Goal: Task Accomplishment & Management: Complete application form

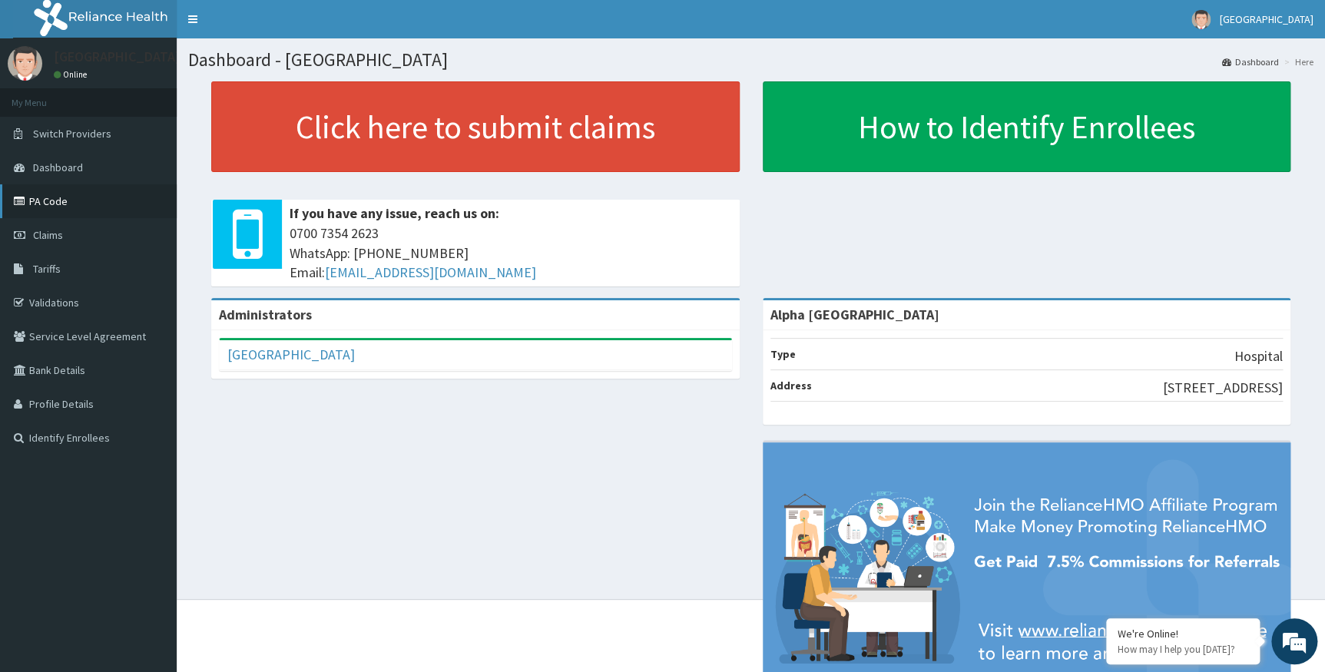
click at [48, 200] on link "PA Code" at bounding box center [88, 201] width 177 height 34
click at [45, 234] on span "Claims" at bounding box center [48, 235] width 30 height 14
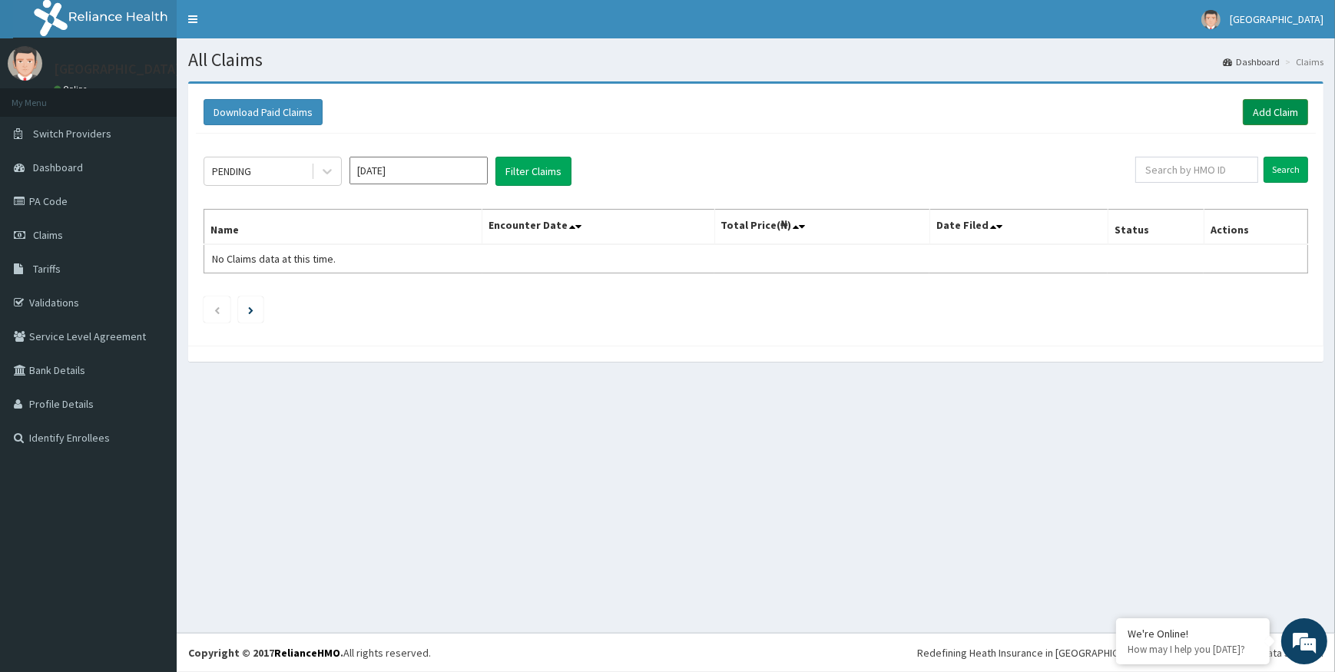
click at [1273, 108] on link "Add Claim" at bounding box center [1275, 112] width 65 height 26
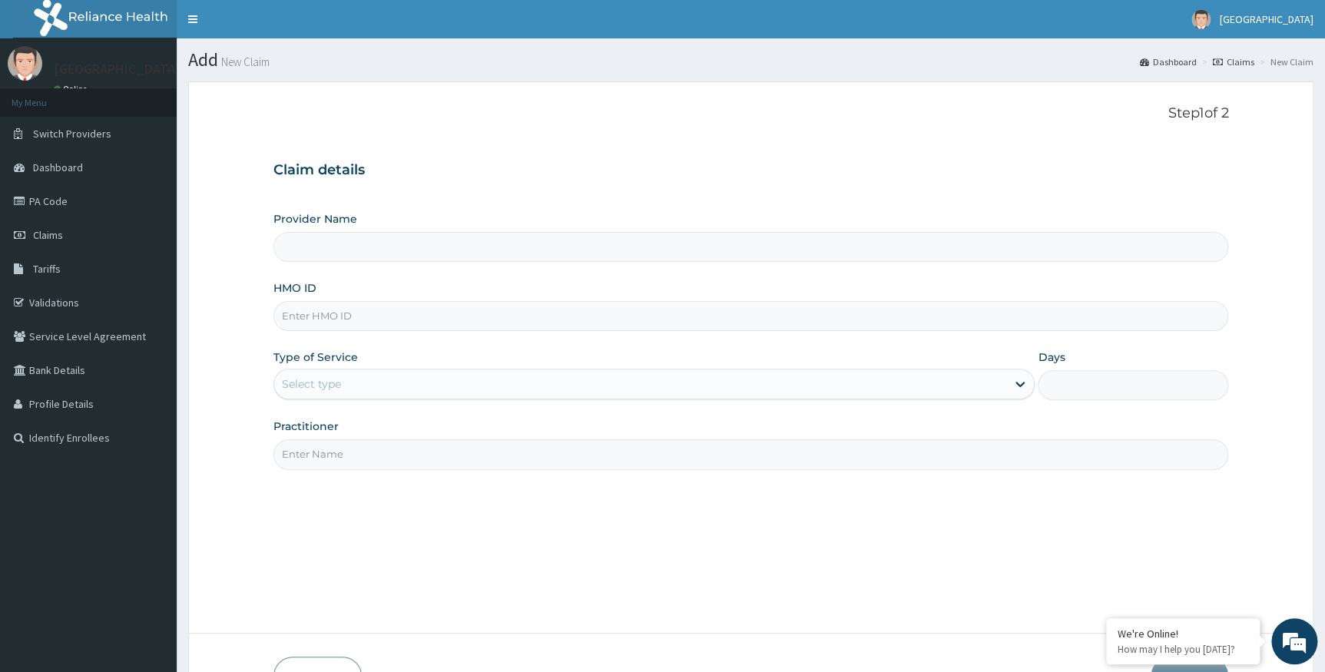
type input "Alpha Gorretti Hospital"
click at [342, 318] on input "HMO ID" at bounding box center [751, 316] width 956 height 30
type input "zei/10066/e"
click at [307, 376] on div "Select type" at bounding box center [311, 383] width 59 height 15
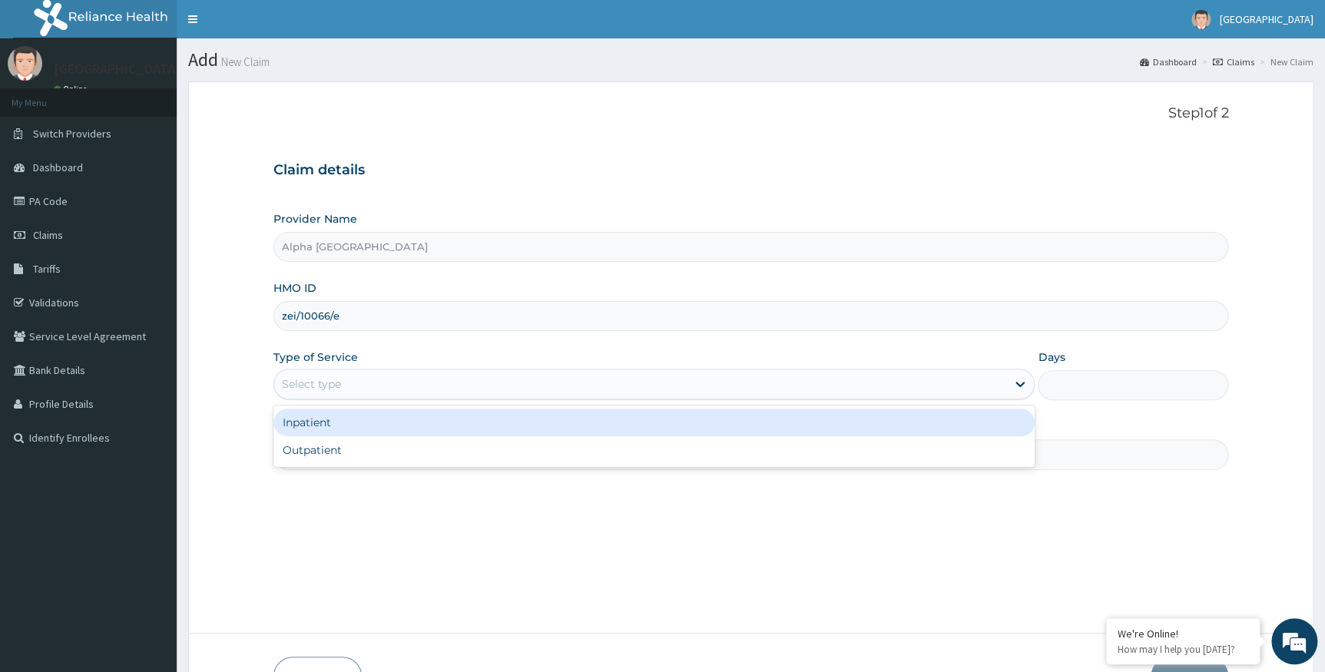
click at [317, 426] on div "Inpatient" at bounding box center [654, 423] width 762 height 28
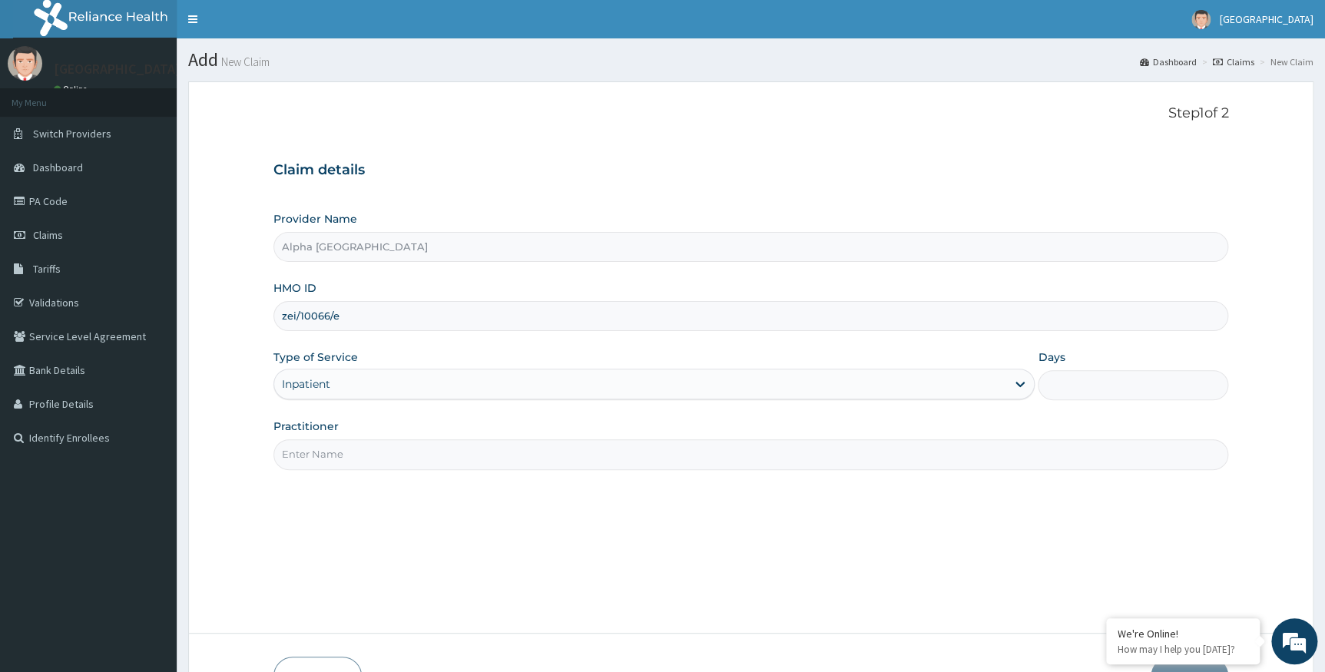
click at [1083, 388] on input "Days" at bounding box center [1133, 385] width 191 height 30
type input "3"
type input "4"
click at [368, 458] on input "Practitioner" at bounding box center [751, 454] width 956 height 30
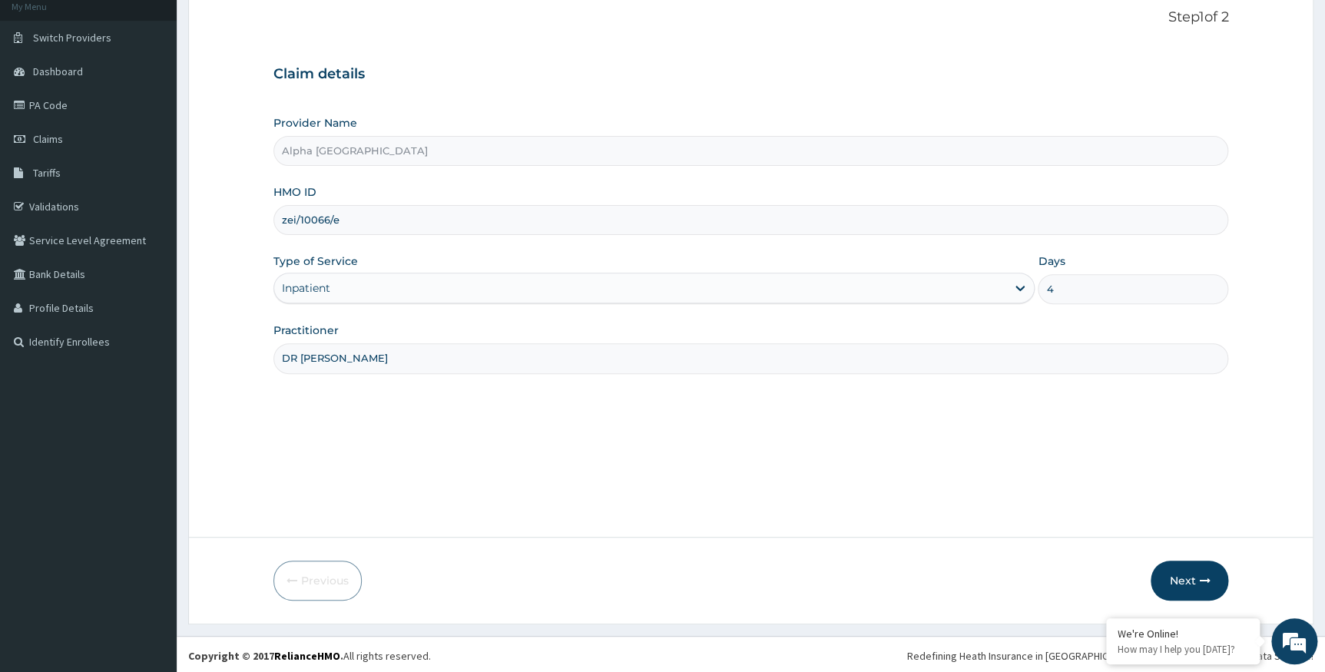
scroll to position [98, 0]
type input "DR CHKWUMATI"
click at [1182, 581] on button "Next" at bounding box center [1190, 578] width 78 height 40
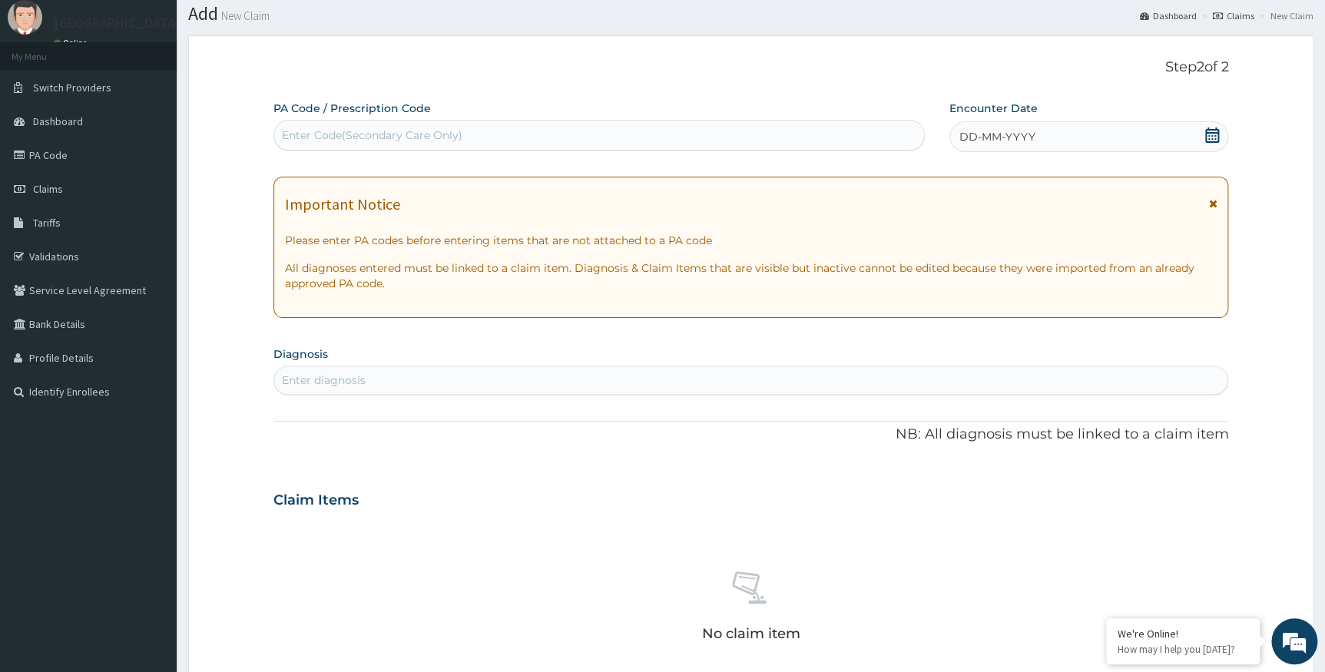
scroll to position [0, 0]
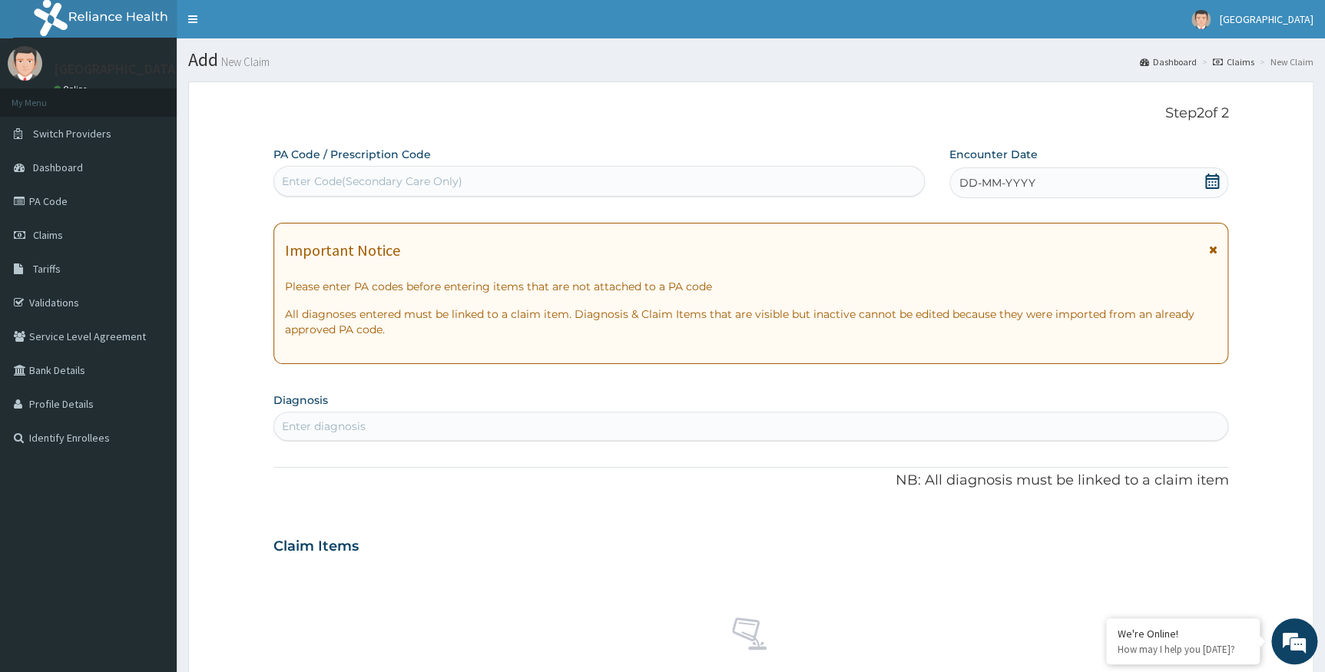
click at [1210, 179] on icon at bounding box center [1211, 181] width 15 height 15
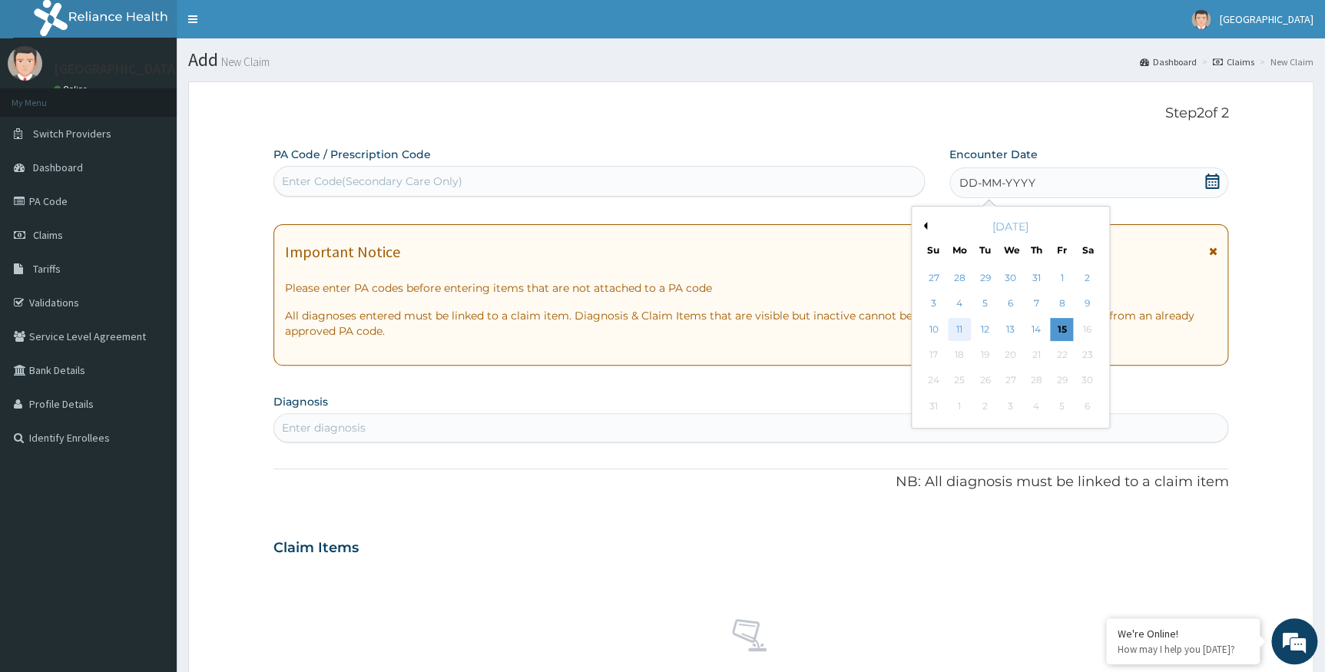
click at [963, 330] on div "11" at bounding box center [959, 329] width 23 height 23
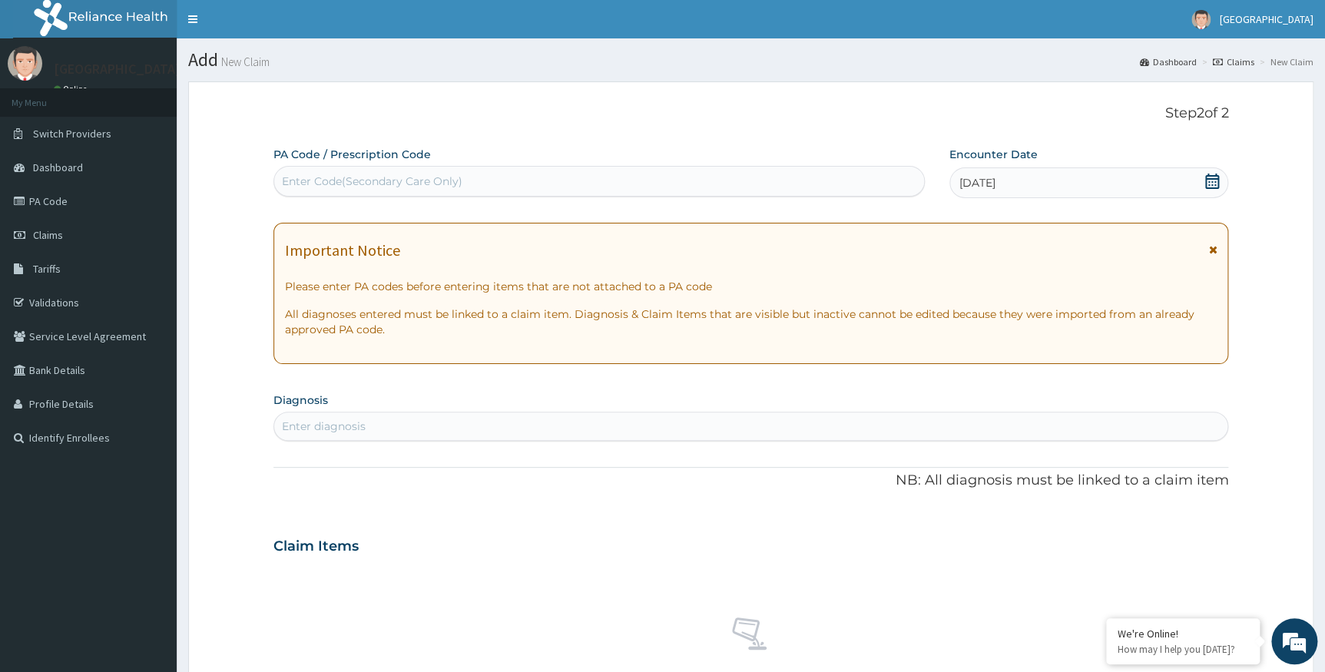
click at [365, 183] on div "Enter Code(Secondary Care Only)" at bounding box center [372, 181] width 181 height 15
paste input "PA/6FF297"
type input "PA/6FF297"
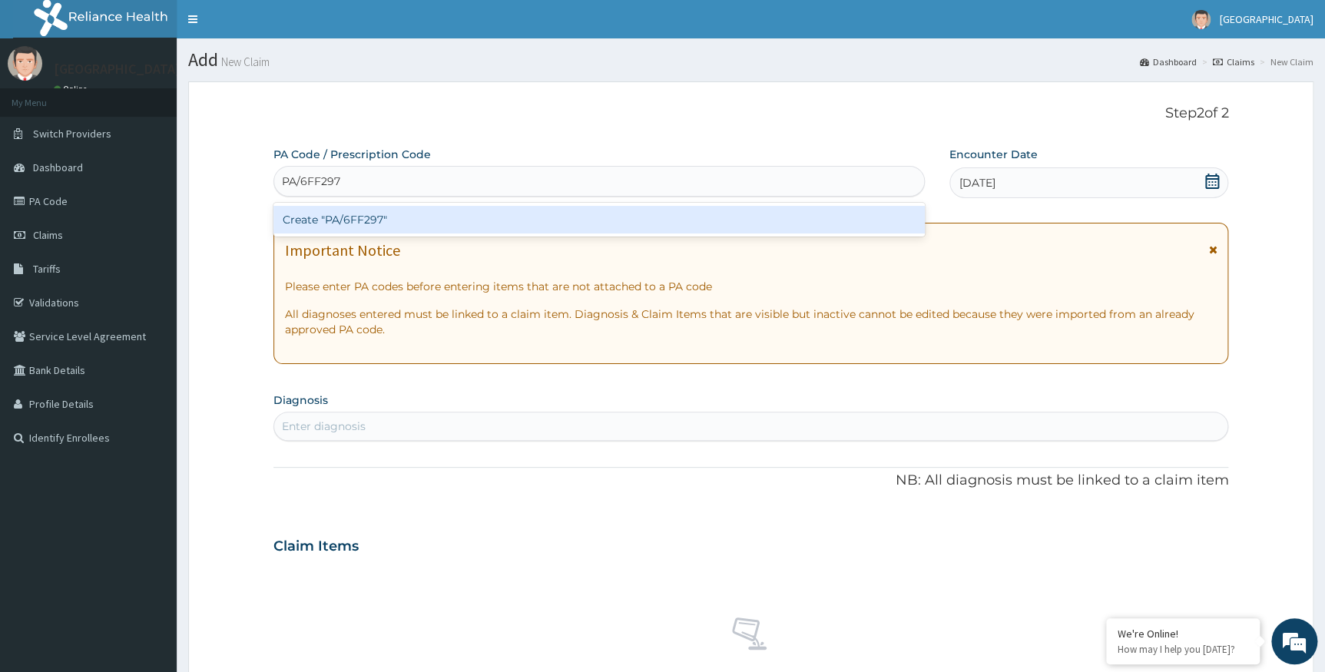
click at [368, 218] on div "Create "PA/6FF297"" at bounding box center [598, 220] width 651 height 28
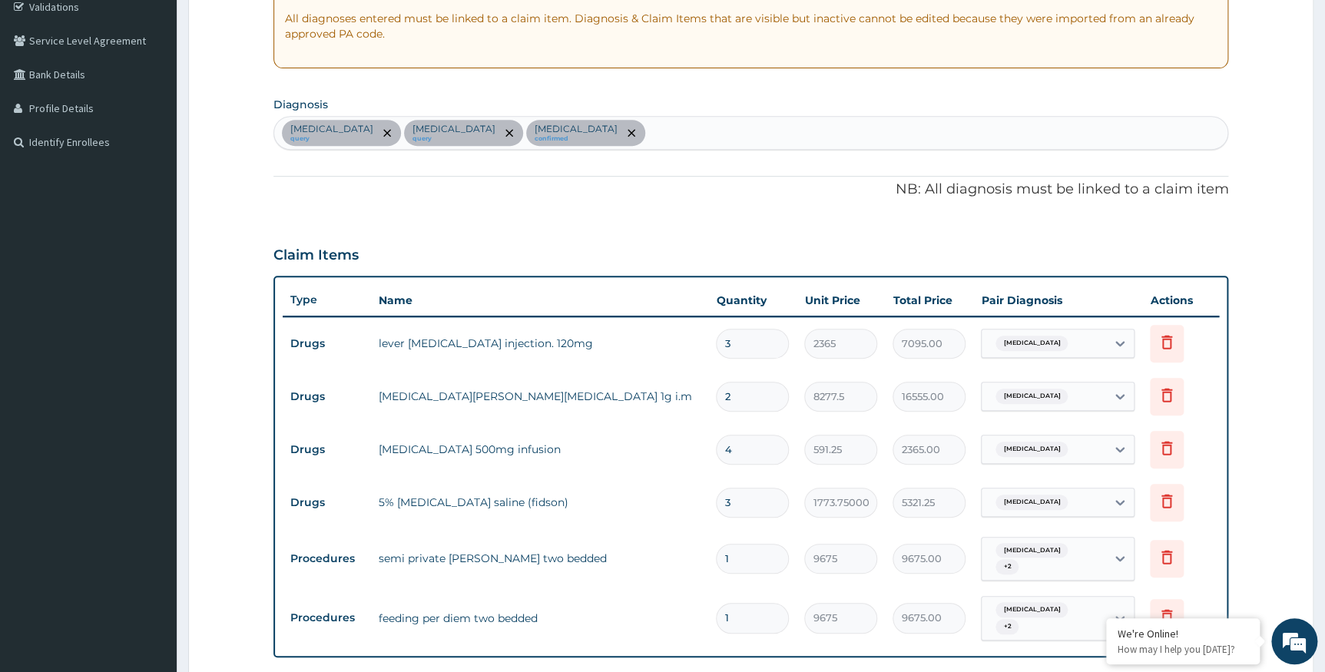
scroll to position [86, 0]
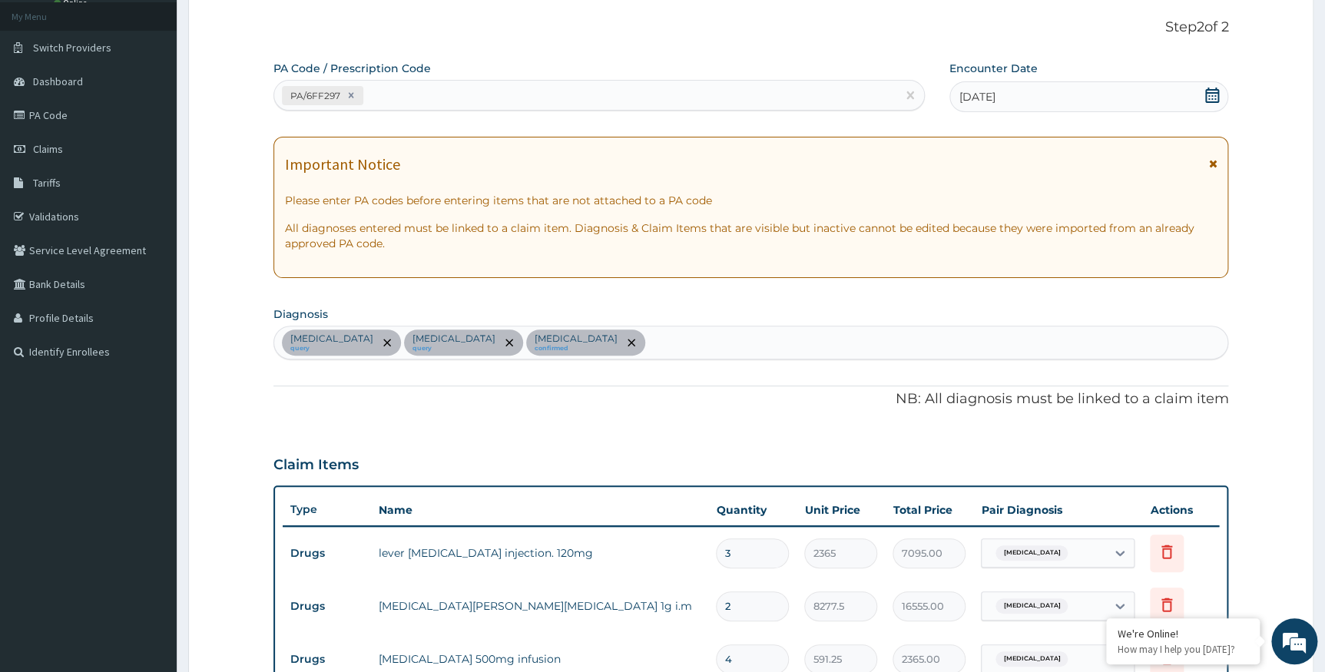
click at [444, 95] on div "PA/6FF297" at bounding box center [585, 95] width 622 height 25
paste input "PA/15258D"
type input "PA/15258D"
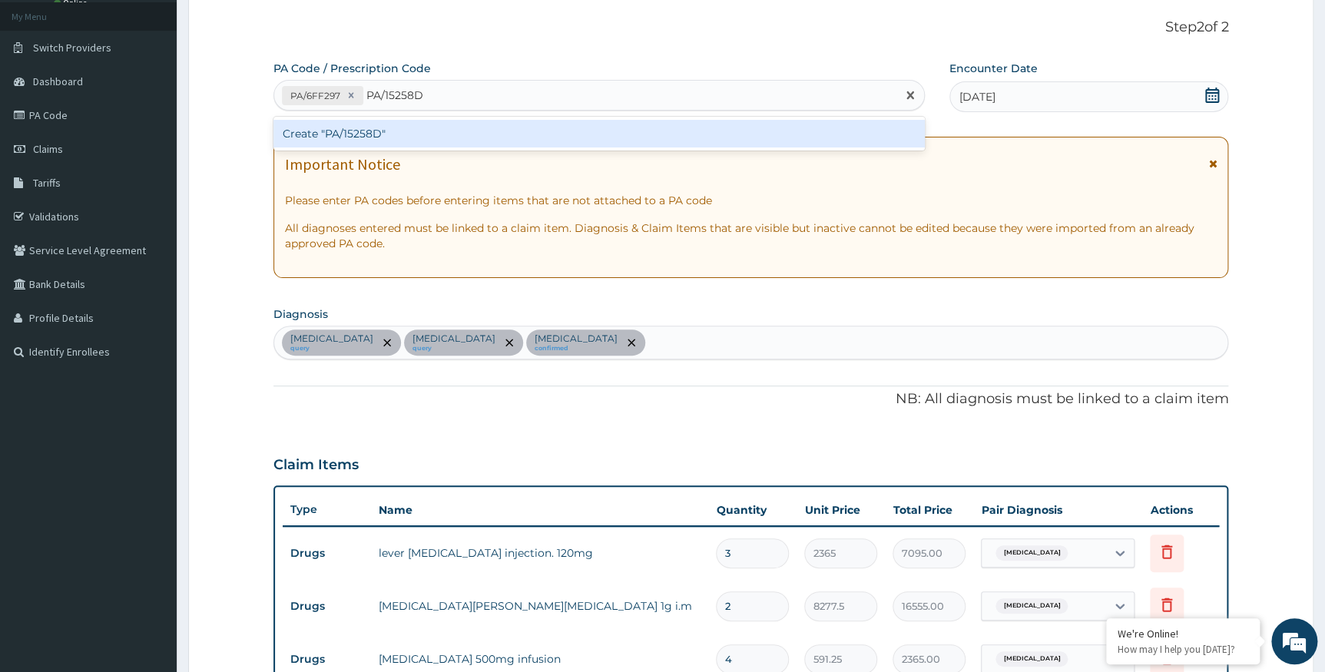
click at [419, 130] on div "Create "PA/15258D"" at bounding box center [598, 134] width 651 height 28
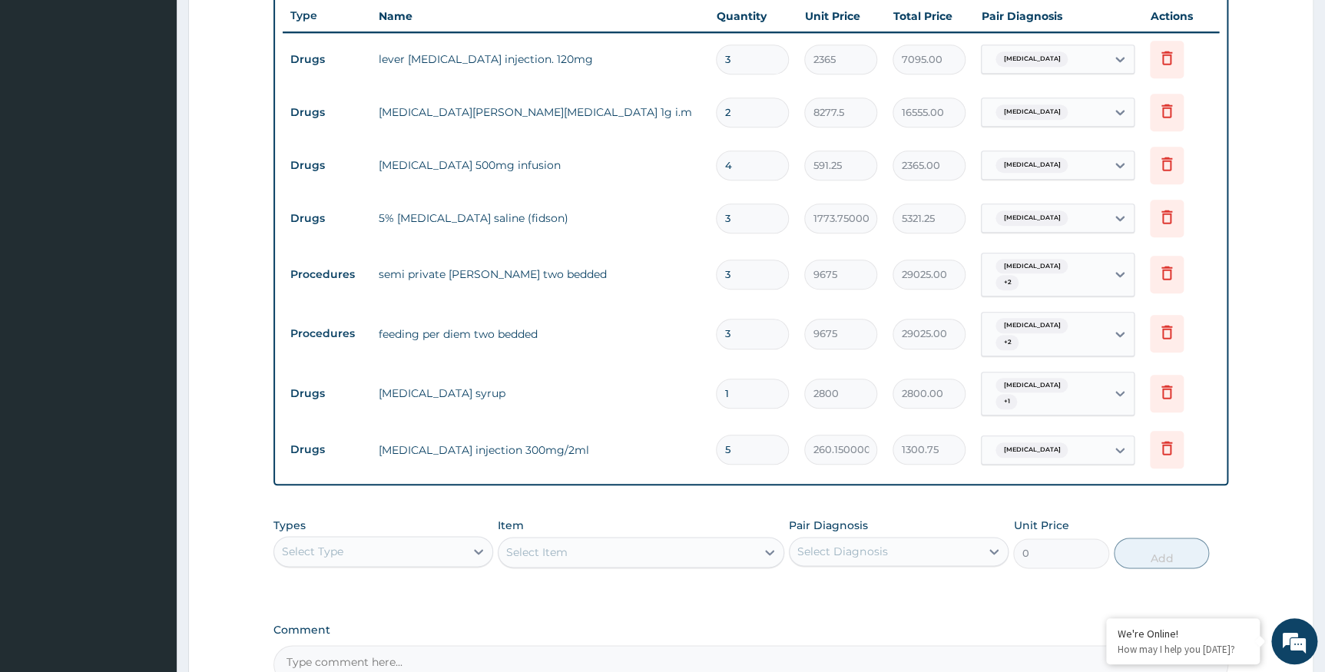
scroll to position [612, 0]
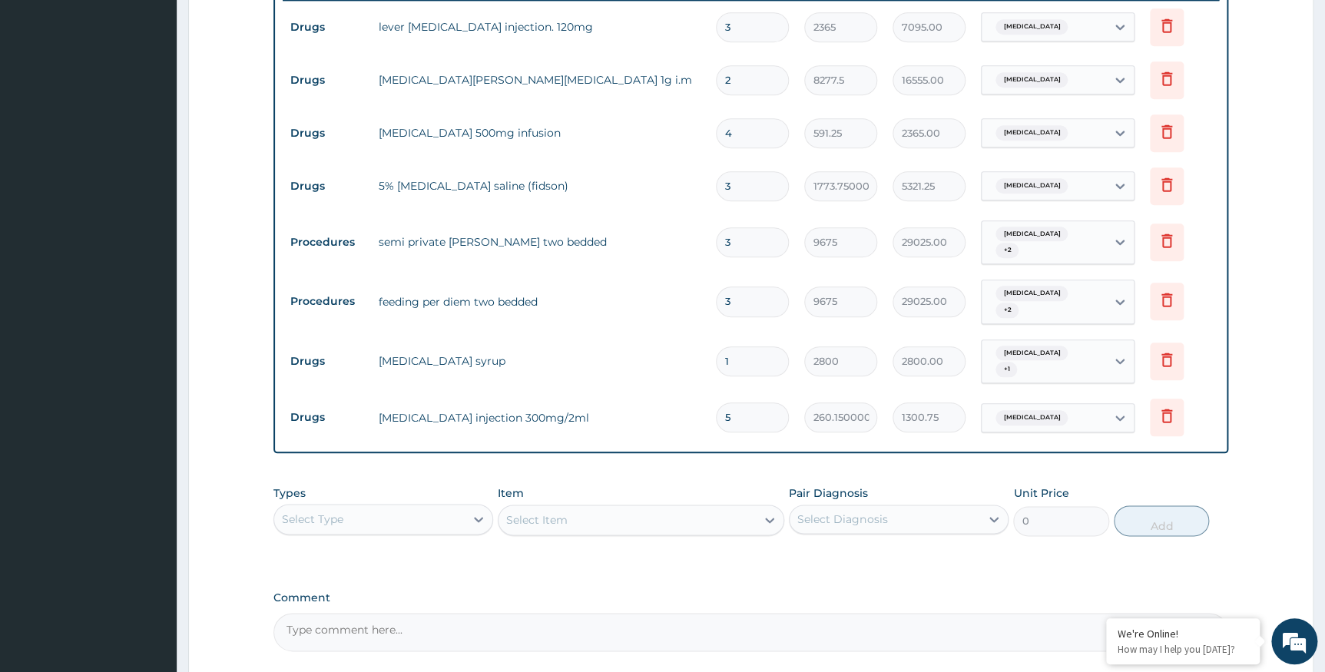
click at [368, 514] on div "Select Type" at bounding box center [369, 519] width 191 height 25
click at [303, 658] on div "Drugs" at bounding box center [383, 672] width 220 height 28
click at [571, 515] on div "Select Item" at bounding box center [641, 520] width 287 height 31
click at [566, 515] on div "Select Item" at bounding box center [641, 520] width 287 height 31
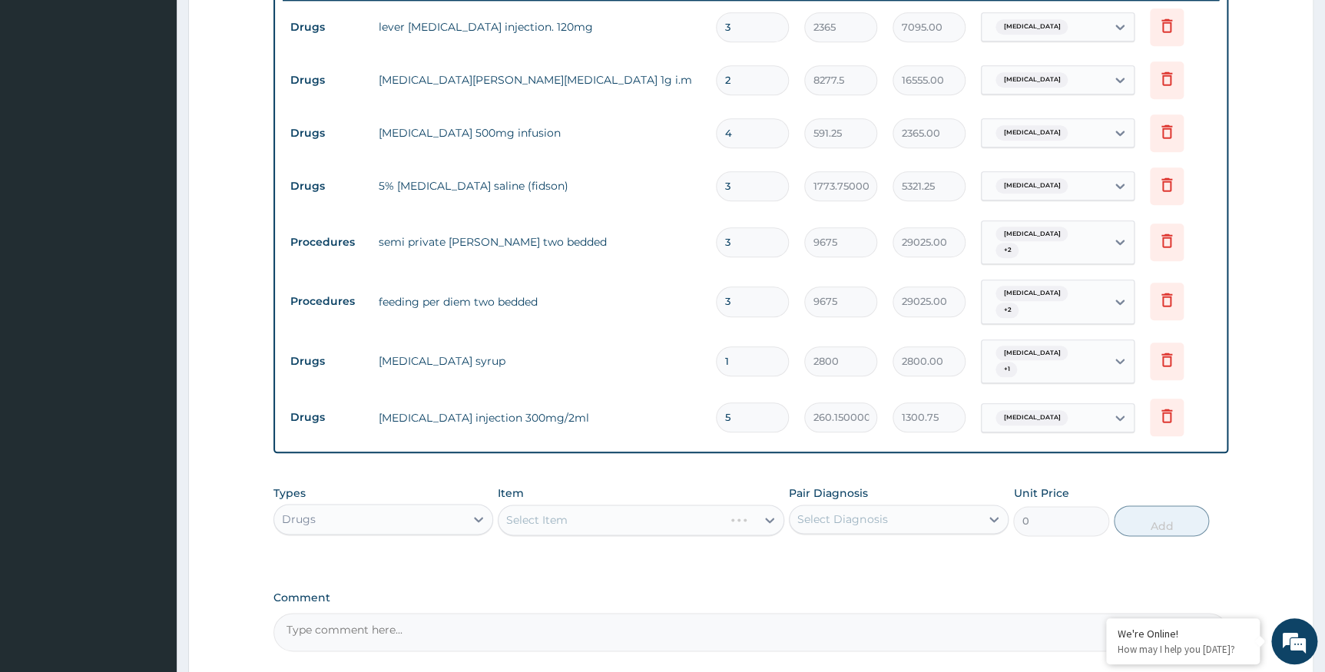
click at [568, 508] on div "Select Item" at bounding box center [641, 520] width 287 height 31
click at [568, 508] on div "Select Item" at bounding box center [627, 520] width 257 height 25
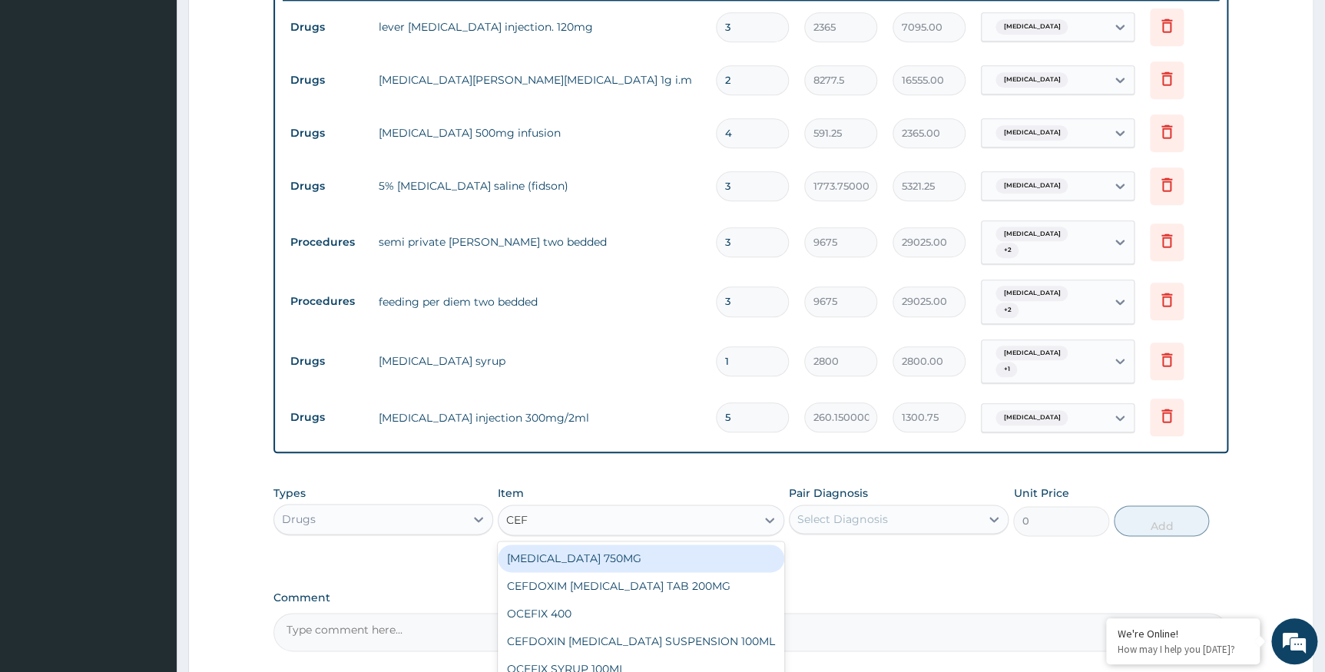
type input "CEFU"
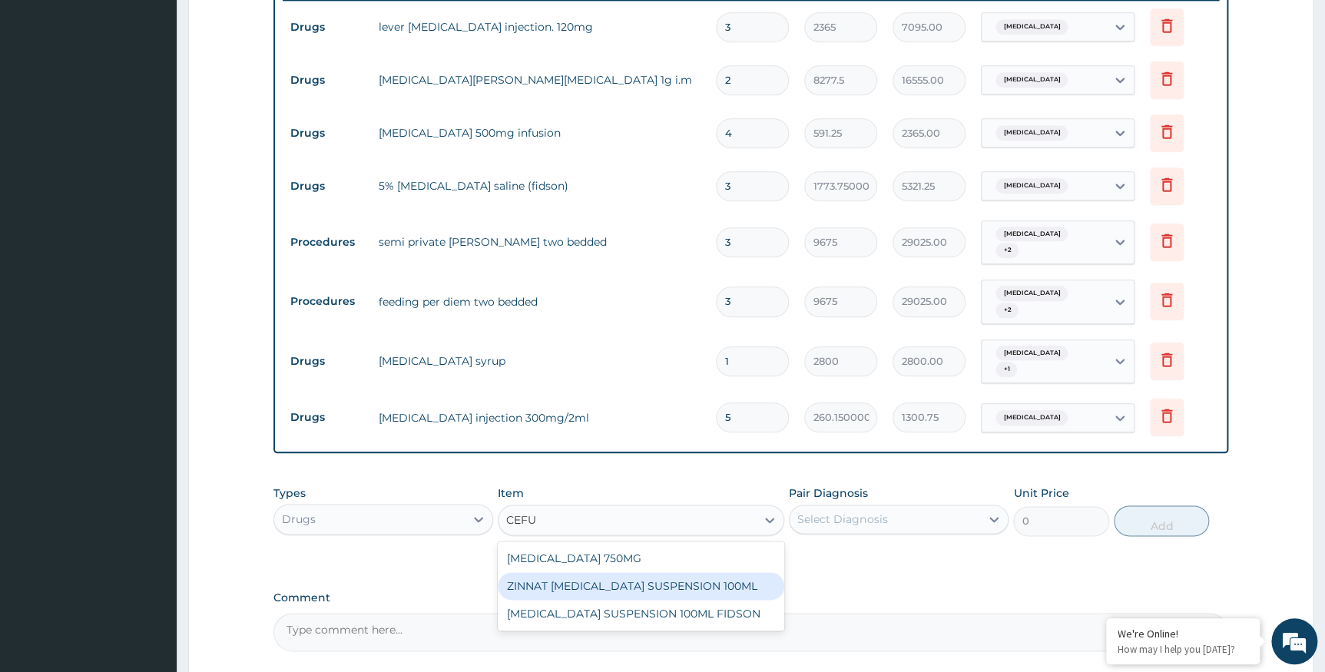
click at [563, 572] on div "ZINNAT CEFUROXIME SUSPENSION 100ML" at bounding box center [641, 586] width 287 height 28
type input "8868.75"
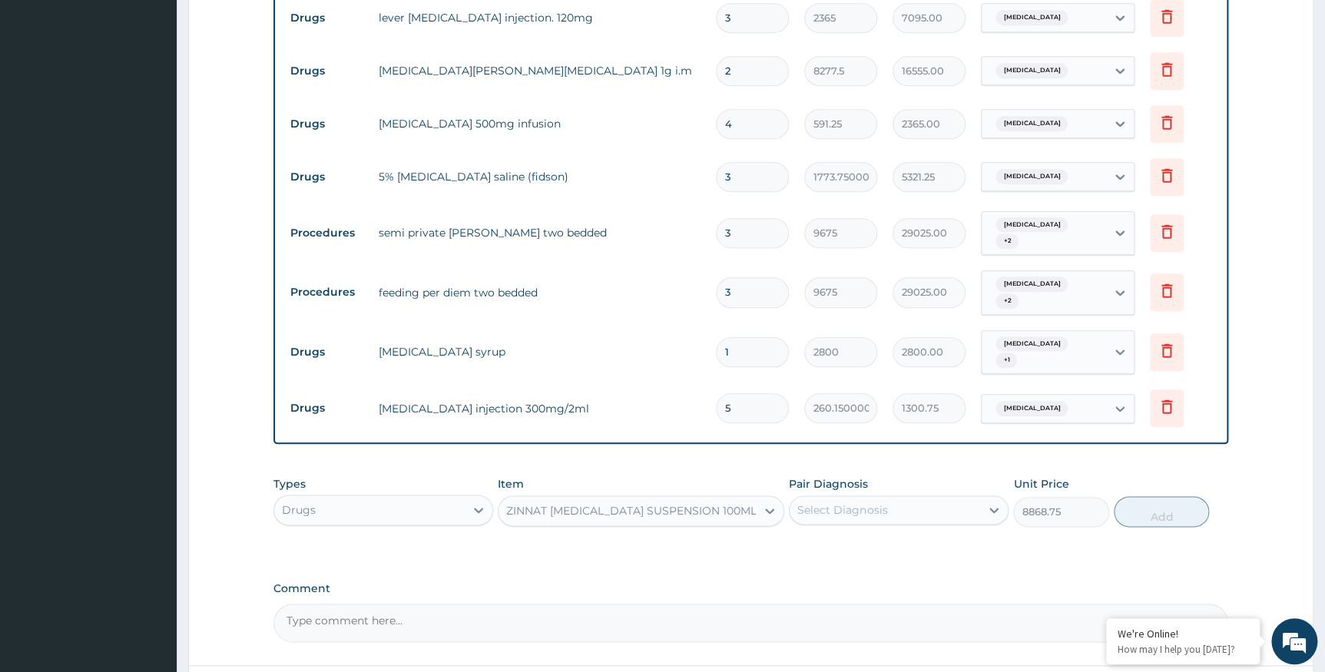
scroll to position [741, 0]
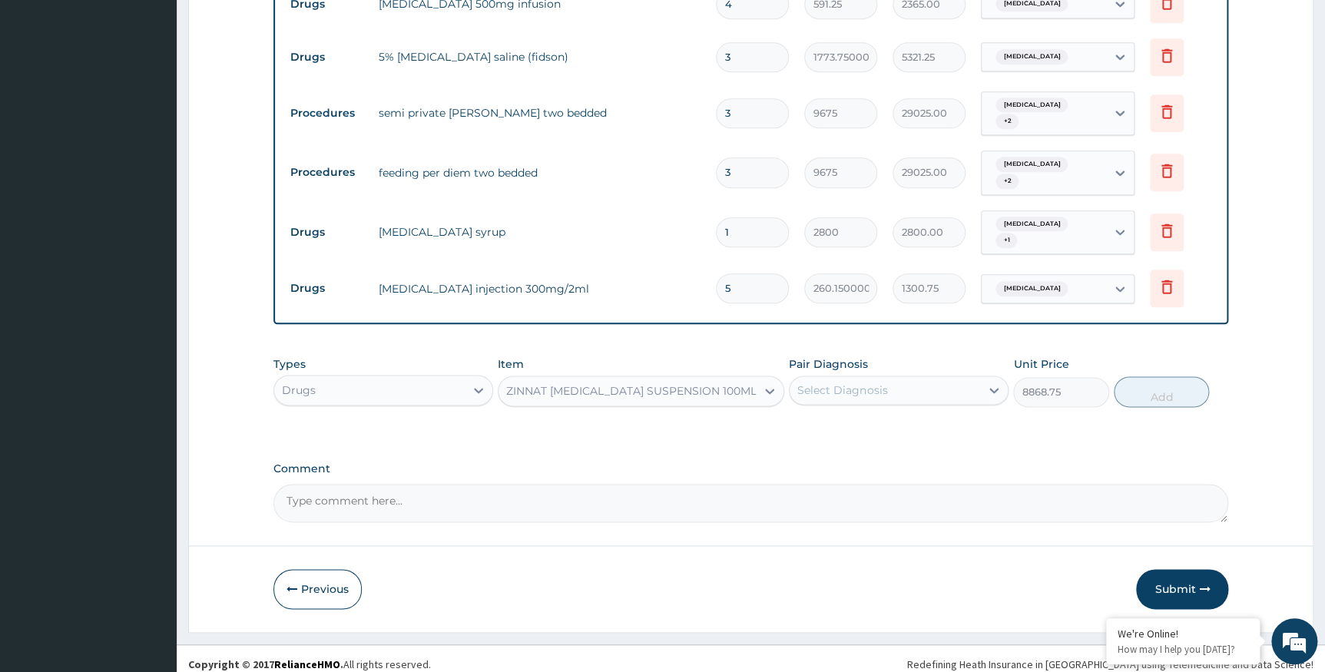
click at [729, 383] on div "ZINNAT CEFUROXIME SUSPENSION 100ML" at bounding box center [631, 390] width 250 height 15
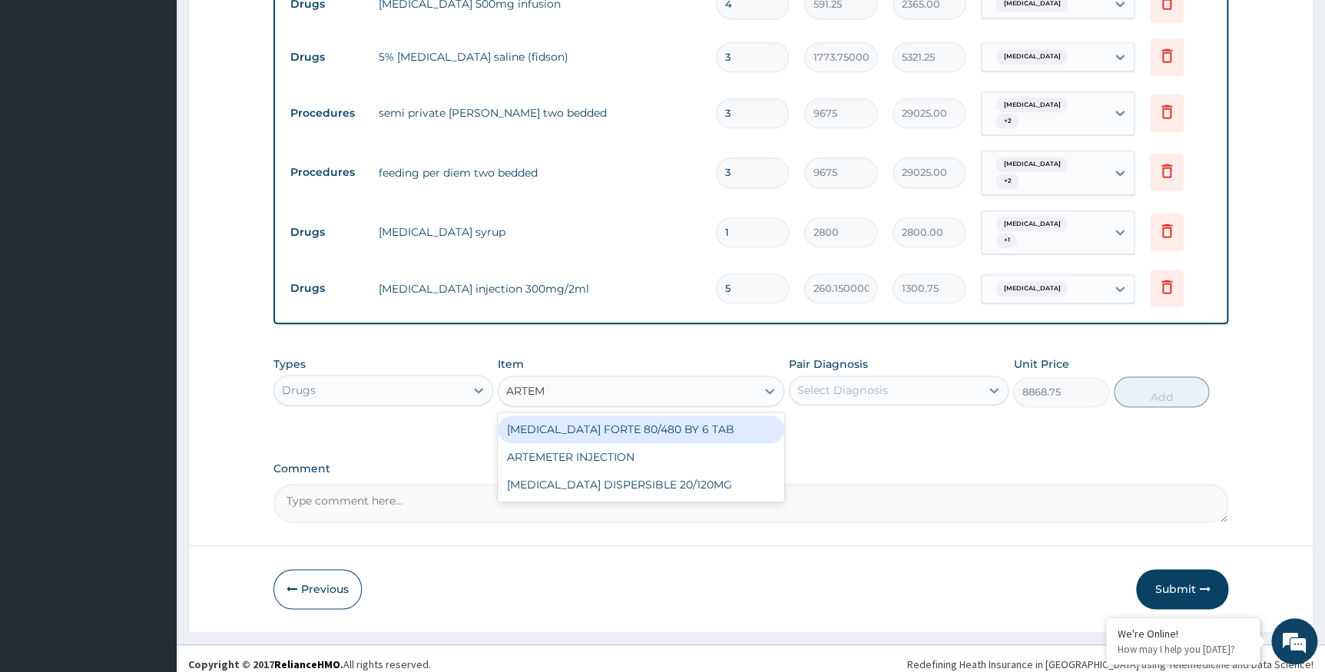
scroll to position [0, 0]
type input "ARTEM"
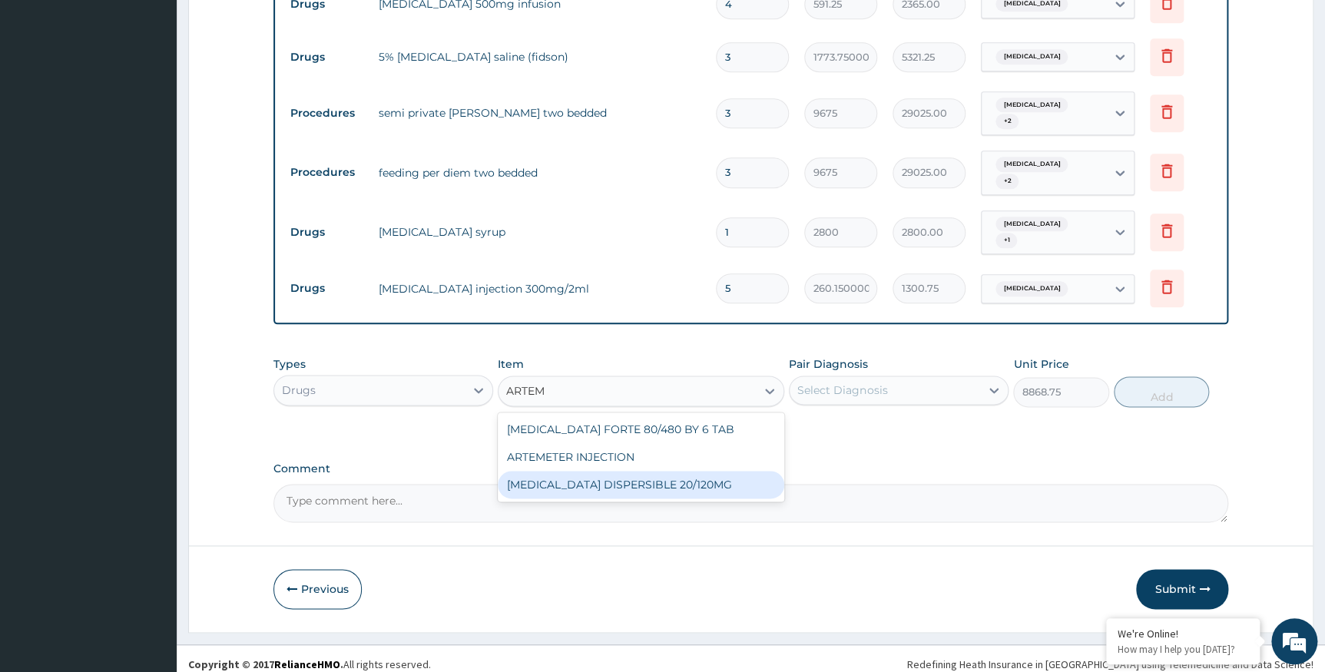
click at [615, 477] on div "COARTEM DISPERSIBLE 20/120MG" at bounding box center [641, 485] width 287 height 28
type input "112.3375"
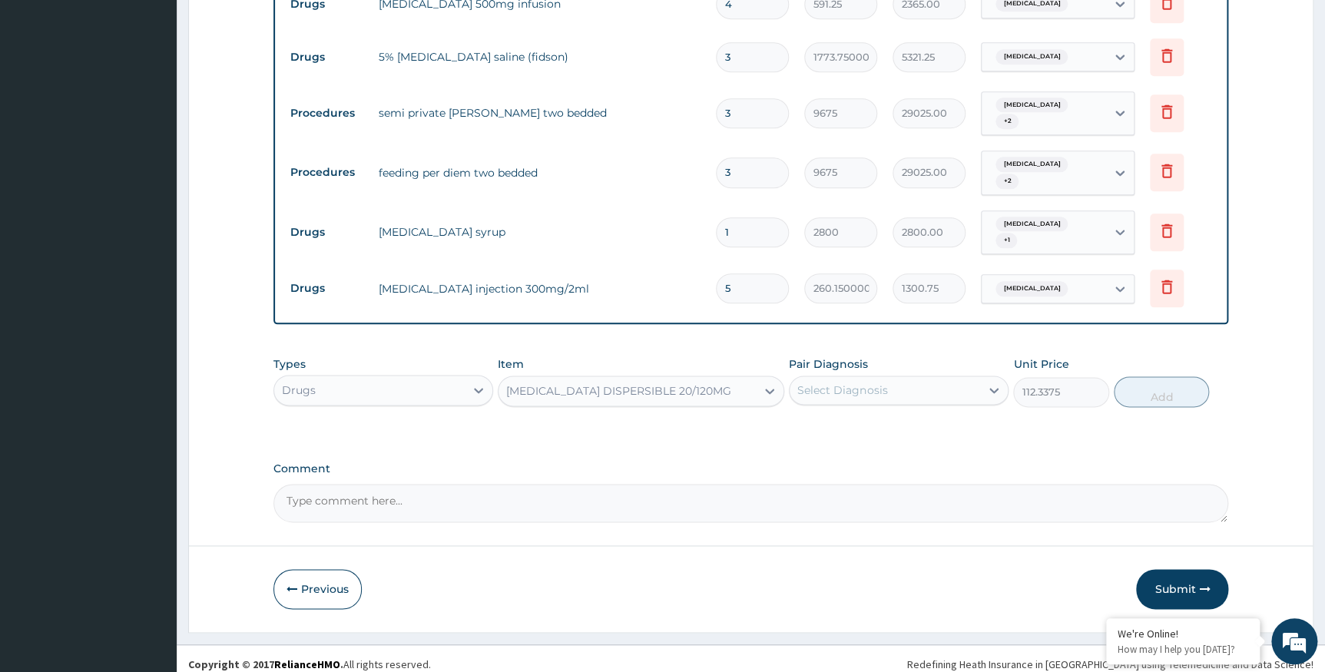
click at [846, 383] on div "Select Diagnosis" at bounding box center [842, 390] width 90 height 15
click at [829, 420] on label "Falciparum malaria" at bounding box center [861, 427] width 95 height 15
checkbox input "true"
click at [1145, 376] on button "Add" at bounding box center [1161, 391] width 95 height 31
type input "0"
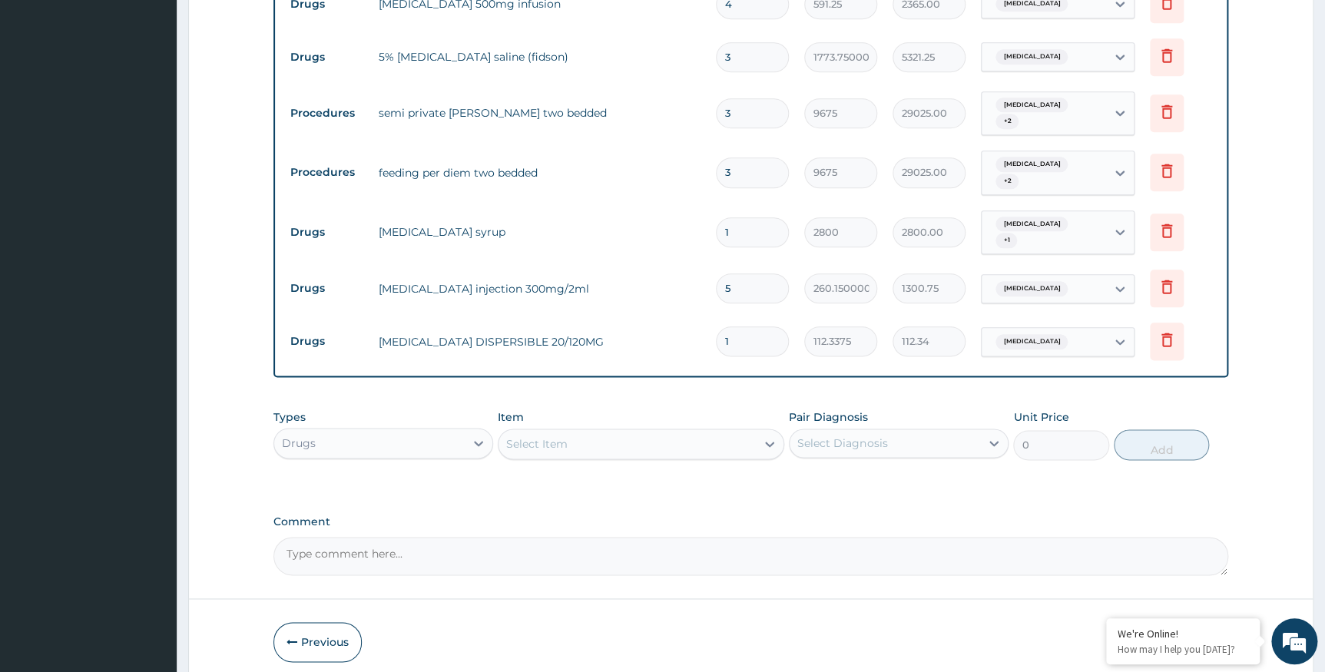
type input "18"
type input "2022.08"
type input "19"
type input "2134.41"
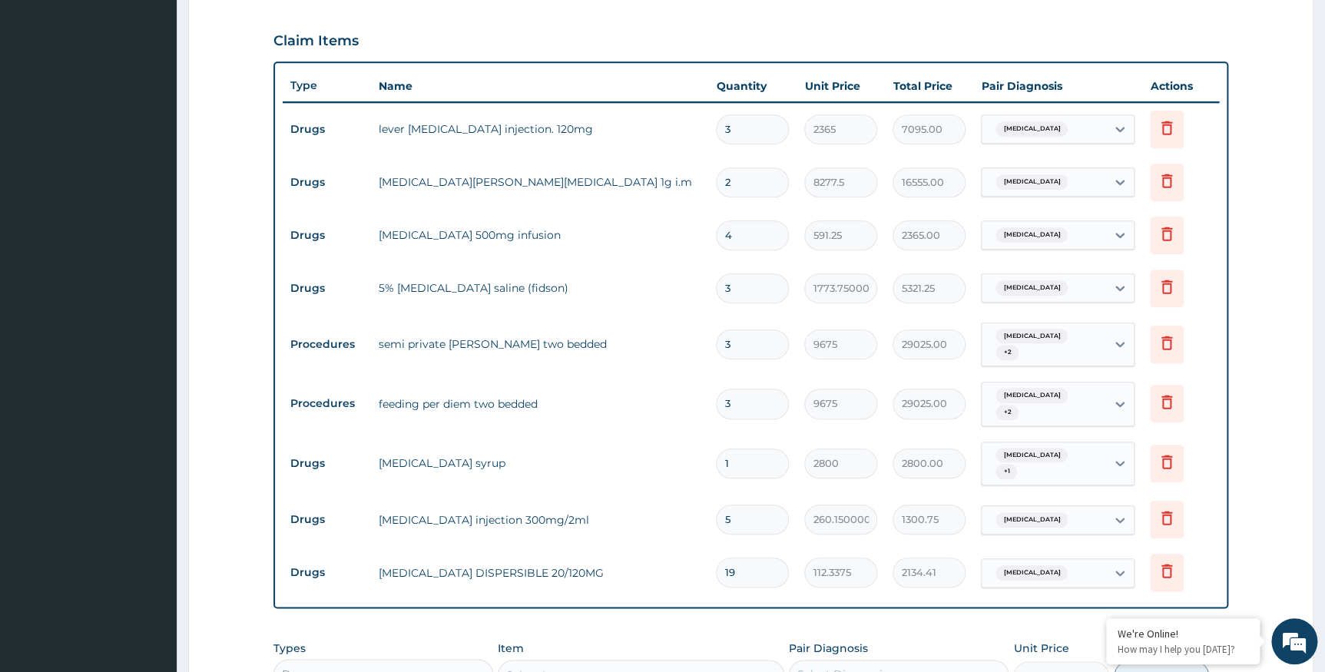
scroll to position [741, 0]
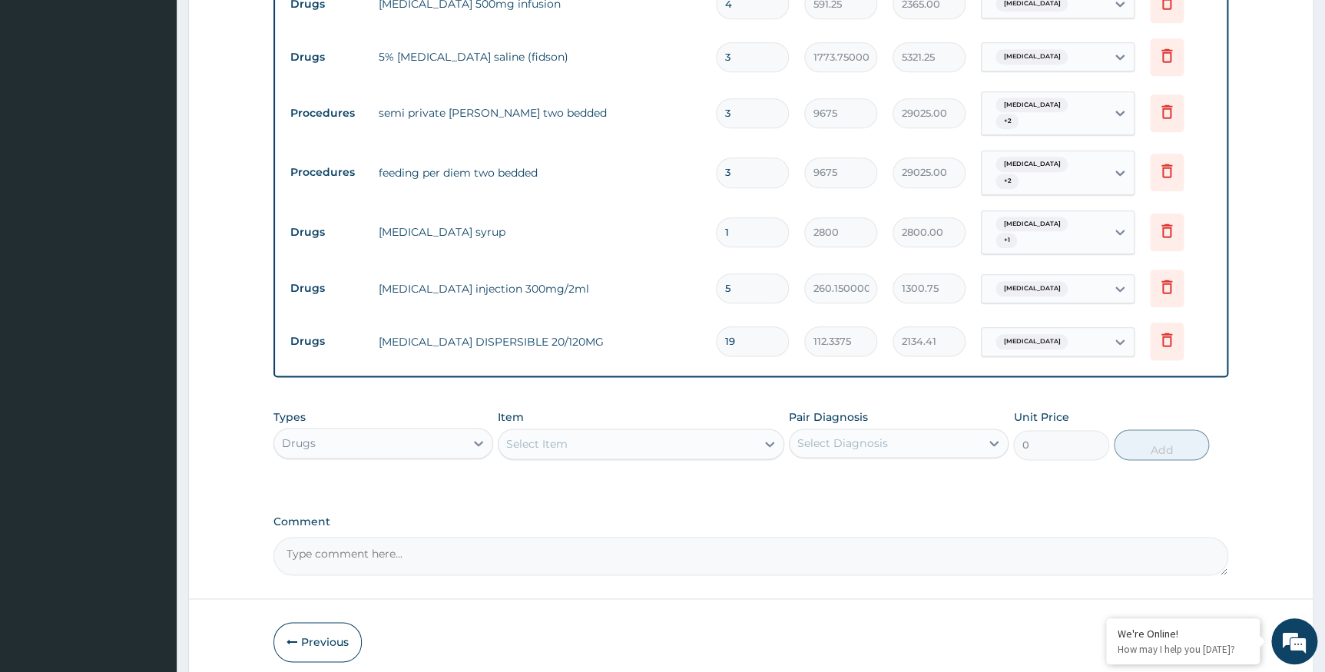
type input "19"
click at [585, 439] on div "Select Item" at bounding box center [627, 444] width 257 height 25
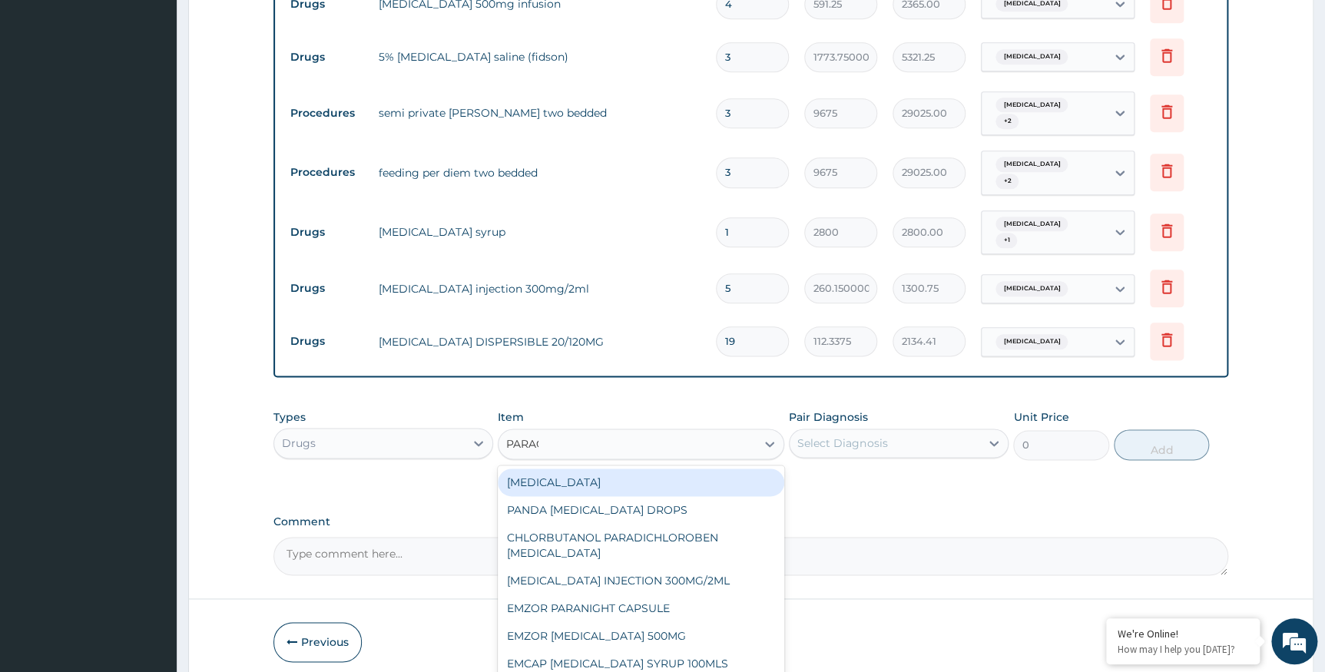
type input "PARACE"
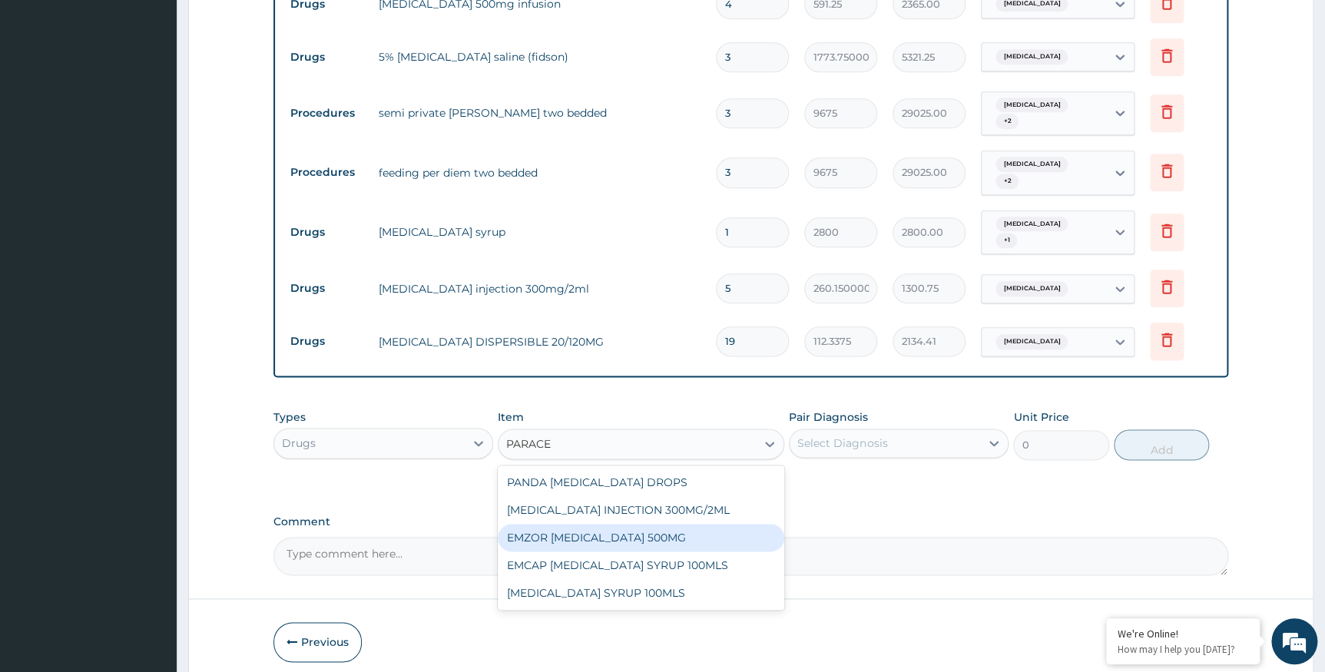
click at [630, 529] on div "EMZOR PARACETAMOL 500MG" at bounding box center [641, 538] width 287 height 28
type input "23.65"
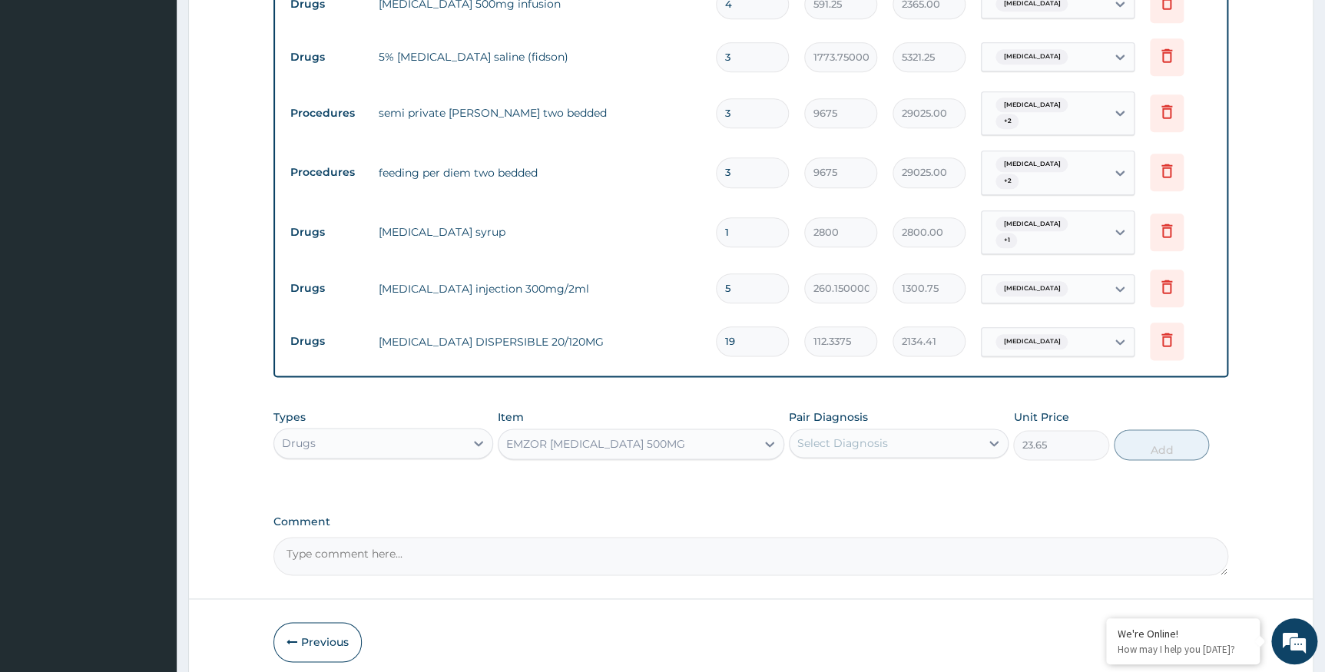
click at [874, 436] on div "Select Diagnosis" at bounding box center [842, 443] width 90 height 15
click at [830, 473] on label "[MEDICAL_DATA]" at bounding box center [861, 480] width 95 height 15
checkbox input "true"
click at [1144, 435] on button "Add" at bounding box center [1161, 444] width 95 height 31
type input "0"
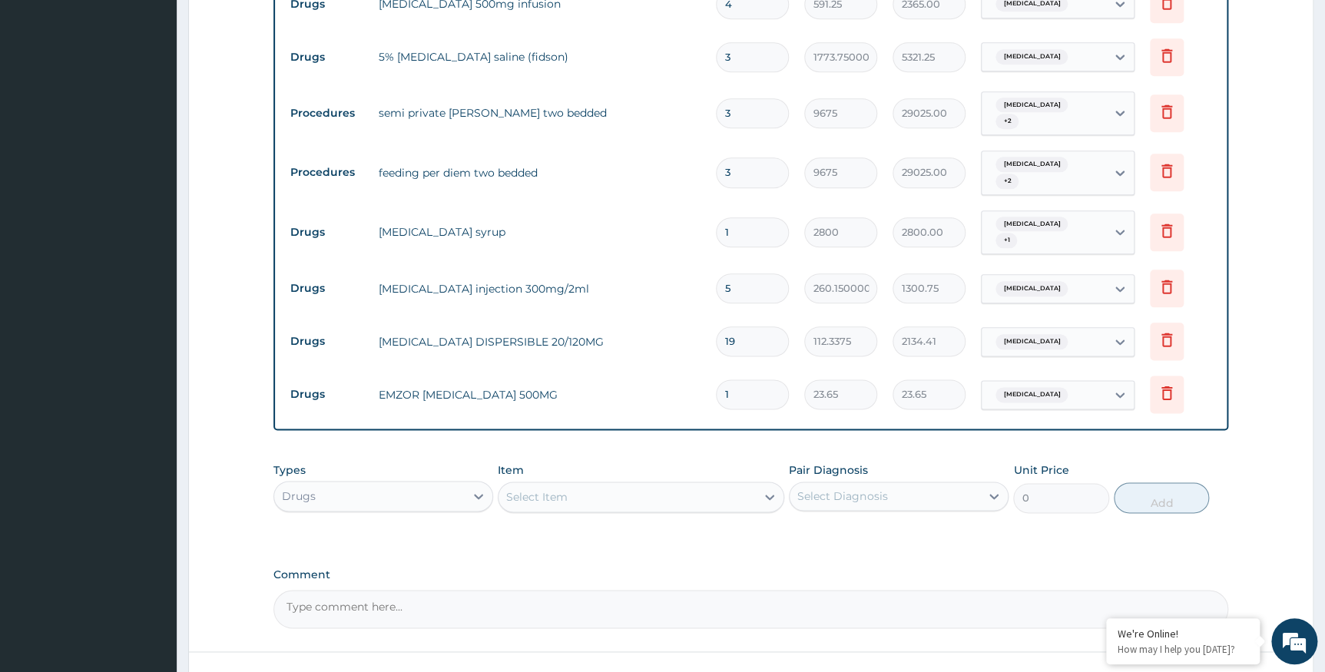
type input "0.00"
type input "9"
type input "212.85"
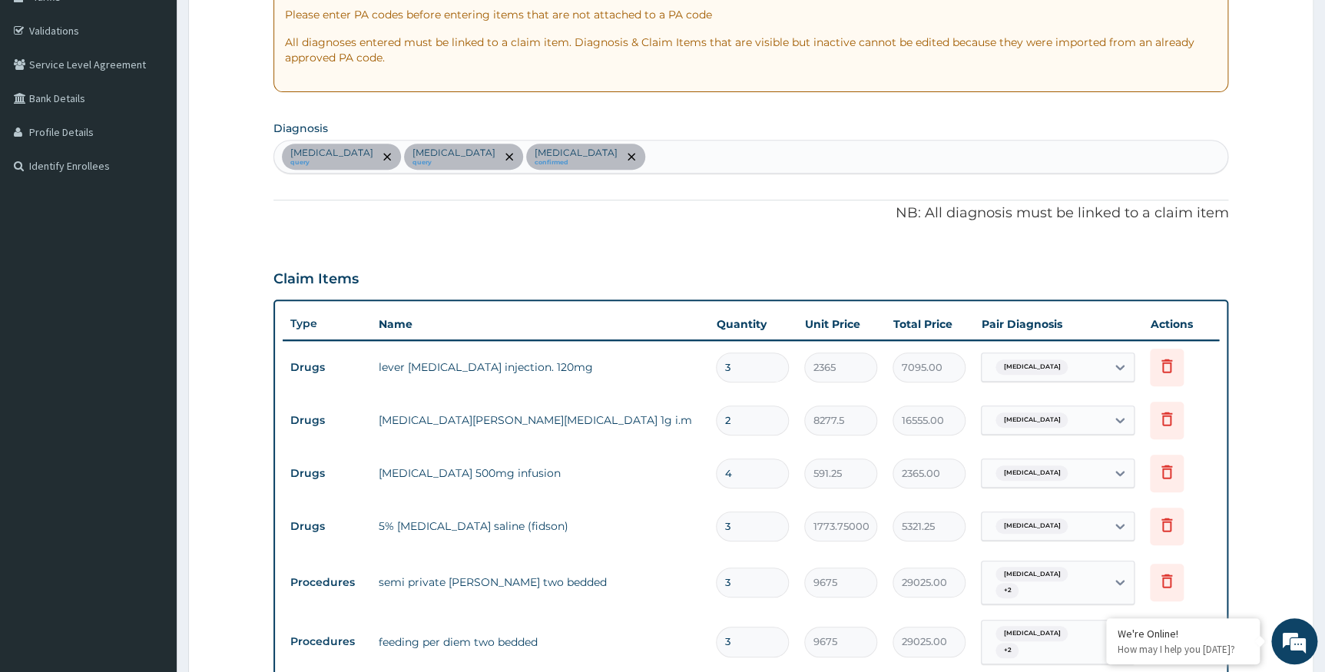
scroll to position [113, 0]
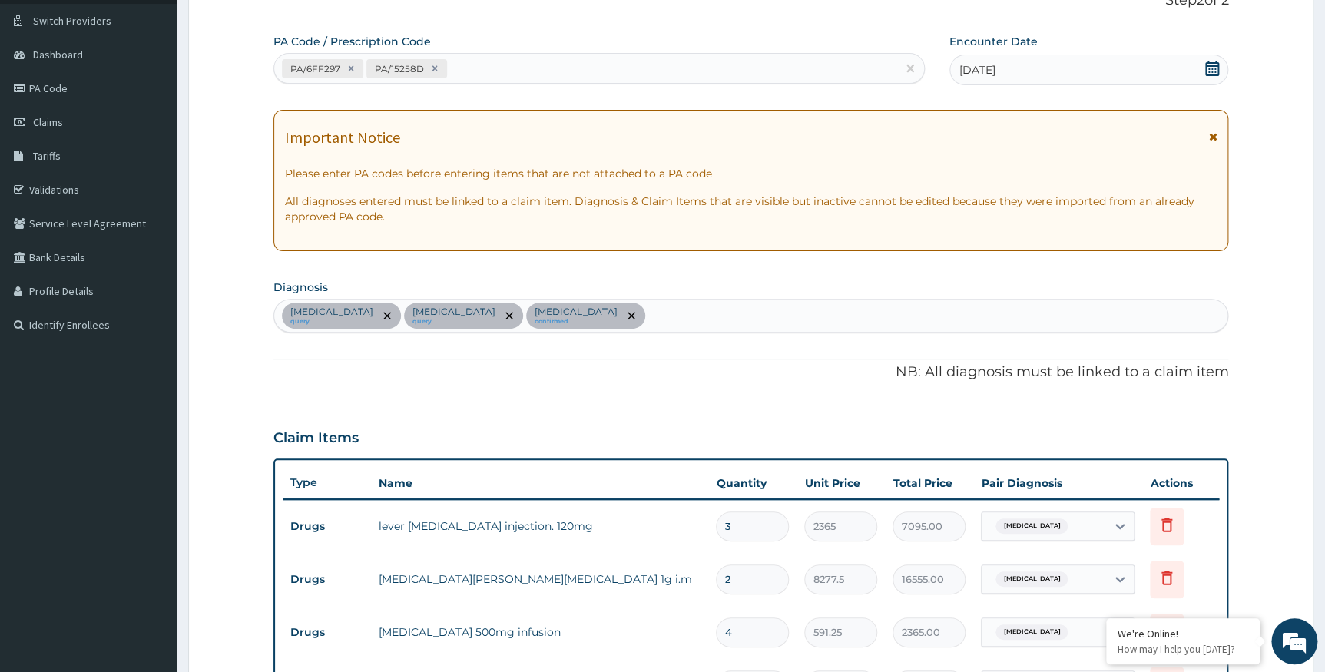
type input "9"
click at [622, 316] on div "Falciparum malaria query Sepsis query Common cold confirmed" at bounding box center [751, 316] width 954 height 32
type input "DYSPE"
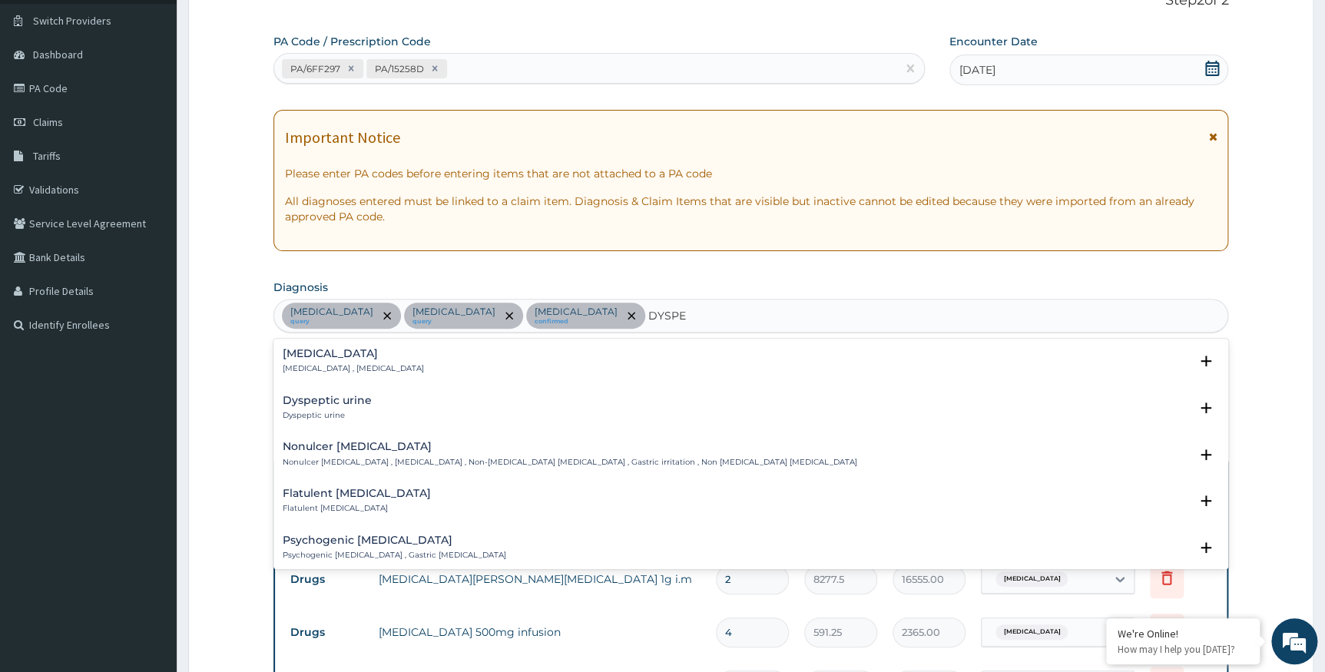
click at [350, 366] on p "Indigestion , Dyspepsia" at bounding box center [353, 368] width 141 height 11
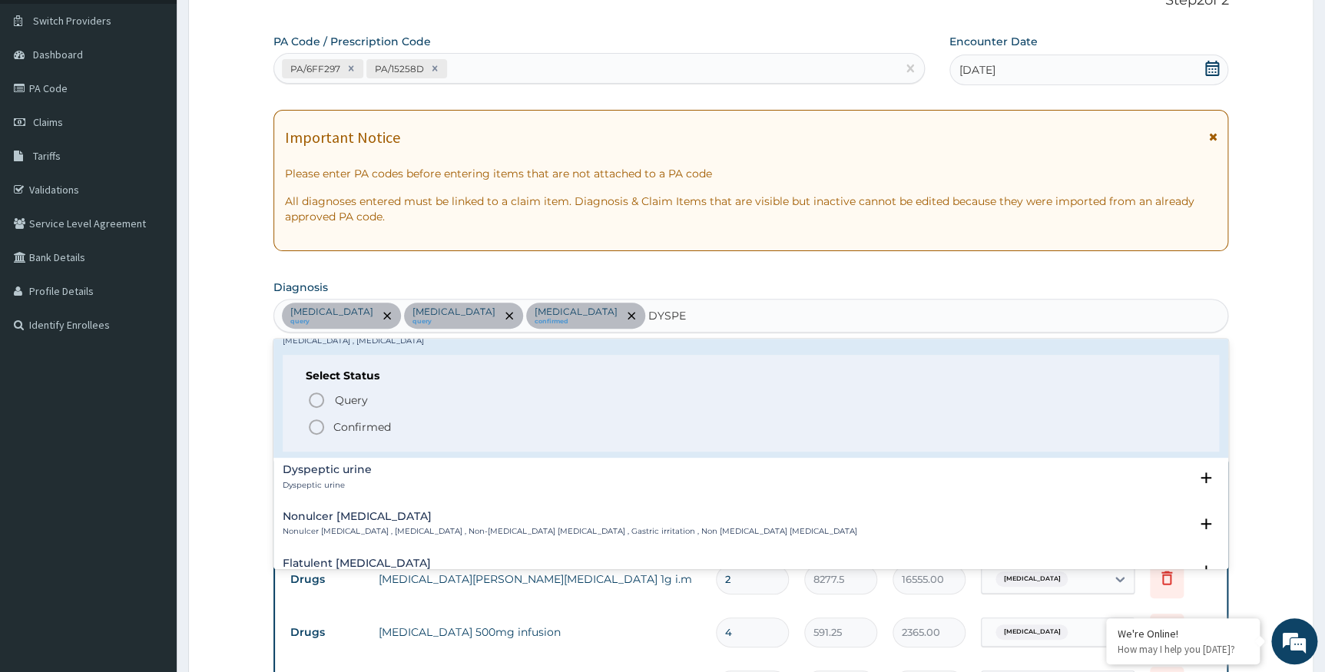
scroll to position [69, 0]
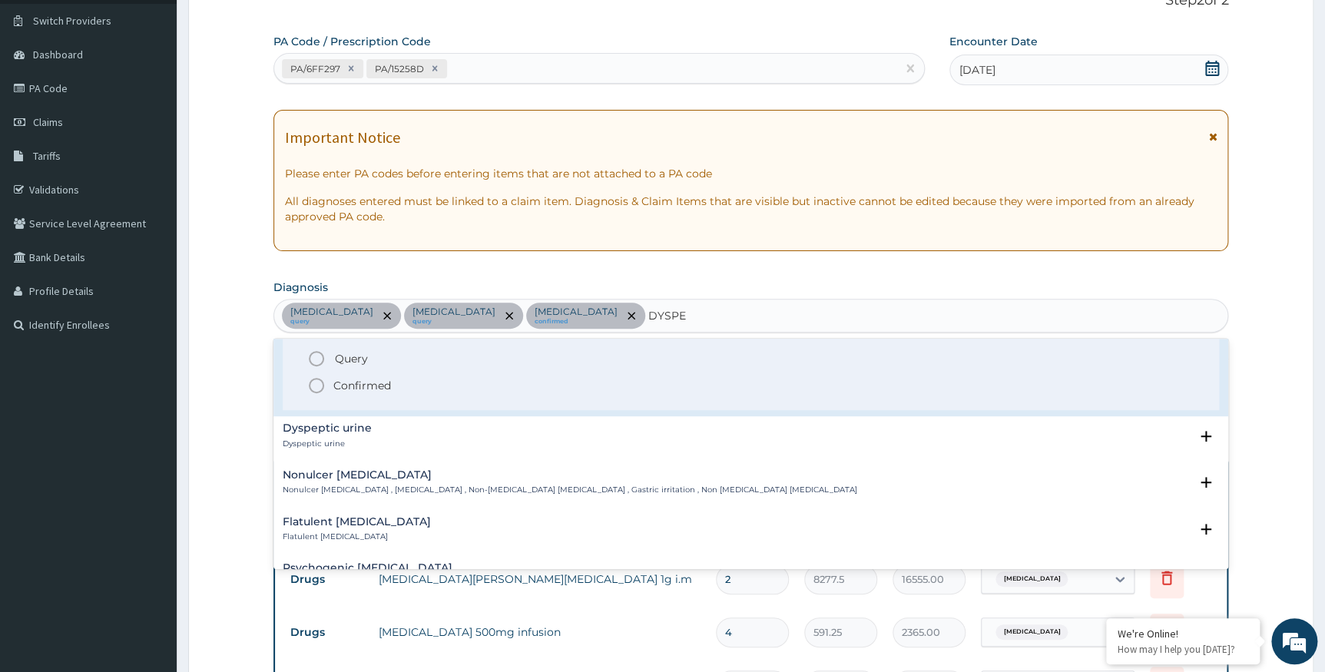
drag, startPoint x: 379, startPoint y: 380, endPoint x: 704, endPoint y: 361, distance: 325.5
click at [383, 380] on p "Confirmed" at bounding box center [362, 385] width 58 height 15
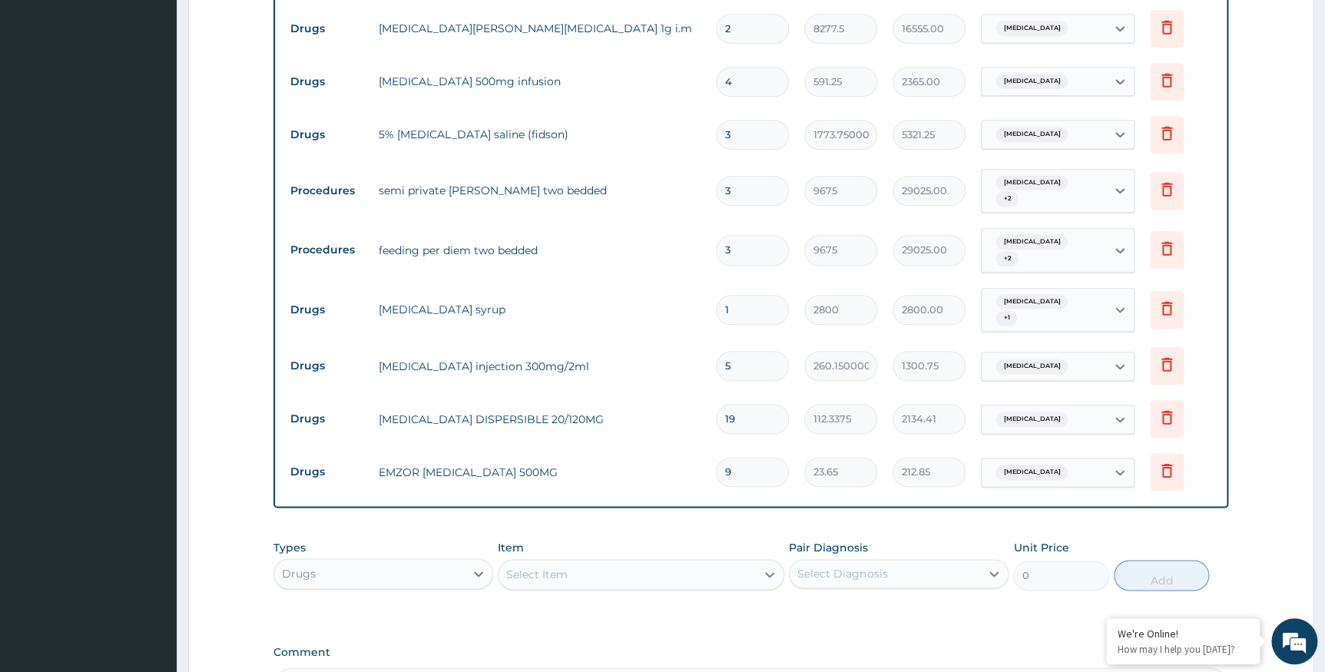
scroll to position [847, 0]
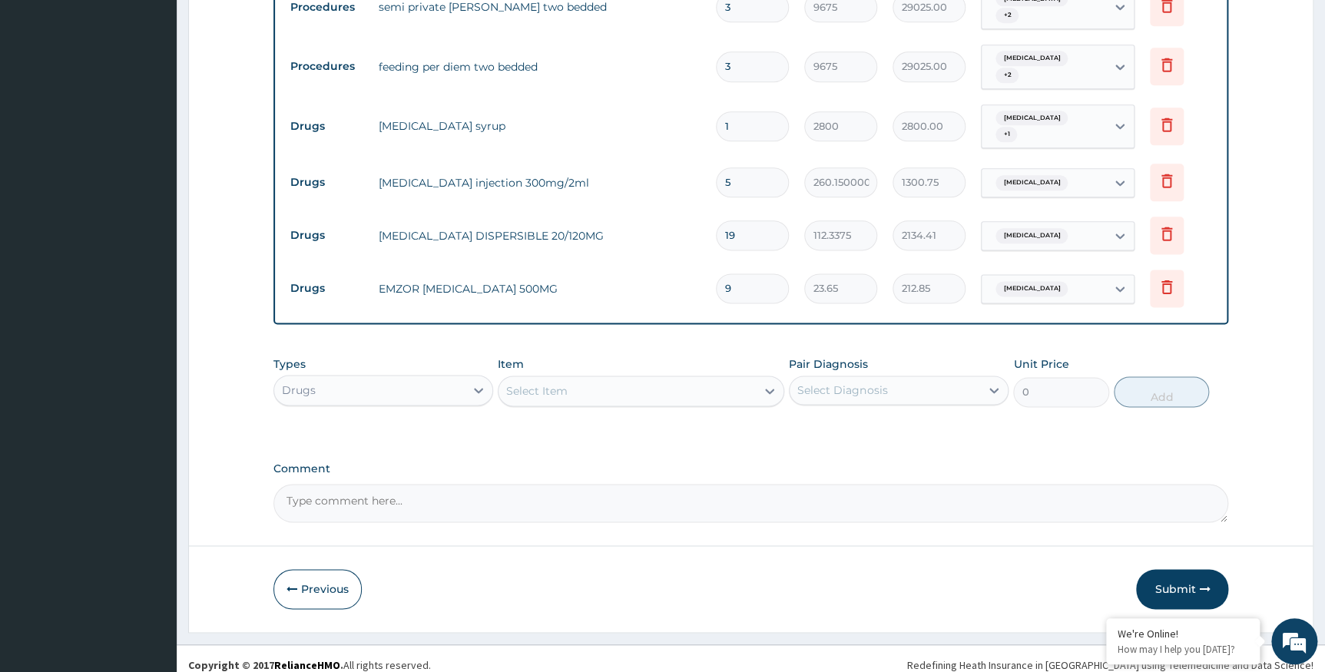
click at [541, 383] on div "Select Item" at bounding box center [536, 390] width 61 height 15
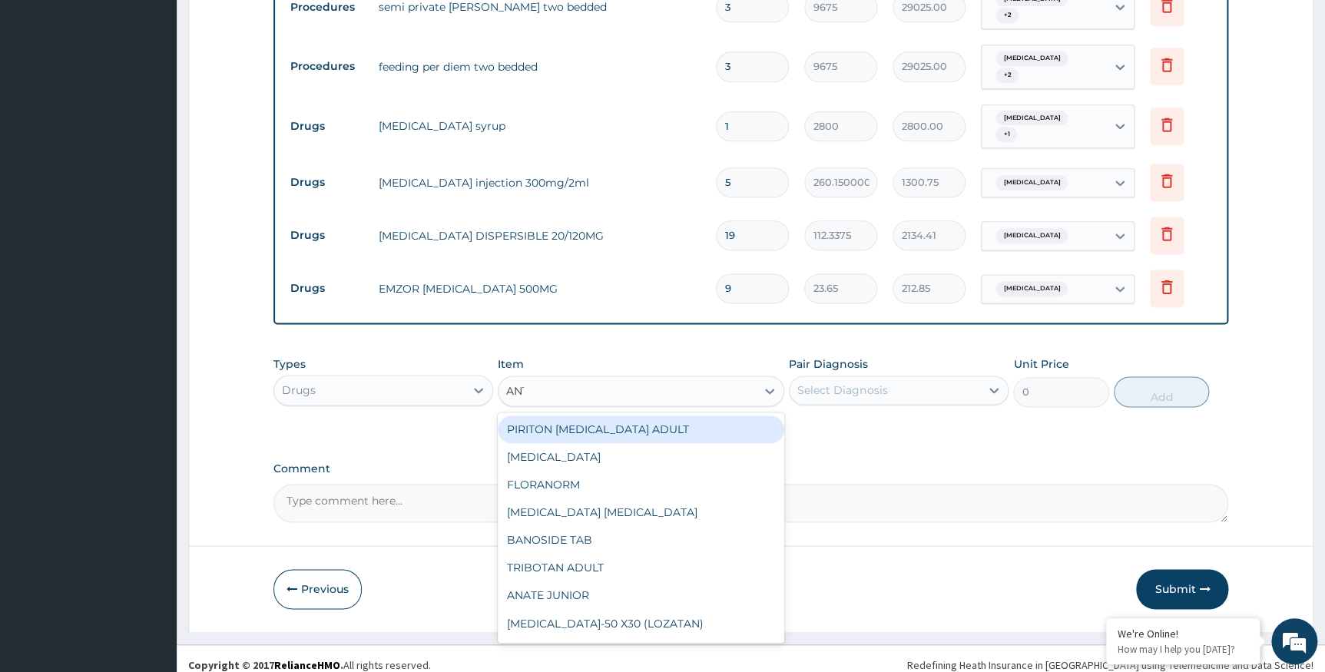
type input "ANTA"
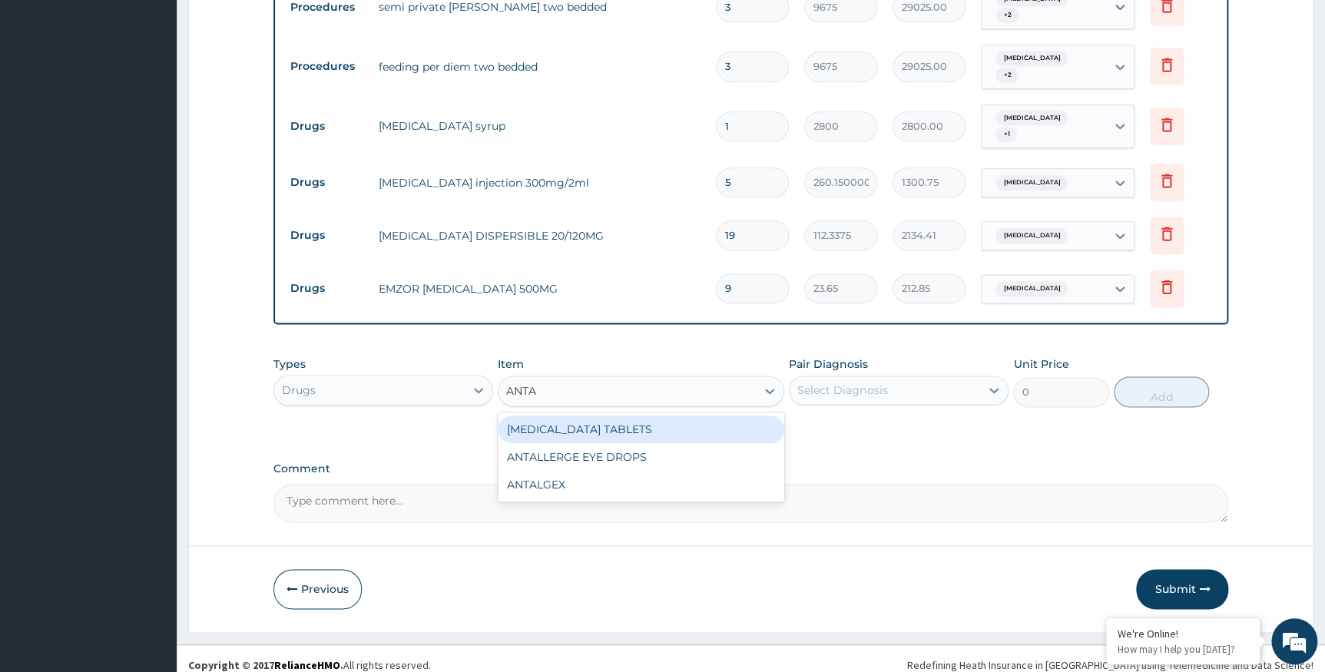
click at [584, 416] on div "ANTACID TABLETS" at bounding box center [641, 430] width 287 height 28
type input "59.12500000000001"
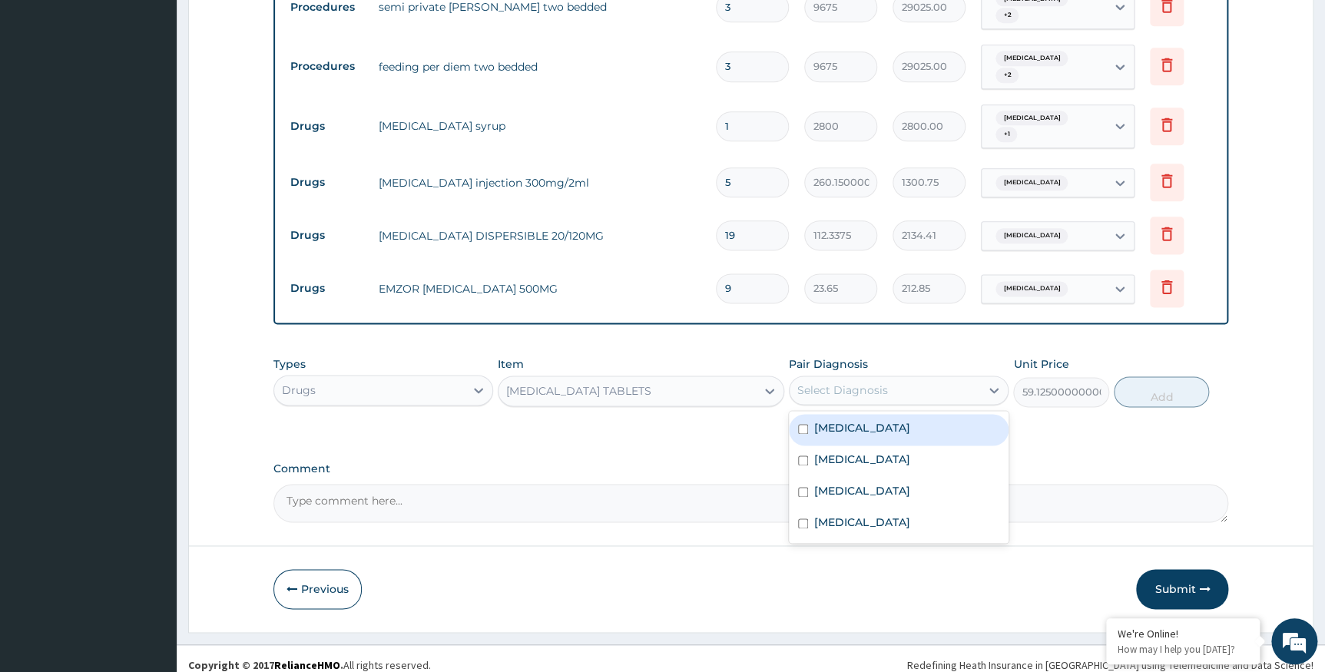
click at [875, 383] on div "Select Diagnosis" at bounding box center [842, 390] width 90 height 15
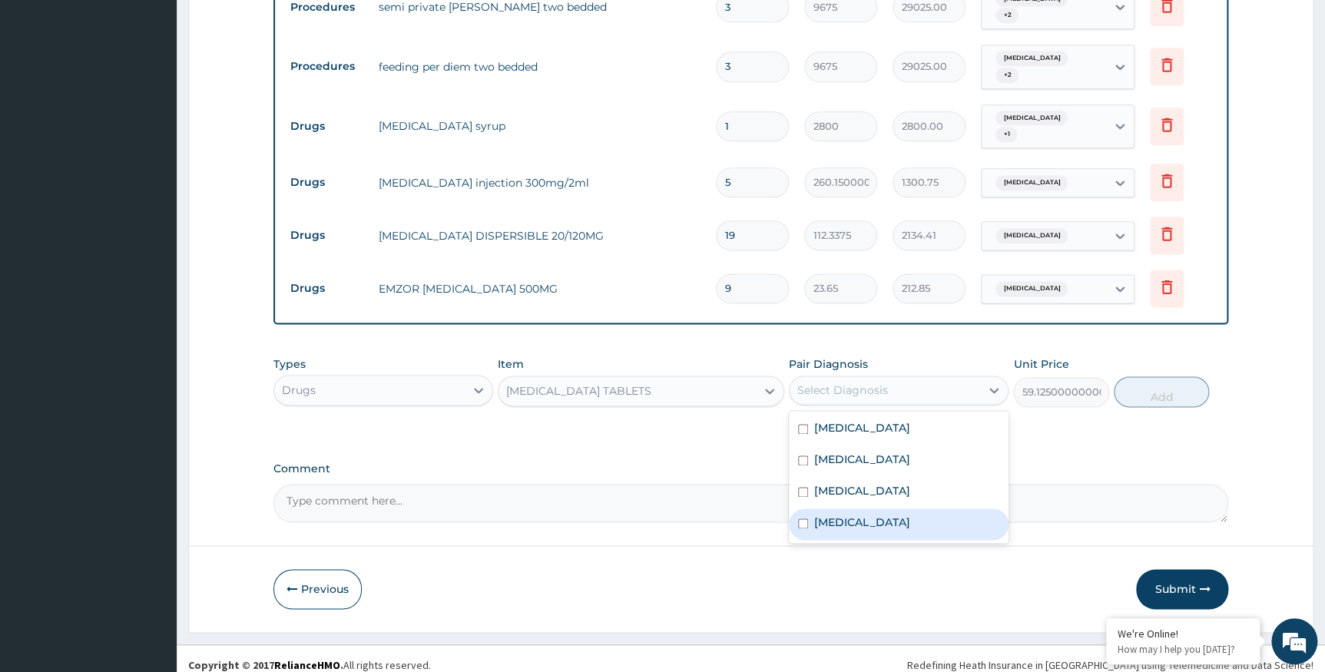
click at [813, 509] on div "Indigestion" at bounding box center [899, 524] width 220 height 31
checkbox input "true"
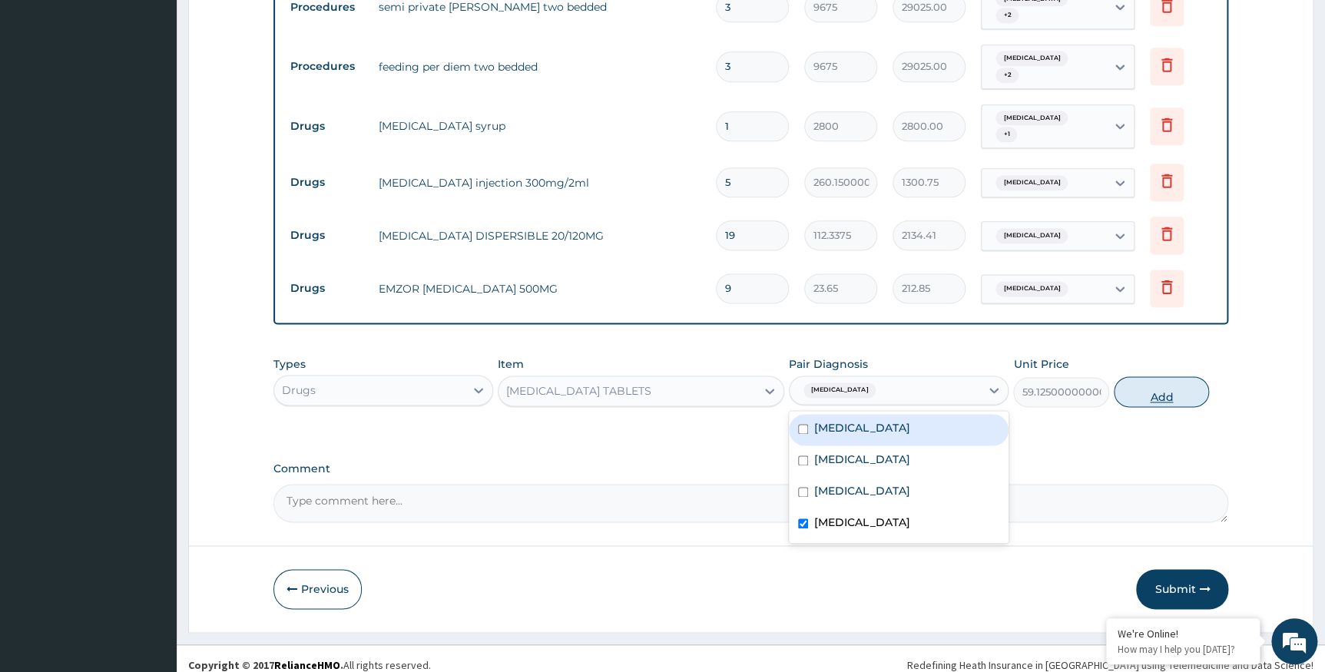
click at [1186, 384] on button "Add" at bounding box center [1161, 391] width 95 height 31
type input "0"
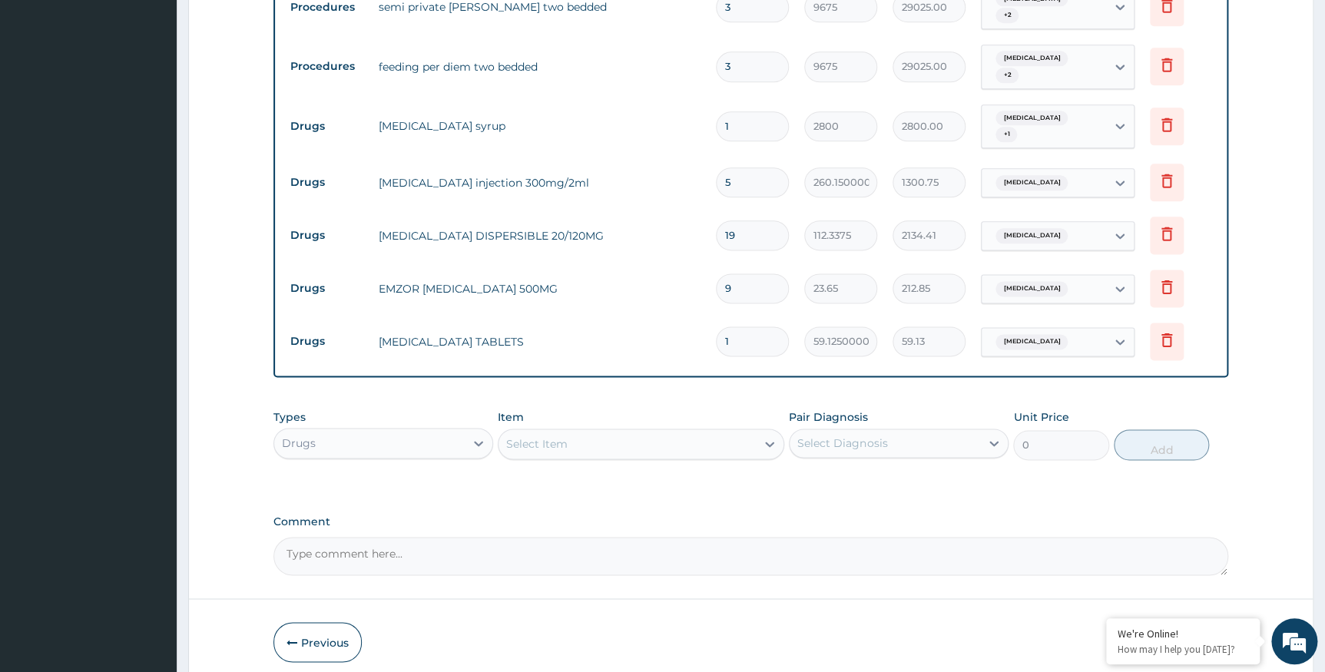
drag, startPoint x: 739, startPoint y: 336, endPoint x: 716, endPoint y: 336, distance: 23.0
click at [716, 336] on input "1" at bounding box center [752, 341] width 73 height 30
type input "9"
type input "532.13"
type input "10"
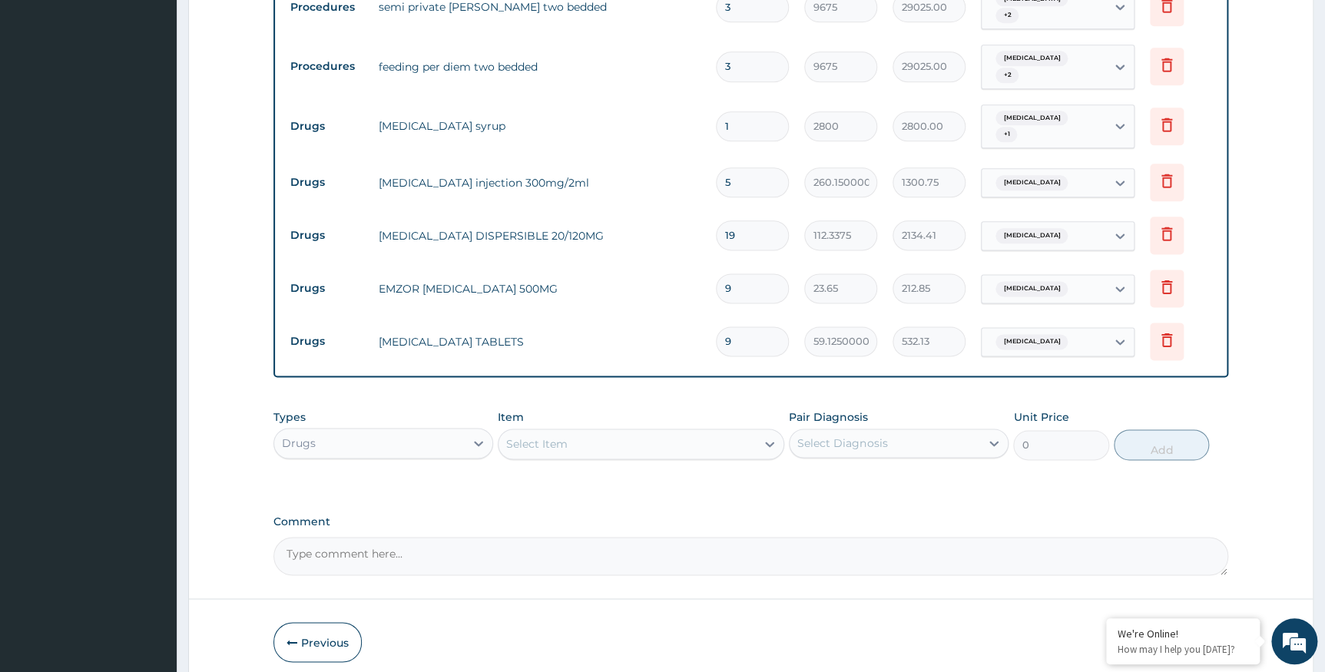
type input "591.25"
type input "11"
type input "650.38"
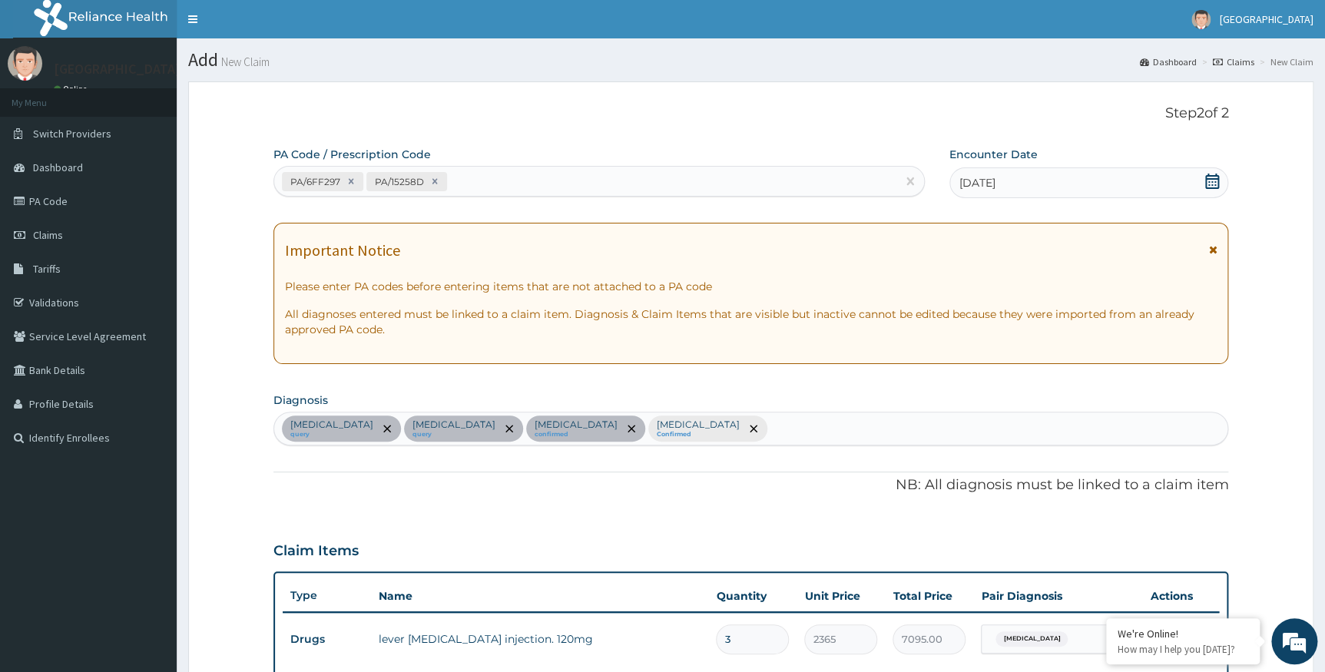
scroll to position [0, 0]
type input "11"
click at [492, 174] on div "PA/6FF297 PA/15258D" at bounding box center [585, 181] width 622 height 25
paste input "PA/02A76C"
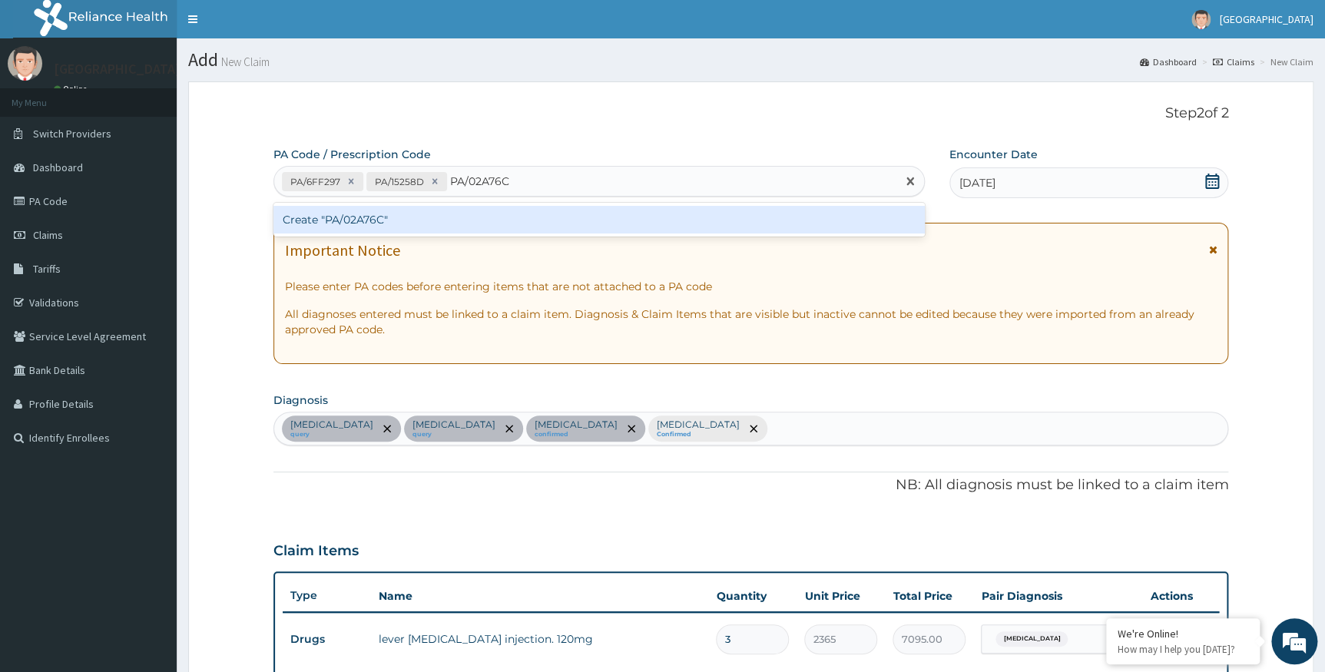
type input "PA/02A76C"
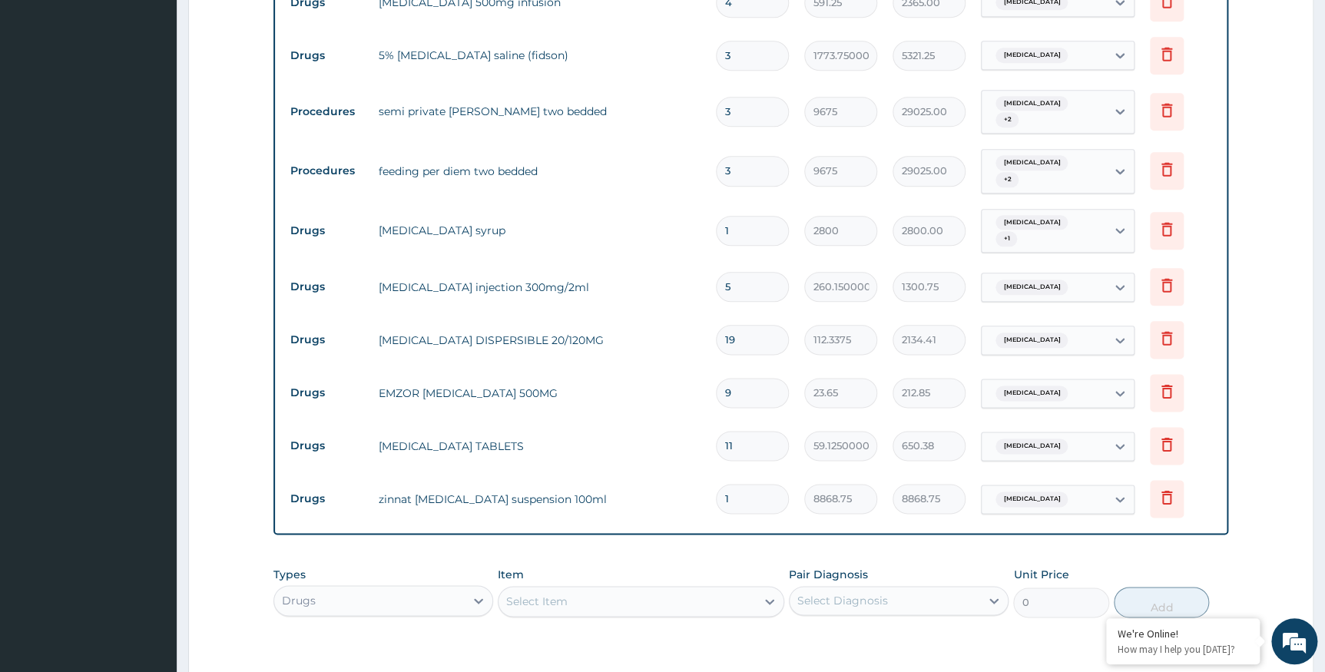
scroll to position [884, 0]
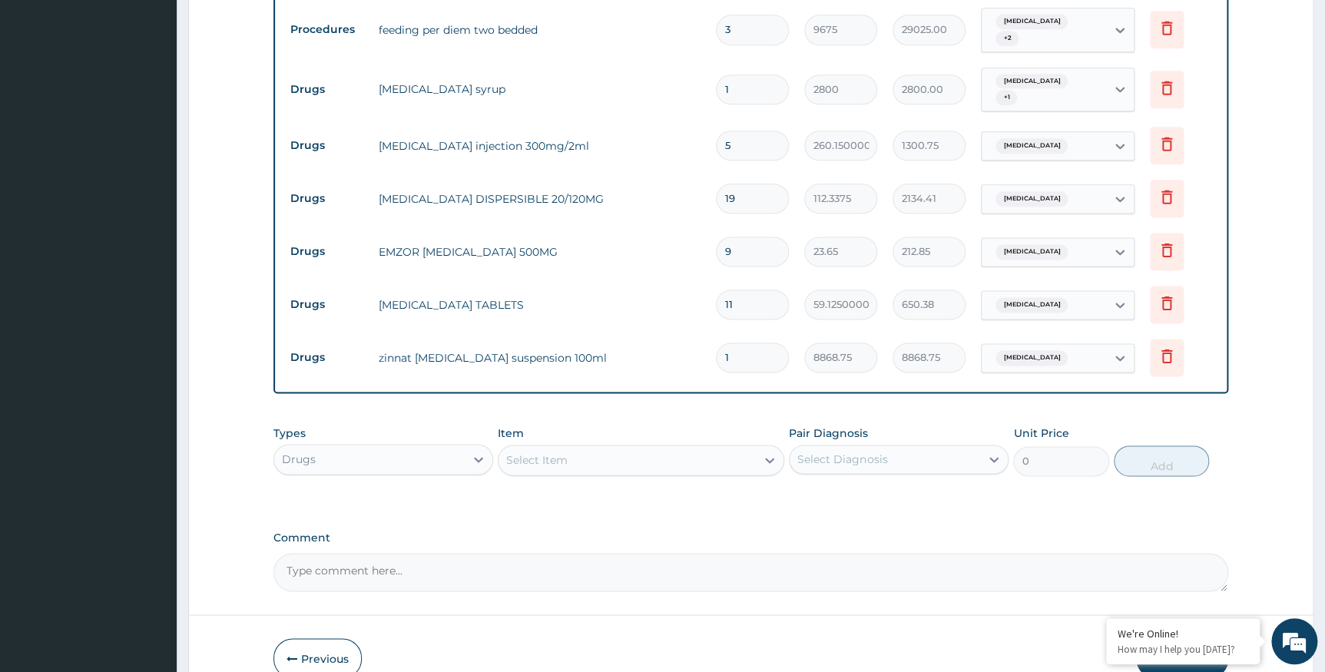
click at [399, 449] on div "Drugs" at bounding box center [369, 459] width 191 height 25
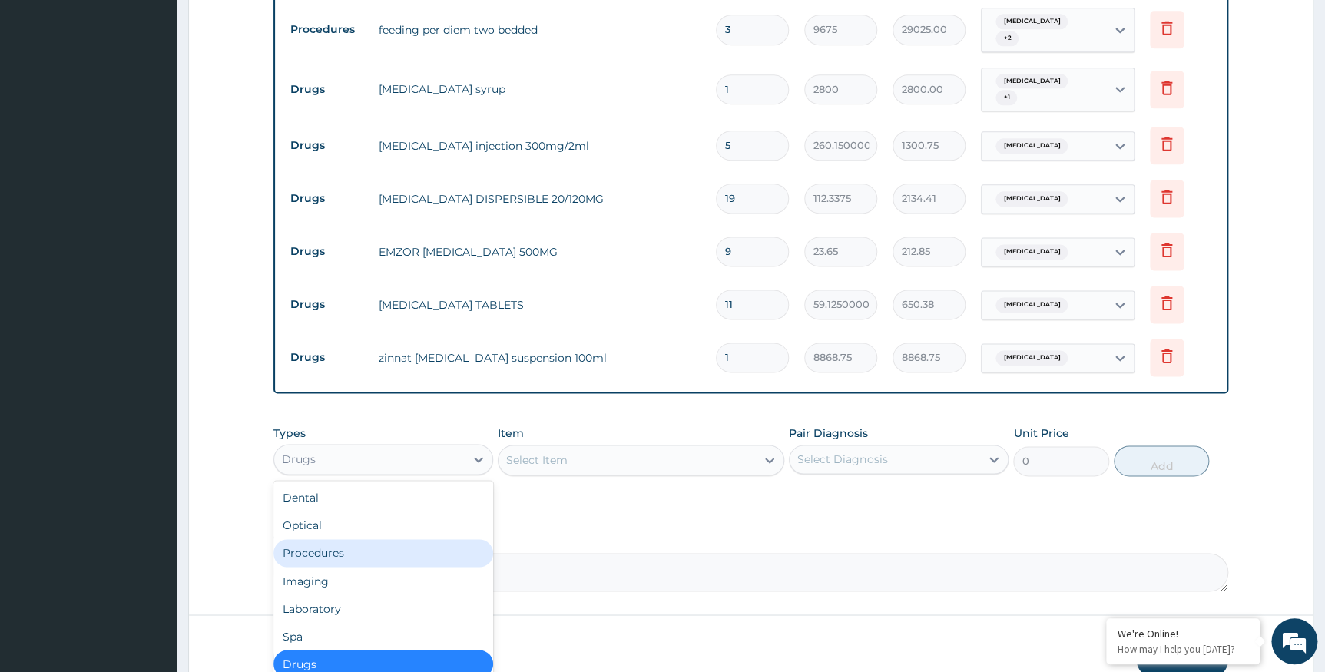
click at [360, 544] on div "Procedures" at bounding box center [383, 553] width 220 height 28
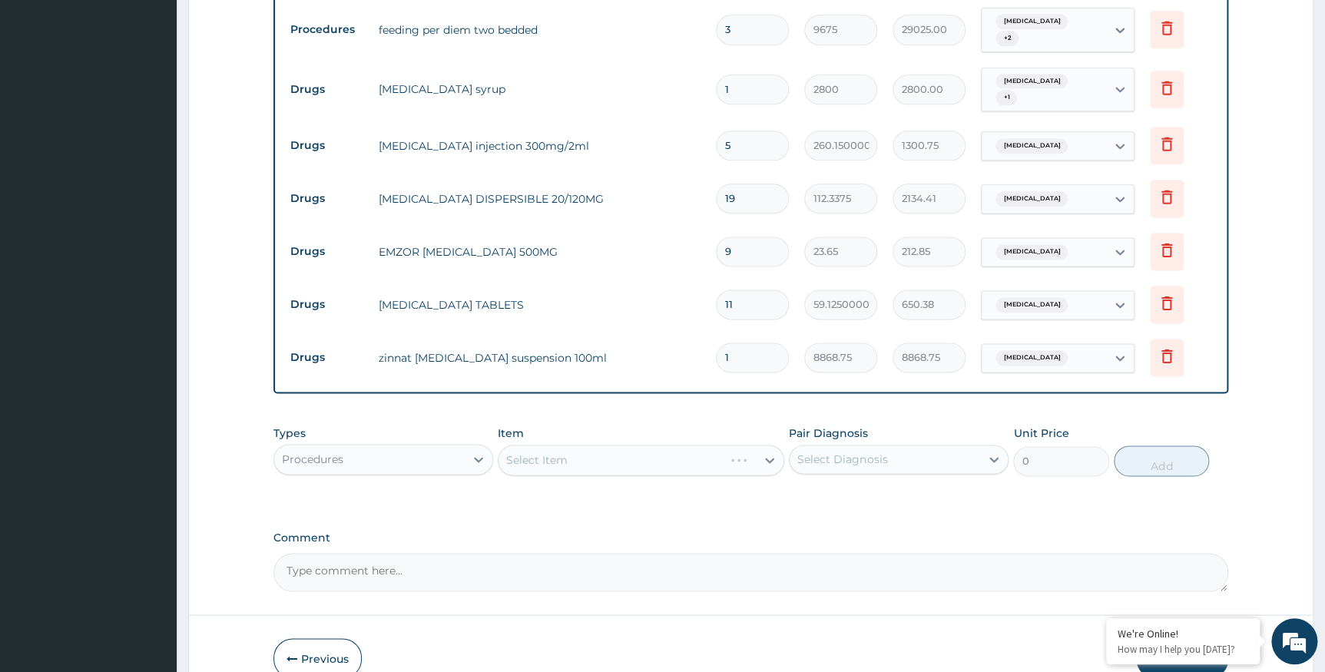
click at [556, 445] on div "Select Item" at bounding box center [641, 460] width 287 height 31
click at [554, 452] on div "Select Item" at bounding box center [641, 460] width 287 height 31
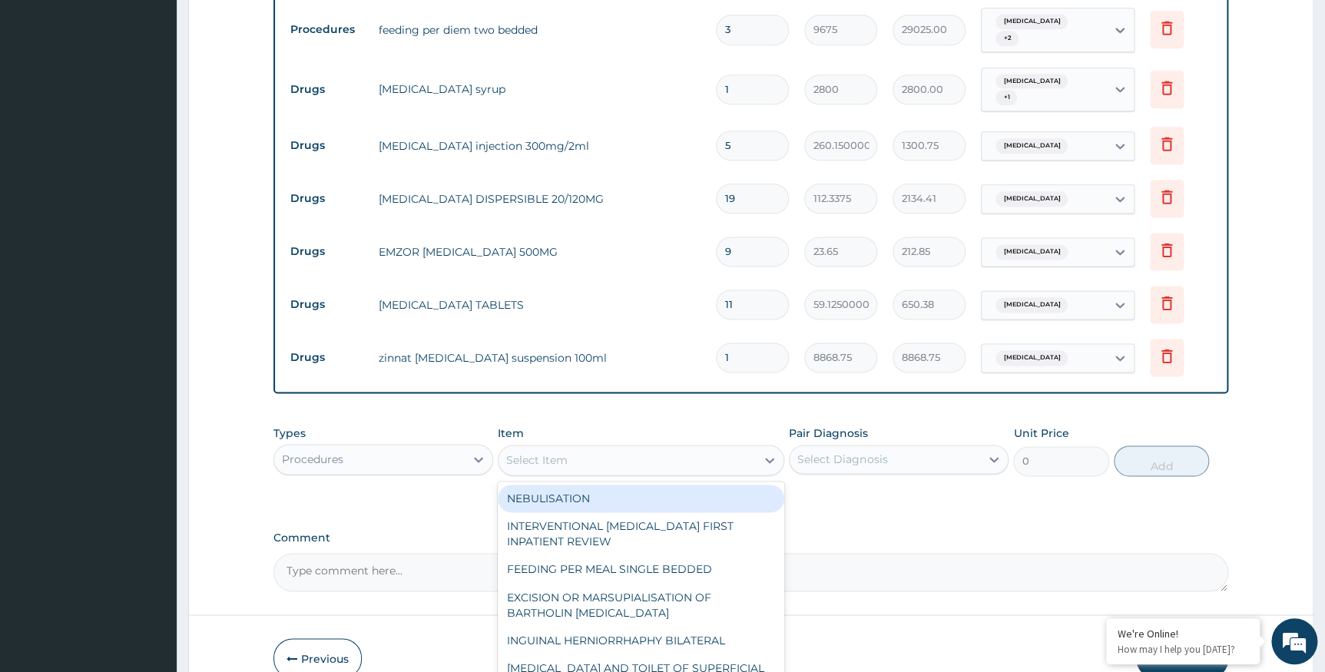
click at [554, 452] on div "Select Item" at bounding box center [536, 459] width 61 height 15
type input "GENERAL"
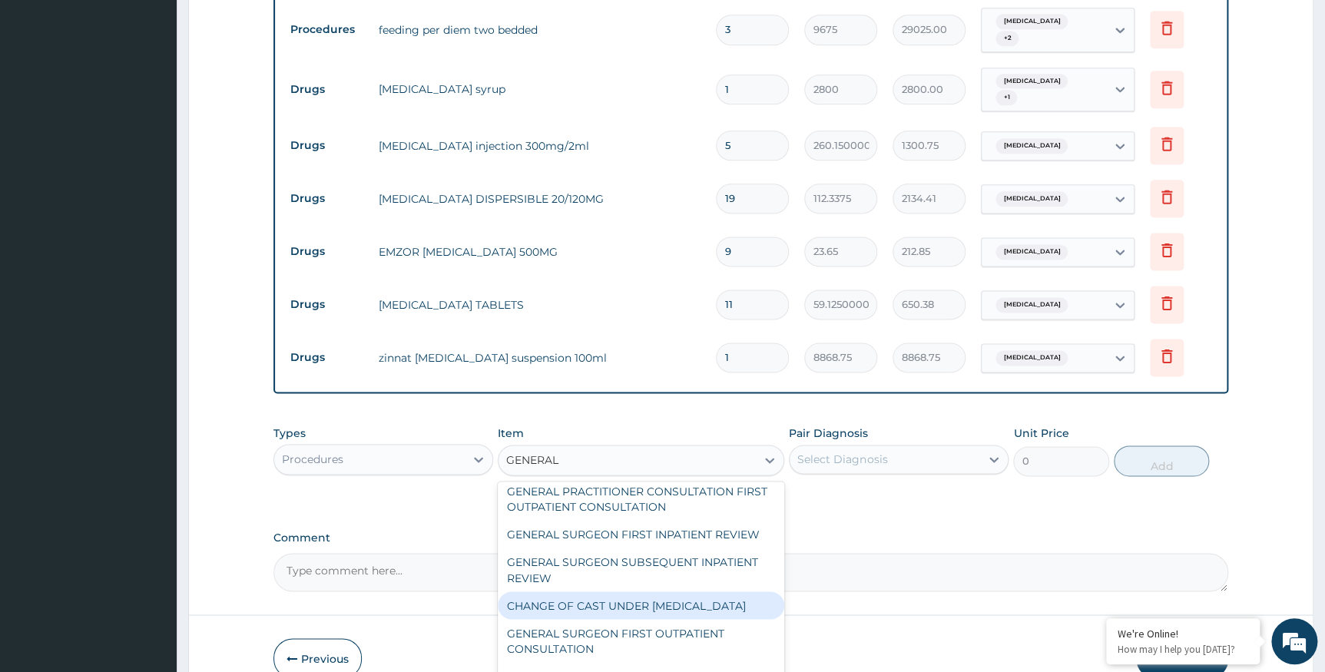
scroll to position [35, 0]
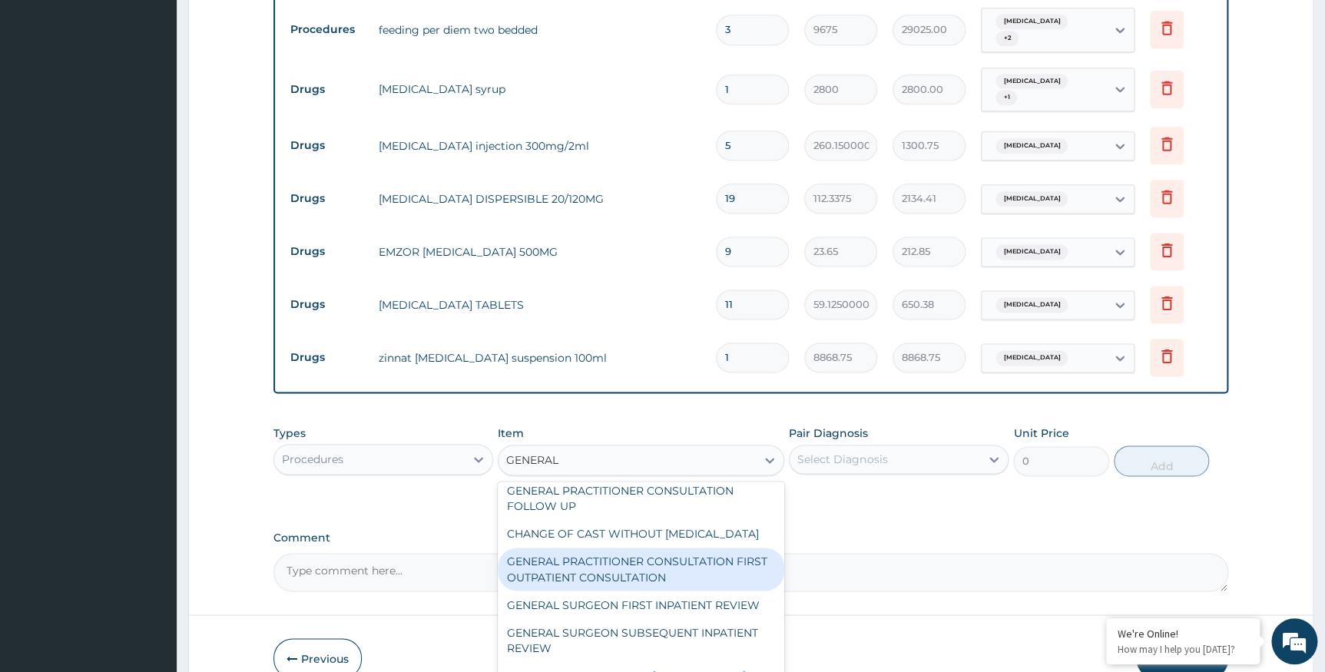
click at [652, 576] on div "GENERAL PRACTITIONER CONSULTATION FIRST OUTPATIENT CONSULTATION" at bounding box center [641, 569] width 287 height 43
type input "3547.5"
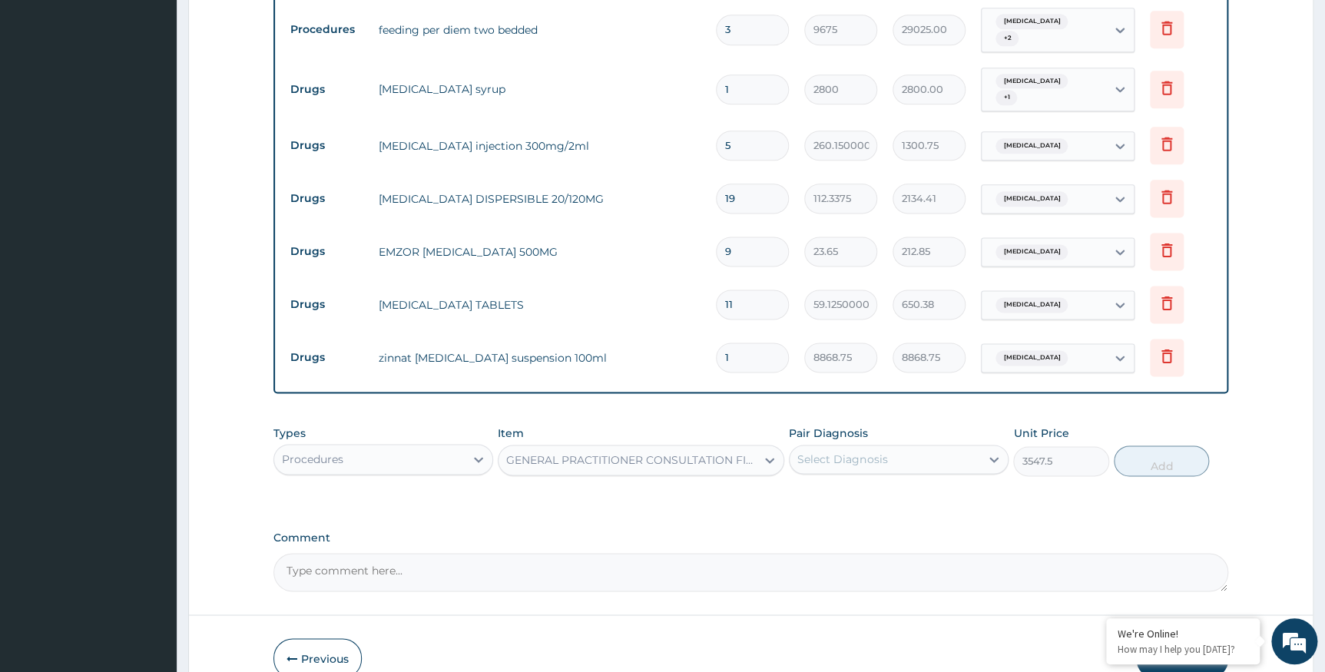
click at [840, 429] on label "Pair Diagnosis" at bounding box center [828, 433] width 79 height 15
click at [828, 452] on div "Select Diagnosis" at bounding box center [842, 459] width 90 height 15
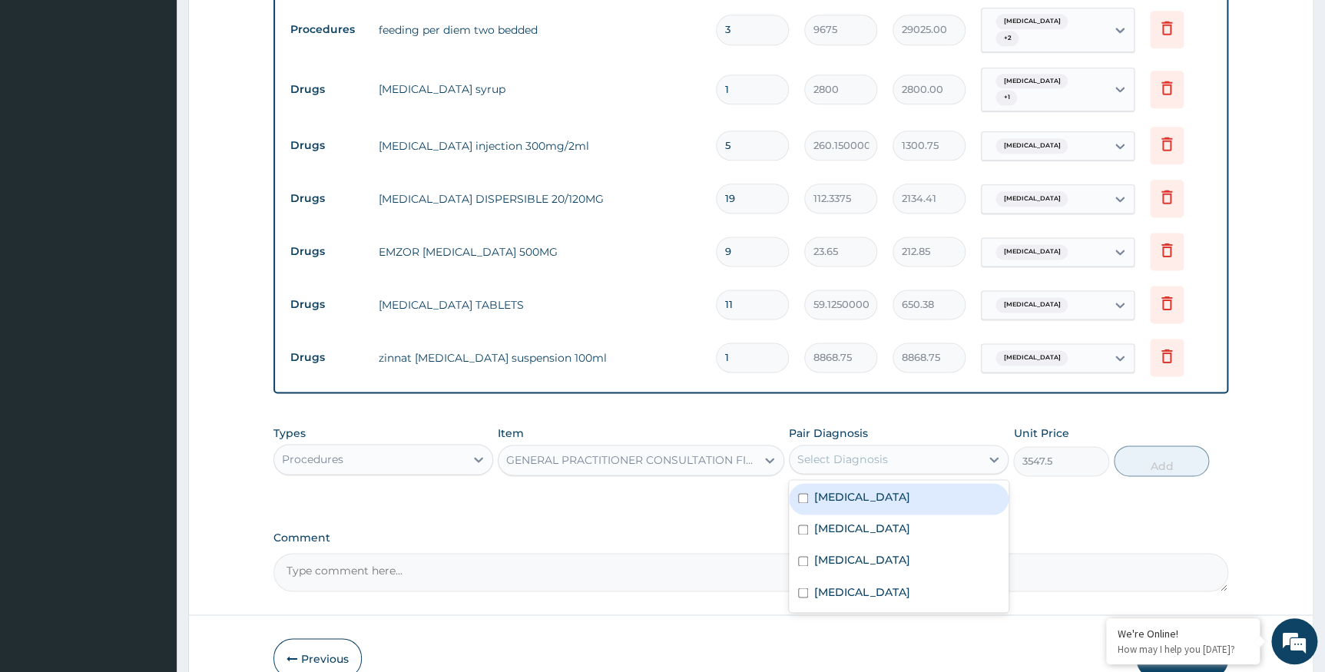
click at [829, 489] on label "Falciparum malaria" at bounding box center [861, 496] width 95 height 15
checkbox input "true"
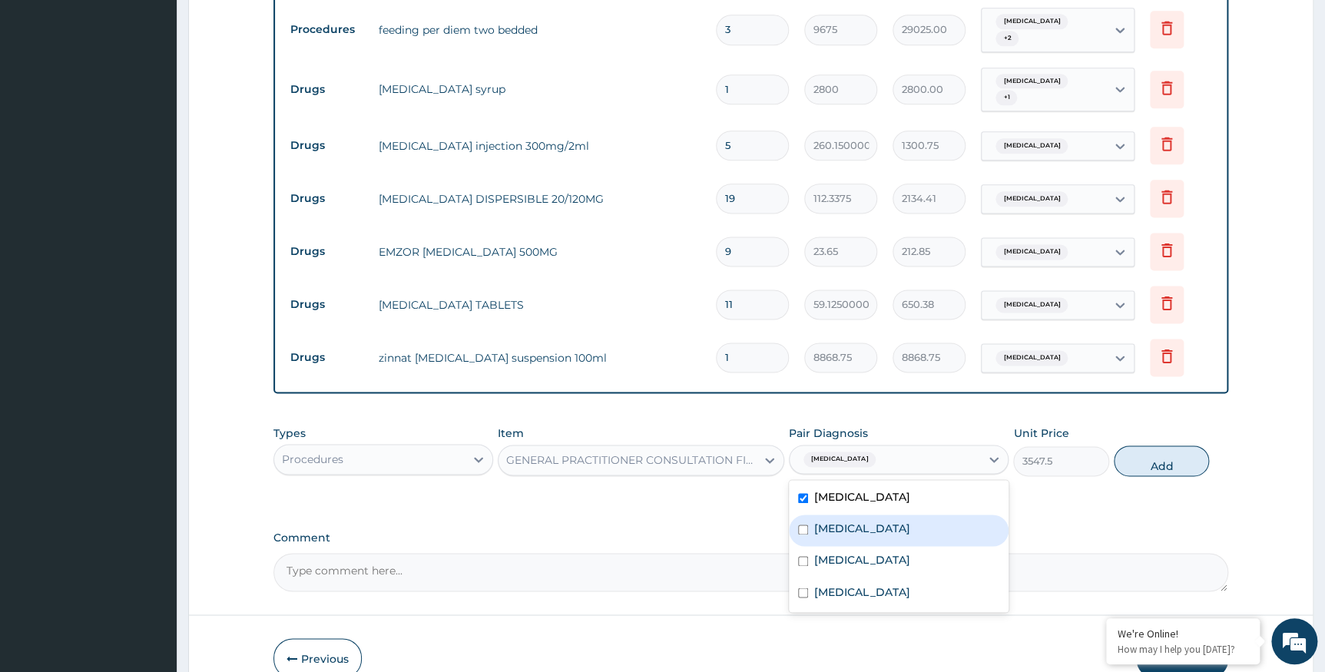
click at [829, 521] on label "Sepsis" at bounding box center [861, 528] width 95 height 15
checkbox input "true"
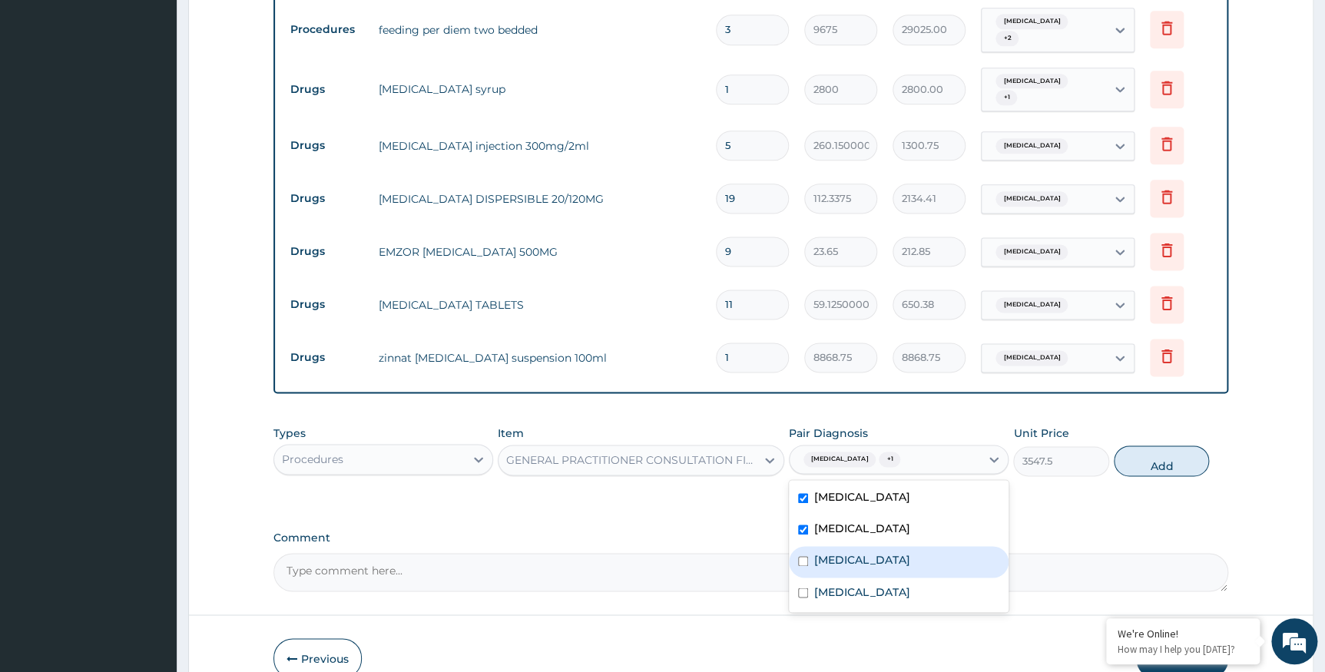
click at [833, 552] on label "Common cold" at bounding box center [861, 559] width 95 height 15
checkbox input "true"
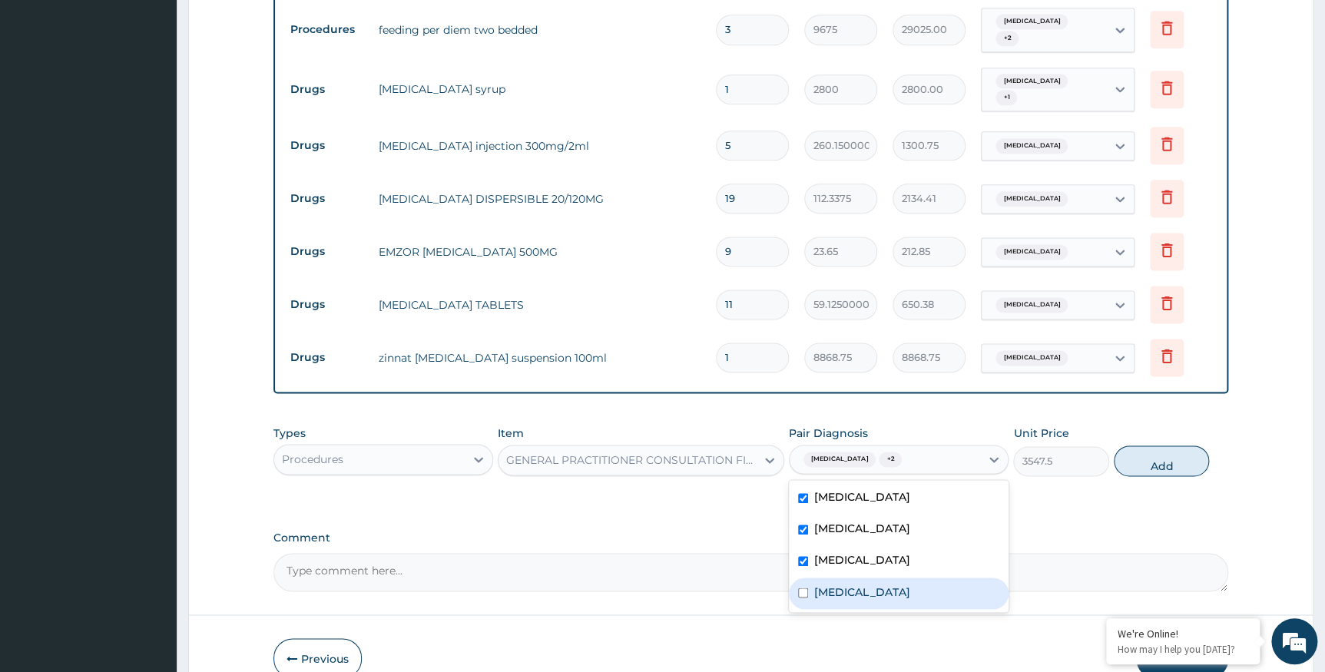
click at [833, 584] on label "Indigestion" at bounding box center [861, 591] width 95 height 15
checkbox input "true"
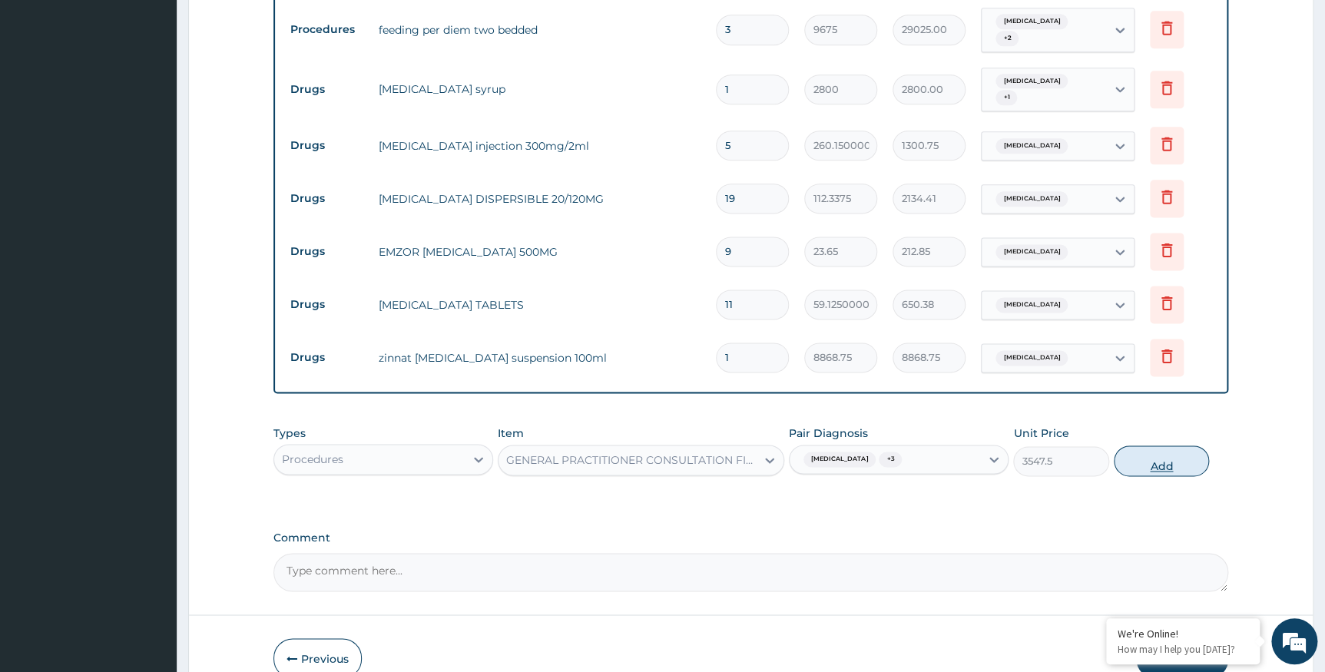
click at [1142, 457] on button "Add" at bounding box center [1161, 461] width 95 height 31
type input "0"
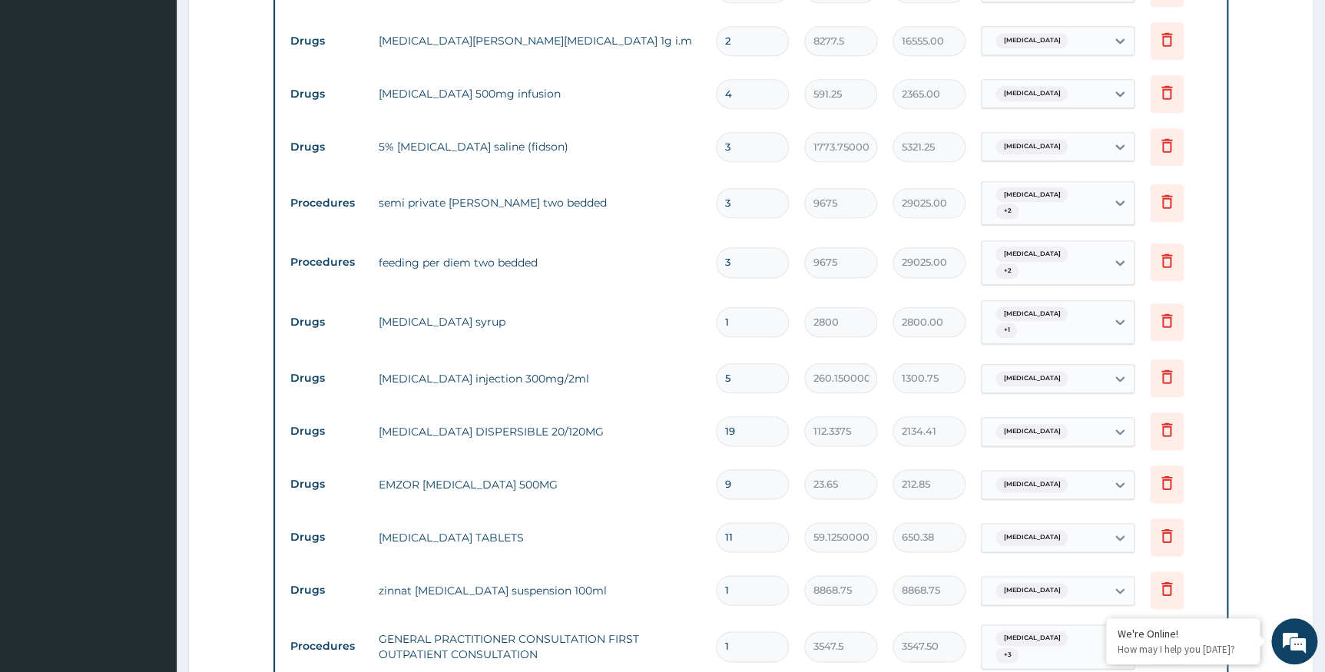
scroll to position [1014, 0]
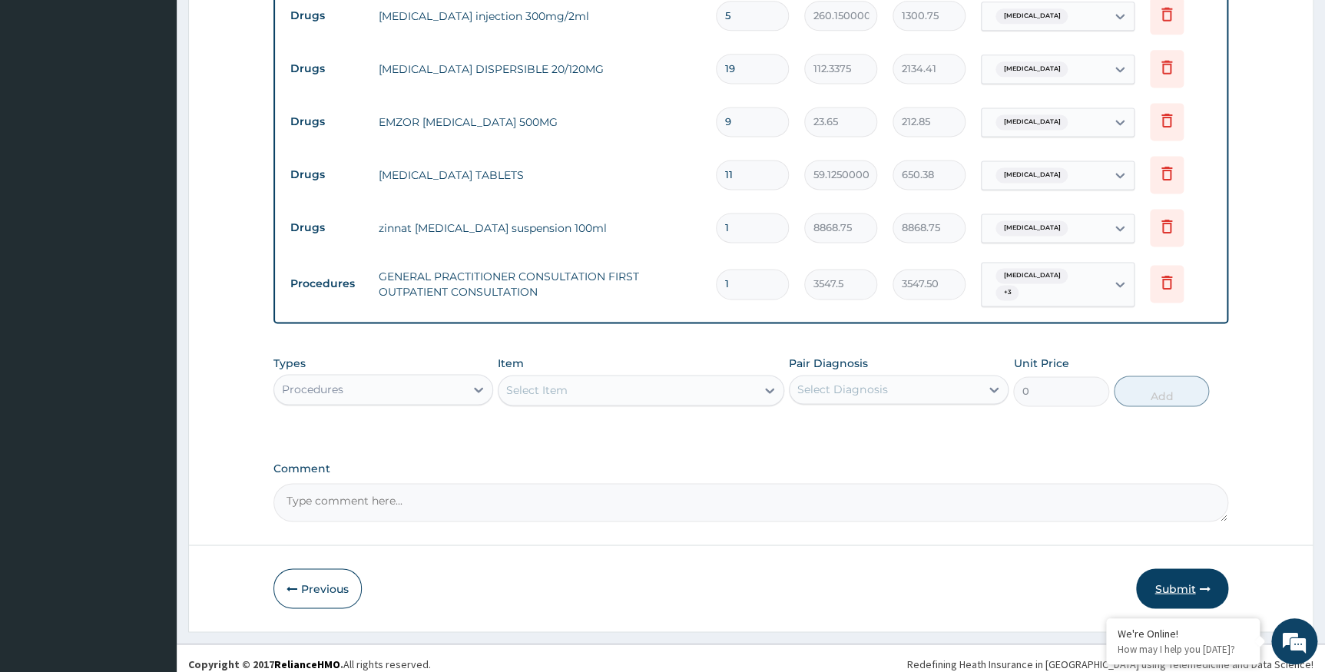
click at [1182, 570] on button "Submit" at bounding box center [1182, 588] width 92 height 40
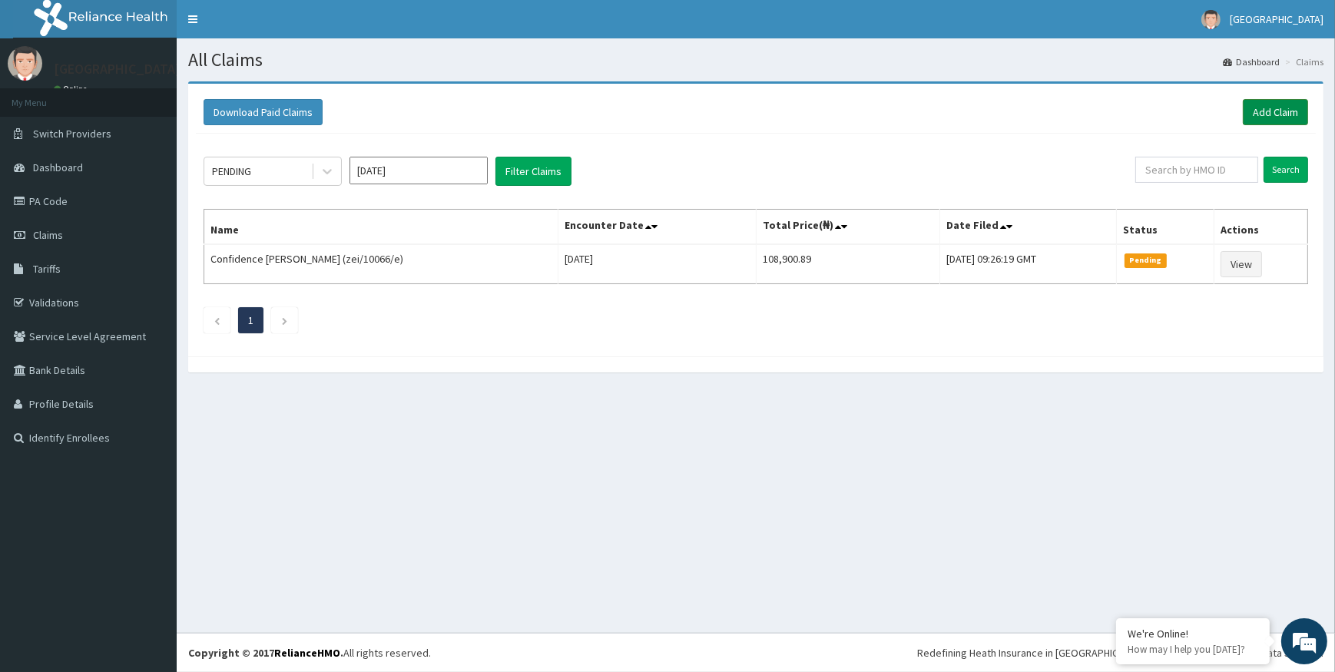
click at [1266, 107] on link "Add Claim" at bounding box center [1275, 112] width 65 height 26
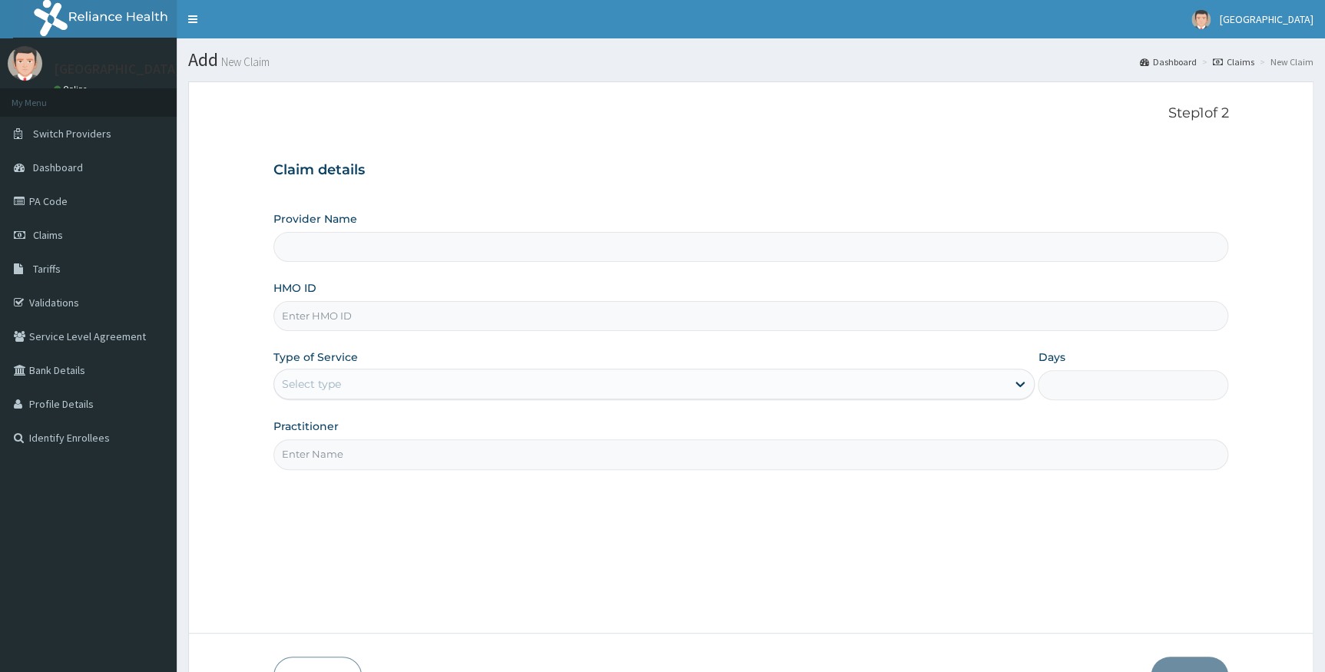
type input "Alpha Gorretti Hospital"
click at [351, 321] on input "HMO ID" at bounding box center [751, 316] width 956 height 30
click at [312, 316] on input "ZEI/100066/F" at bounding box center [751, 316] width 956 height 30
type input "ZEI/10066/F"
click at [315, 386] on div "Select type" at bounding box center [311, 383] width 59 height 15
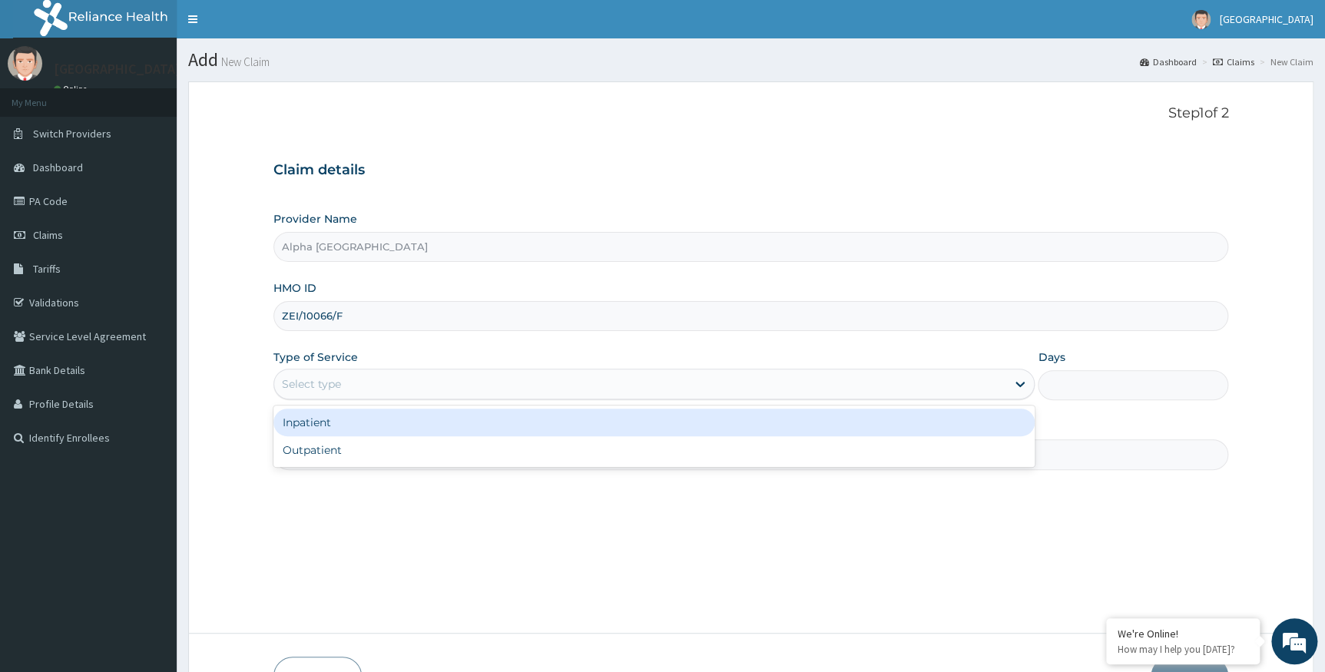
click at [333, 429] on div "Inpatient" at bounding box center [654, 423] width 762 height 28
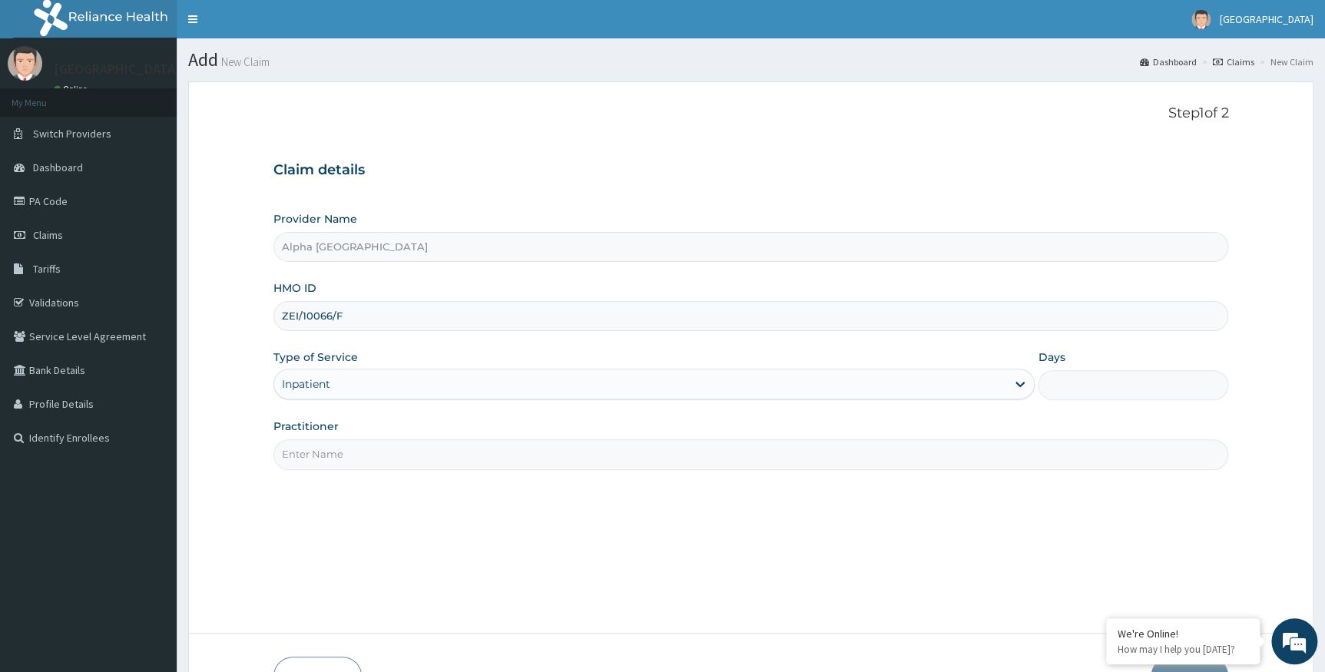
click at [1061, 382] on input "Days" at bounding box center [1133, 385] width 191 height 30
type input "2"
click at [404, 447] on input "Practitioner" at bounding box center [751, 454] width 956 height 30
click at [399, 458] on input "Practitioner" at bounding box center [751, 454] width 956 height 30
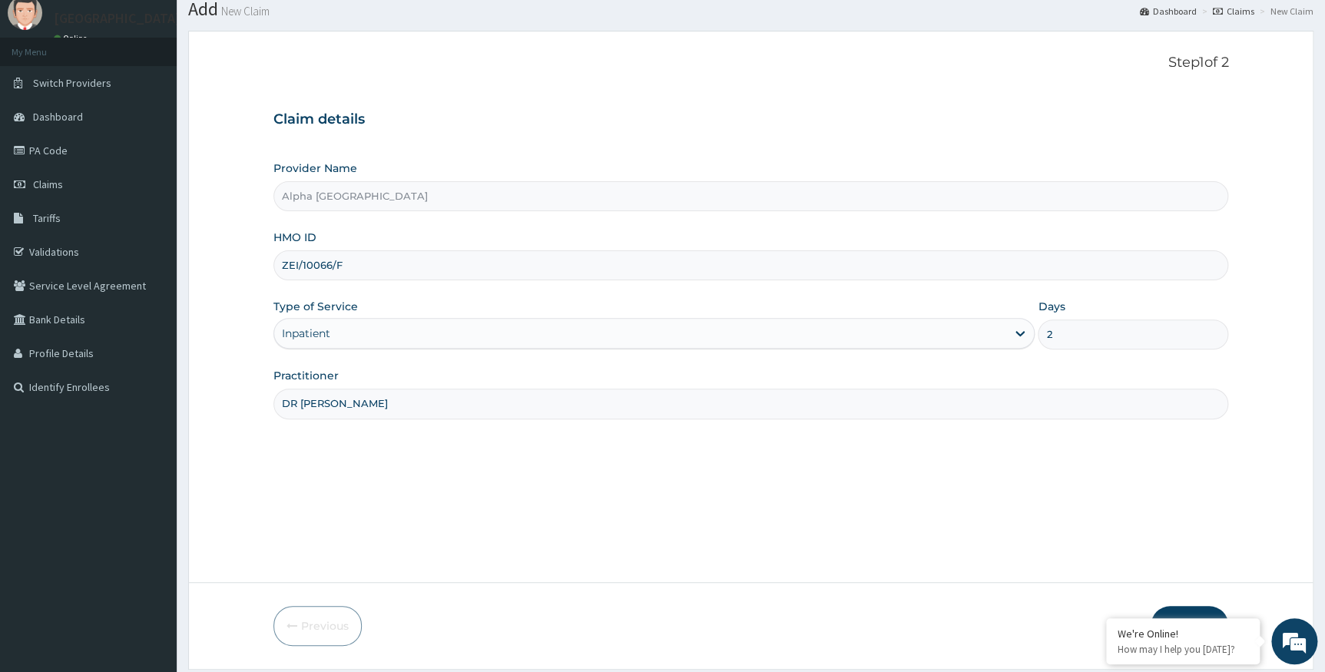
scroll to position [98, 0]
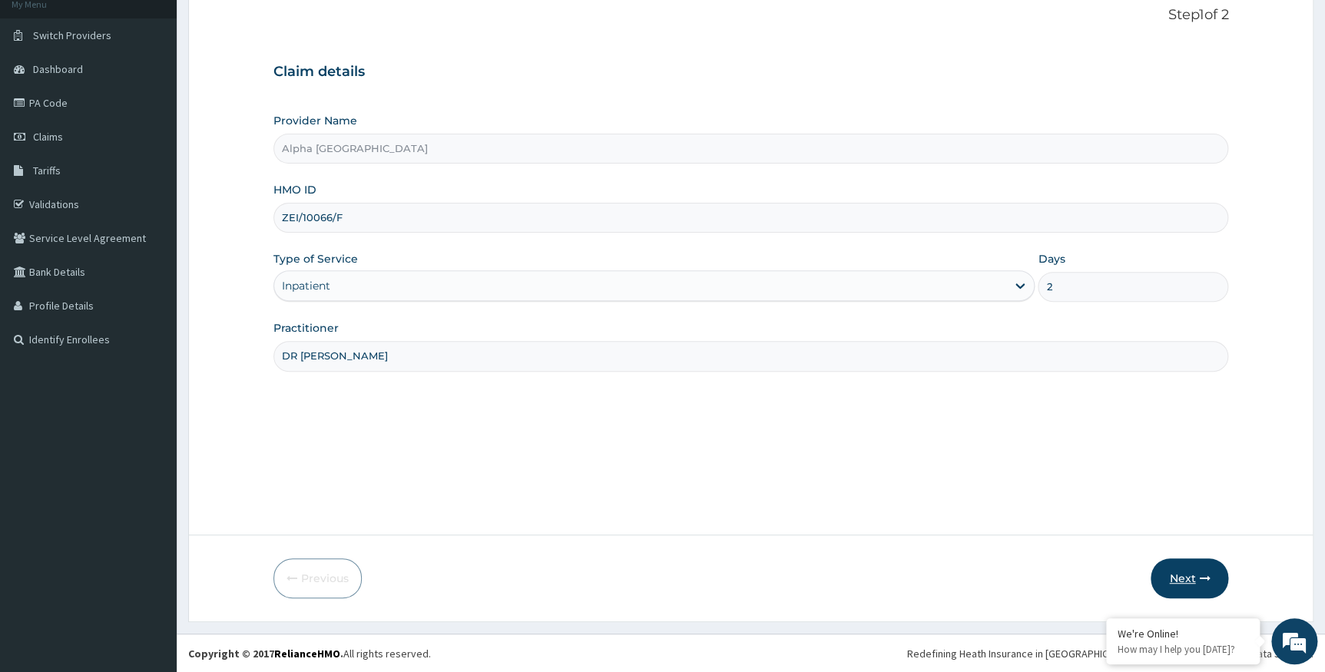
type input "DR CHUKWUMATI"
click at [1178, 575] on button "Next" at bounding box center [1190, 578] width 78 height 40
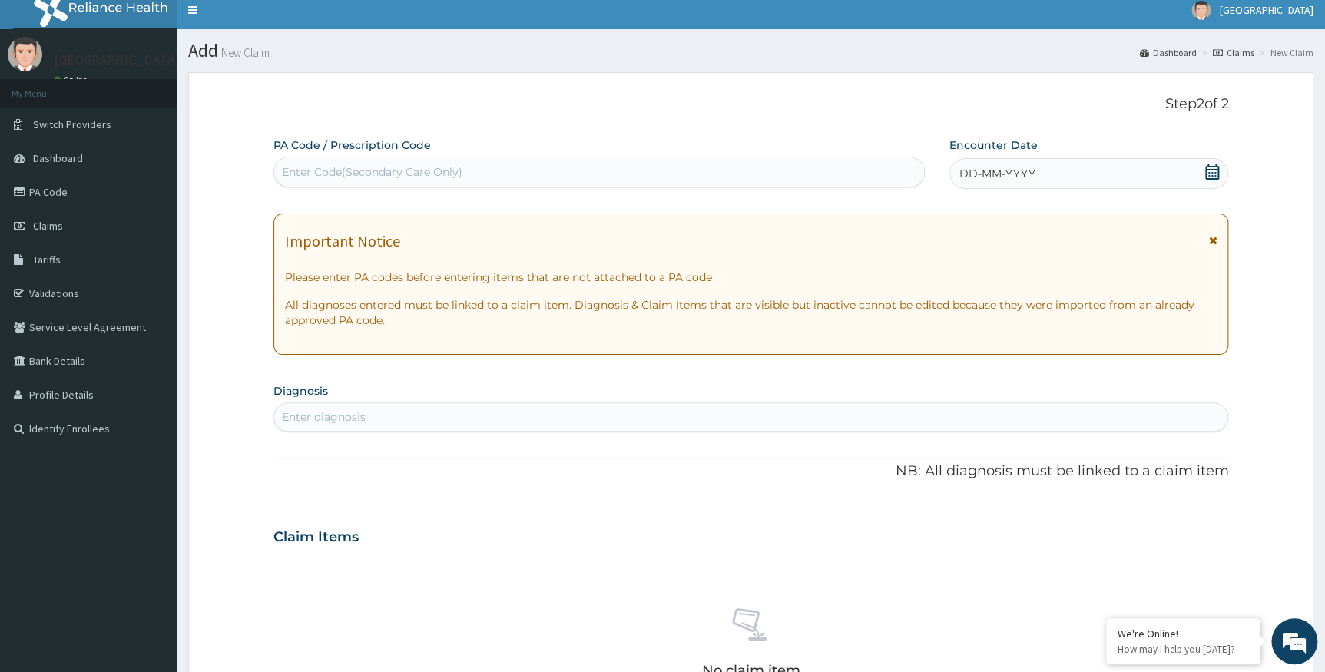
scroll to position [0, 0]
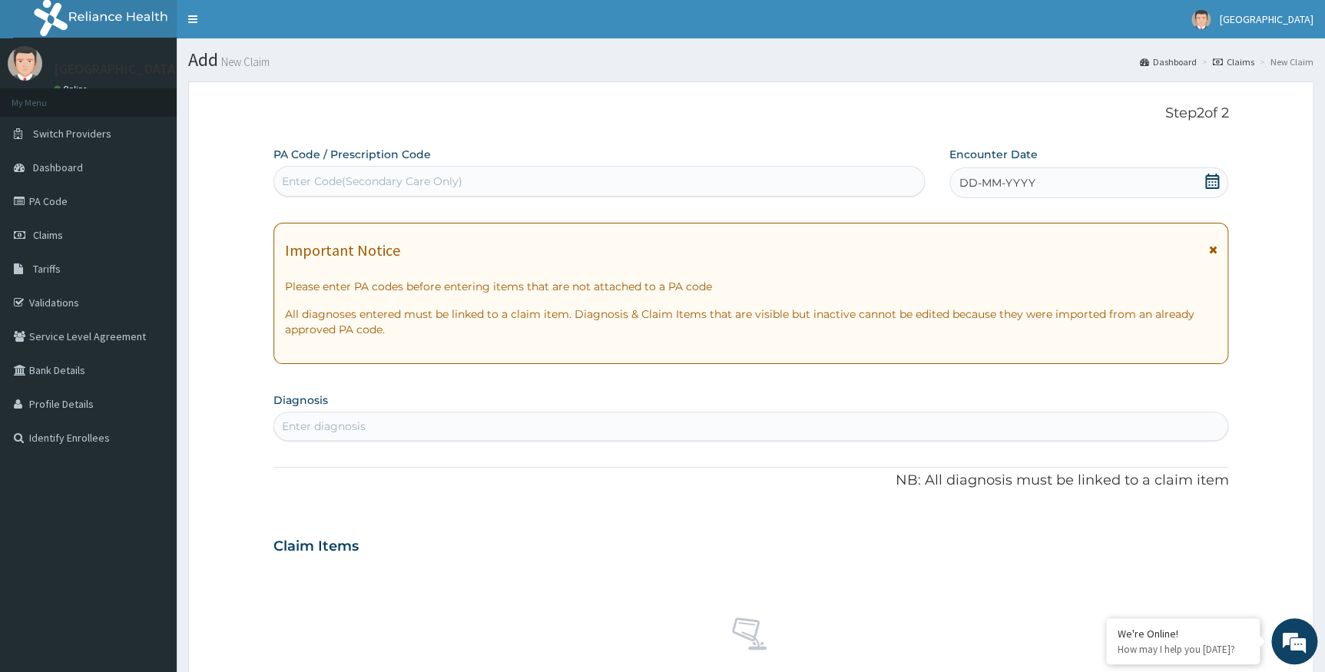
click at [1206, 181] on icon at bounding box center [1212, 181] width 14 height 15
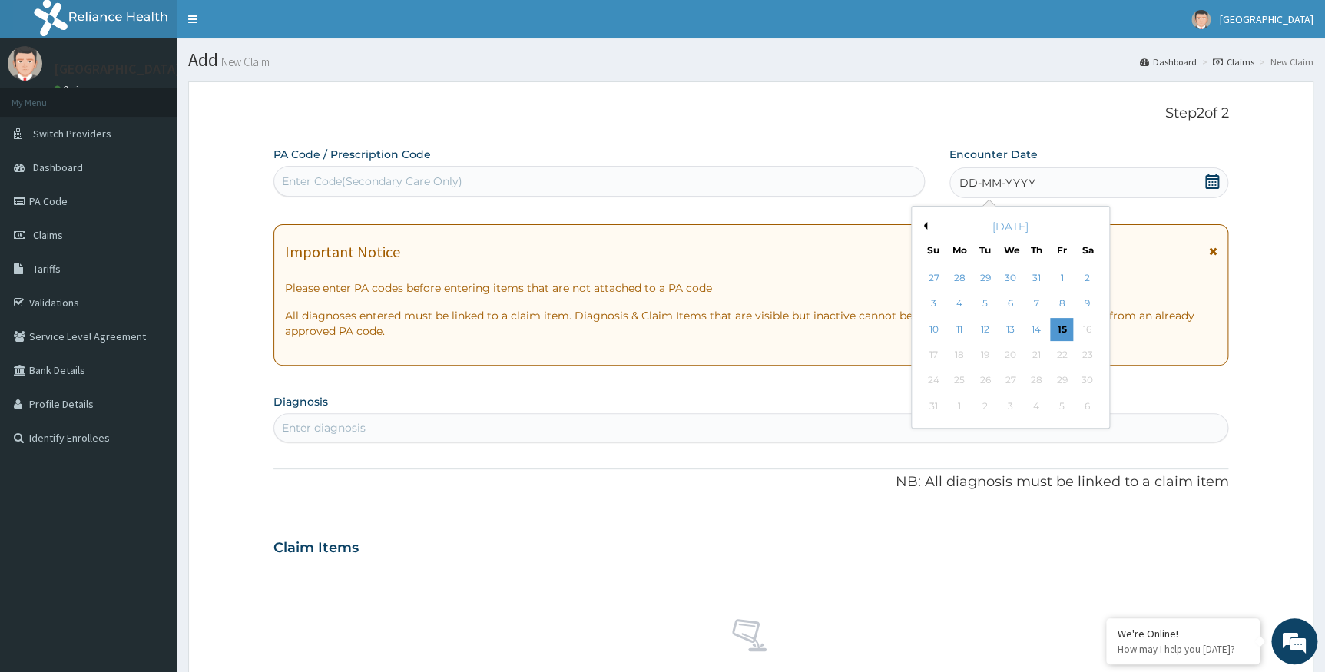
click at [1073, 333] on div "10 11 12 13 14 15 16" at bounding box center [1010, 328] width 179 height 25
click at [986, 326] on div "12" at bounding box center [984, 329] width 23 height 23
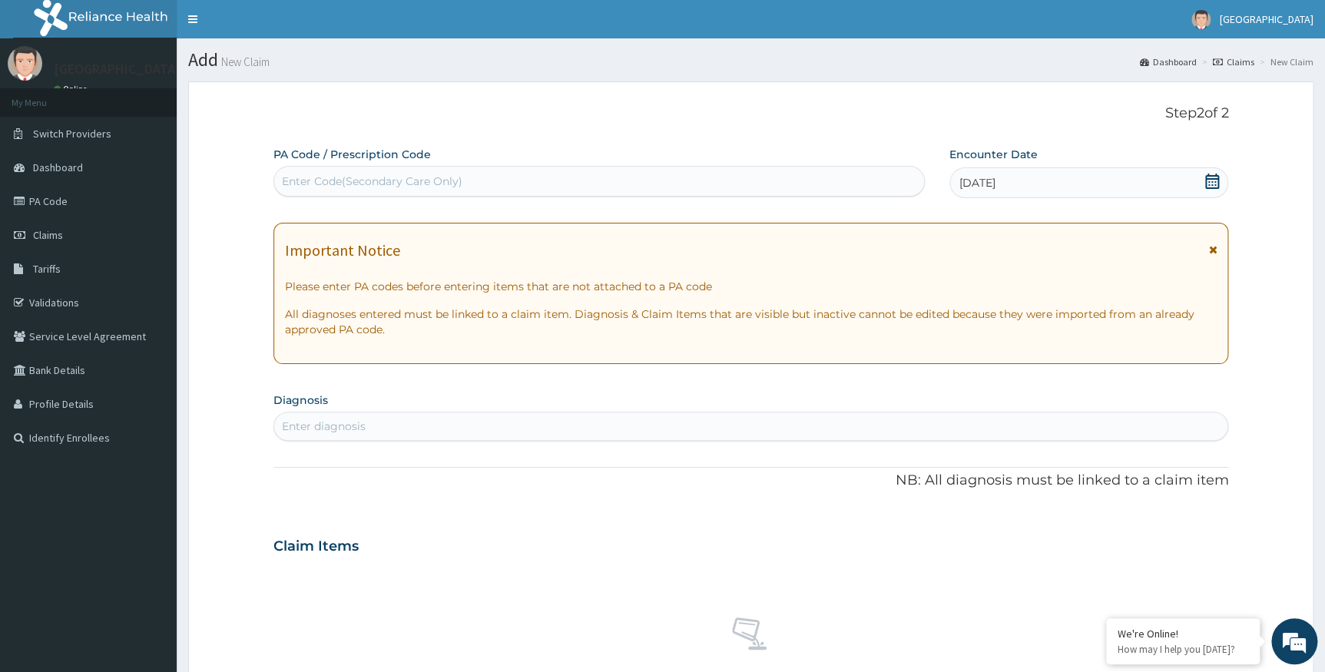
click at [689, 189] on div "Enter Code(Secondary Care Only)" at bounding box center [599, 181] width 650 height 25
click at [406, 172] on div "Enter Code(Secondary Care Only)" at bounding box center [599, 181] width 650 height 25
paste input "PA/85BE2D"
type input "PA/85BE2D"
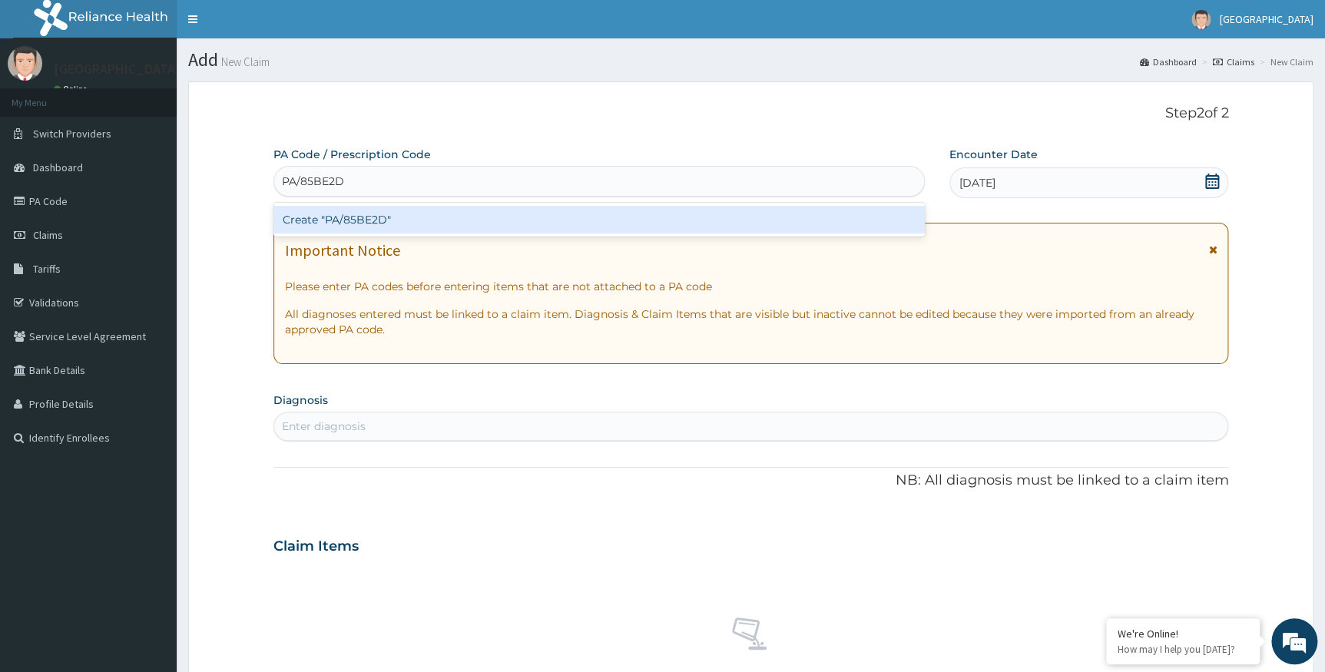
click at [410, 225] on div "Create "PA/85BE2D"" at bounding box center [598, 220] width 651 height 28
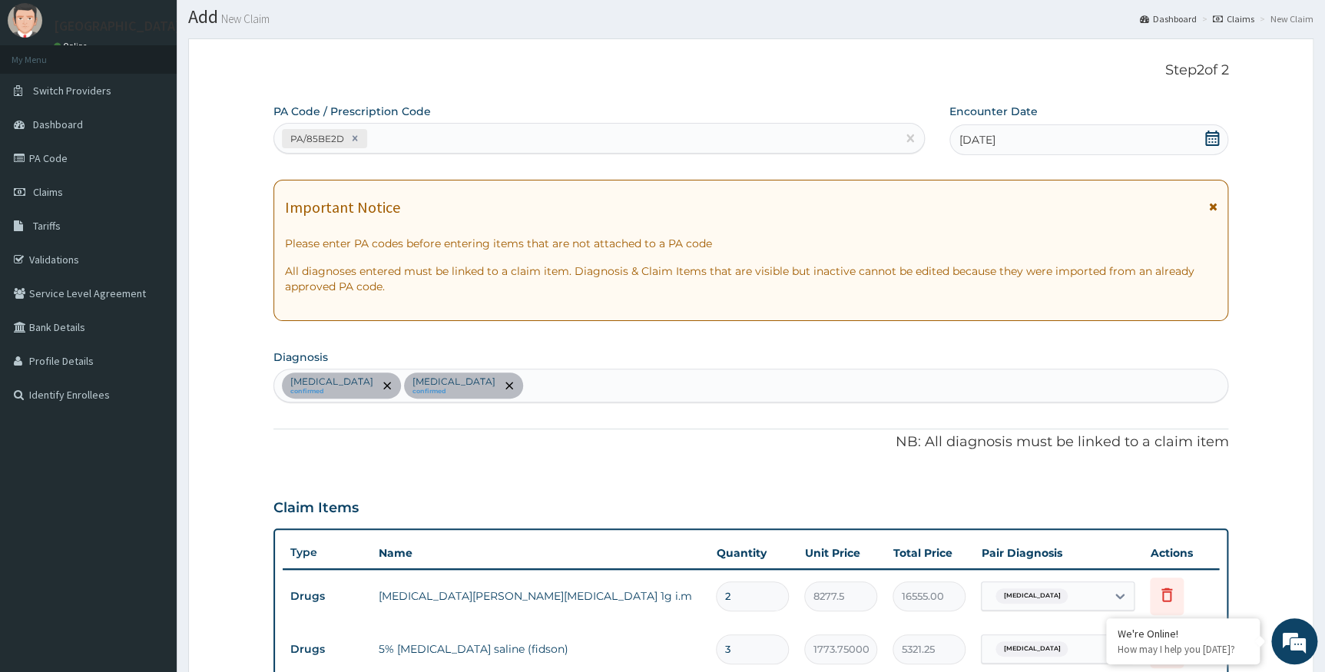
scroll to position [7, 0]
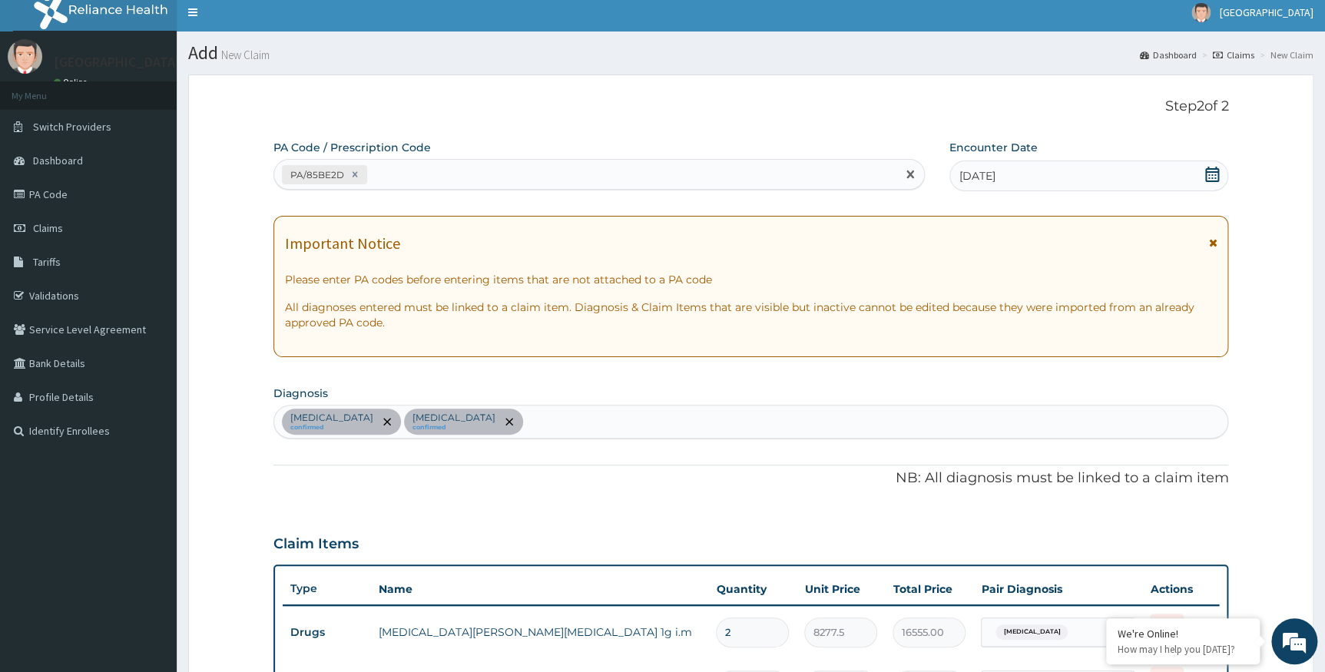
click at [465, 171] on div "PA/85BE2D" at bounding box center [585, 174] width 622 height 25
paste input "PA/83D8C9"
type input "PA/83D8C9"
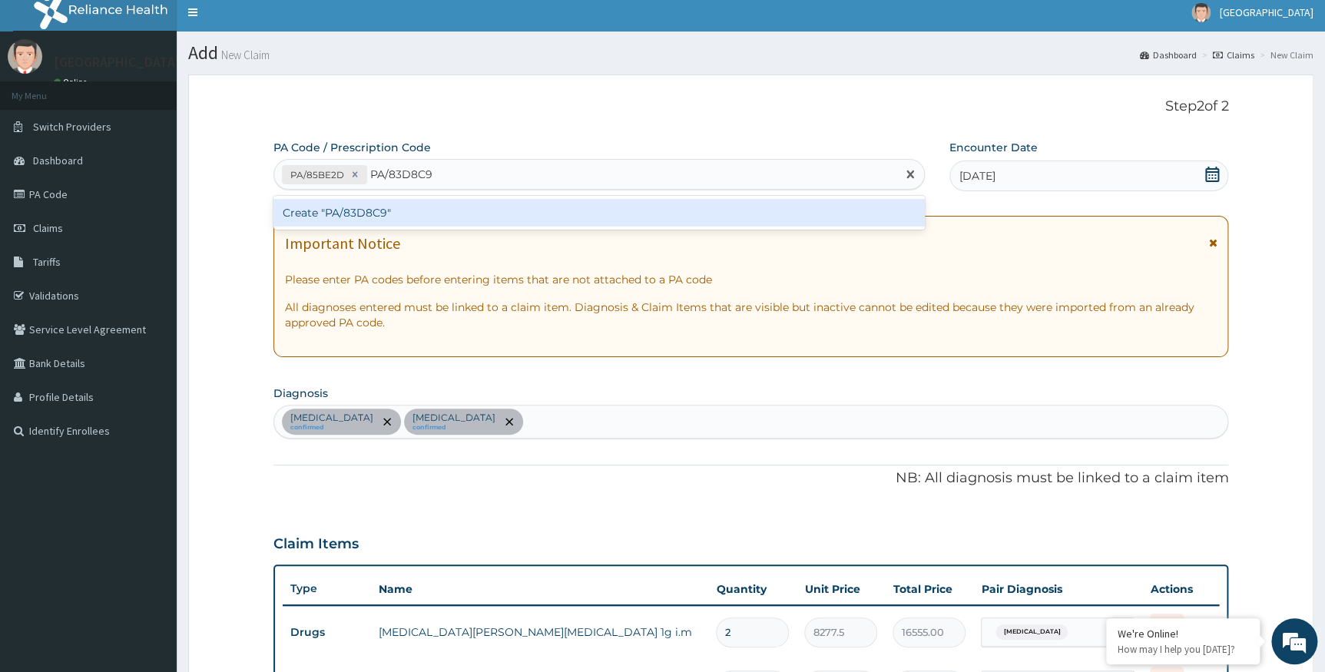
click at [386, 211] on div "Create "PA/83D8C9"" at bounding box center [598, 213] width 651 height 28
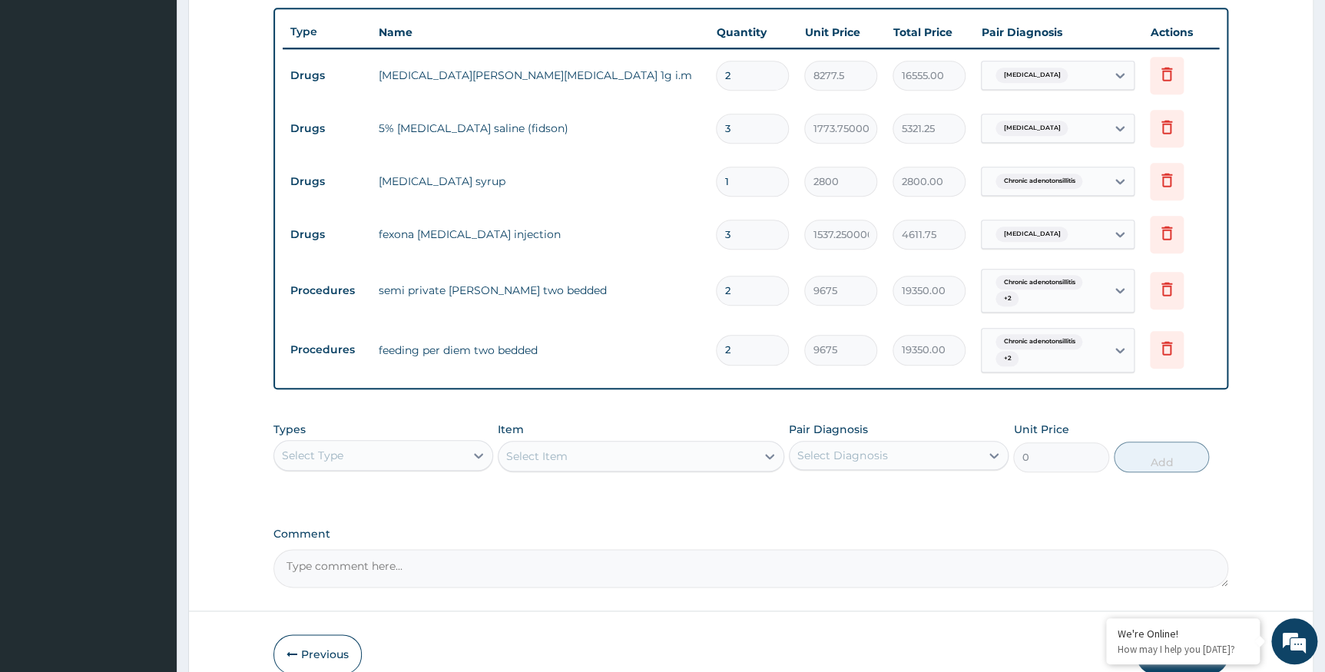
scroll to position [565, 0]
click at [443, 456] on div "Select Type" at bounding box center [369, 454] width 191 height 25
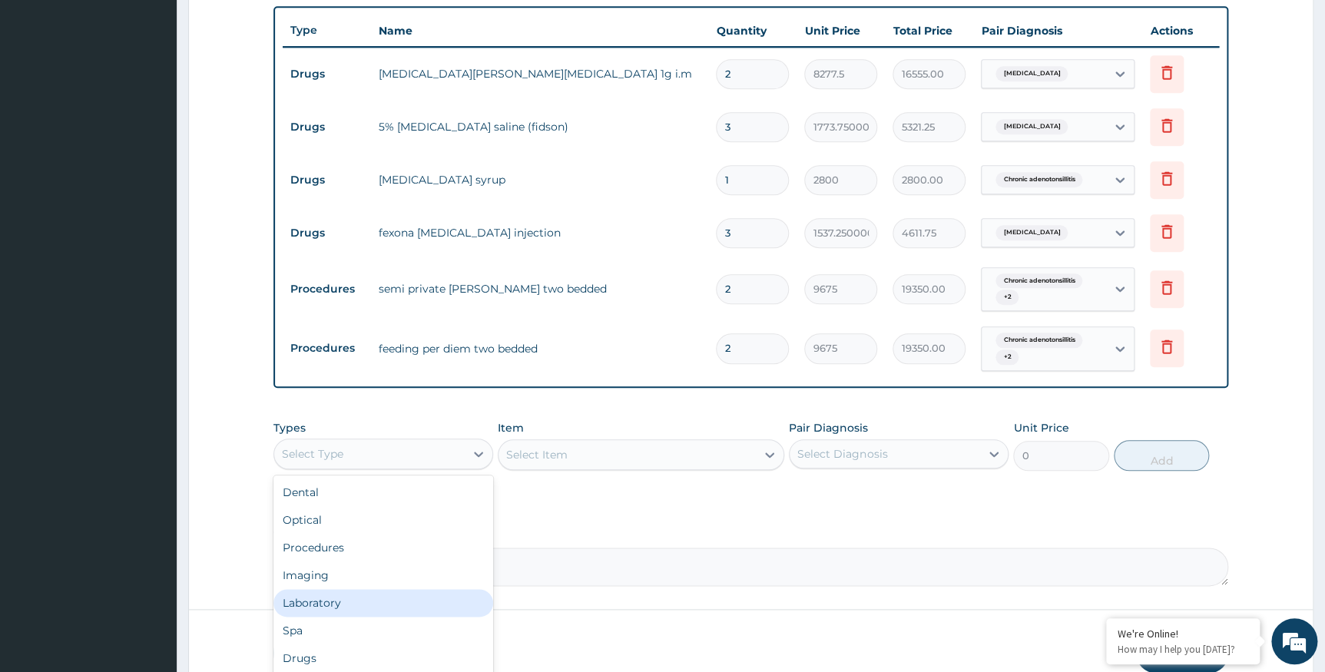
click at [356, 601] on div "Laboratory" at bounding box center [383, 603] width 220 height 28
click at [535, 462] on div "Select Item" at bounding box center [641, 454] width 287 height 31
click at [539, 459] on div "Select Item" at bounding box center [641, 454] width 287 height 31
click at [539, 459] on div "Select Item" at bounding box center [536, 454] width 61 height 15
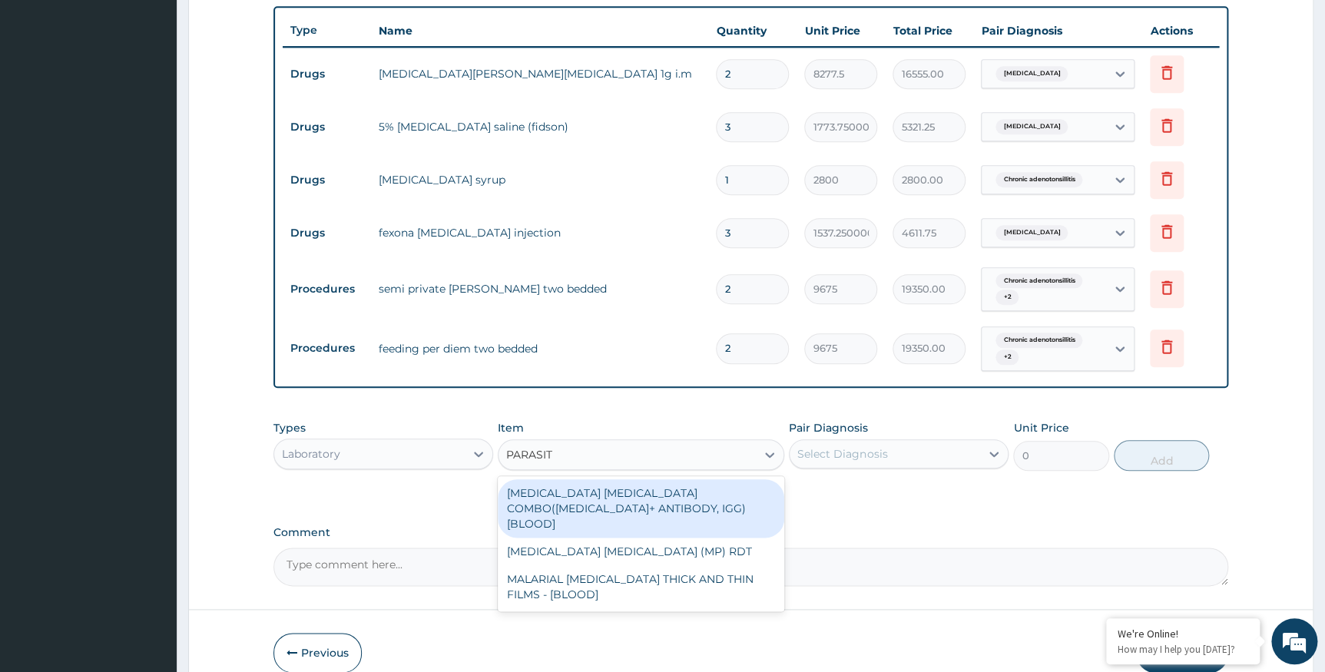
type input "PARASITE"
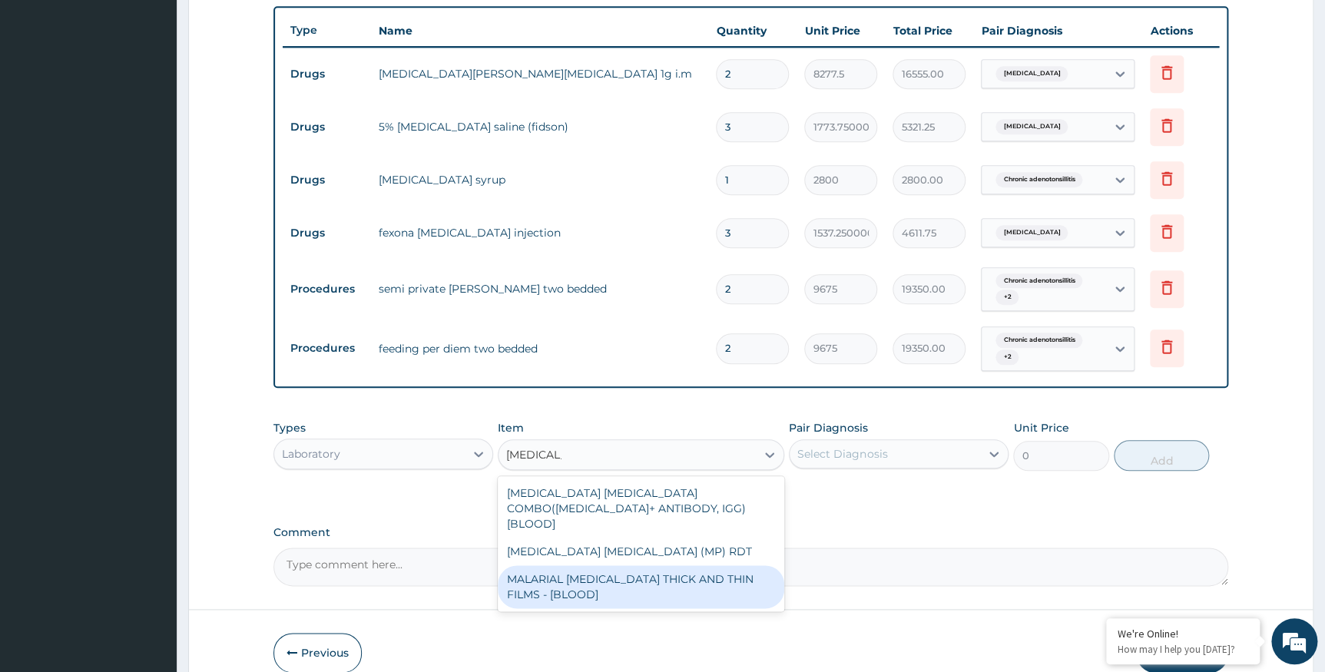
click at [588, 572] on div "MALARIAL PARASITE THICK AND THIN FILMS - [BLOOD]" at bounding box center [641, 586] width 287 height 43
type input "1612.5"
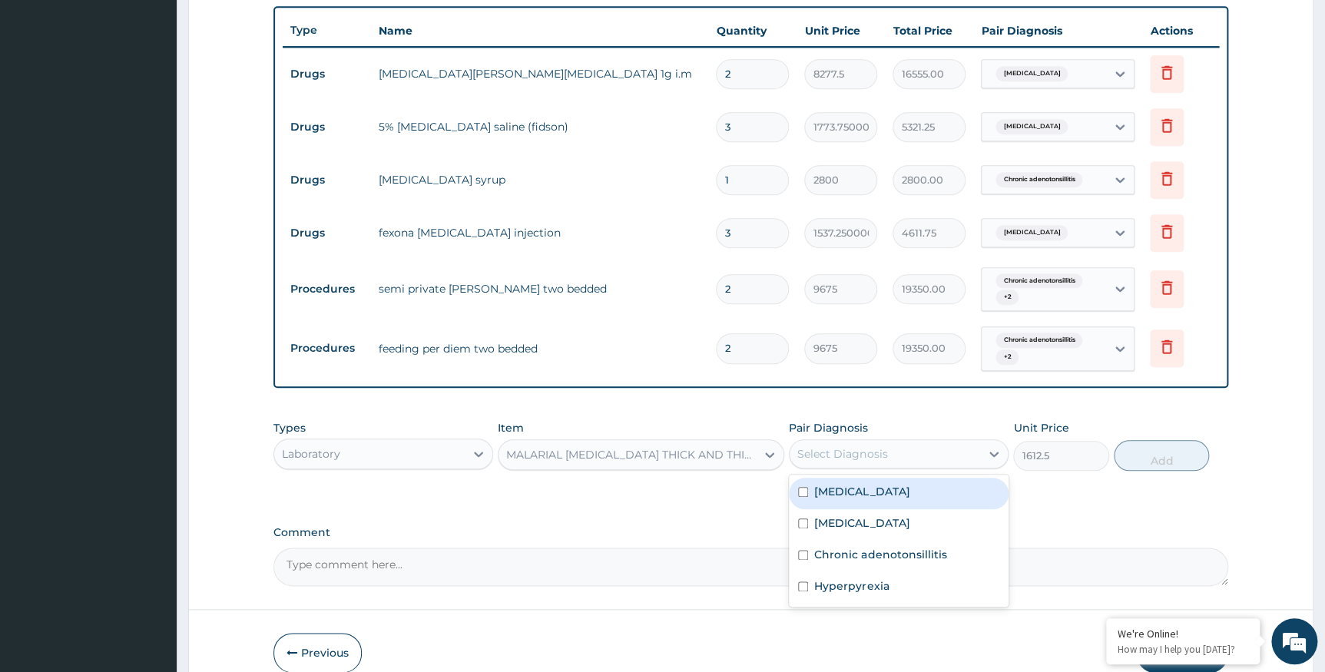
drag, startPoint x: 882, startPoint y: 449, endPoint x: 882, endPoint y: 457, distance: 8.4
click at [882, 451] on div "Select Diagnosis" at bounding box center [842, 453] width 90 height 15
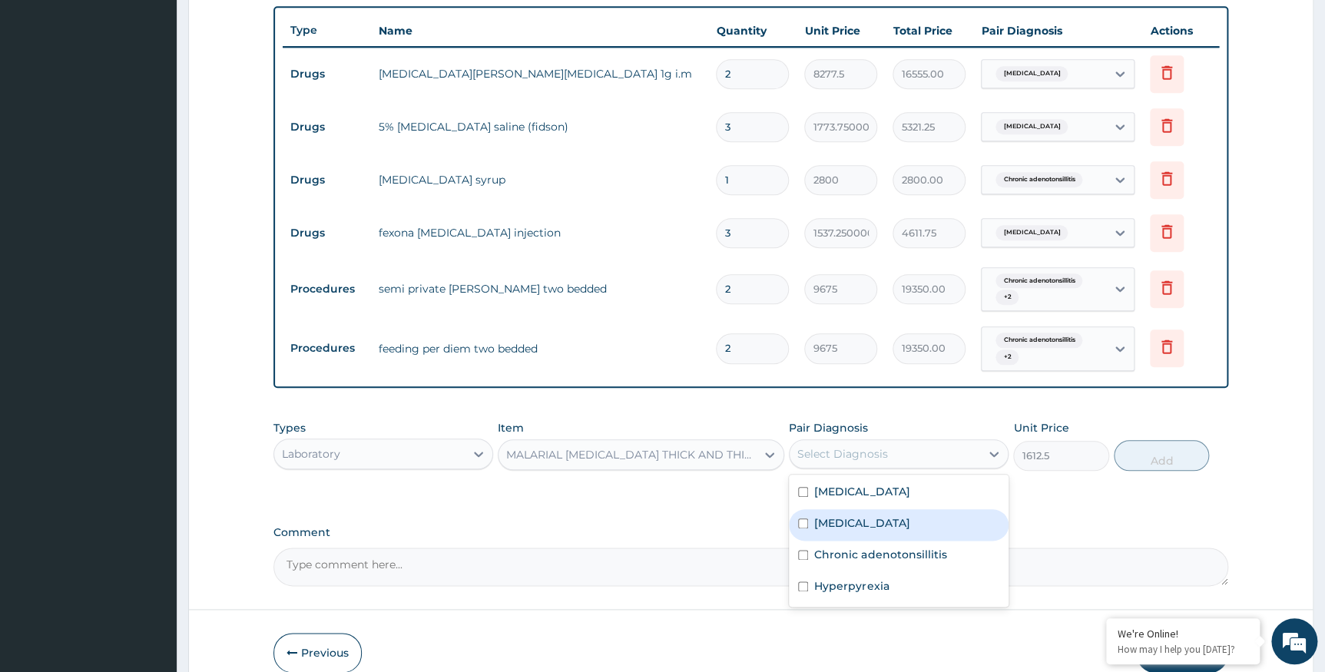
click at [847, 525] on label "Falciparum malaria" at bounding box center [861, 522] width 95 height 15
checkbox input "true"
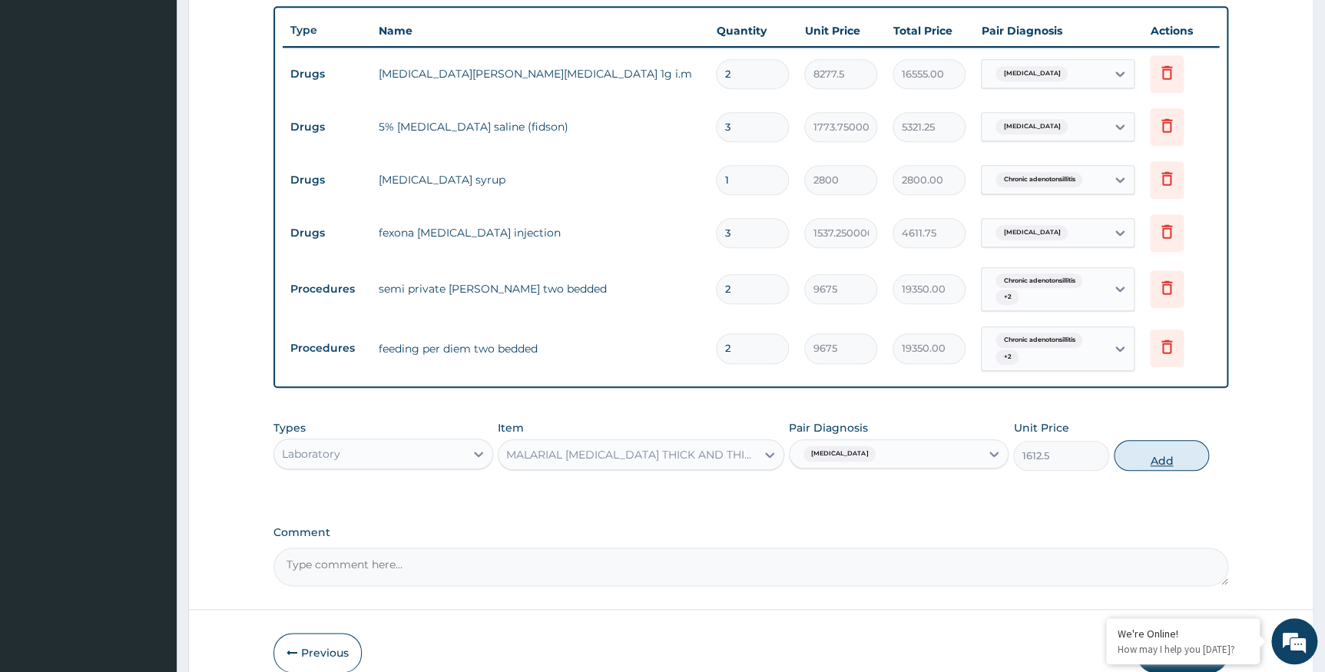
click at [1137, 458] on button "Add" at bounding box center [1161, 455] width 95 height 31
type input "0"
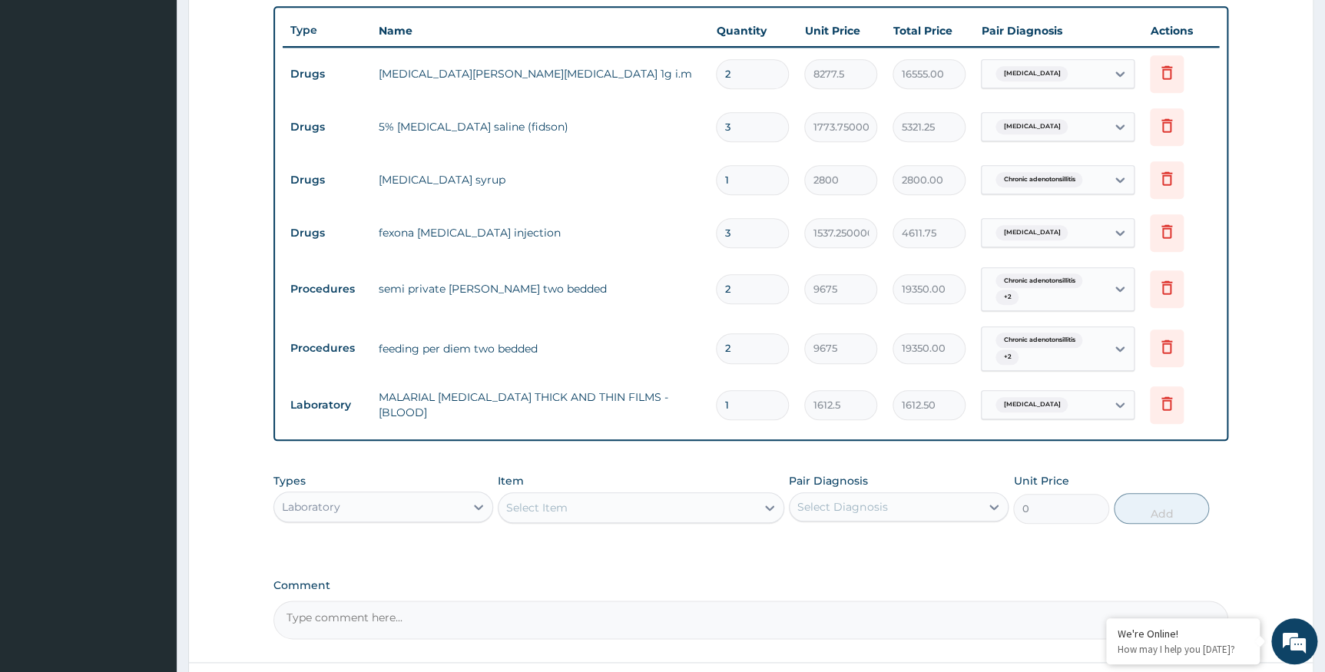
click at [555, 500] on div "Select Item" at bounding box center [536, 507] width 61 height 15
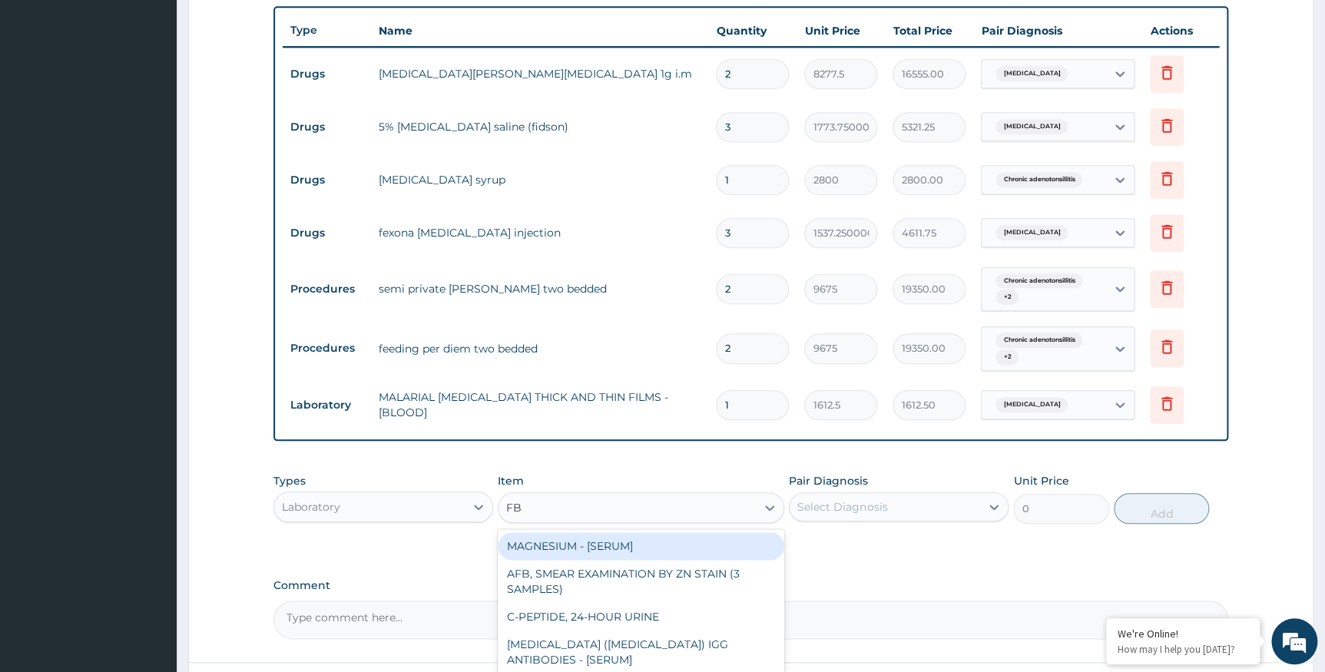
type input "FBC"
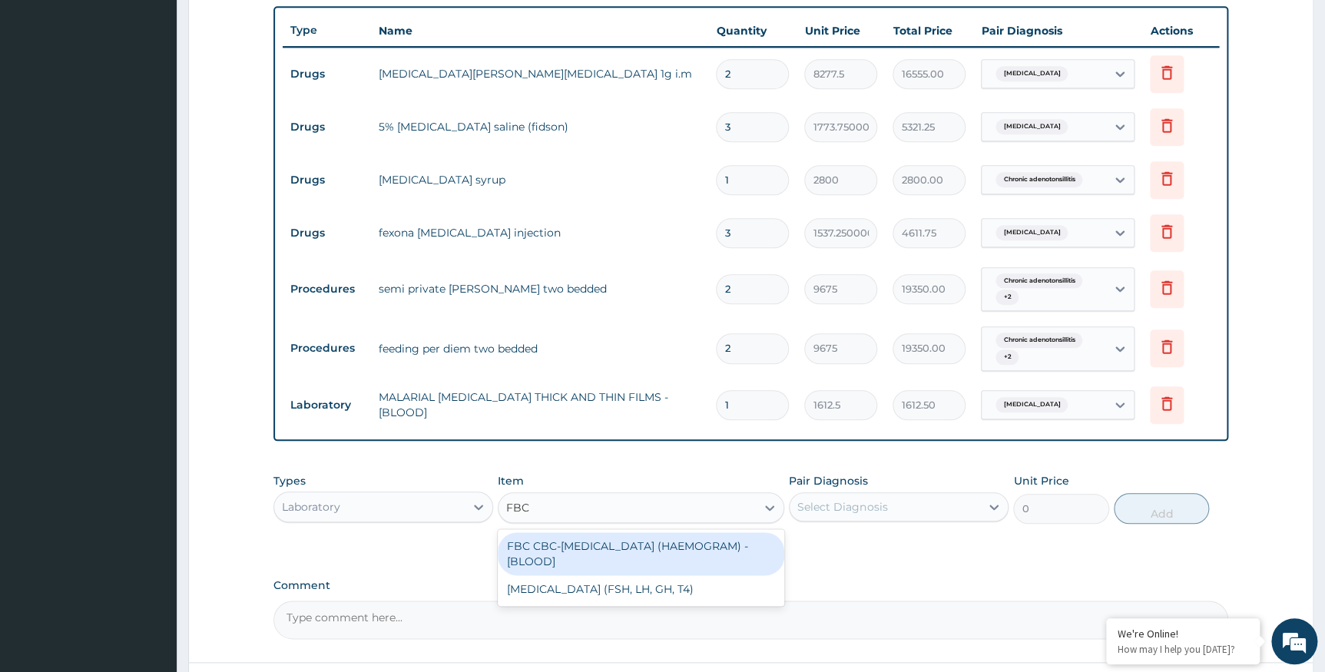
drag, startPoint x: 610, startPoint y: 553, endPoint x: 665, endPoint y: 538, distance: 57.2
click at [611, 553] on div "FBC CBC-[MEDICAL_DATA] (HAEMOGRAM) - [BLOOD]" at bounding box center [641, 553] width 287 height 43
type input "4300"
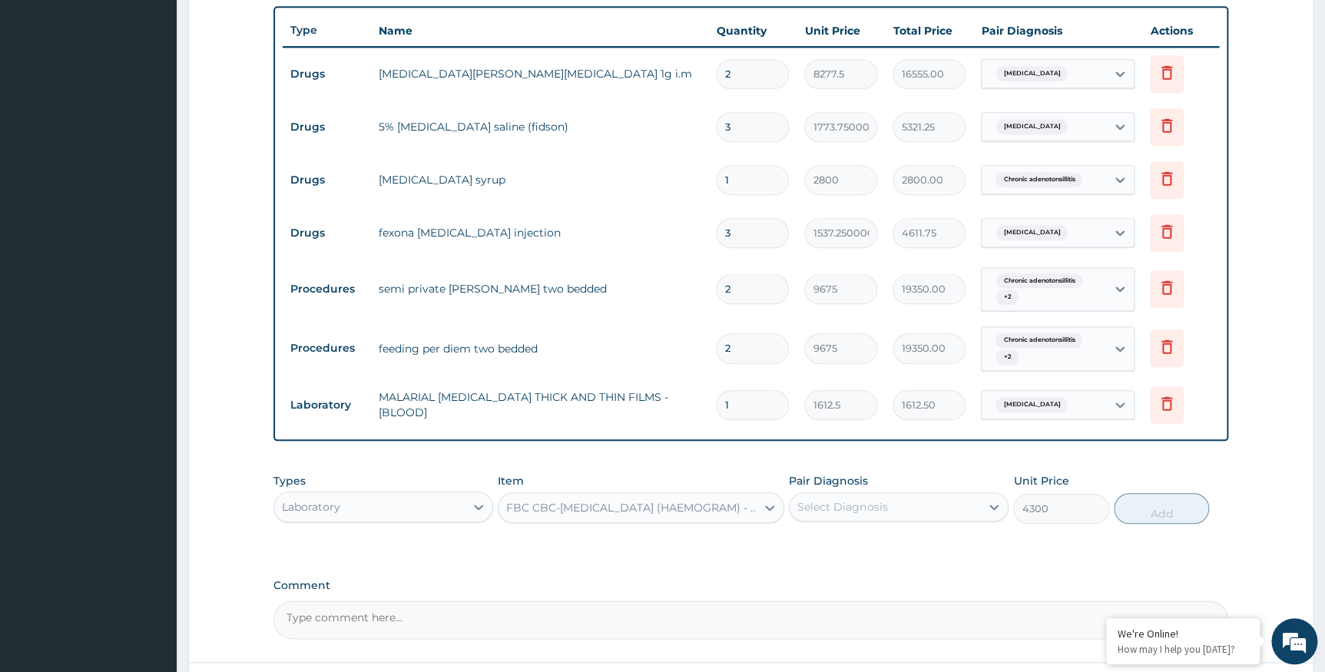
click at [857, 496] on div "Select Diagnosis" at bounding box center [885, 507] width 191 height 25
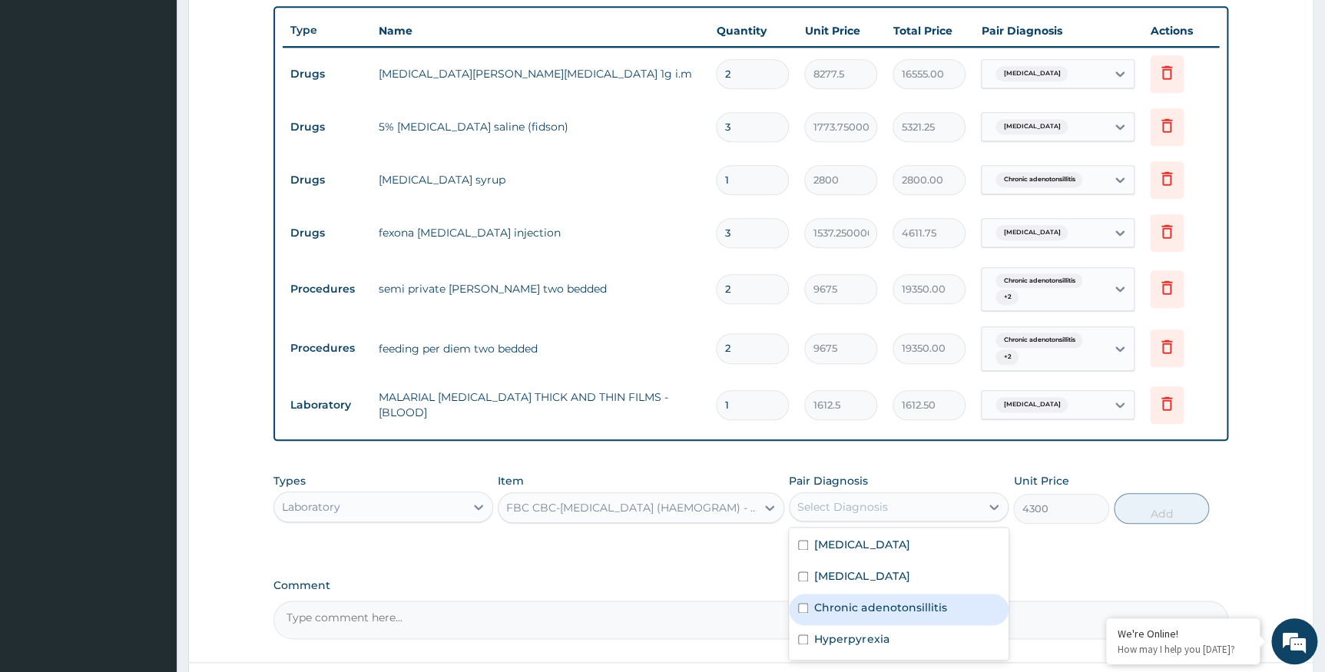
click at [810, 607] on div "Chronic adenotonsillitis" at bounding box center [899, 609] width 220 height 31
checkbox input "true"
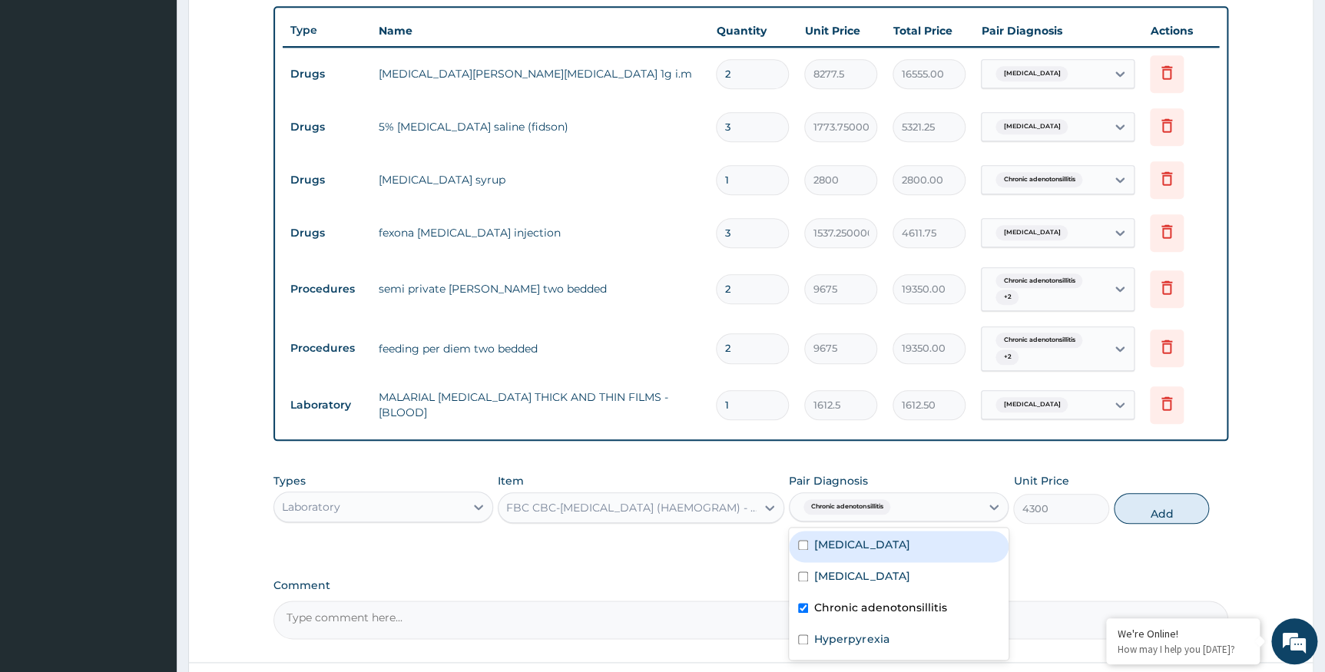
click at [818, 551] on label "Sepsis" at bounding box center [861, 544] width 95 height 15
checkbox input "true"
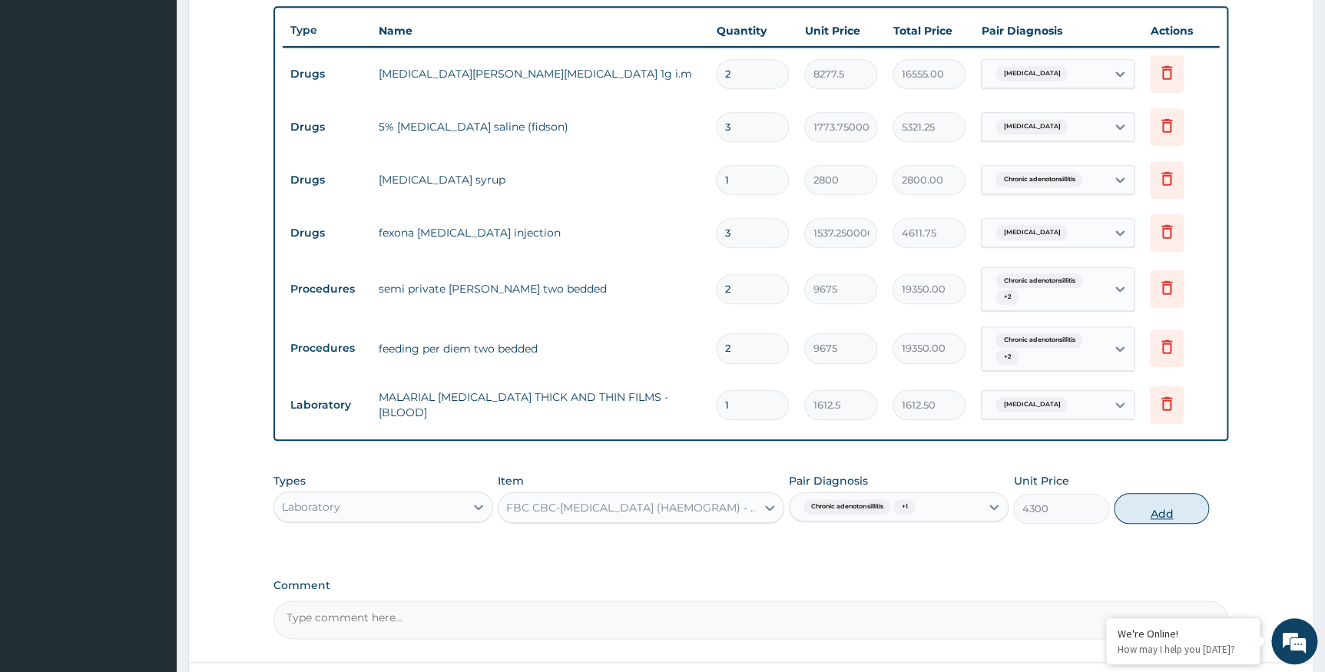
click at [1141, 512] on button "Add" at bounding box center [1161, 508] width 95 height 31
type input "0"
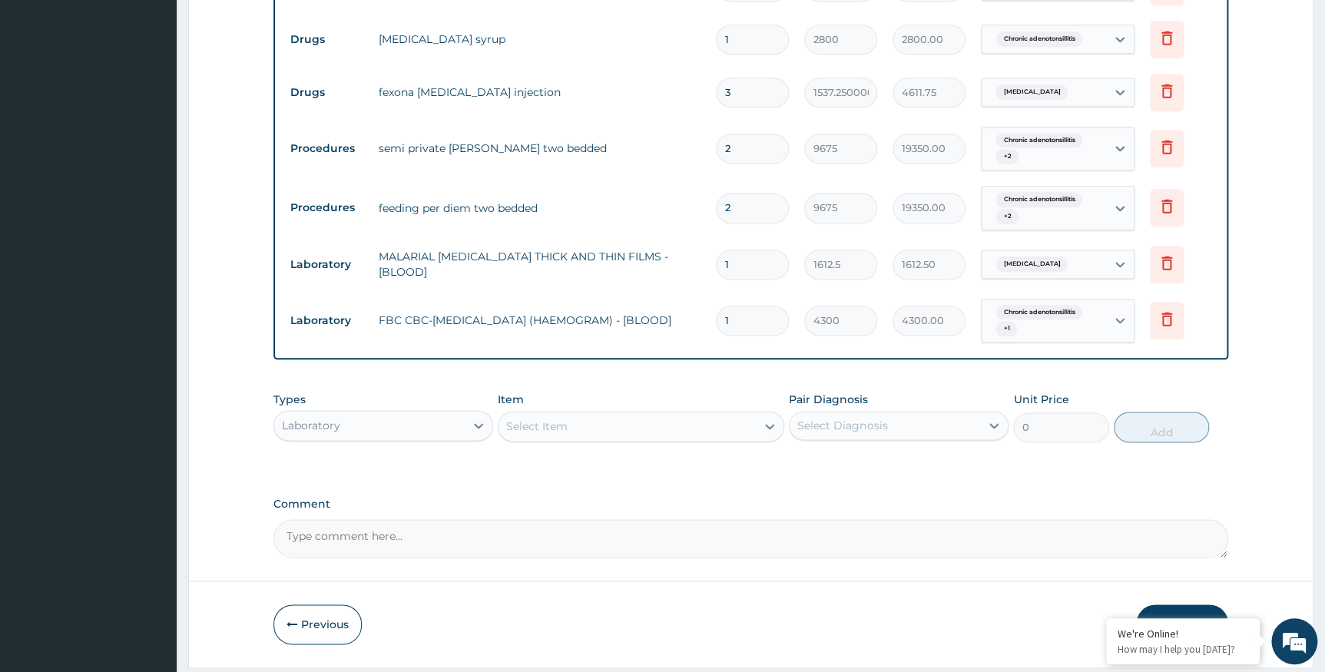
scroll to position [753, 0]
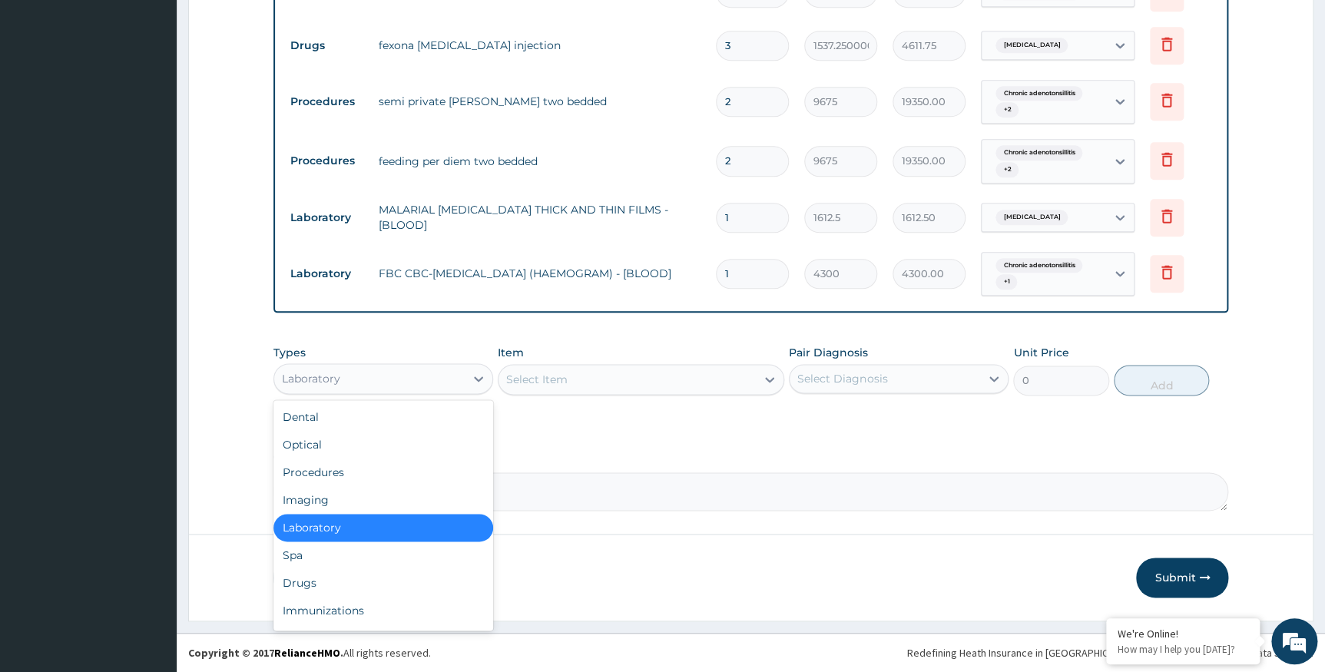
click at [399, 386] on div "Laboratory" at bounding box center [369, 378] width 191 height 25
click at [310, 588] on div "Drugs" at bounding box center [383, 583] width 220 height 28
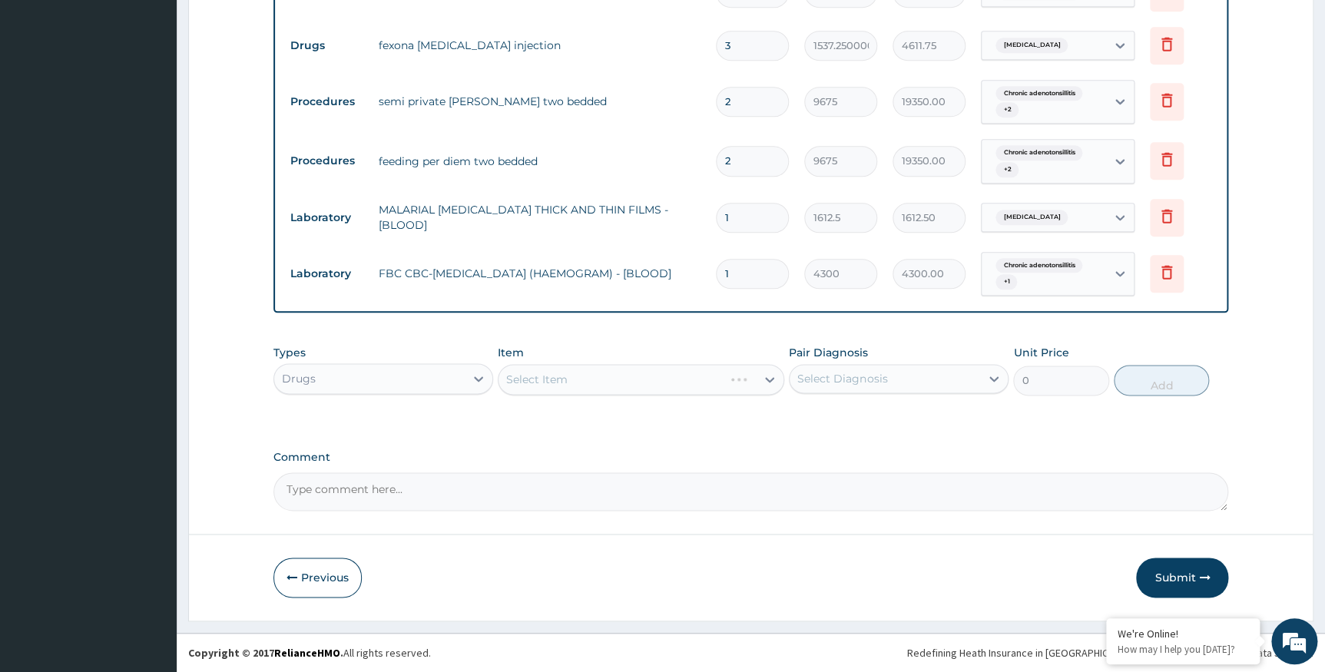
click at [587, 372] on div "Select Item" at bounding box center [641, 379] width 287 height 31
click at [582, 379] on div "Select Item" at bounding box center [641, 379] width 287 height 31
click at [582, 379] on div "Select Item" at bounding box center [627, 379] width 257 height 25
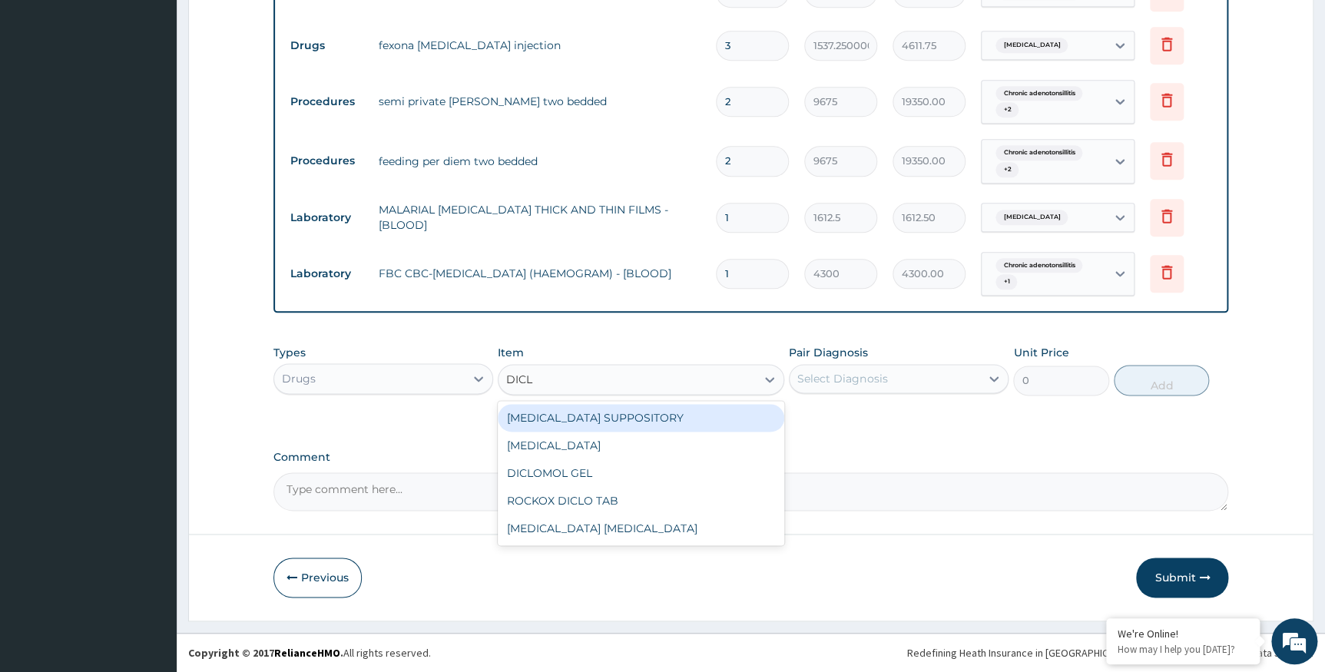
type input "DICLO"
click at [605, 416] on div "DICLOFENAC SUPPOSITORY" at bounding box center [641, 418] width 287 height 28
type input "118.25000000000001"
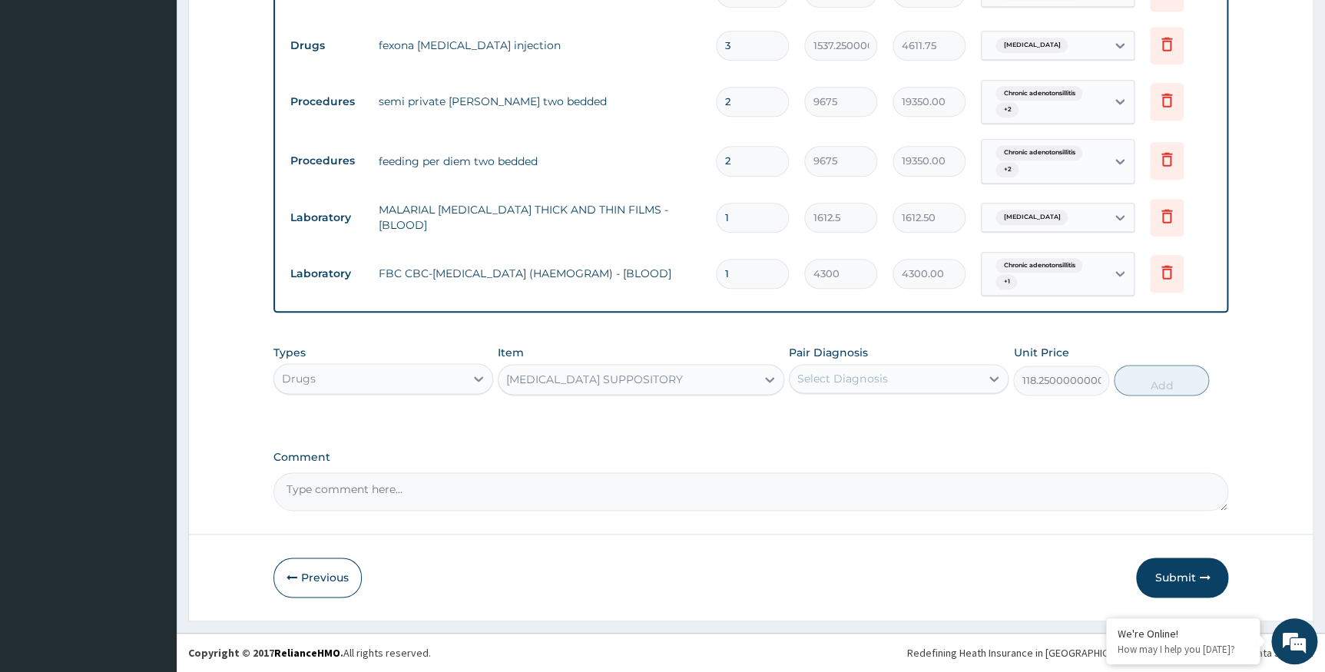
click at [880, 381] on div "Select Diagnosis" at bounding box center [842, 378] width 90 height 15
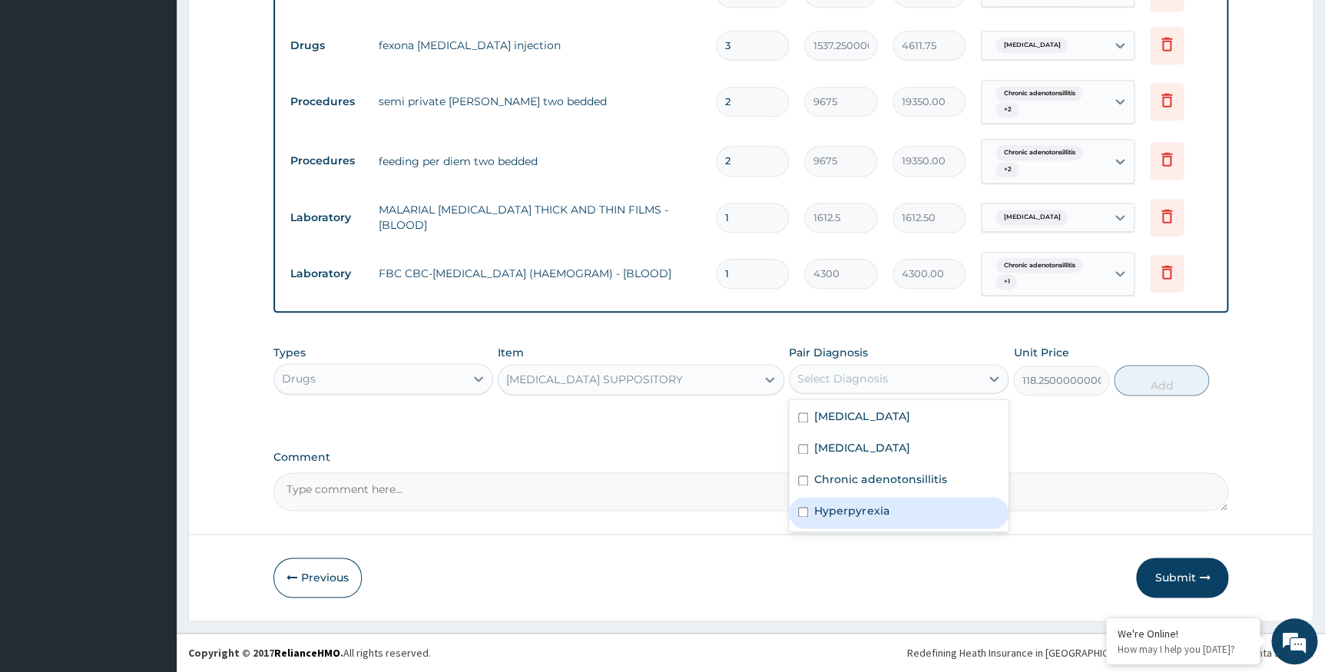
click at [818, 509] on label "Hyperpyrexia" at bounding box center [851, 510] width 75 height 15
checkbox input "true"
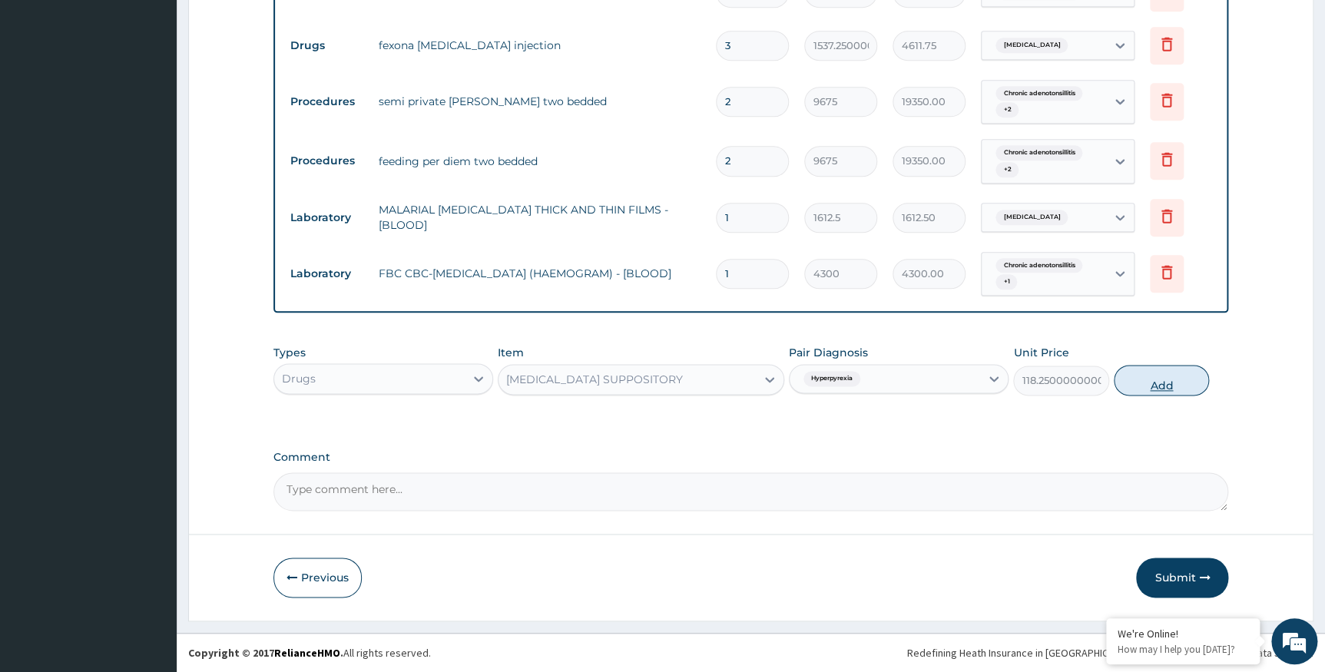
click at [1124, 386] on button "Add" at bounding box center [1161, 380] width 95 height 31
type input "0"
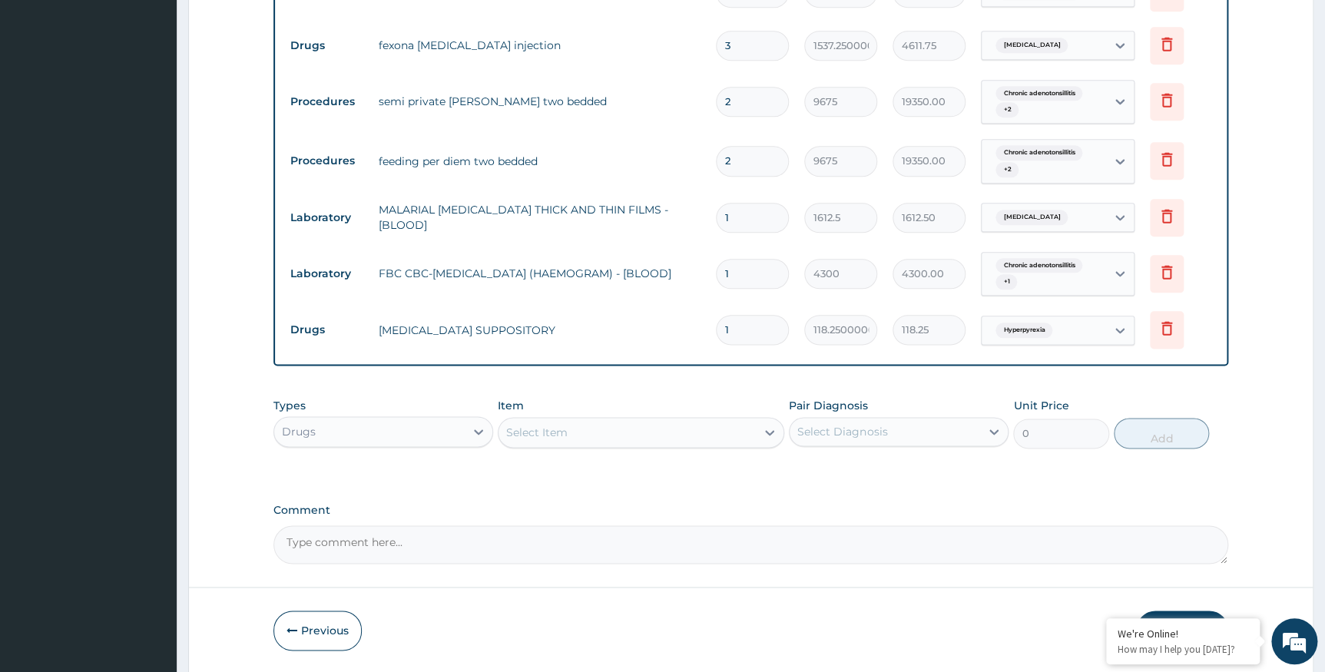
click at [582, 432] on div "Select Item" at bounding box center [627, 432] width 257 height 25
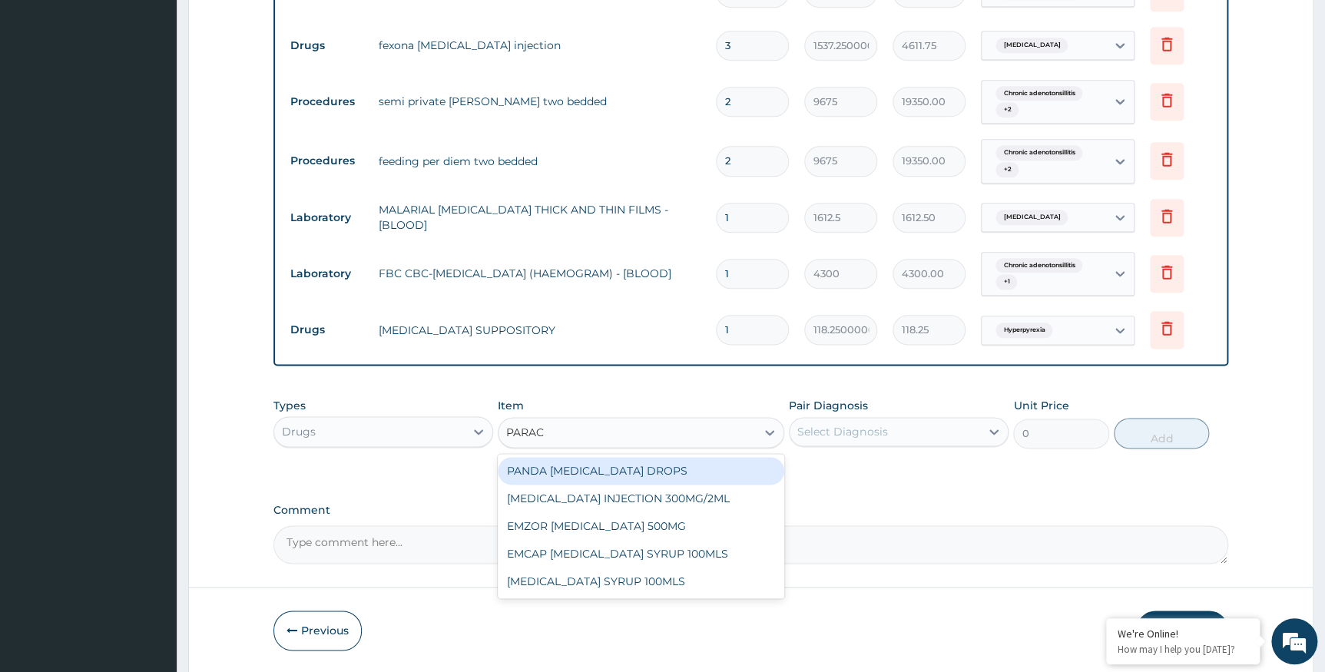
type input "PARACE"
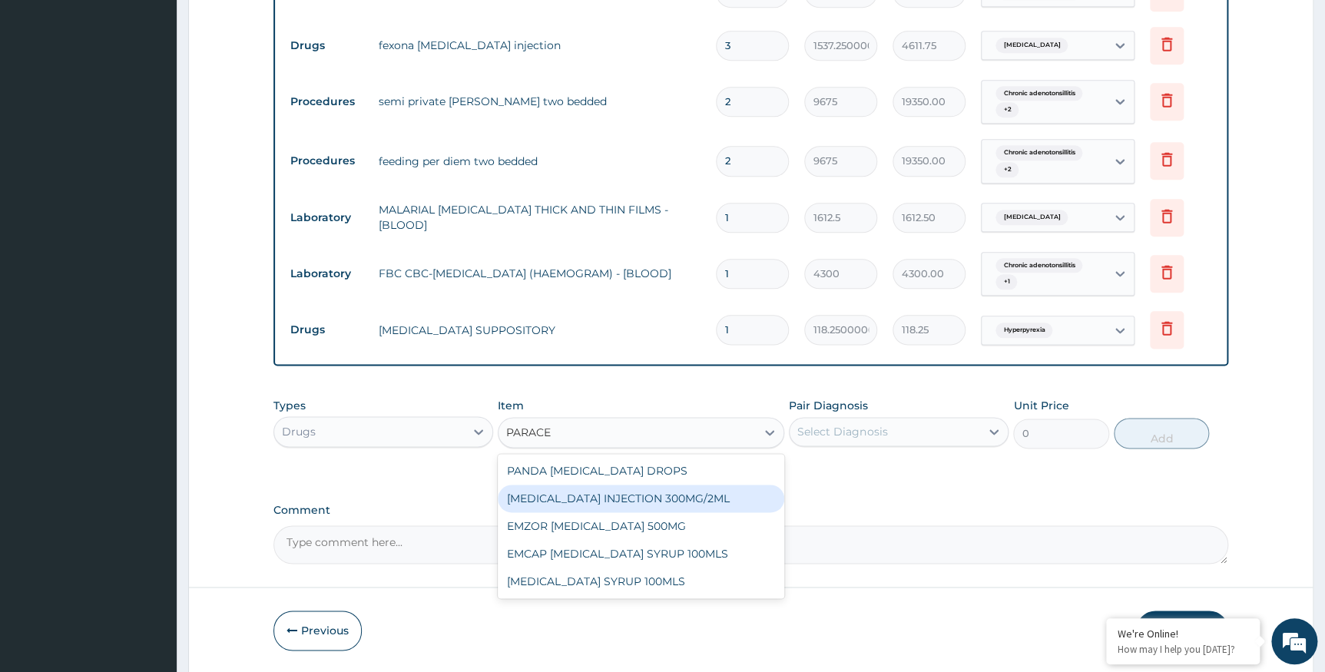
click at [648, 492] on div "PARACETAMOL INJECTION 300MG/2ML" at bounding box center [641, 499] width 287 height 28
type input "260.15000000000003"
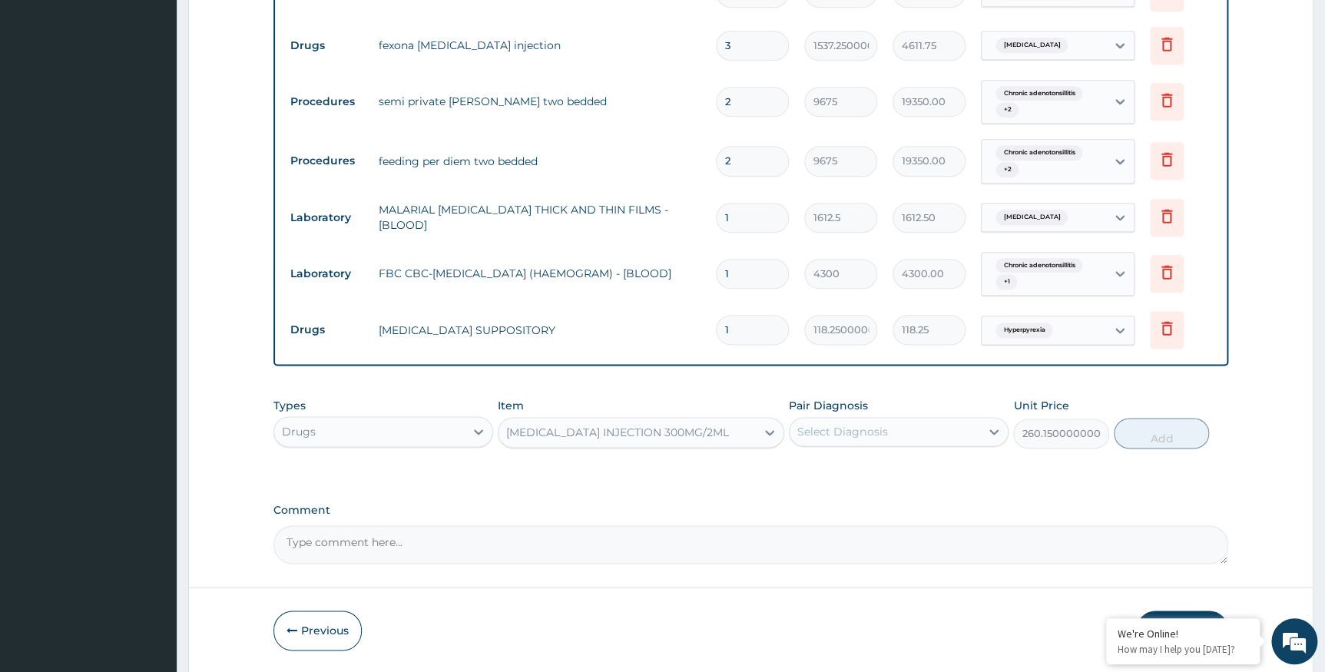
click at [830, 428] on div "Select Diagnosis" at bounding box center [842, 431] width 90 height 15
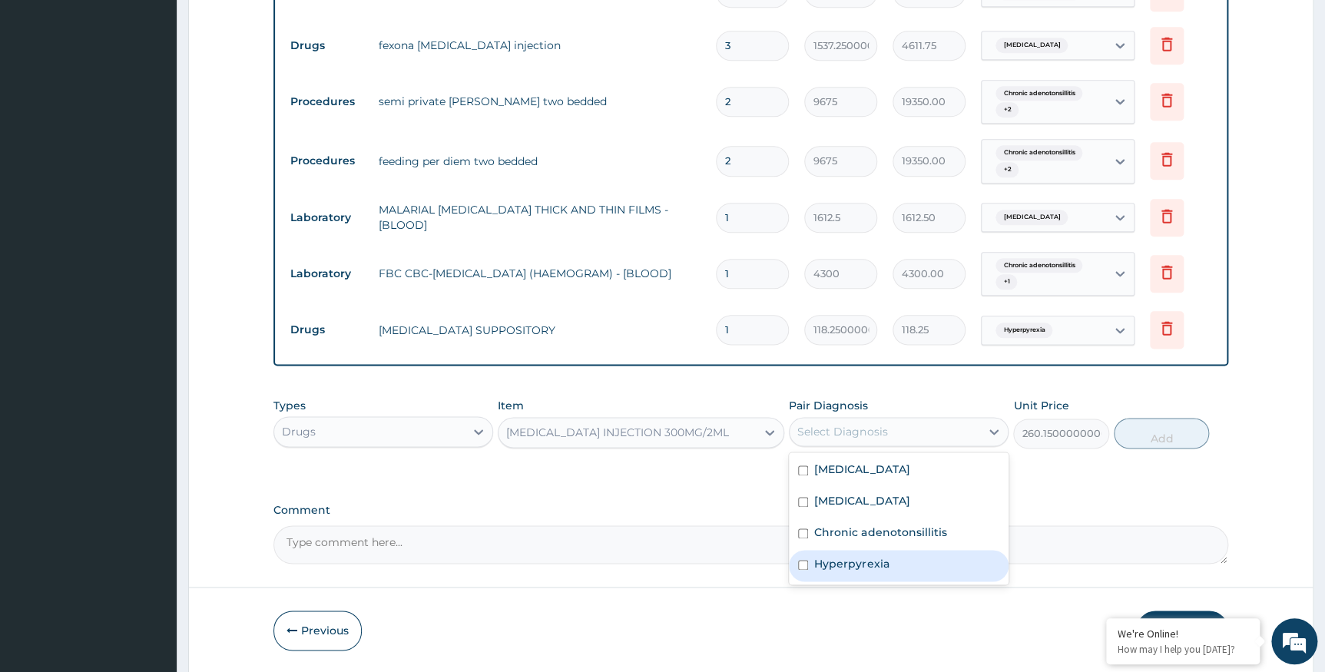
click at [827, 566] on label "Hyperpyrexia" at bounding box center [851, 563] width 75 height 15
checkbox input "true"
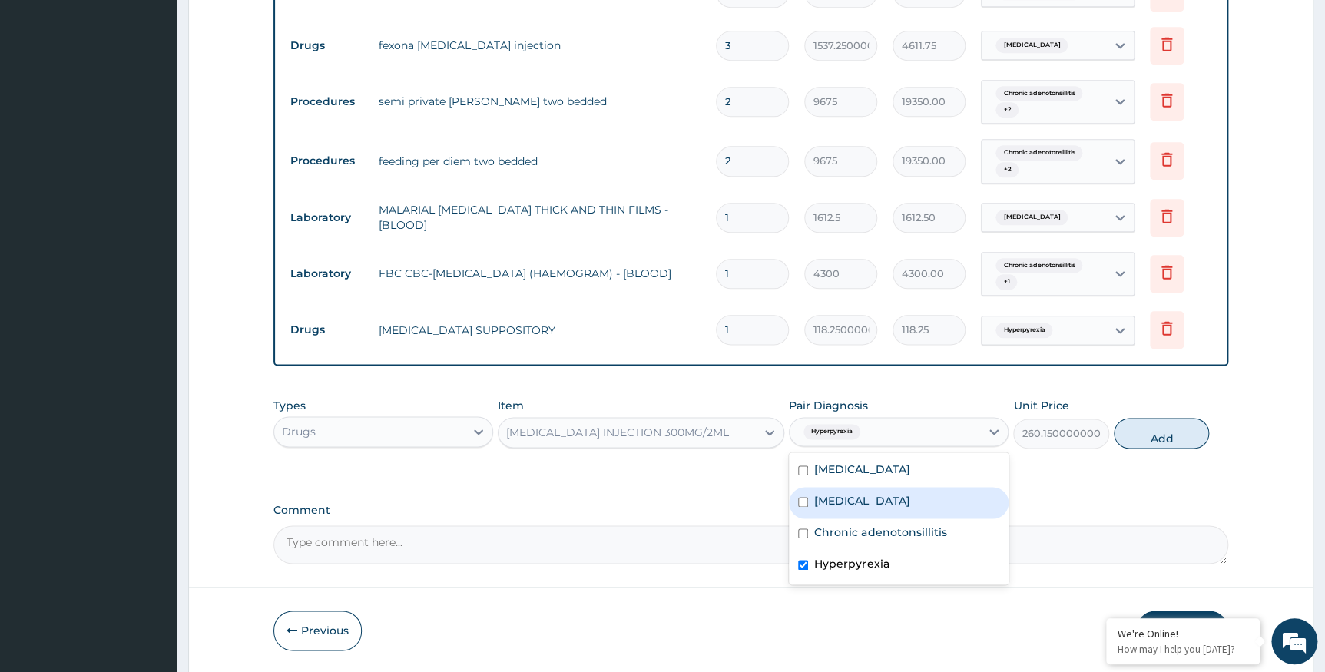
click at [834, 502] on label "Falciparum malaria" at bounding box center [861, 500] width 95 height 15
checkbox input "true"
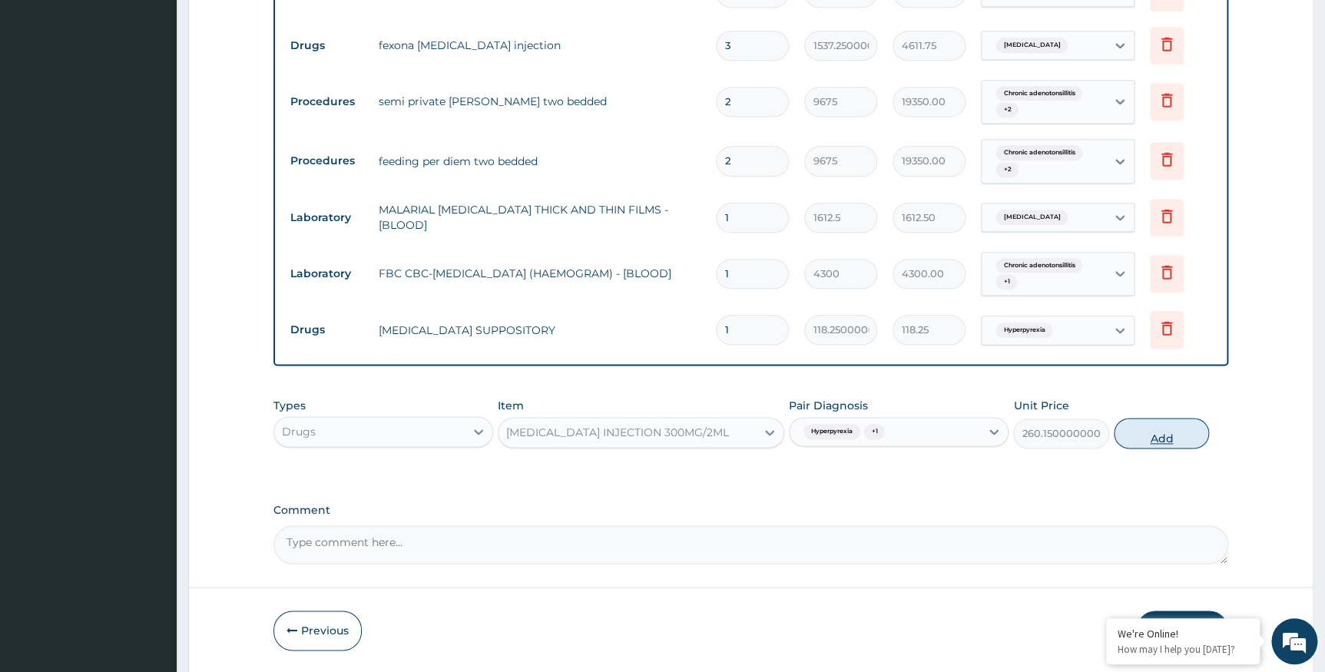
click at [1150, 435] on button "Add" at bounding box center [1161, 433] width 95 height 31
type input "0"
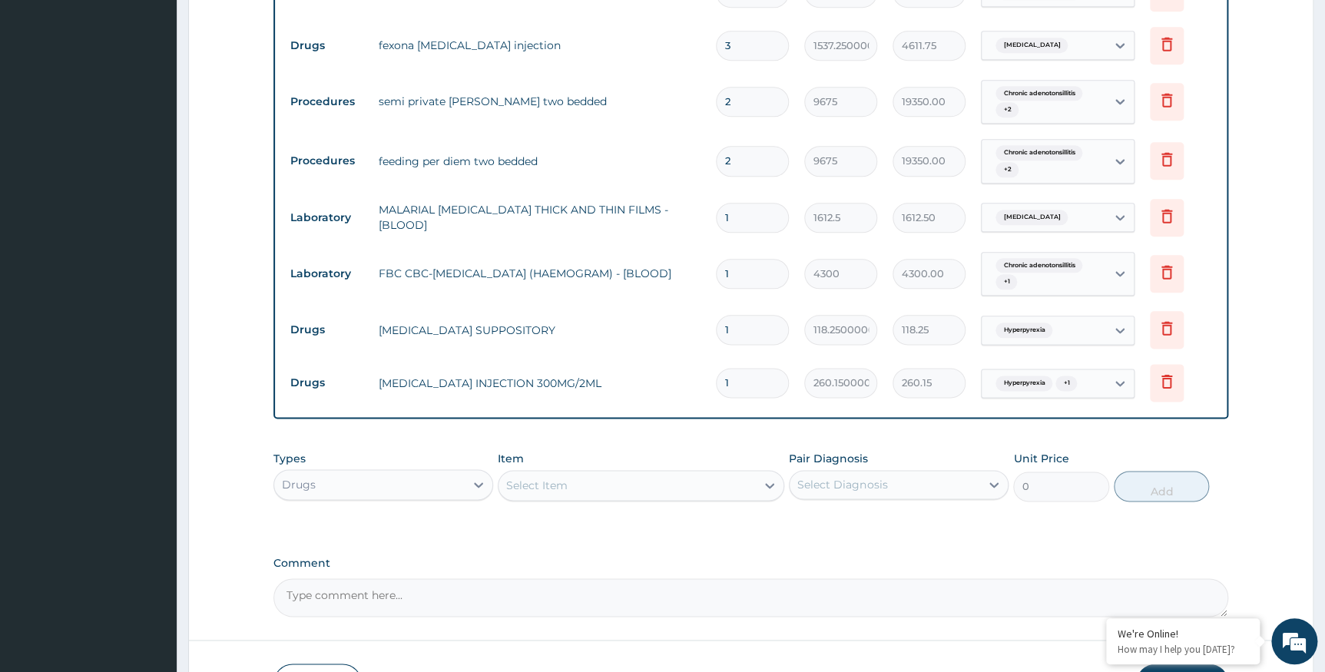
drag, startPoint x: 747, startPoint y: 379, endPoint x: 722, endPoint y: 379, distance: 25.4
click at [722, 379] on input "1" at bounding box center [752, 383] width 73 height 30
type input "3"
type input "780.45"
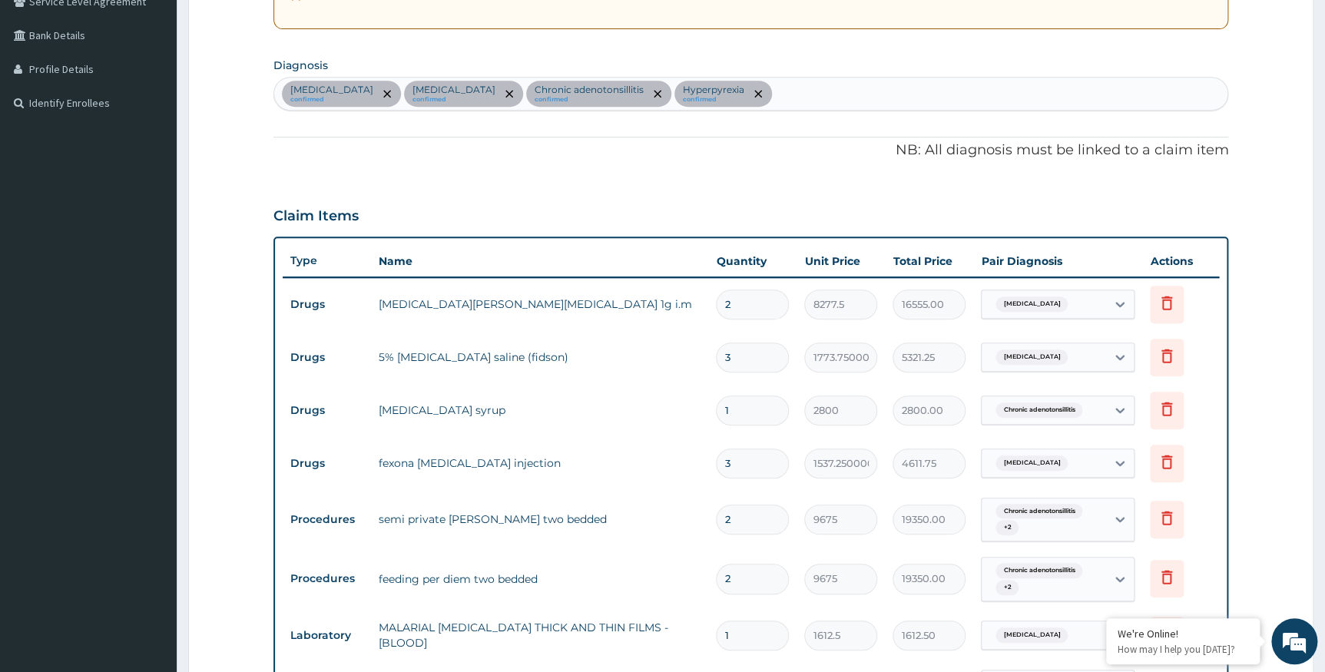
scroll to position [334, 0]
type input "3"
click at [770, 98] on div "Sepsis confirmed Falciparum malaria confirmed Chronic adenotonsillitis confirme…" at bounding box center [751, 94] width 954 height 32
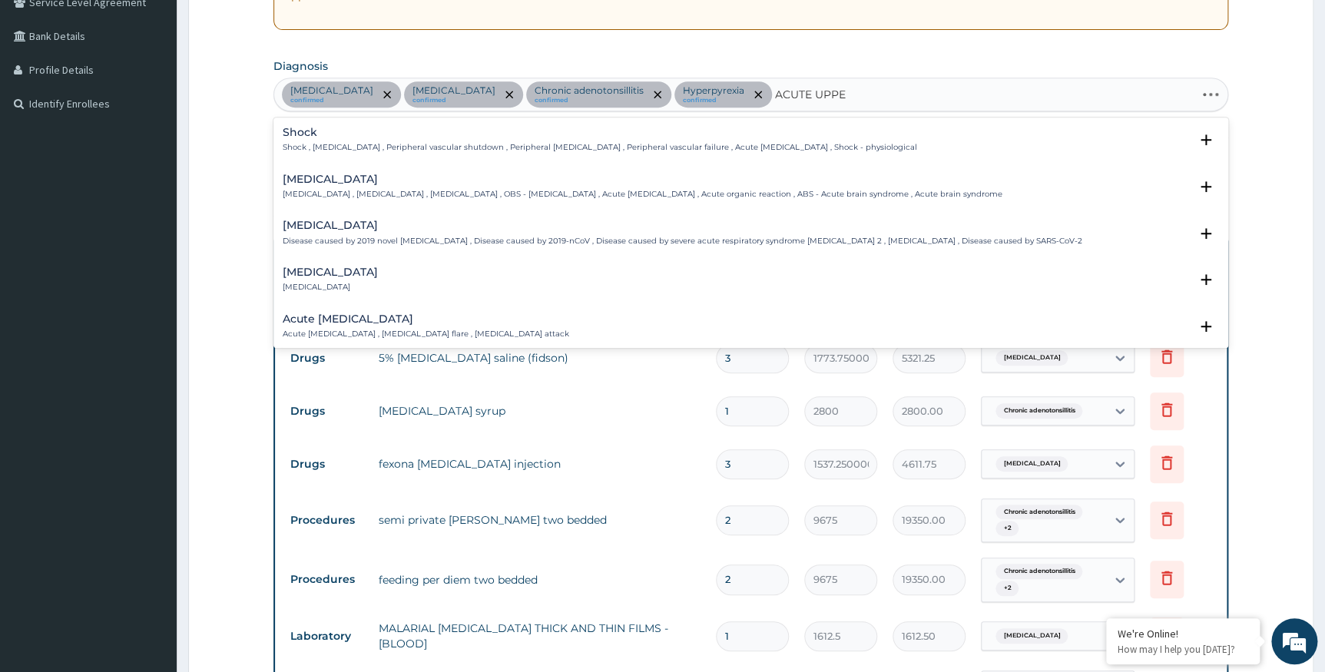
type input "ACUTE UPPER"
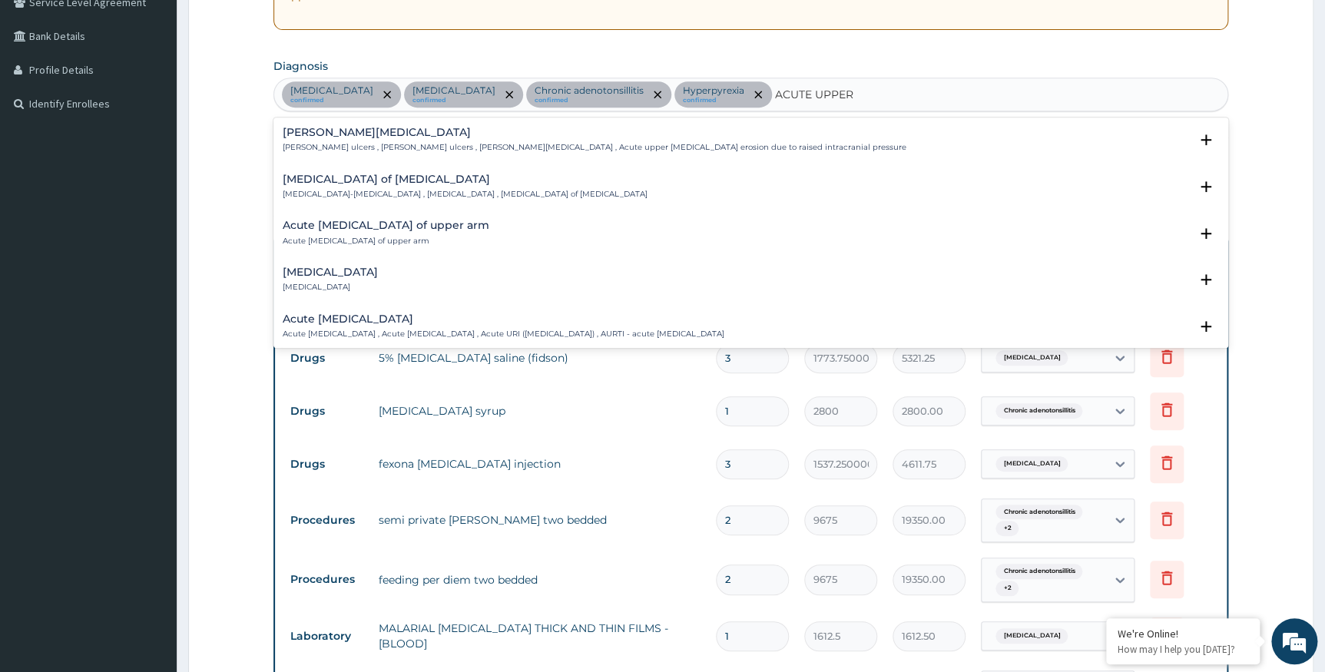
scroll to position [139, 0]
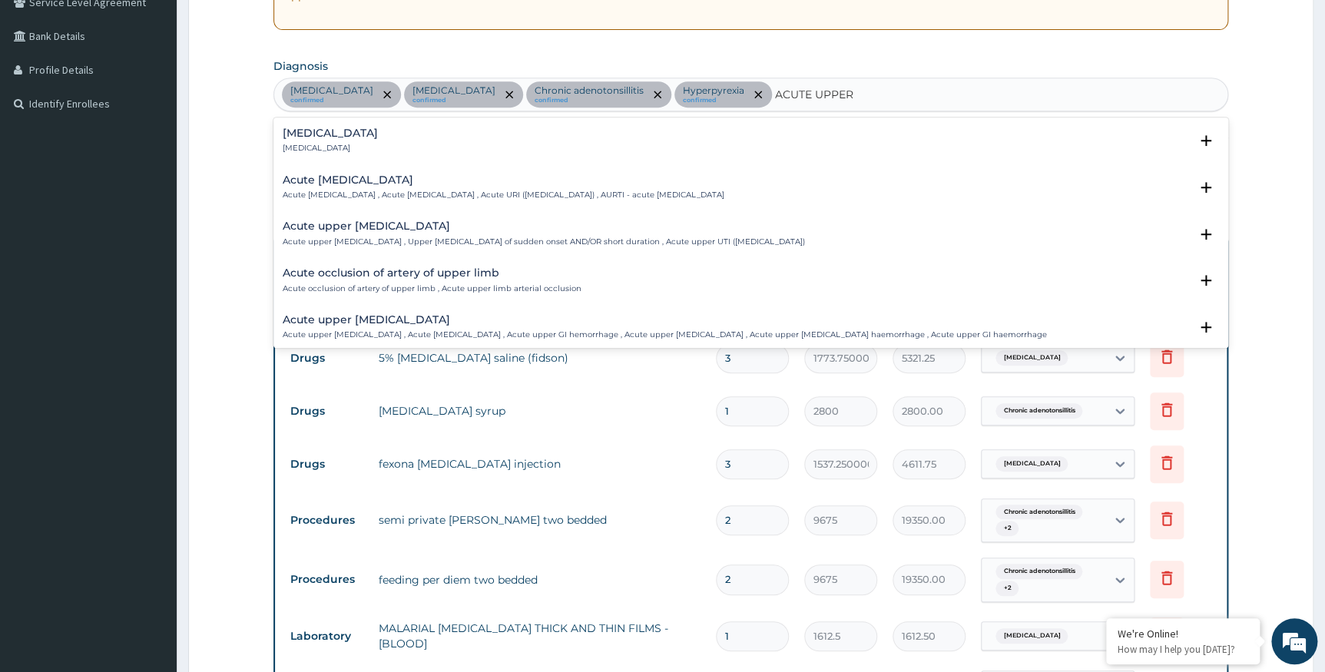
click at [452, 191] on p "Acute upper respiratory infection , Acute upper respiratory tract infection , A…" at bounding box center [504, 195] width 442 height 11
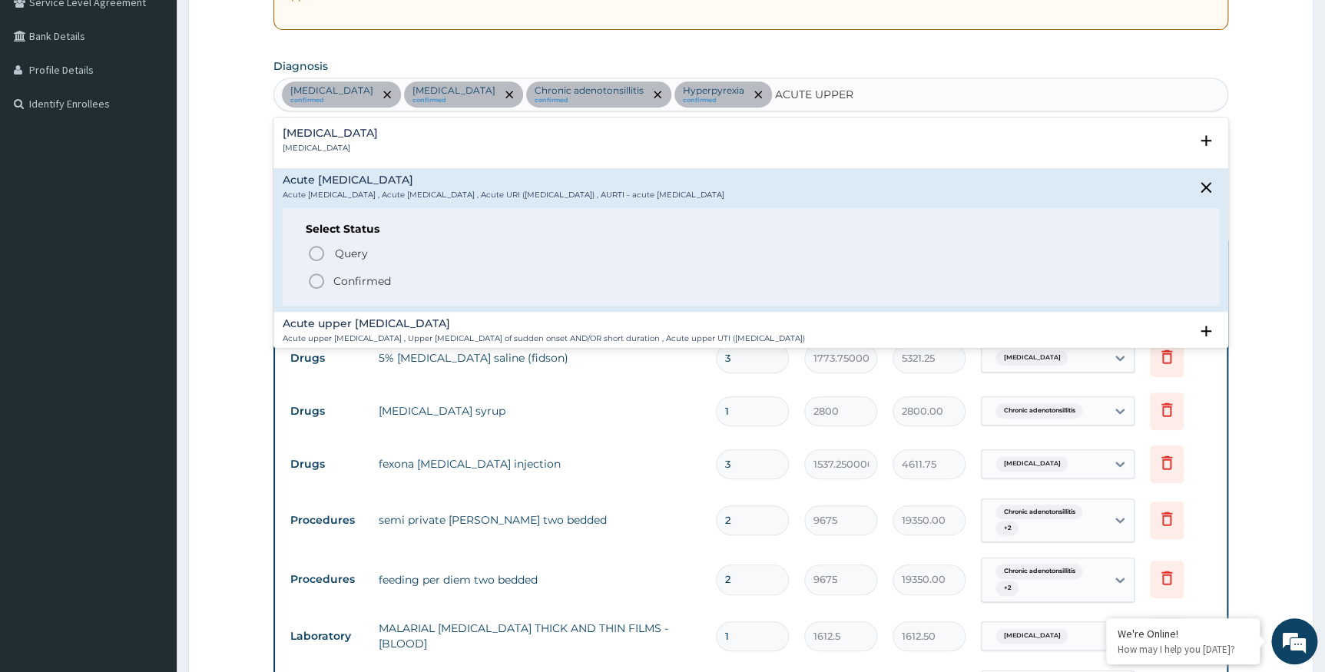
click at [353, 281] on p "Confirmed" at bounding box center [362, 280] width 58 height 15
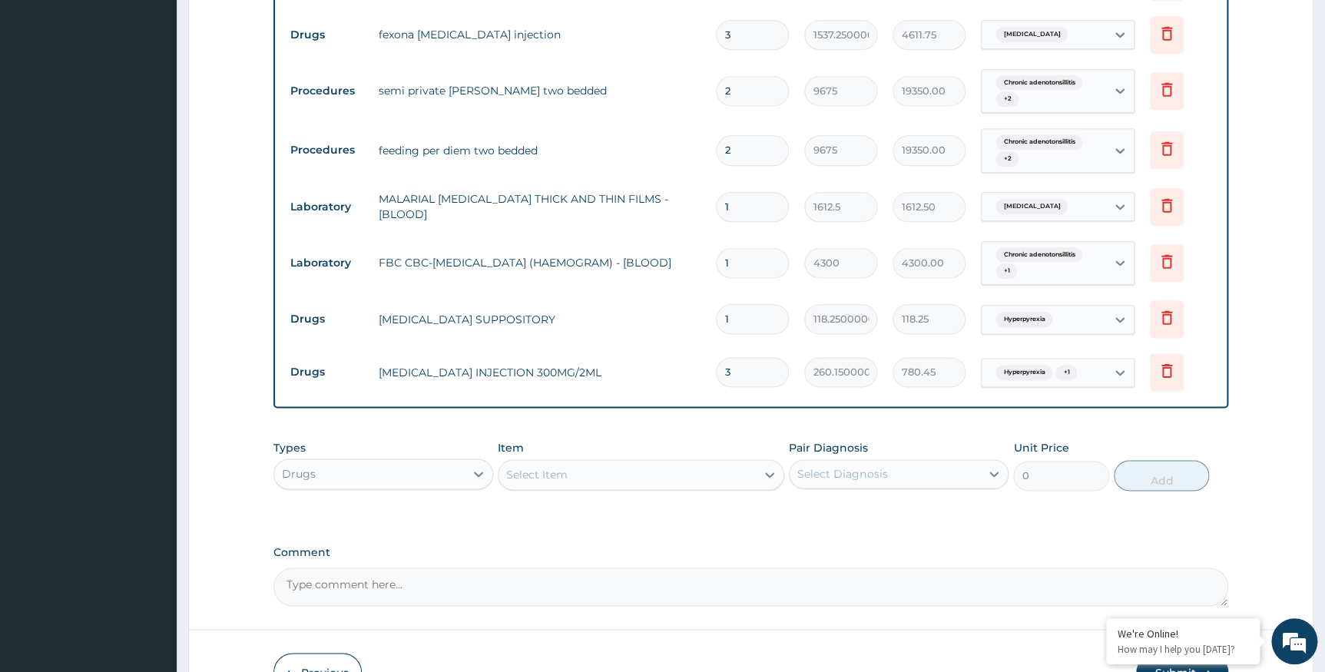
scroll to position [860, 0]
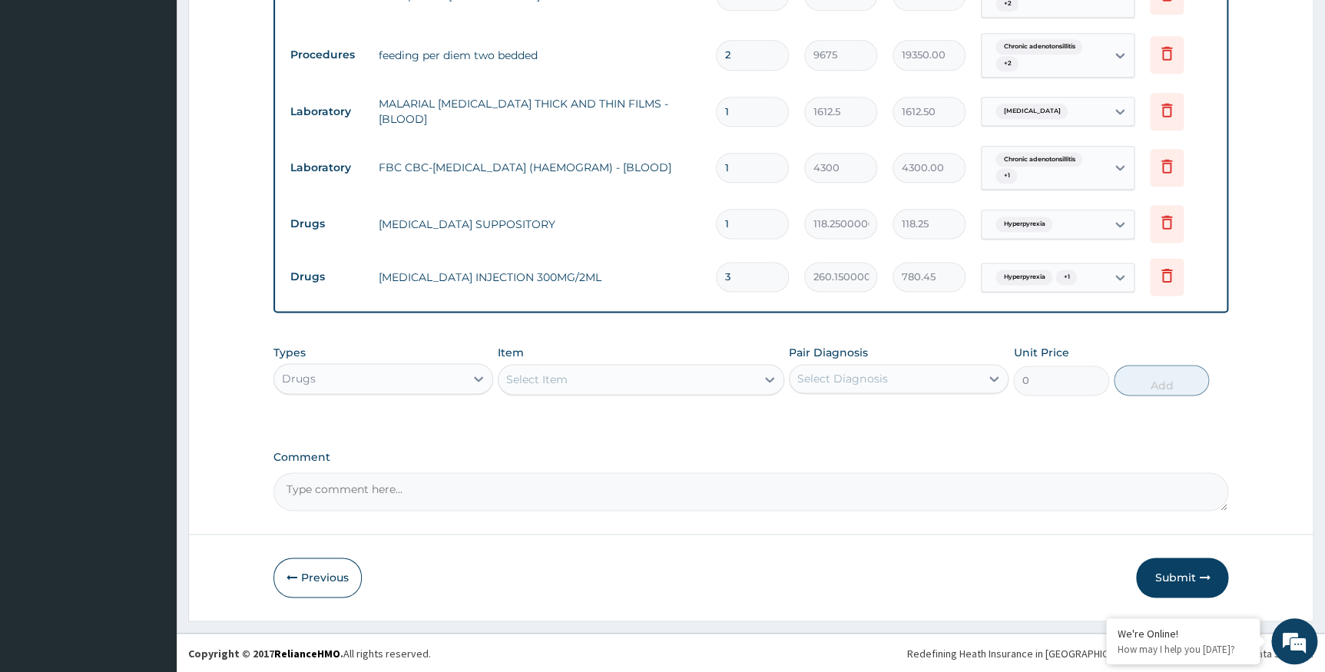
click at [530, 377] on div "Select Item" at bounding box center [536, 379] width 61 height 15
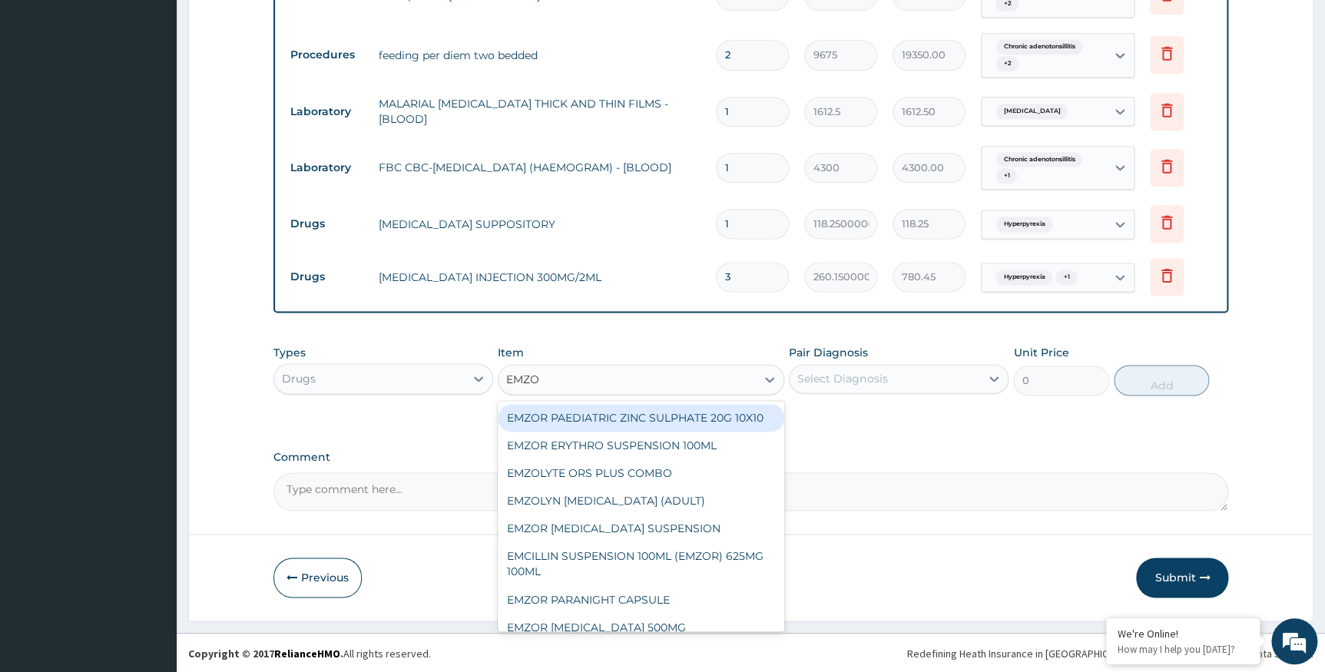
type input "EMZOL"
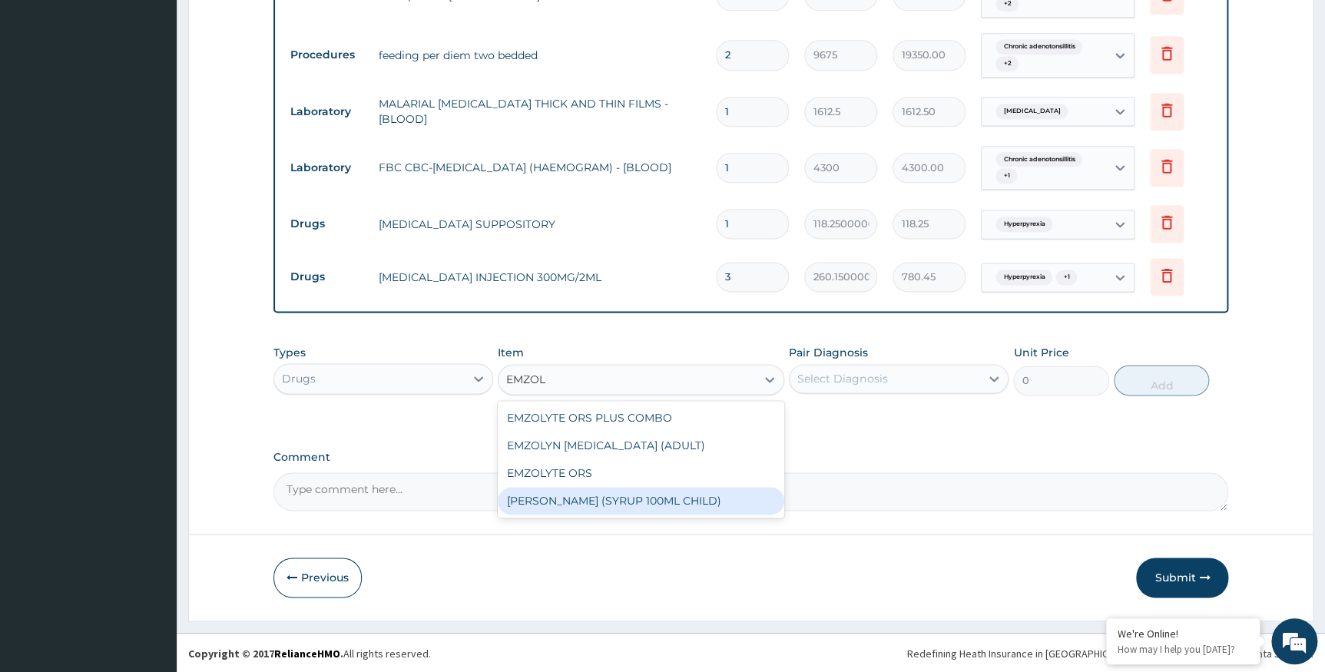
click at [645, 502] on div "EMZOLYN COUGH (SYRUP 100ML CHILD)" at bounding box center [641, 501] width 287 height 28
type input "1478.125"
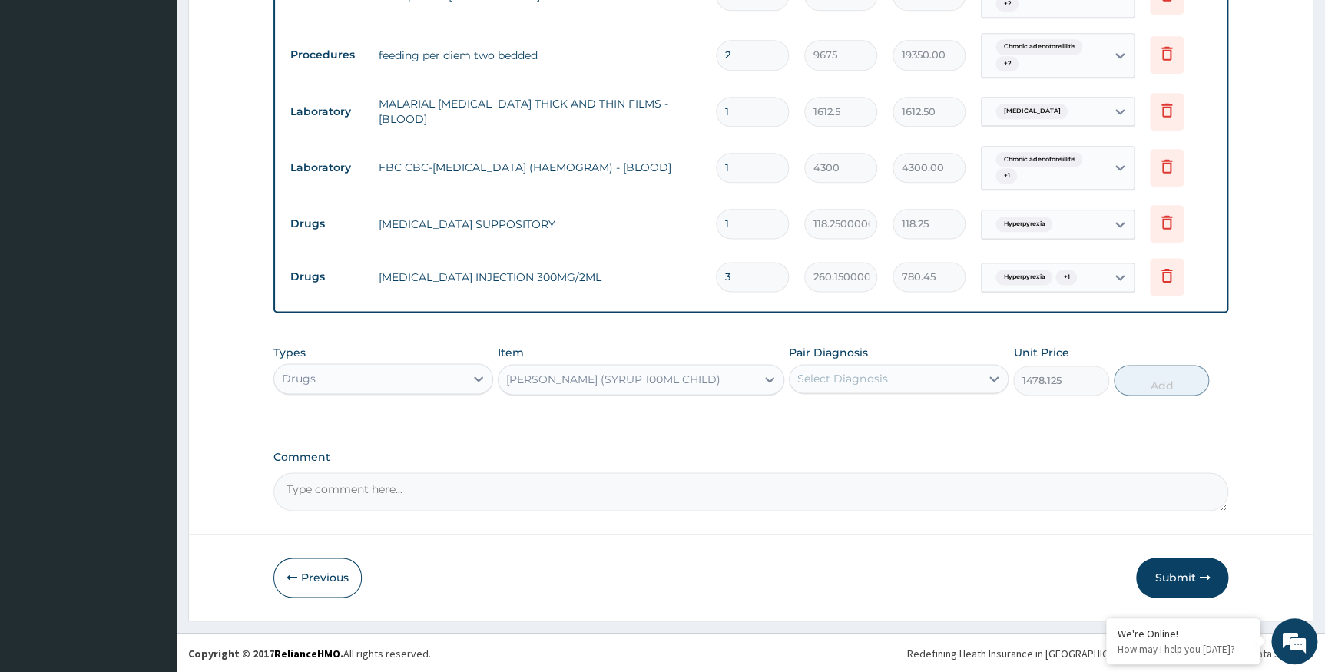
click at [857, 386] on div "Select Diagnosis" at bounding box center [885, 378] width 191 height 25
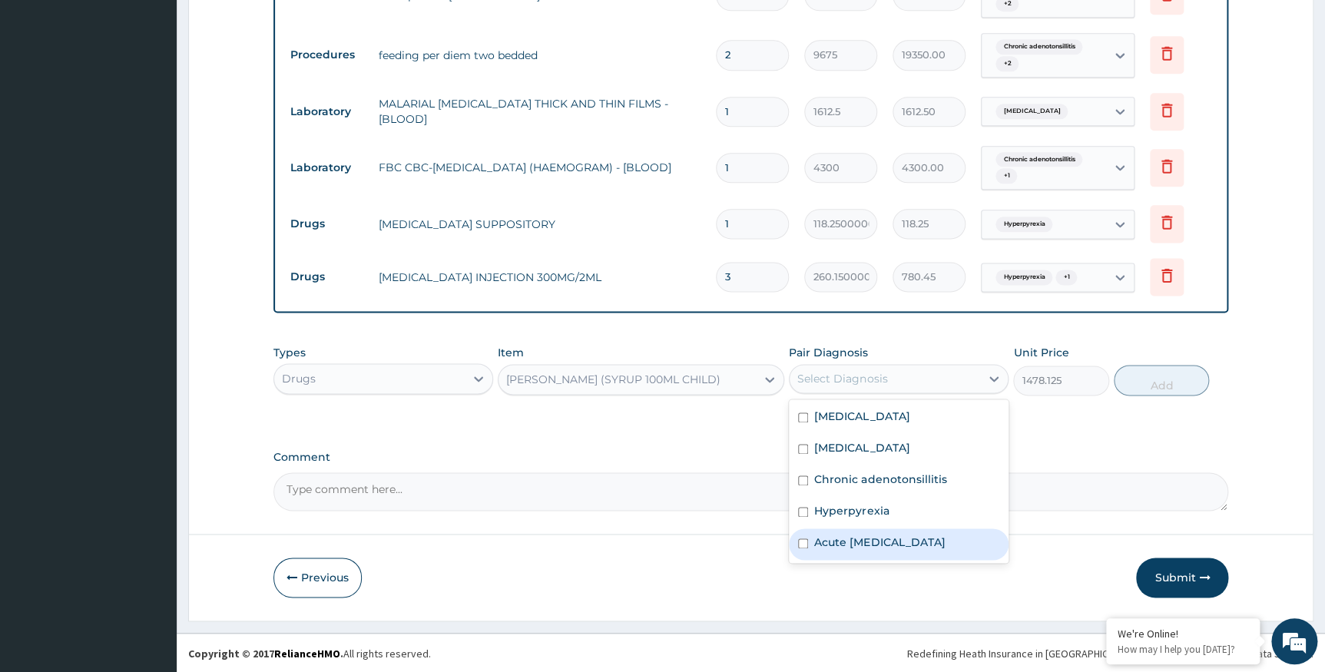
click at [829, 538] on label "Acute upper respiratory infection" at bounding box center [879, 542] width 131 height 15
checkbox input "true"
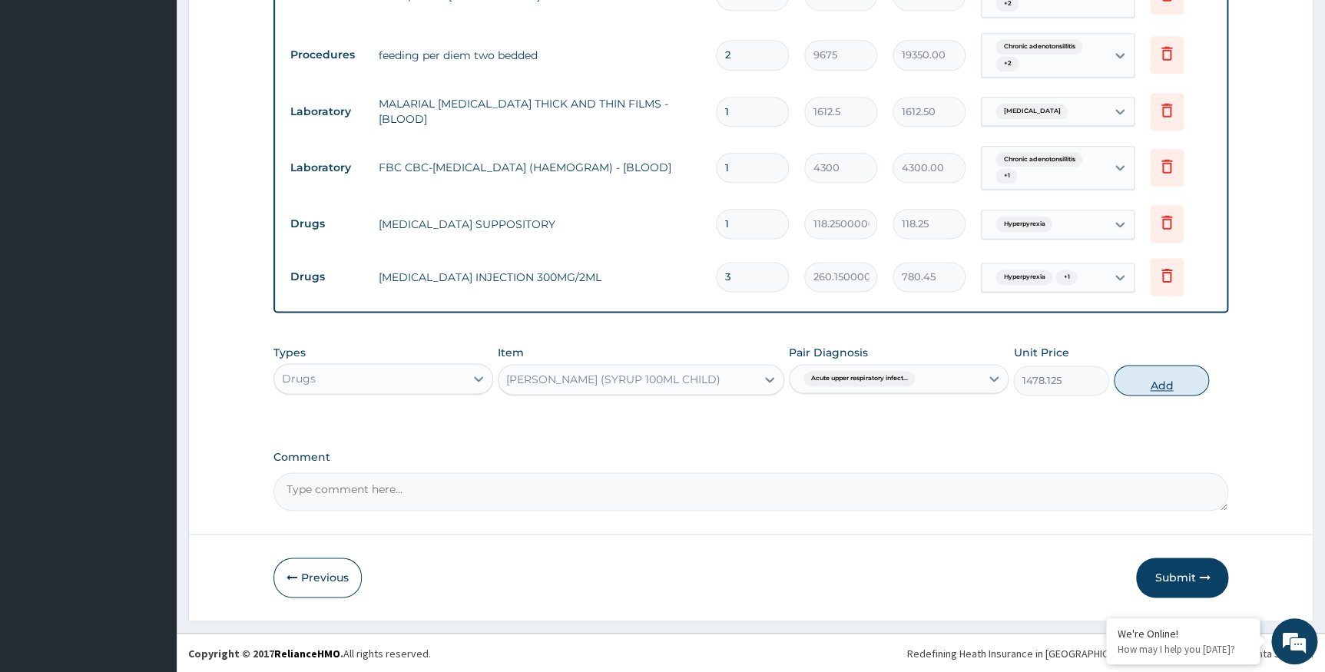
click at [1164, 386] on button "Add" at bounding box center [1161, 380] width 95 height 31
type input "0"
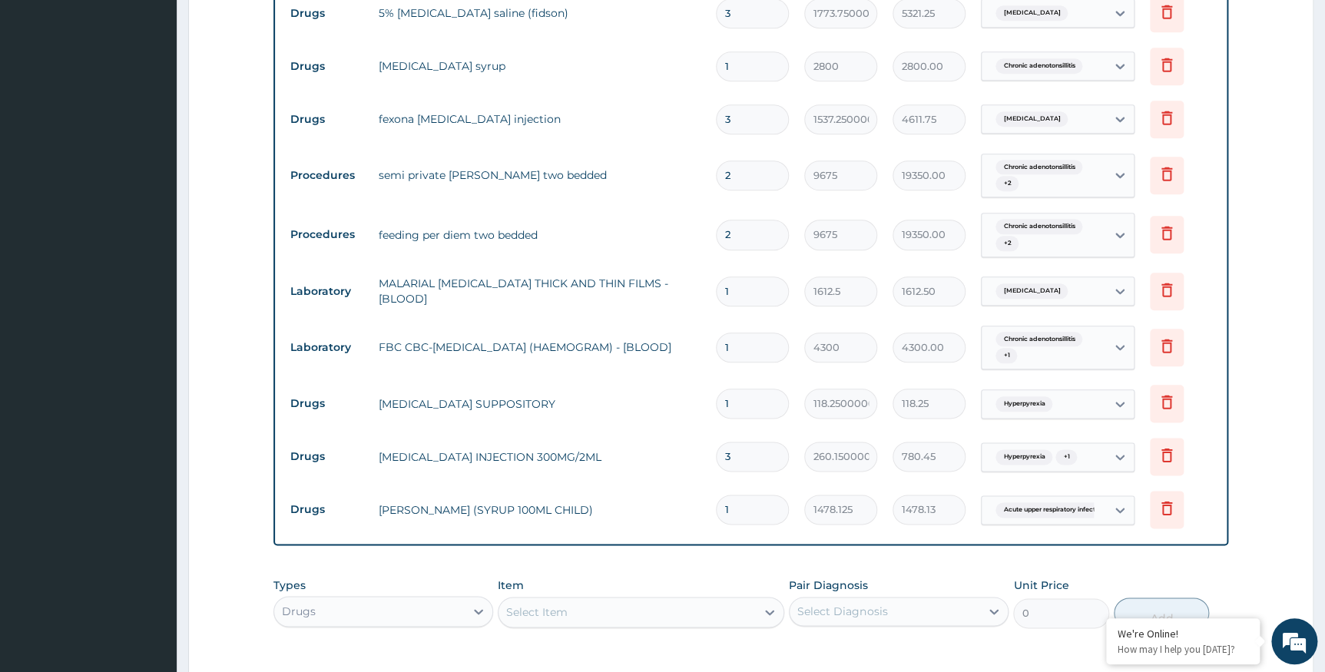
scroll to position [704, 0]
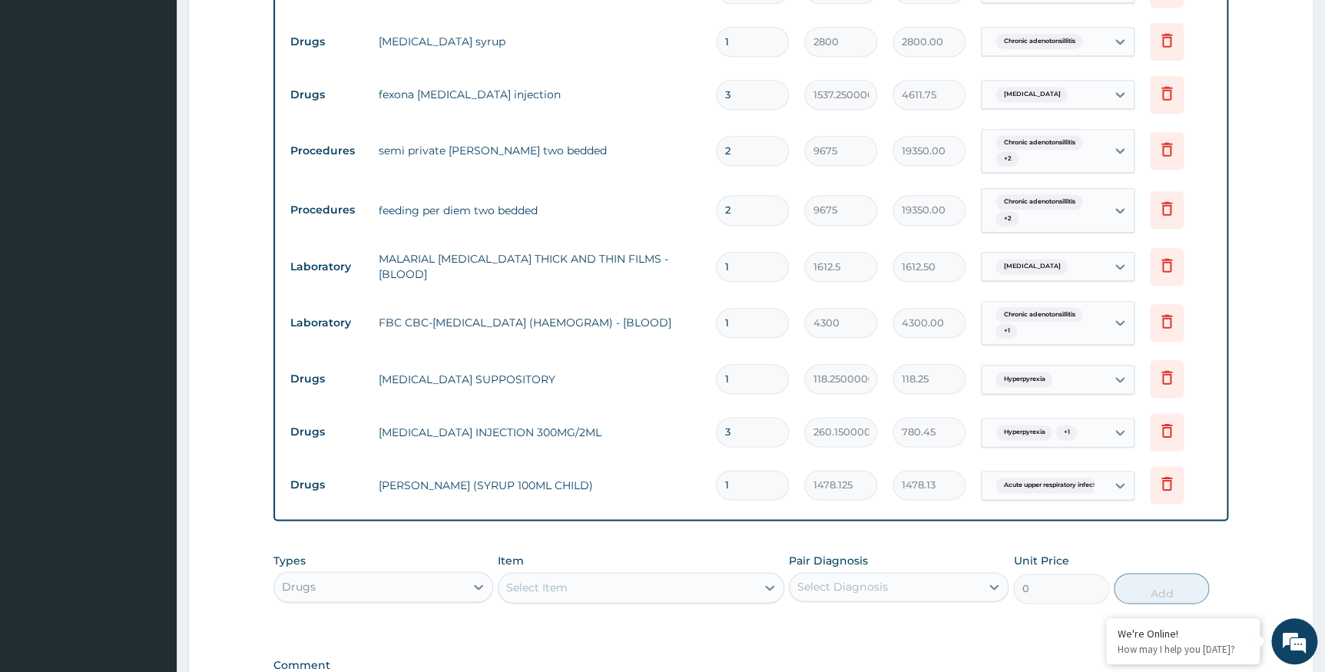
click at [599, 586] on div "Select Item" at bounding box center [627, 587] width 257 height 25
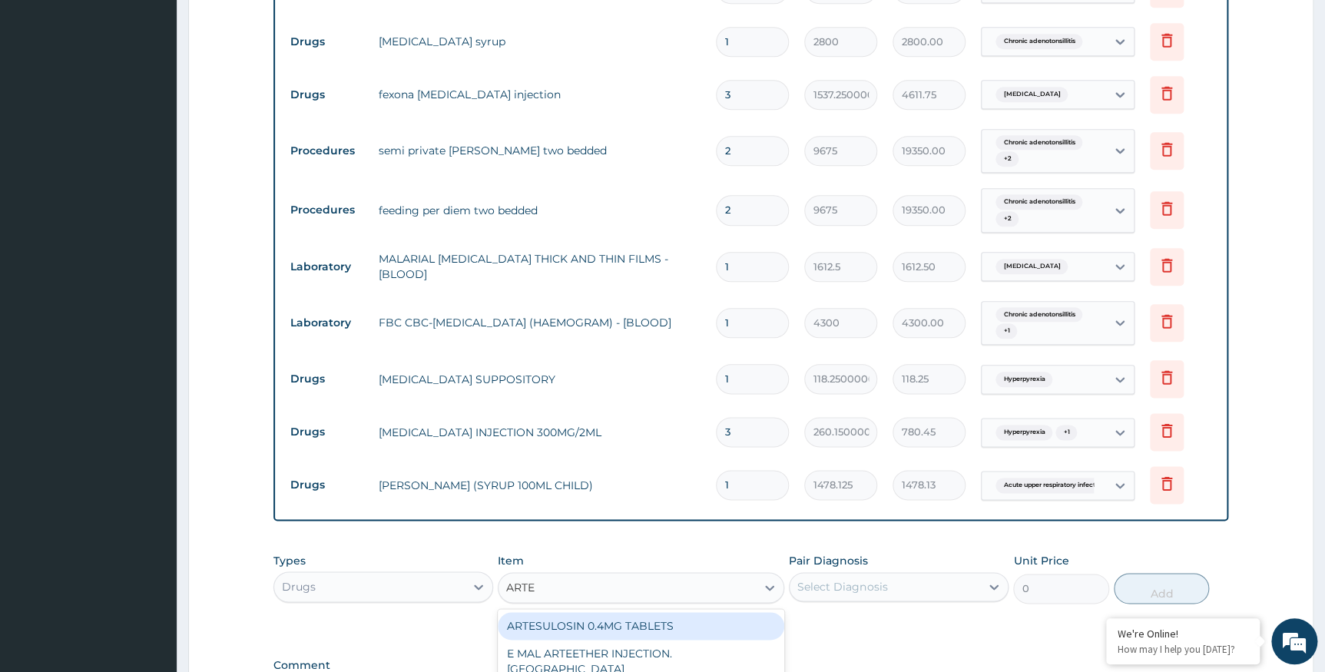
type input "ARTEM"
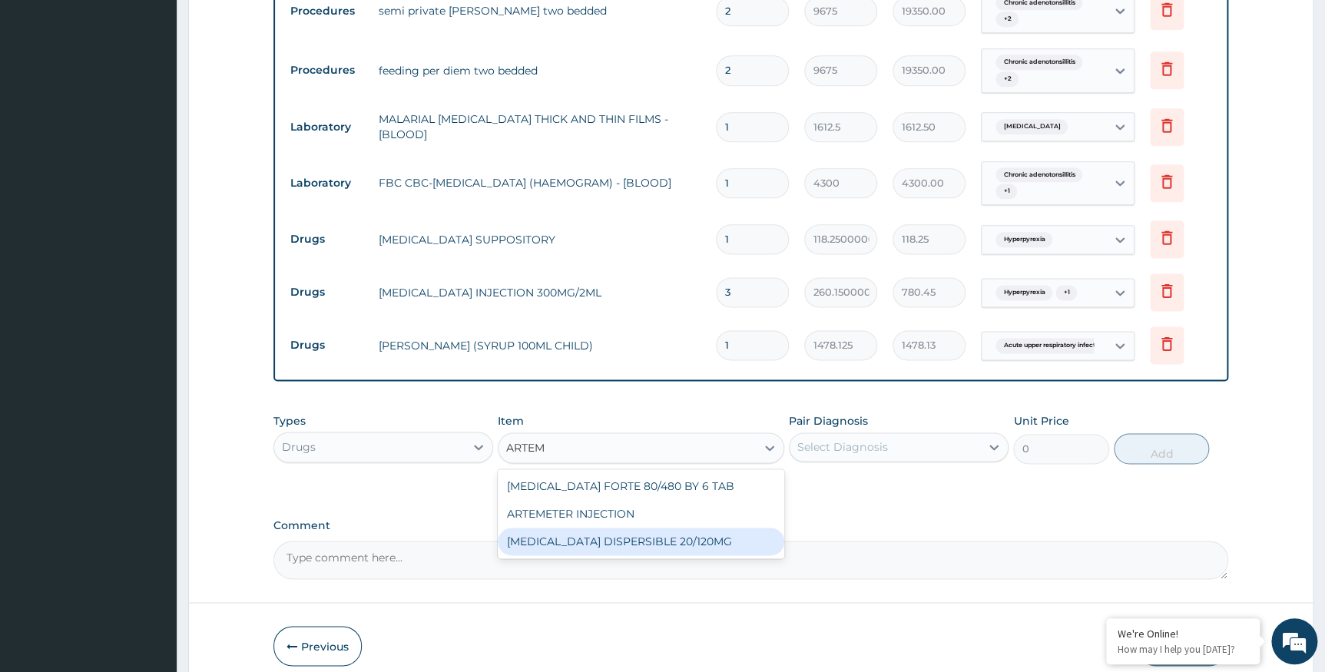
click at [674, 554] on div "COARTEM DISPERSIBLE 20/120MG" at bounding box center [641, 542] width 287 height 28
type input "112.3375"
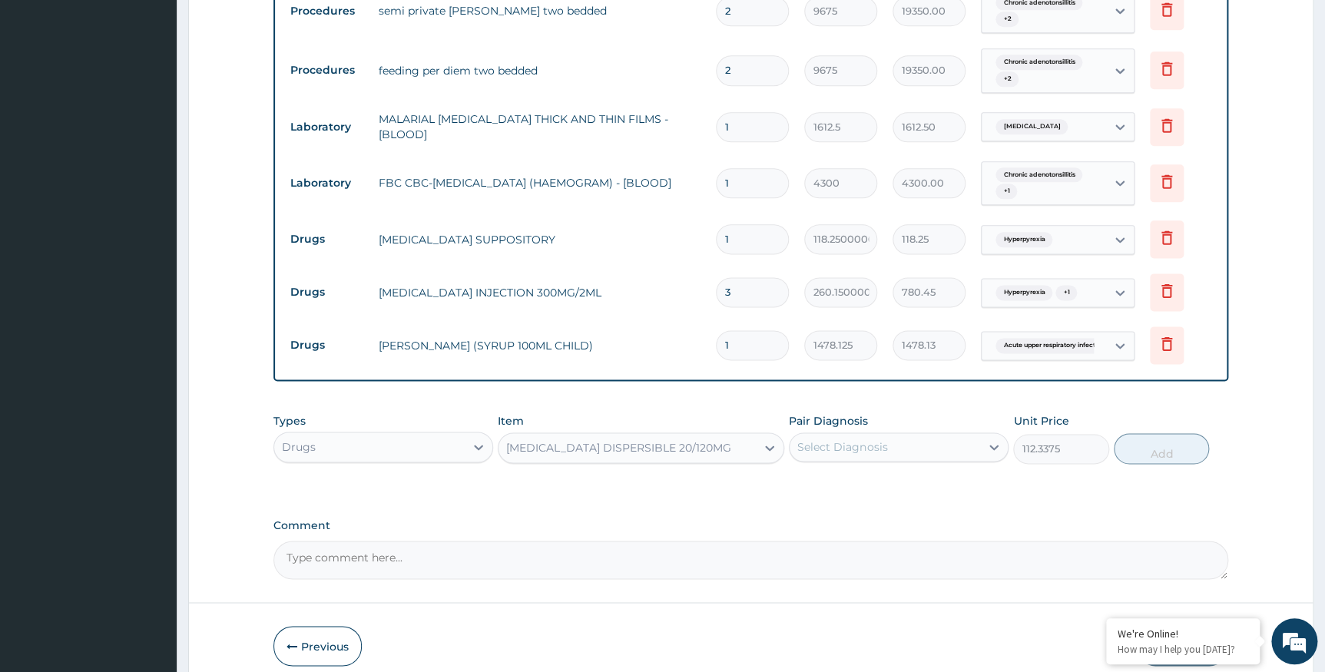
click at [876, 443] on div "Select Diagnosis" at bounding box center [842, 446] width 90 height 15
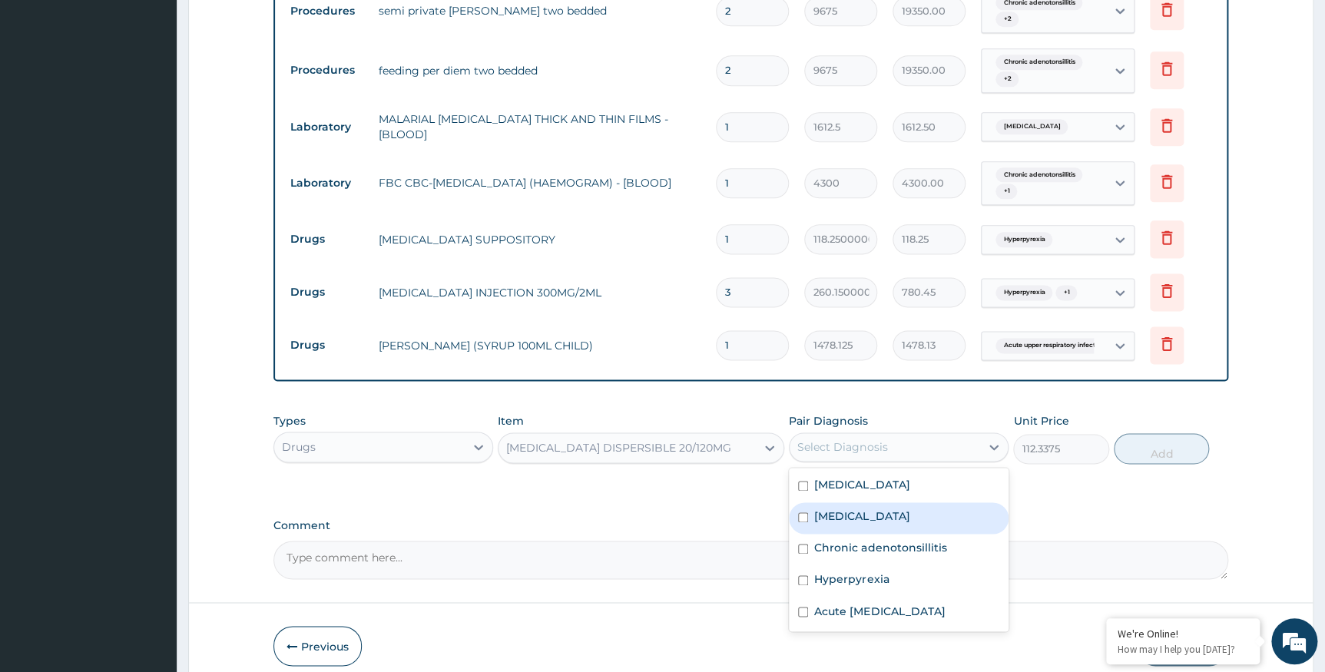
click at [837, 520] on label "Falciparum malaria" at bounding box center [861, 516] width 95 height 15
checkbox input "true"
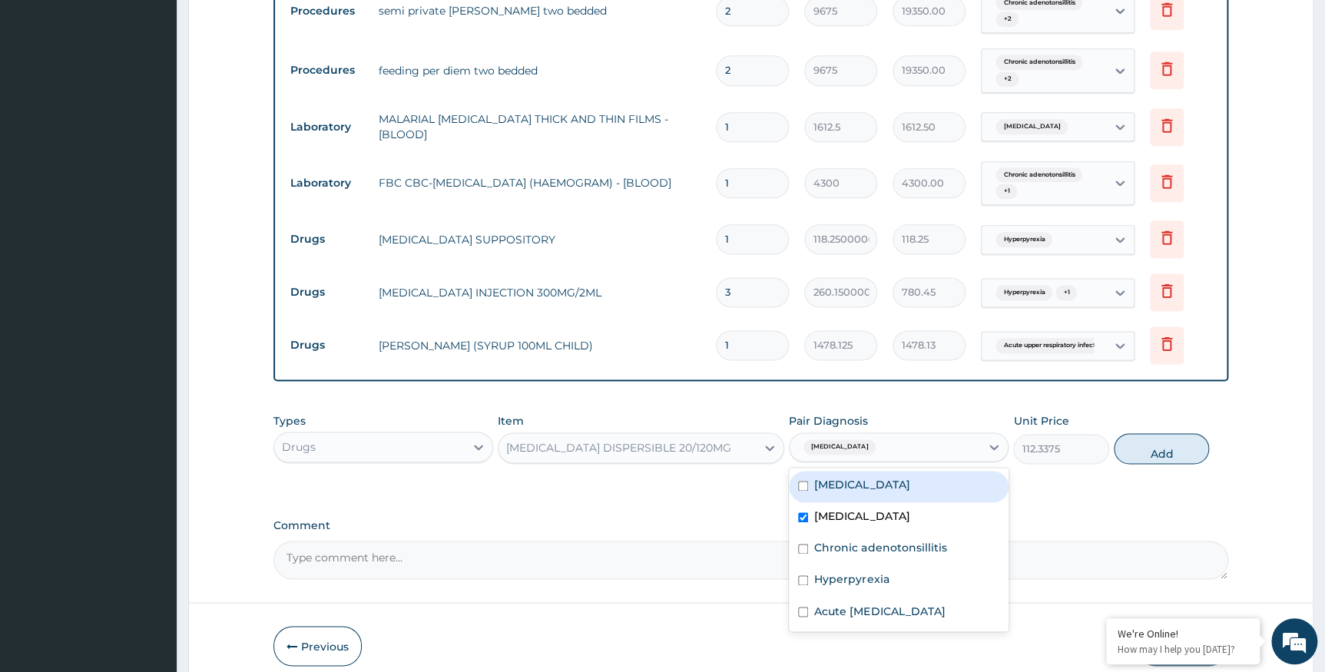
drag, startPoint x: 1155, startPoint y: 446, endPoint x: 1025, endPoint y: 442, distance: 130.6
click at [1155, 446] on button "Add" at bounding box center [1161, 448] width 95 height 31
type input "0"
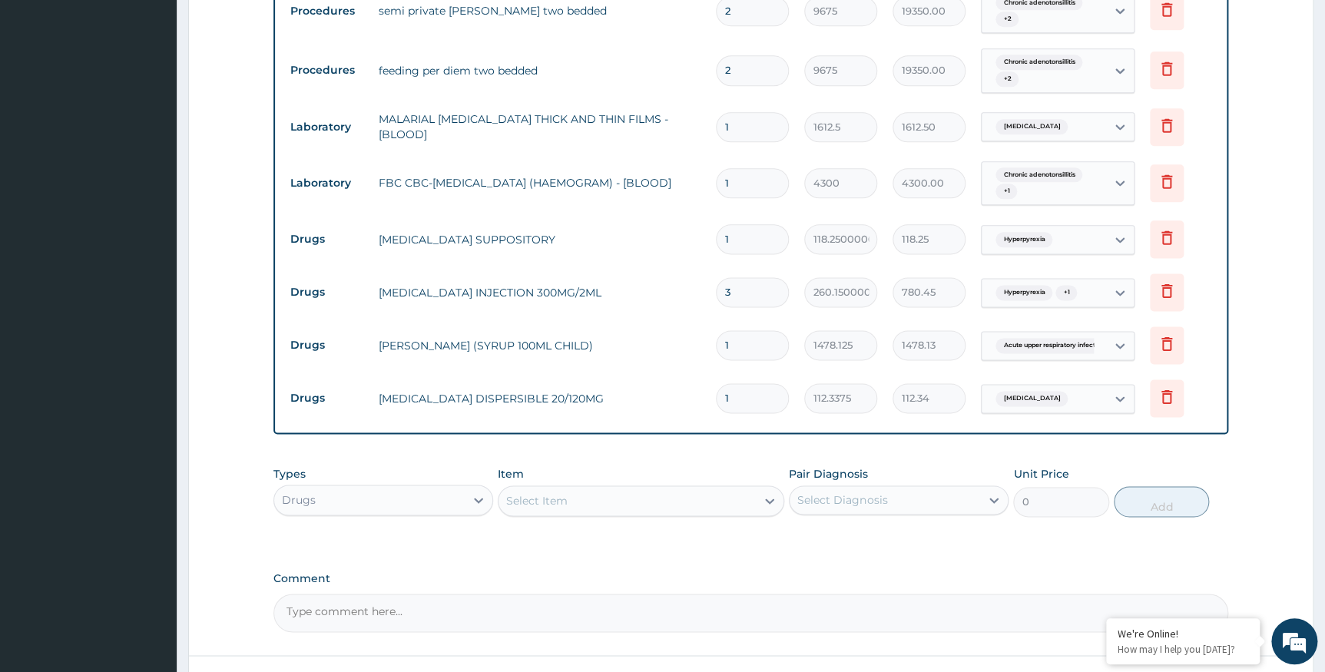
type input "12"
type input "1348.05"
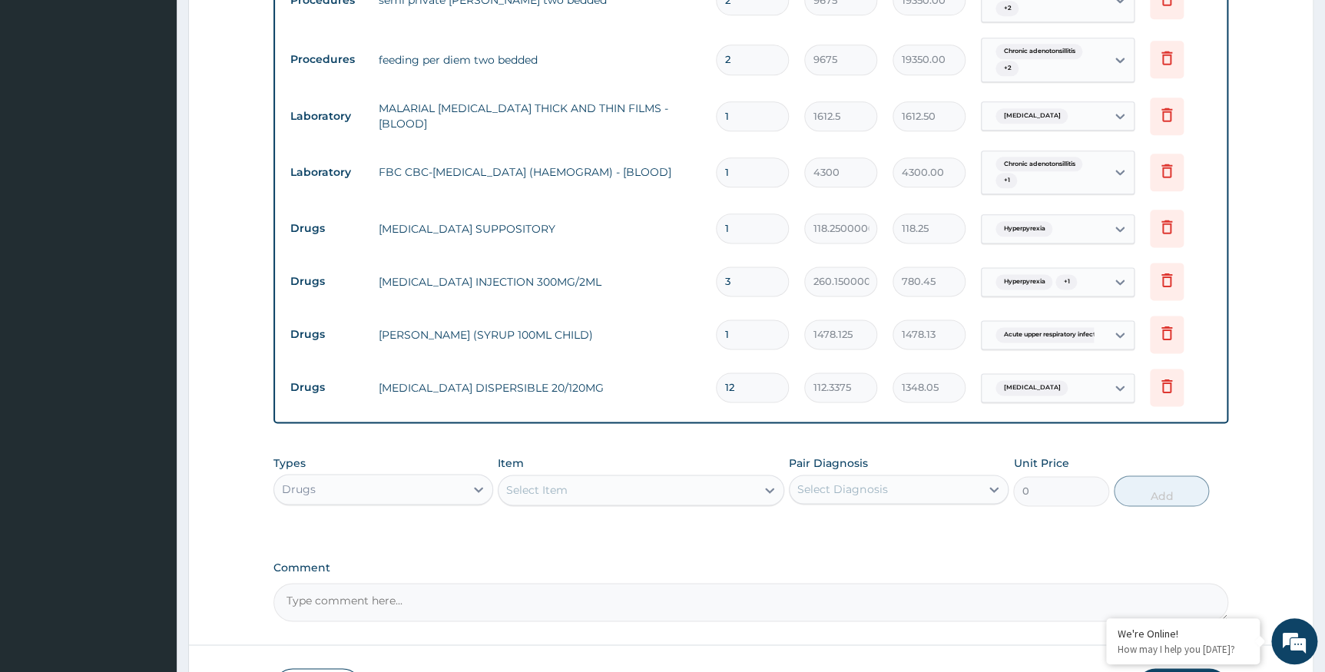
scroll to position [966, 0]
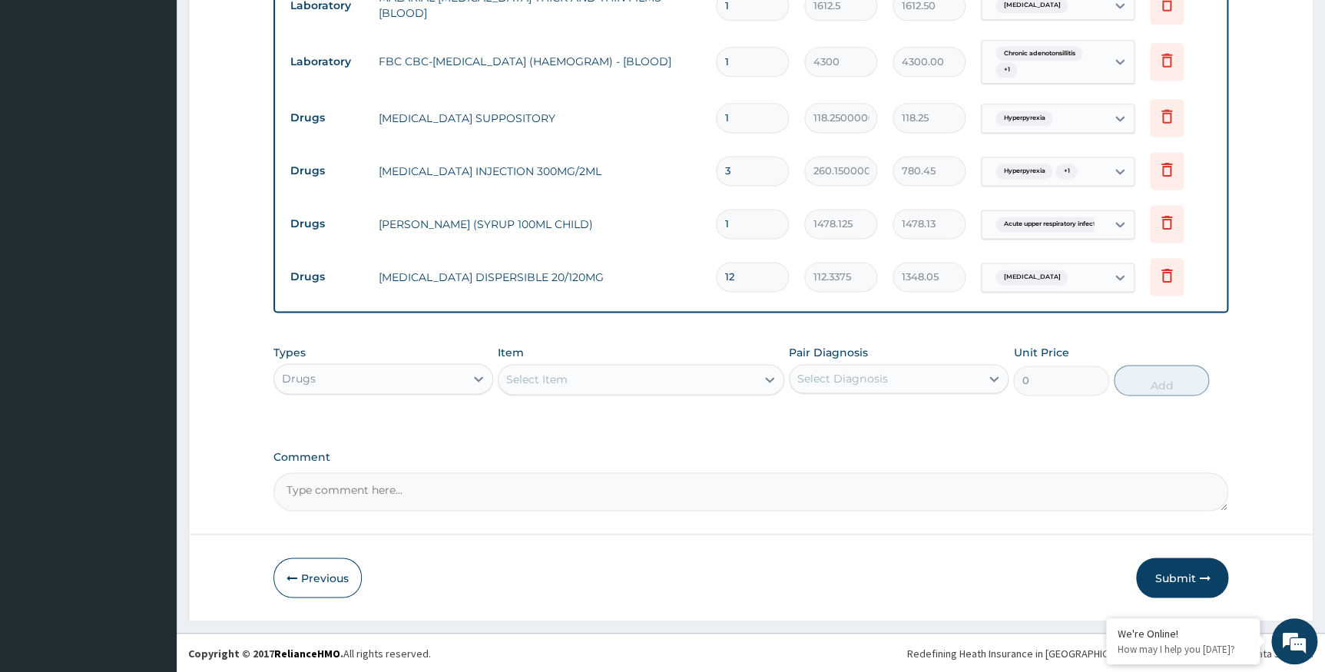
type input "14"
type input "1572.73"
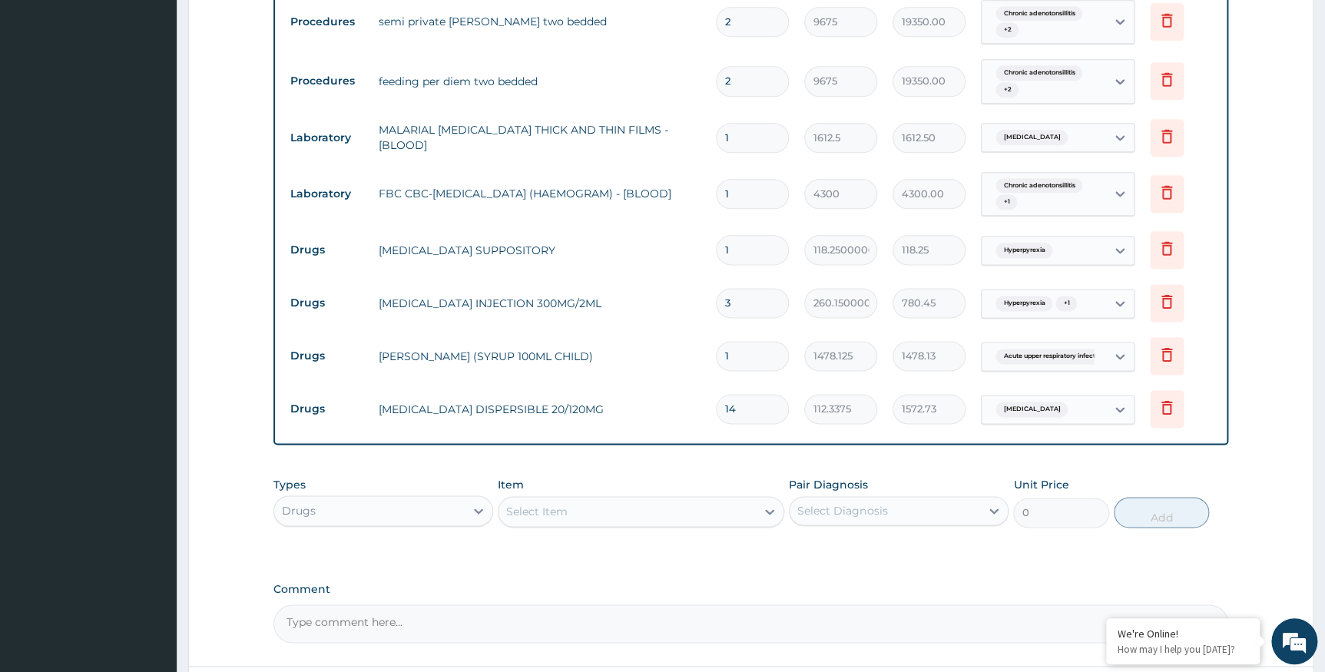
scroll to position [896, 0]
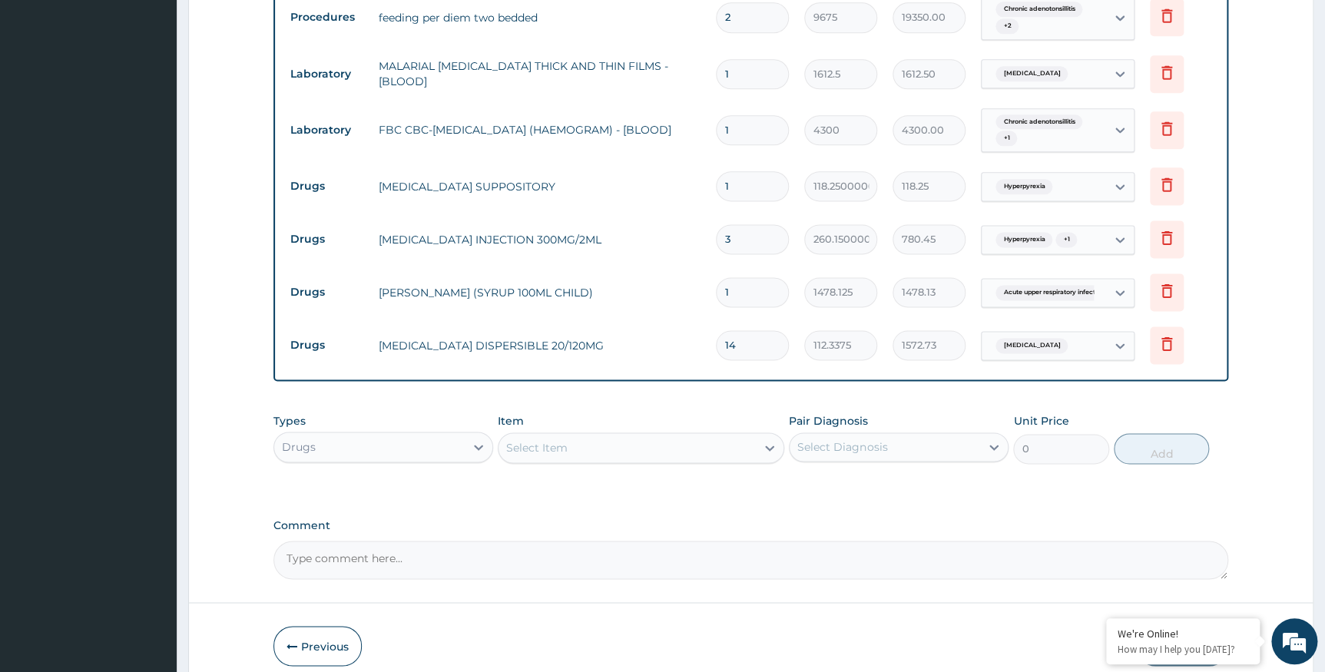
type input "14"
click at [330, 450] on div "Drugs" at bounding box center [369, 447] width 191 height 25
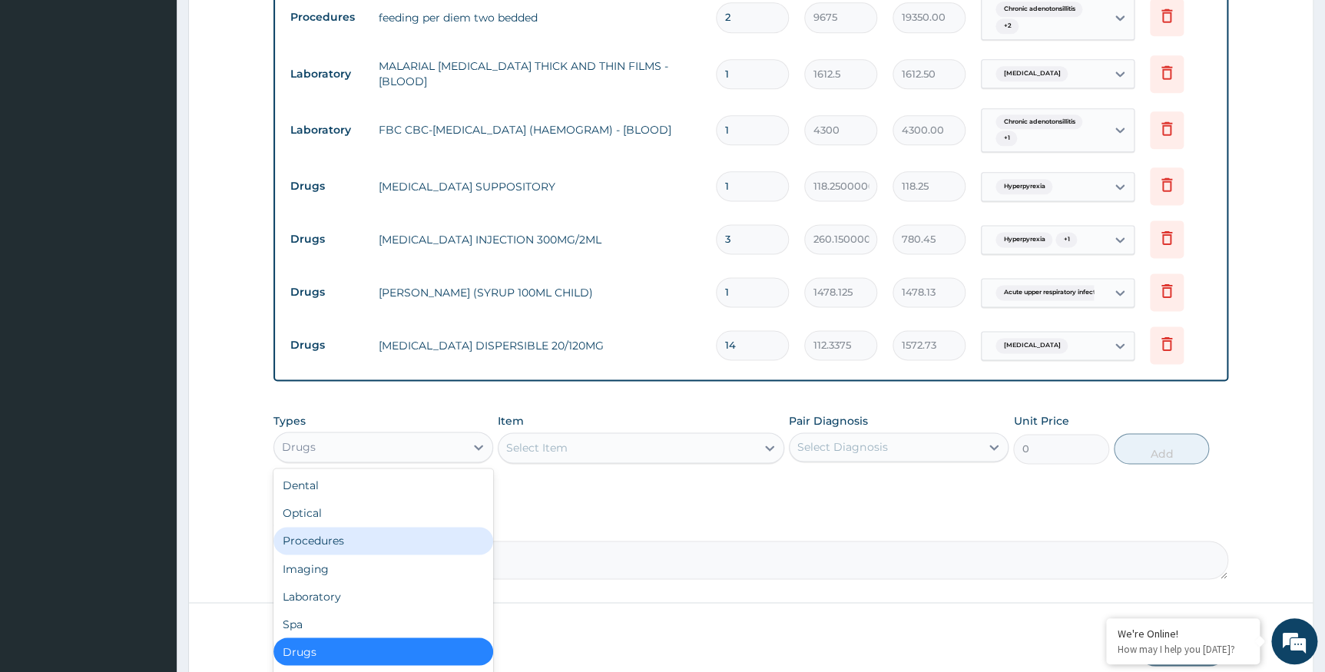
click at [346, 540] on div "Procedures" at bounding box center [383, 541] width 220 height 28
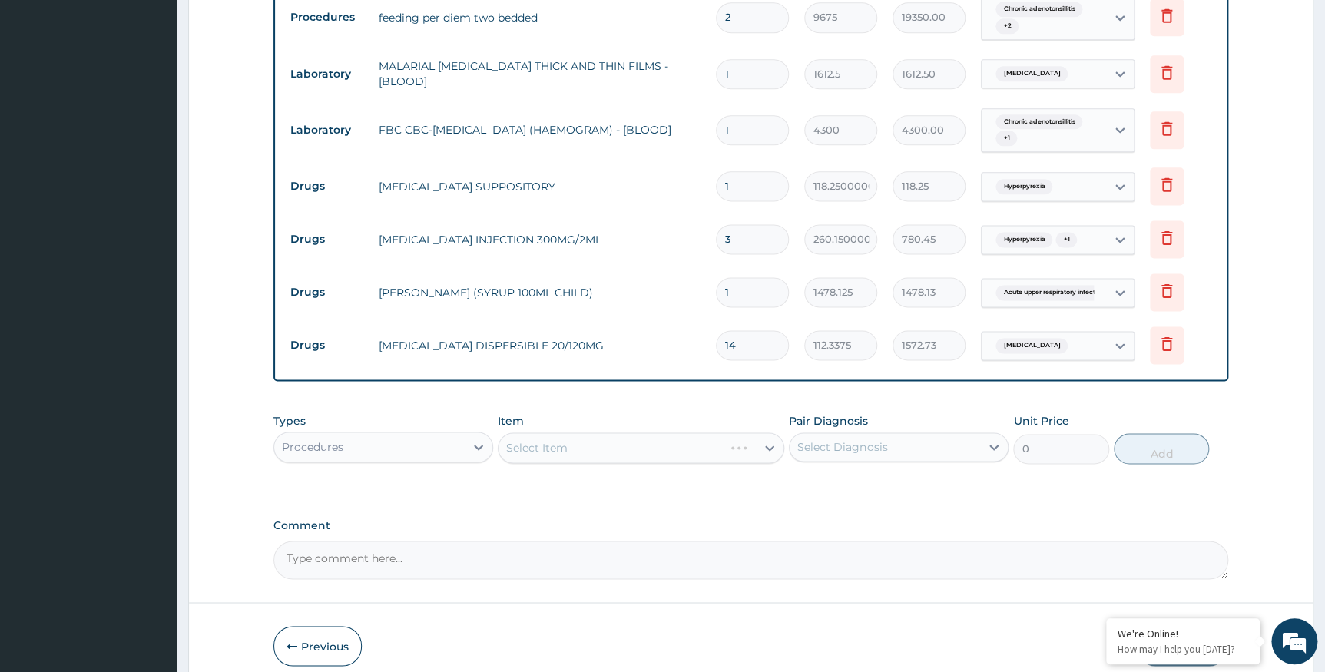
click at [581, 444] on div "Select Item" at bounding box center [641, 447] width 287 height 31
click at [446, 449] on div "Procedures" at bounding box center [369, 447] width 191 height 25
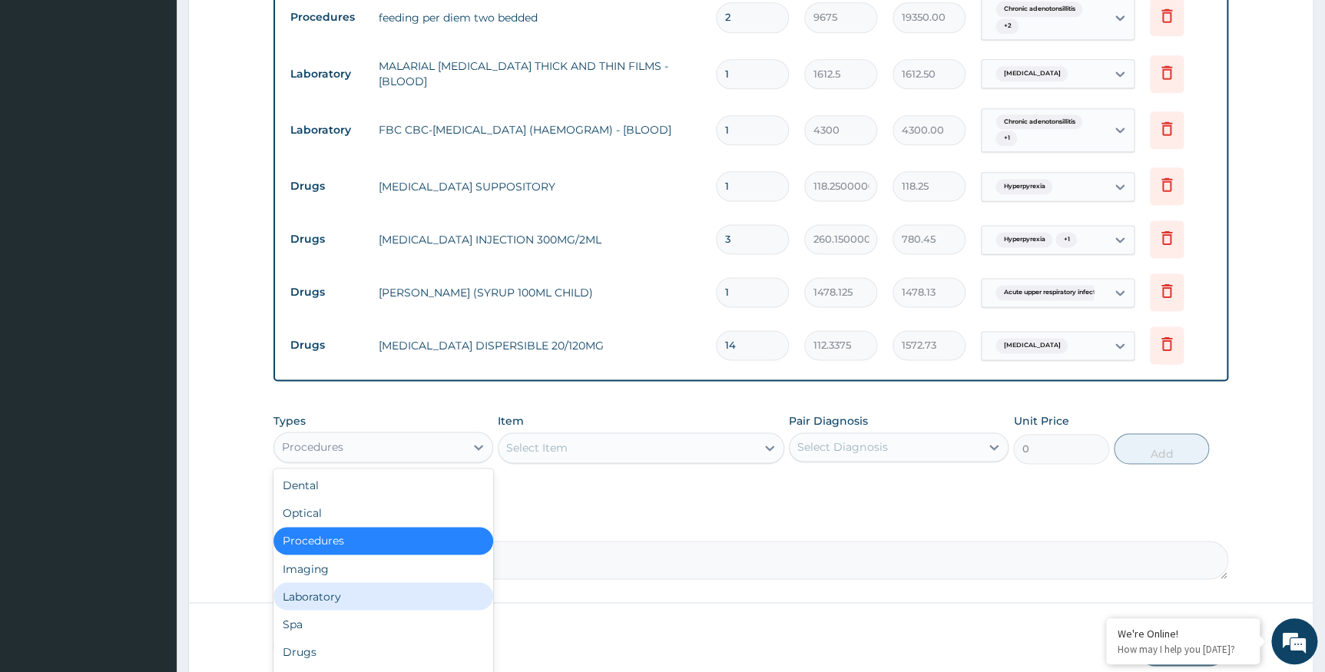
scroll to position [52, 0]
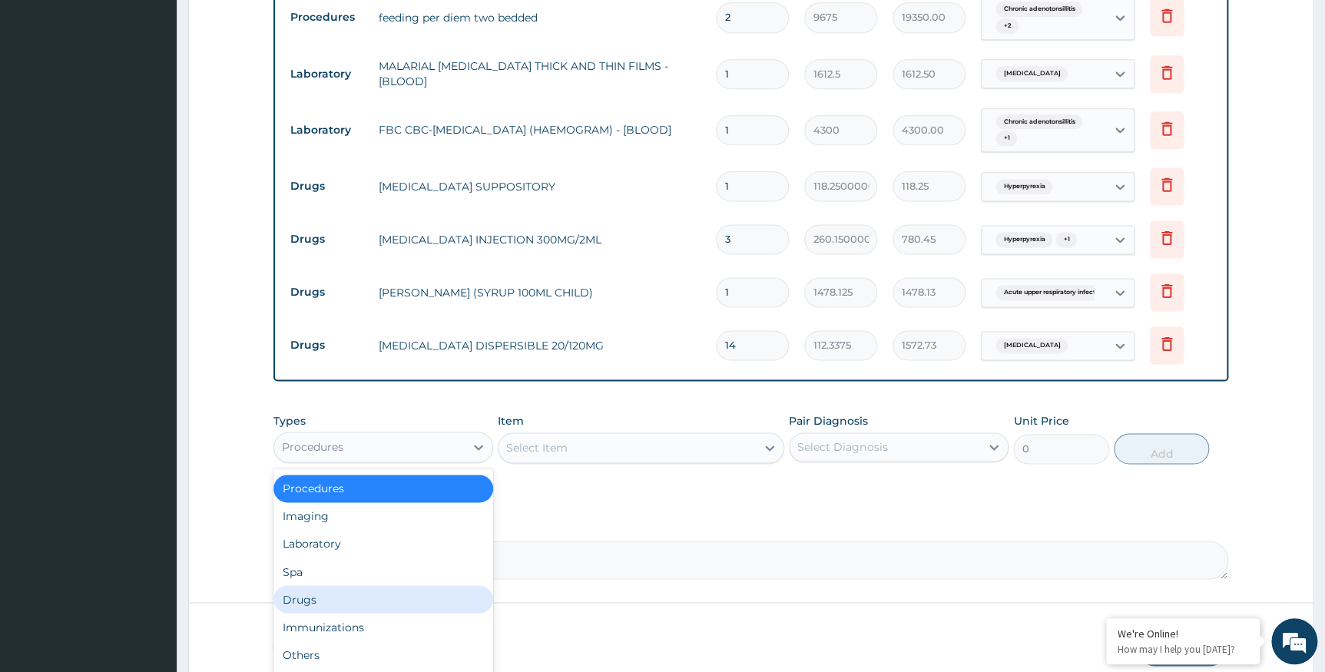
click at [326, 605] on div "Drugs" at bounding box center [383, 599] width 220 height 28
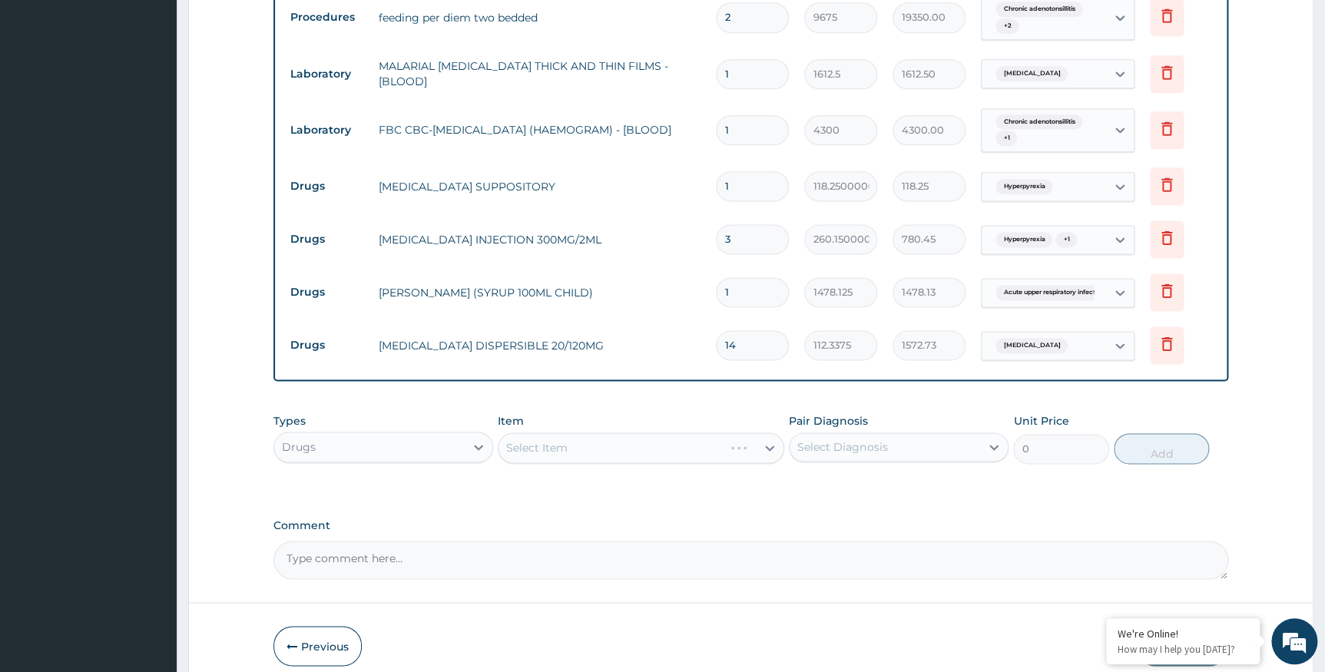
click at [572, 458] on div "Select Item" at bounding box center [641, 447] width 287 height 31
click at [577, 450] on div "Select Item" at bounding box center [641, 447] width 287 height 31
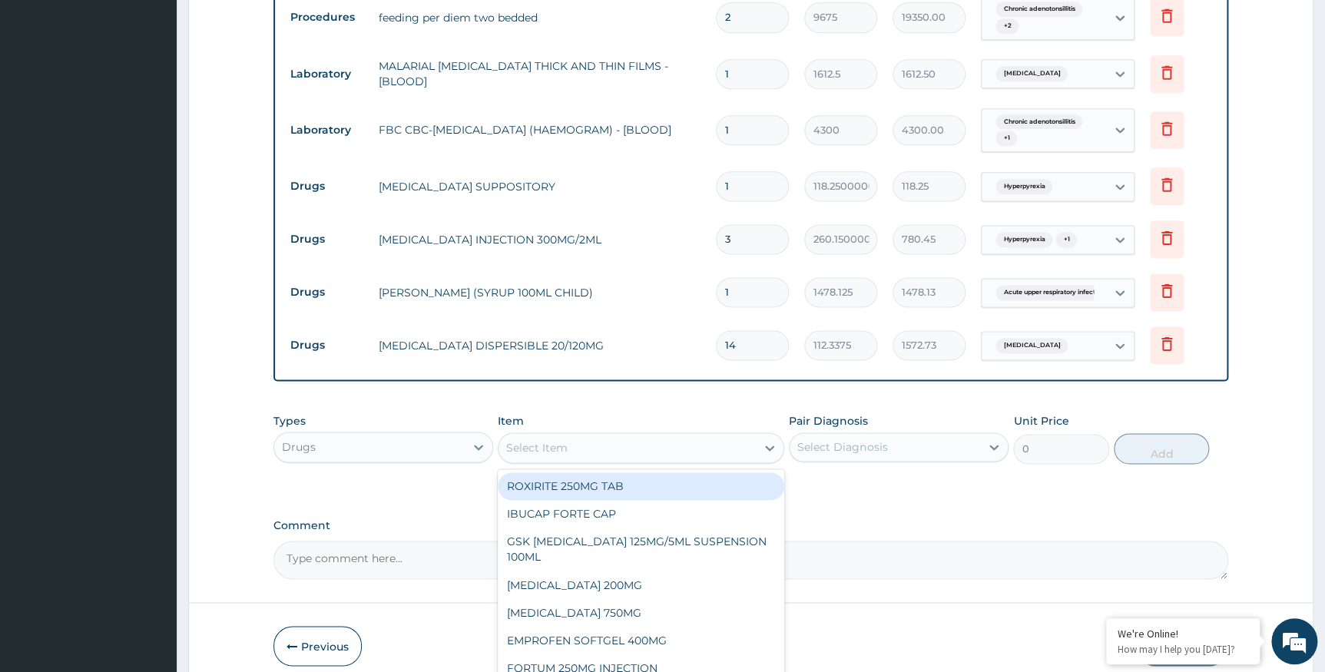
click at [577, 450] on div "Select Item" at bounding box center [627, 448] width 257 height 25
type input "PARACE"
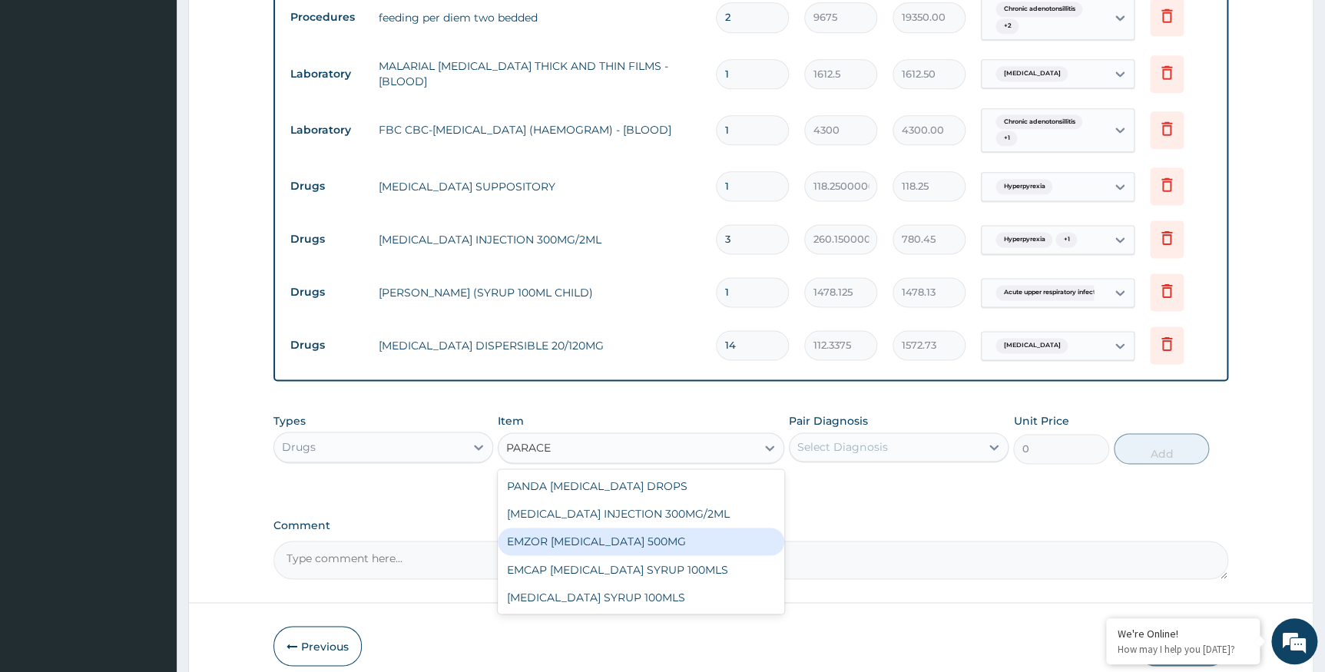
click at [621, 542] on div "EMZOR PARACETAMOL 500MG" at bounding box center [641, 542] width 287 height 28
type input "23.65"
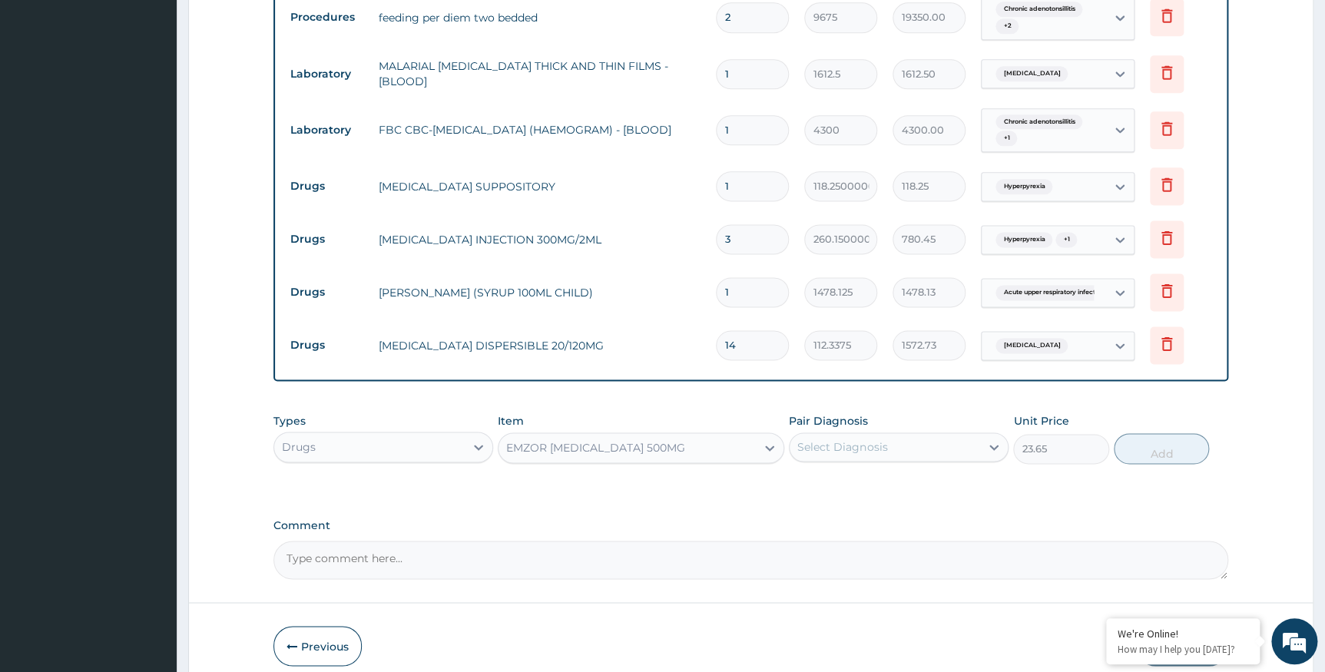
click at [868, 439] on div "Select Diagnosis" at bounding box center [885, 447] width 191 height 25
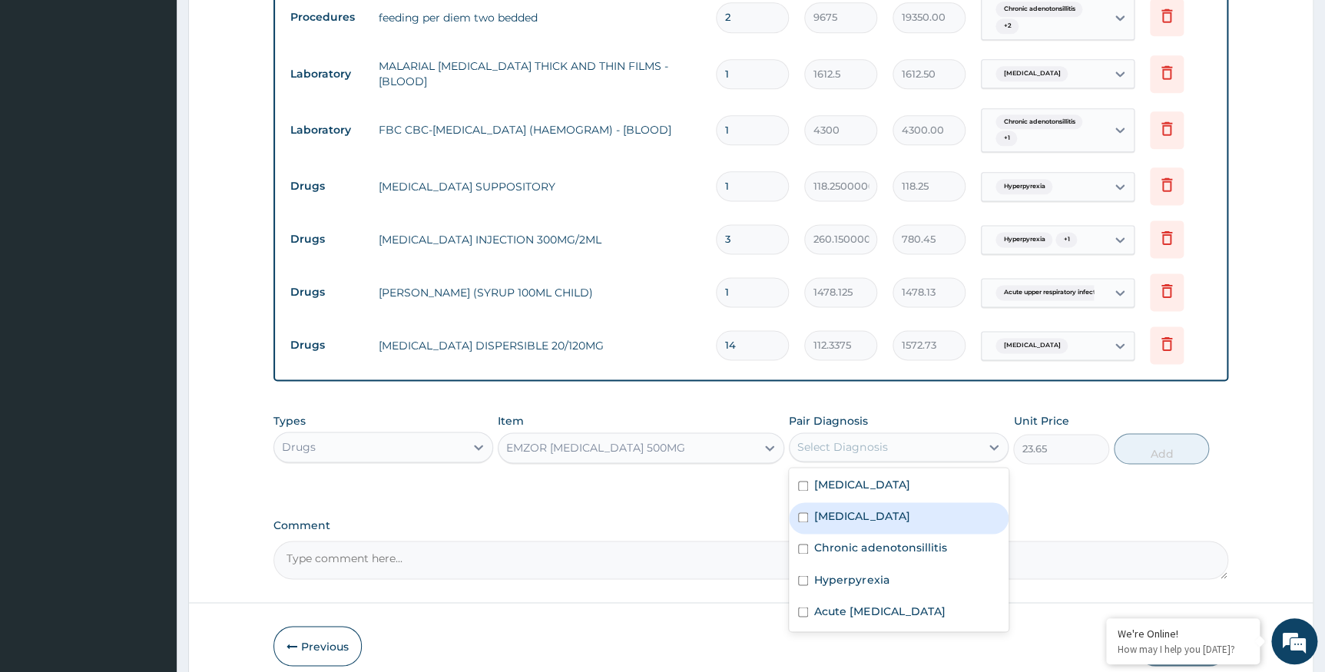
click at [854, 522] on label "Falciparum malaria" at bounding box center [861, 516] width 95 height 15
checkbox input "true"
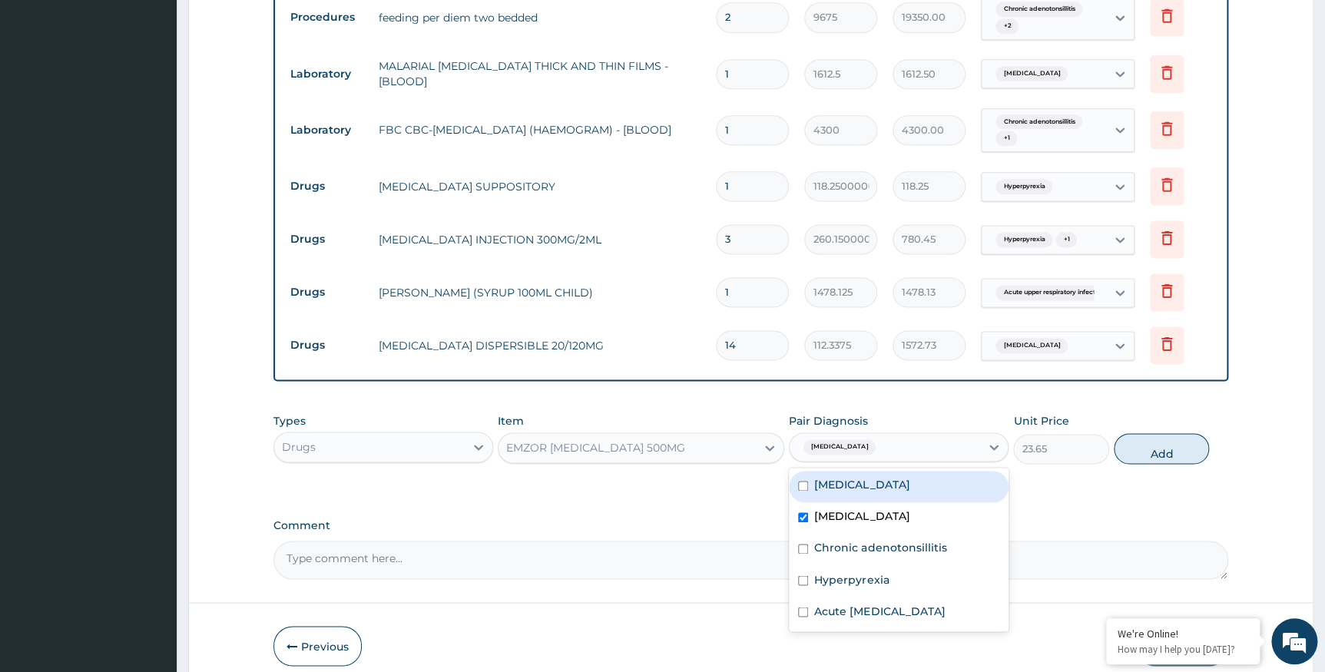
click at [1148, 451] on button "Add" at bounding box center [1161, 448] width 95 height 31
type input "0"
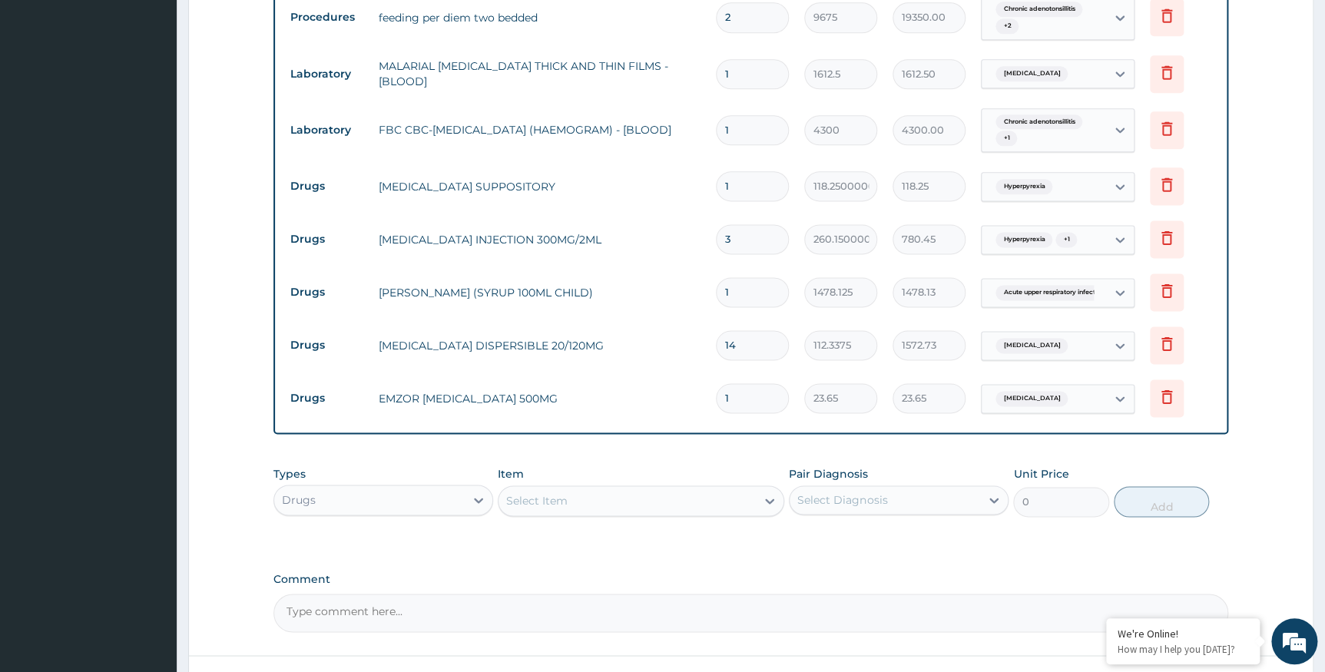
drag, startPoint x: 741, startPoint y: 401, endPoint x: 714, endPoint y: 399, distance: 26.9
click at [714, 399] on td "1" at bounding box center [752, 398] width 88 height 45
type input "6"
type input "141.90"
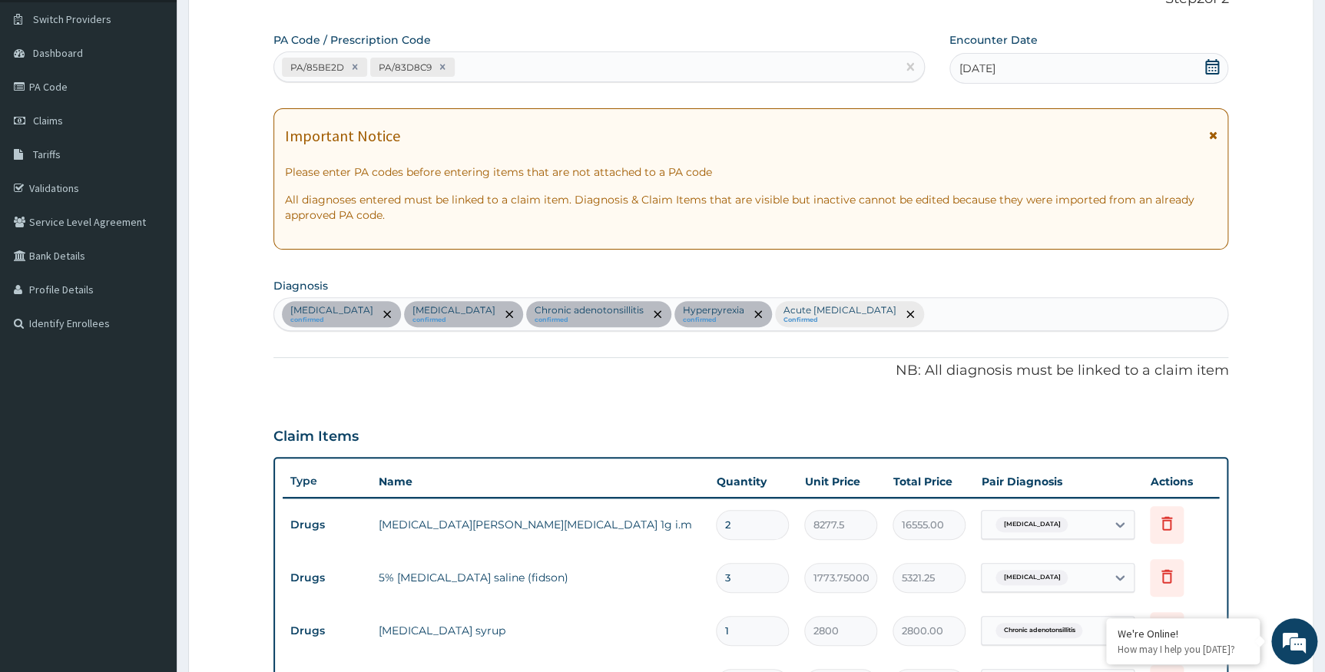
scroll to position [0, 0]
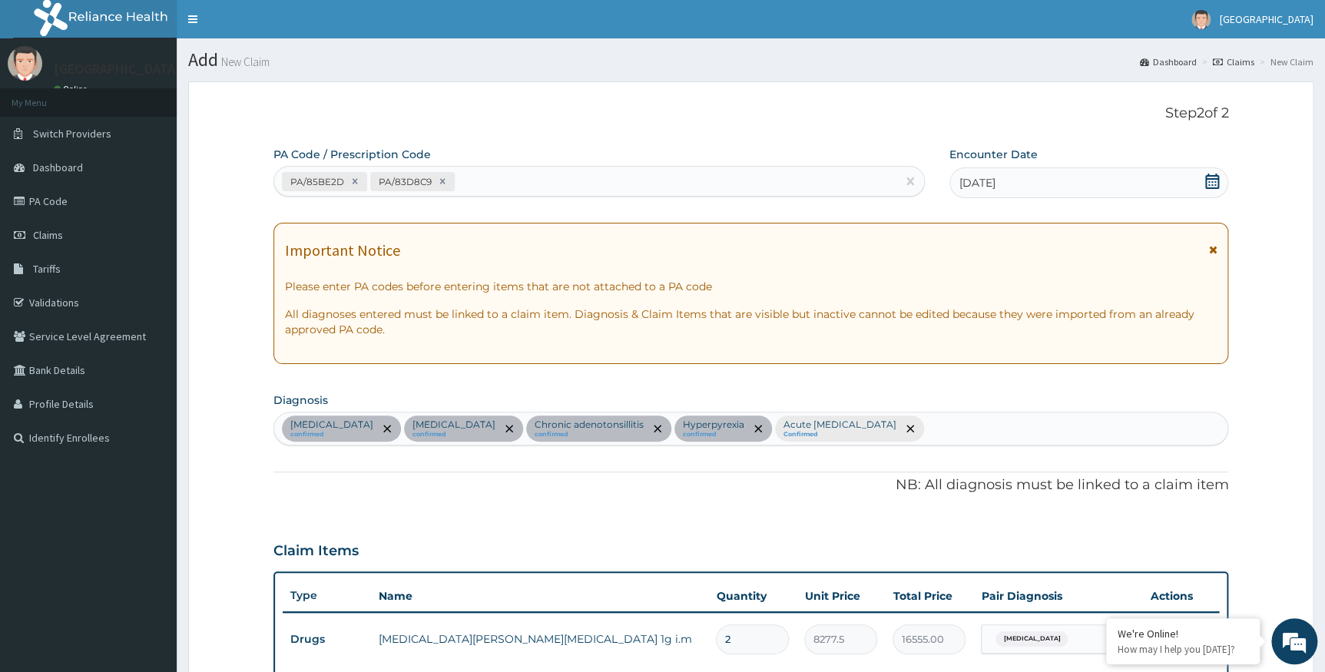
type input "6"
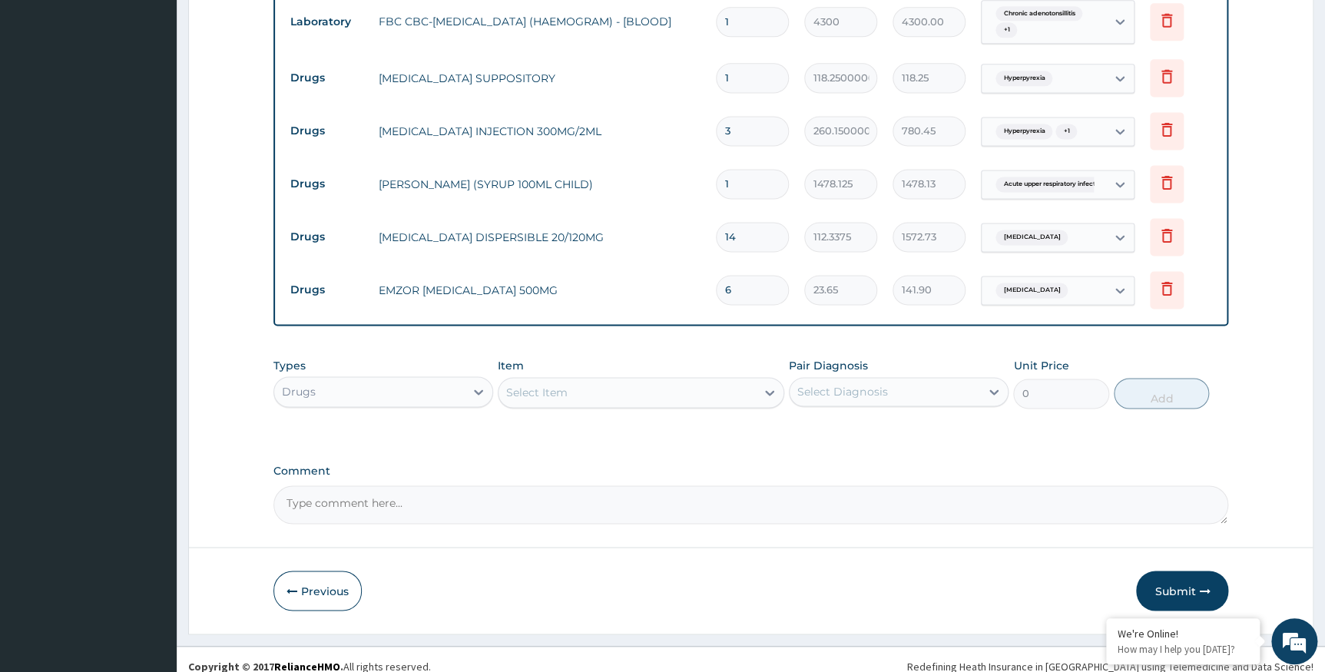
scroll to position [1020, 0]
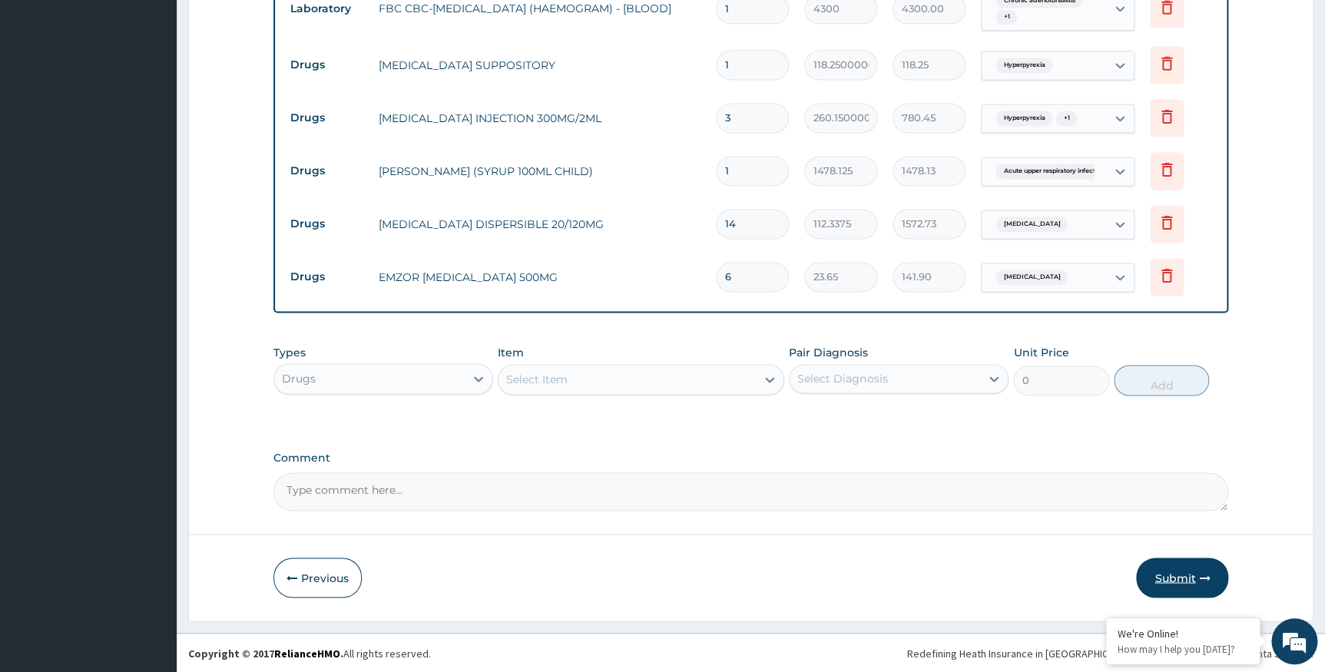
click at [1183, 575] on button "Submit" at bounding box center [1182, 578] width 92 height 40
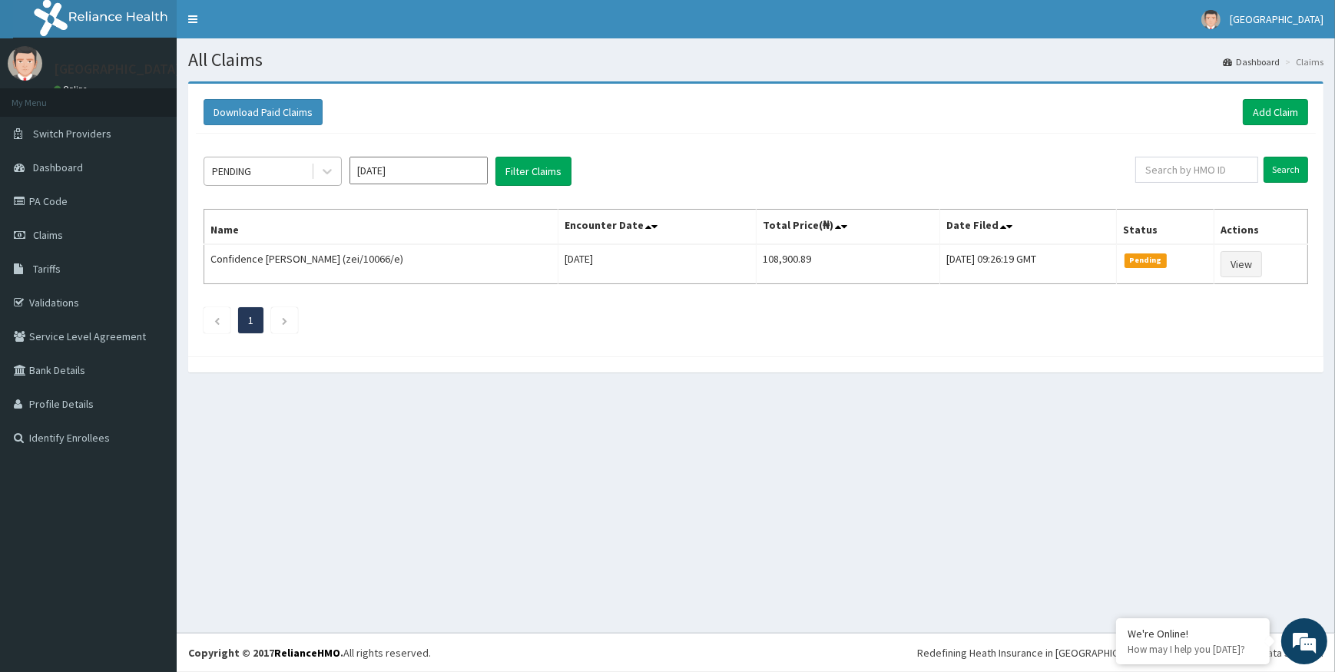
click at [280, 173] on div "PENDING" at bounding box center [257, 171] width 107 height 25
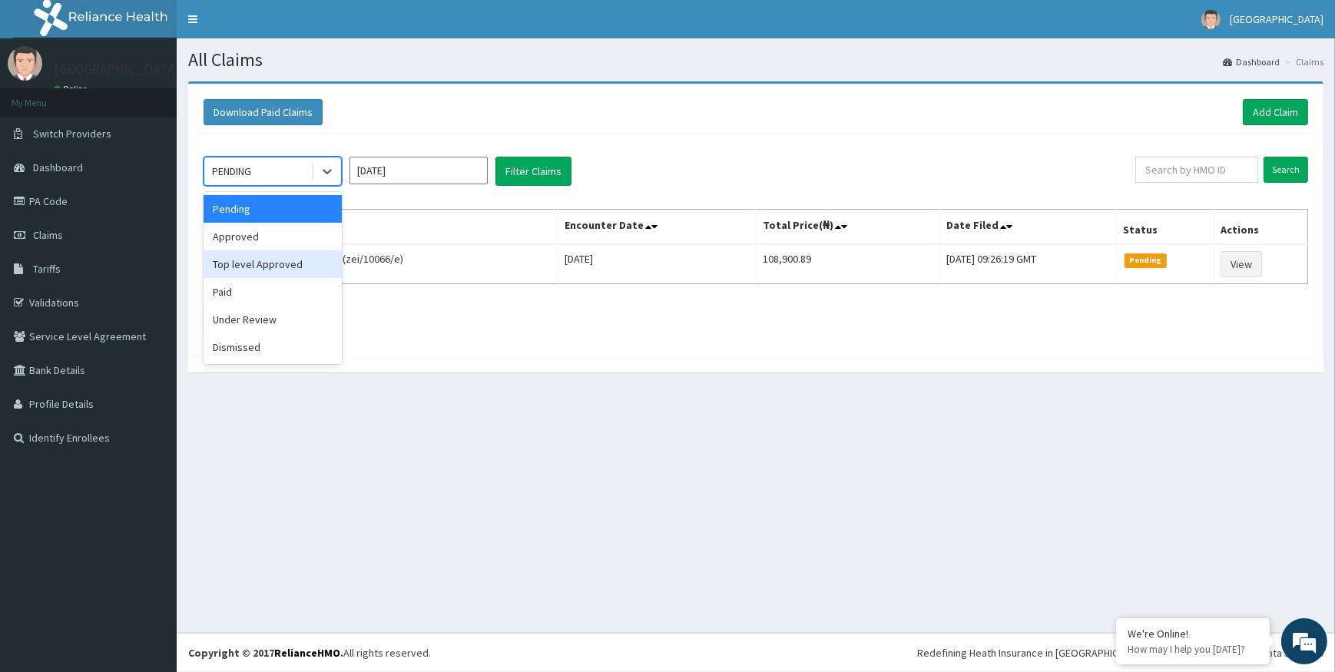
click at [262, 270] on div "Top level Approved" at bounding box center [273, 264] width 138 height 28
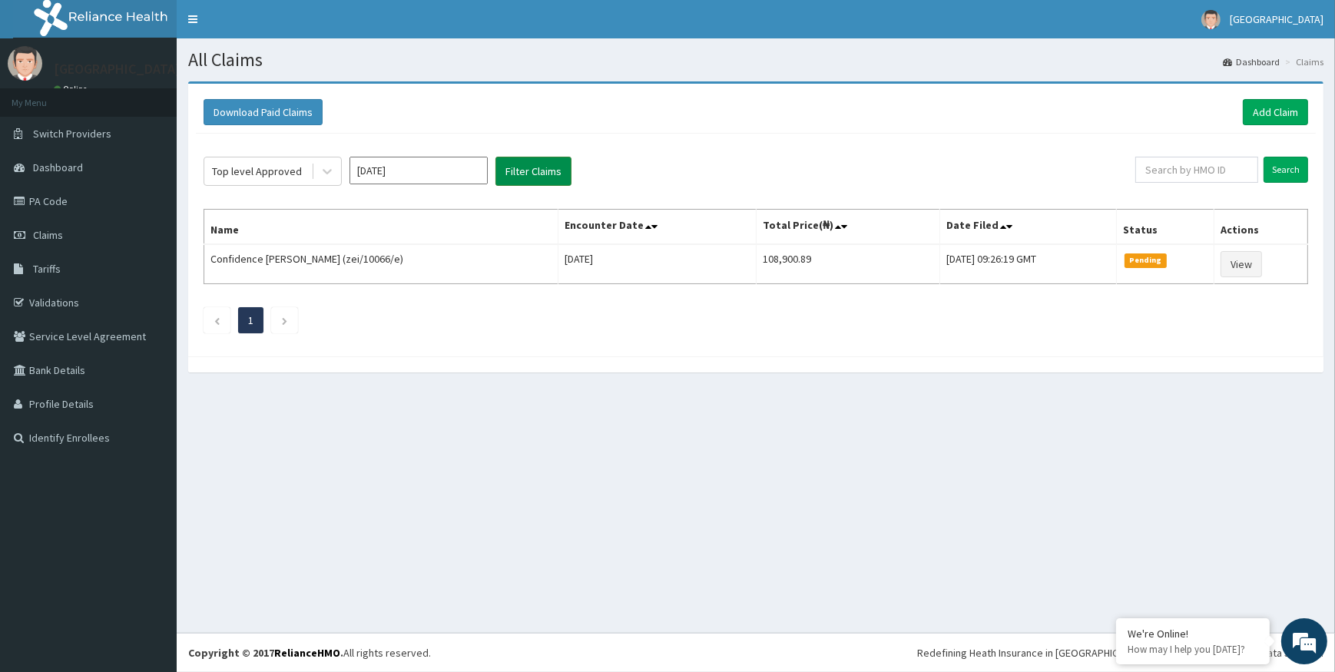
click at [522, 169] on button "Filter Claims" at bounding box center [533, 171] width 76 height 29
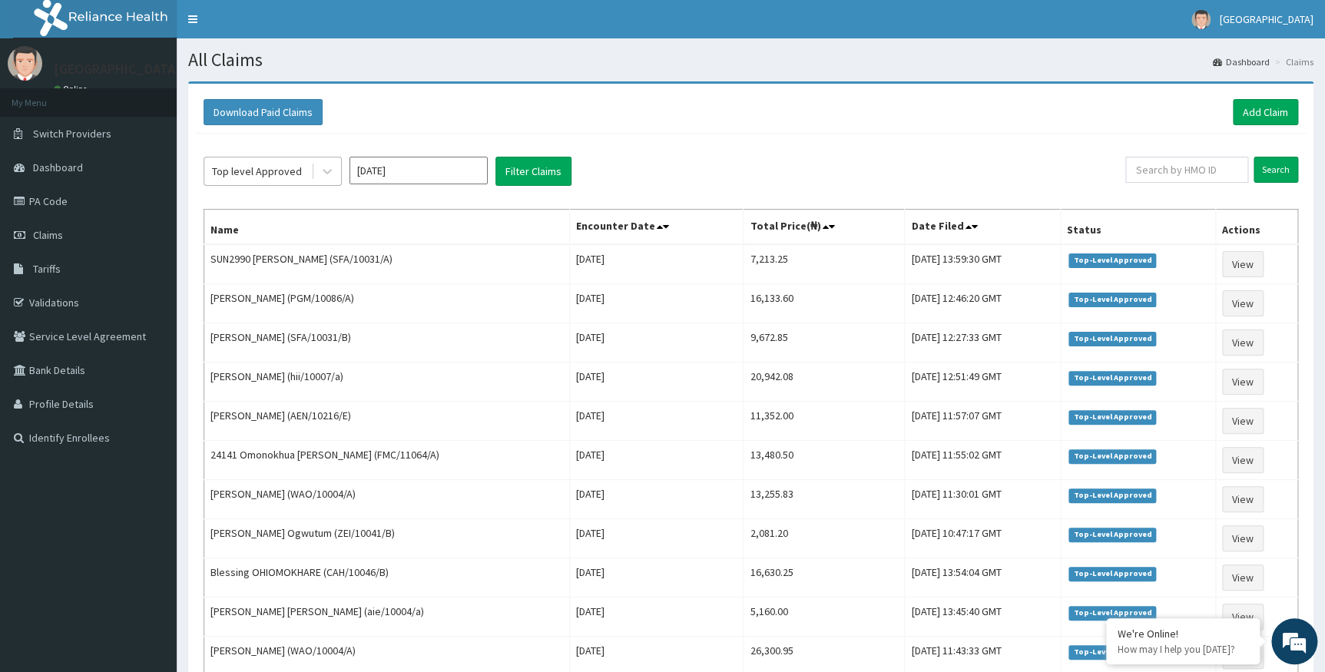
click at [268, 169] on div "Top level Approved" at bounding box center [257, 171] width 90 height 15
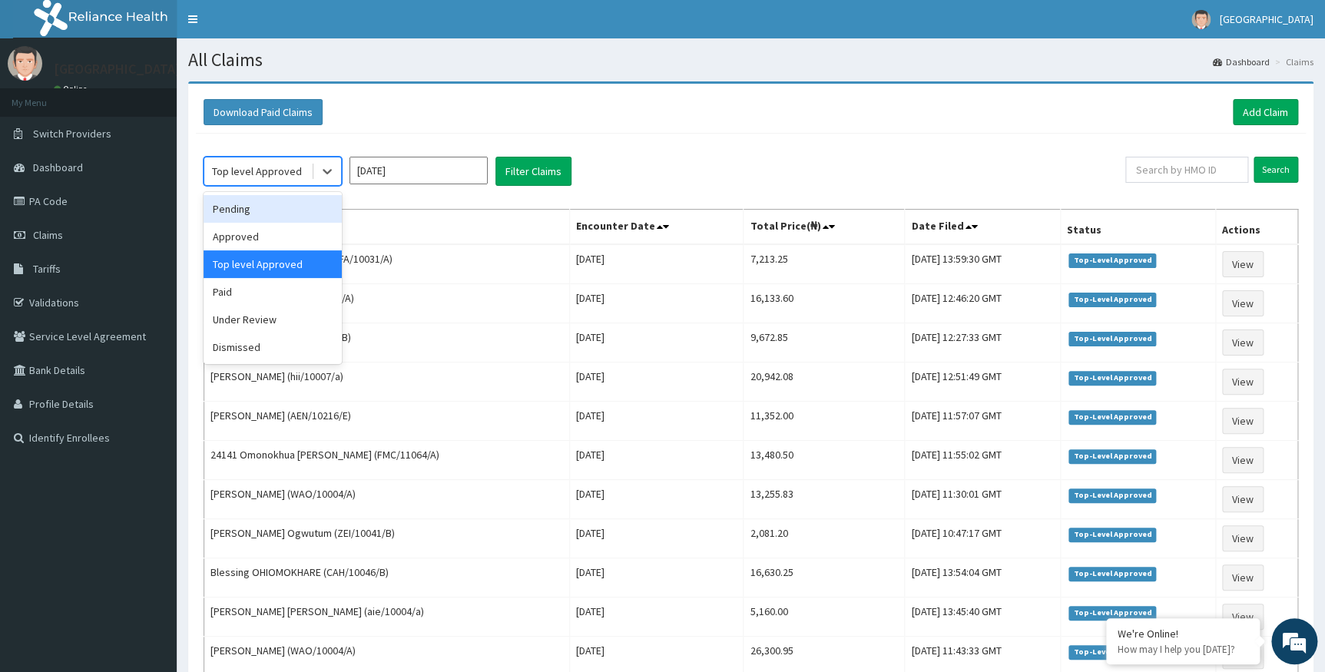
click at [254, 214] on div "Pending" at bounding box center [273, 209] width 138 height 28
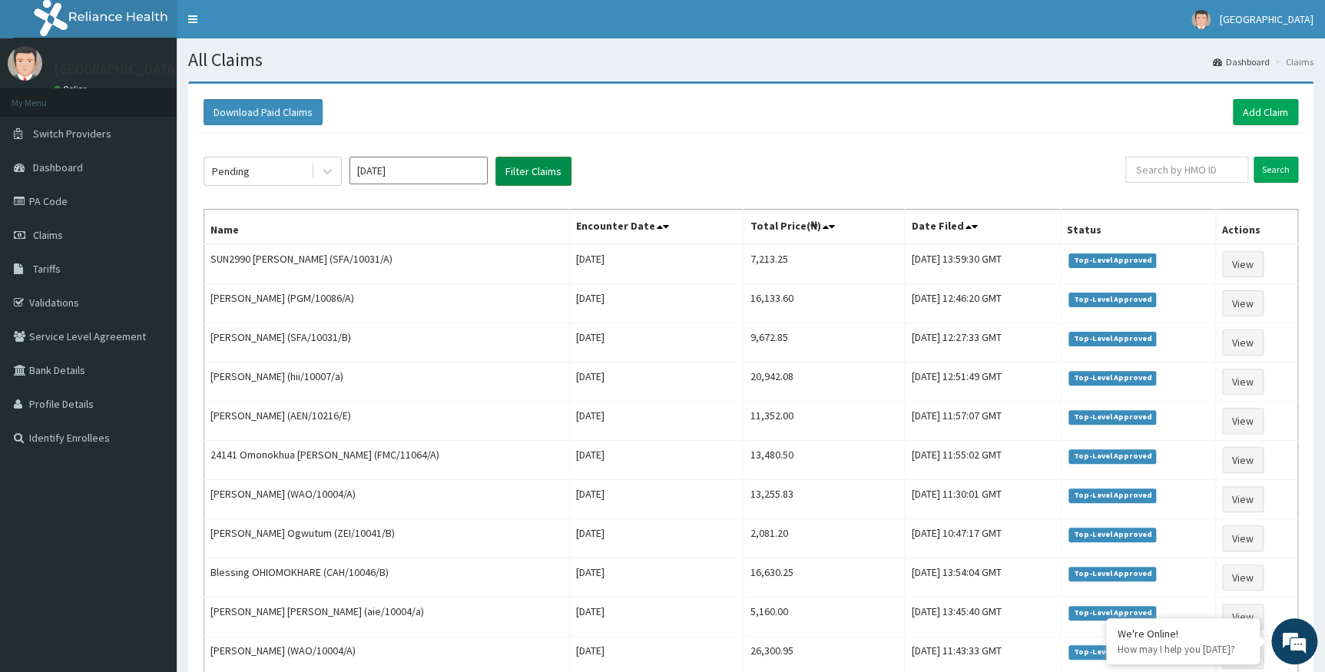
click at [545, 176] on button "Filter Claims" at bounding box center [533, 171] width 76 height 29
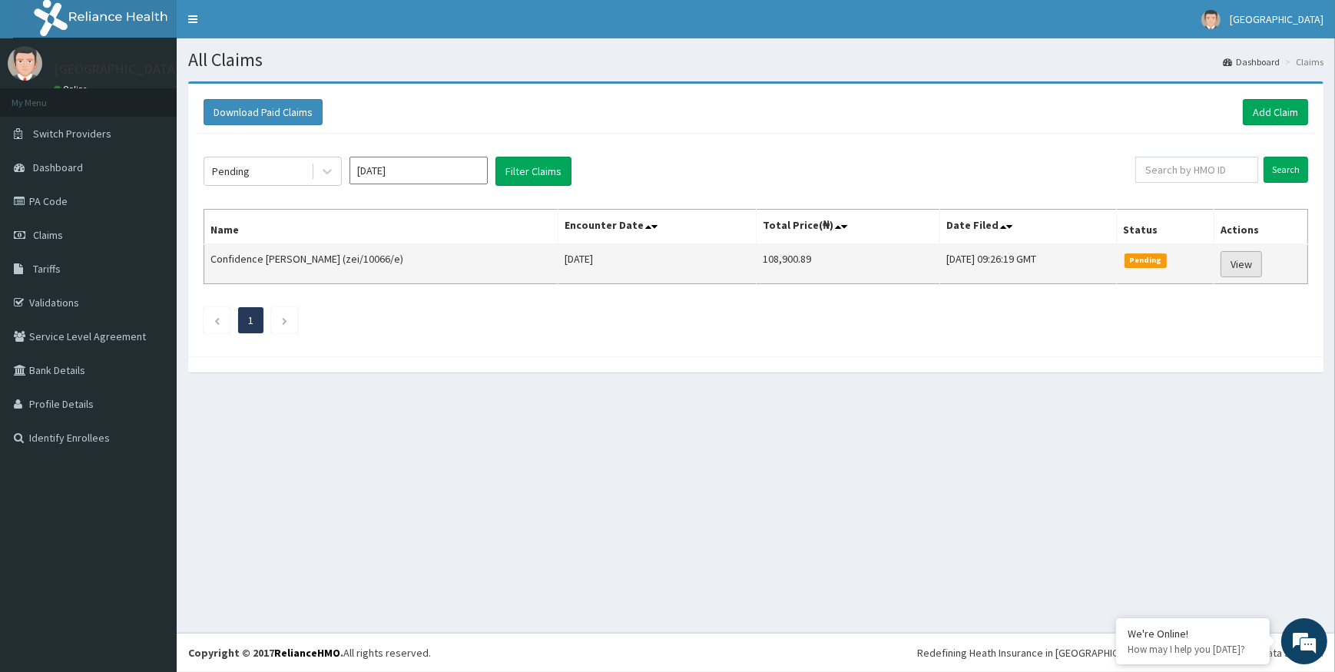
click at [1250, 262] on link "View" at bounding box center [1241, 264] width 41 height 26
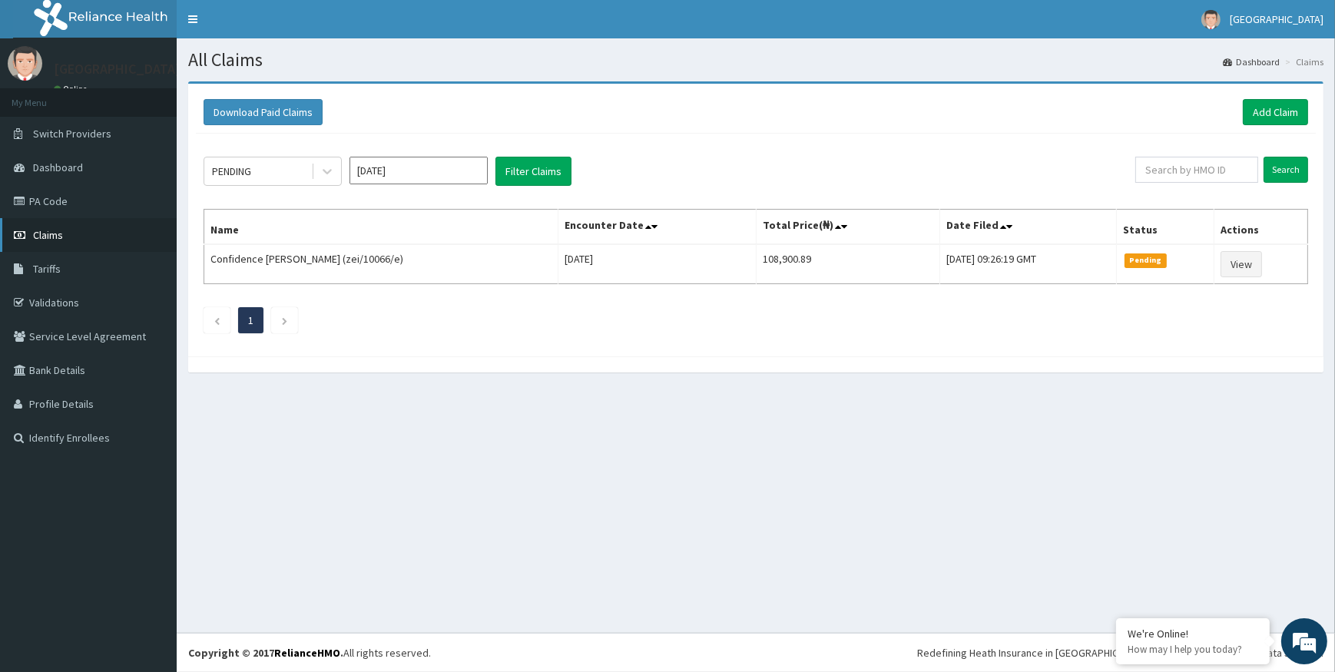
click at [52, 233] on span "Claims" at bounding box center [48, 235] width 30 height 14
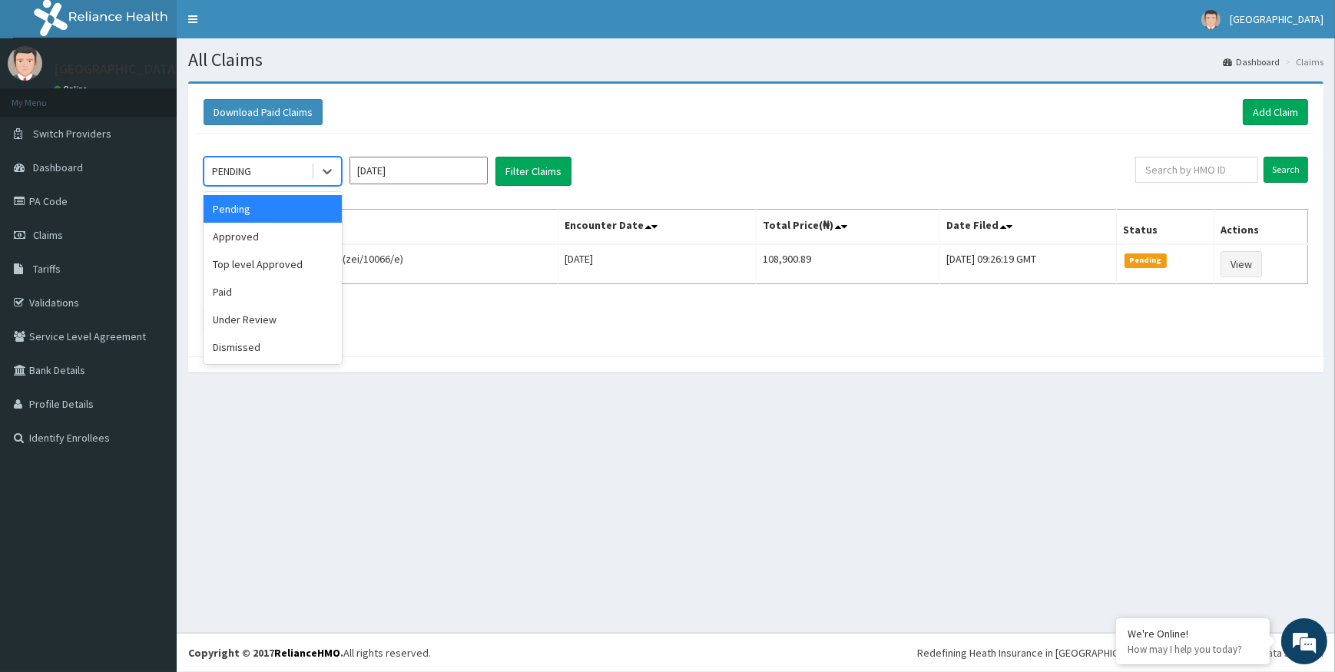
click at [266, 175] on div "PENDING" at bounding box center [257, 171] width 107 height 25
click at [253, 321] on div "Under Review" at bounding box center [273, 320] width 138 height 28
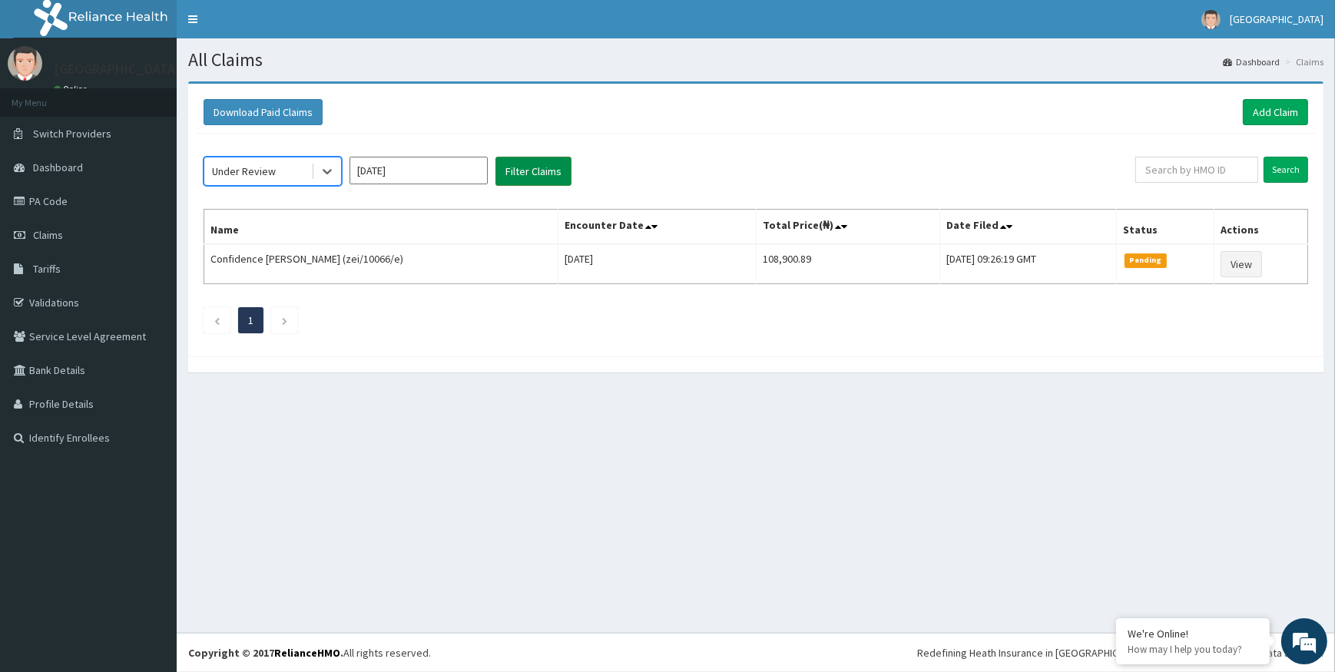
click at [509, 164] on button "Filter Claims" at bounding box center [533, 171] width 76 height 29
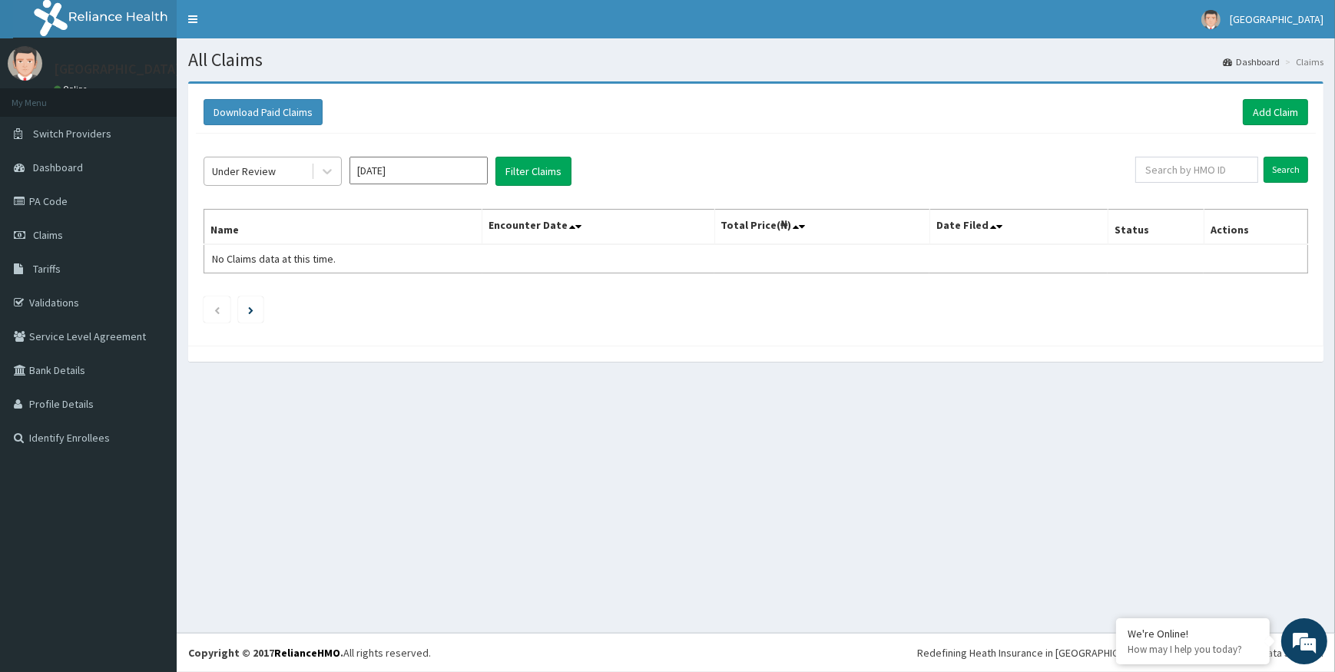
click at [285, 172] on div "Under Review" at bounding box center [257, 171] width 107 height 25
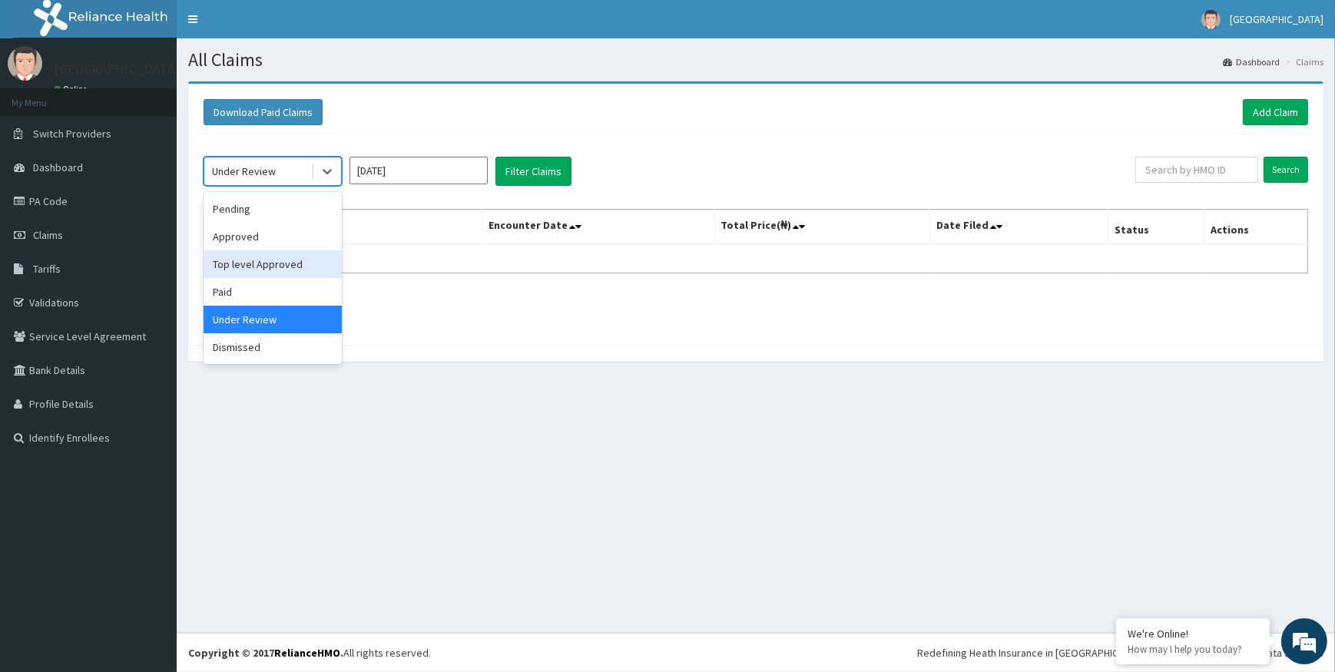
click at [267, 272] on div "Top level Approved" at bounding box center [273, 264] width 138 height 28
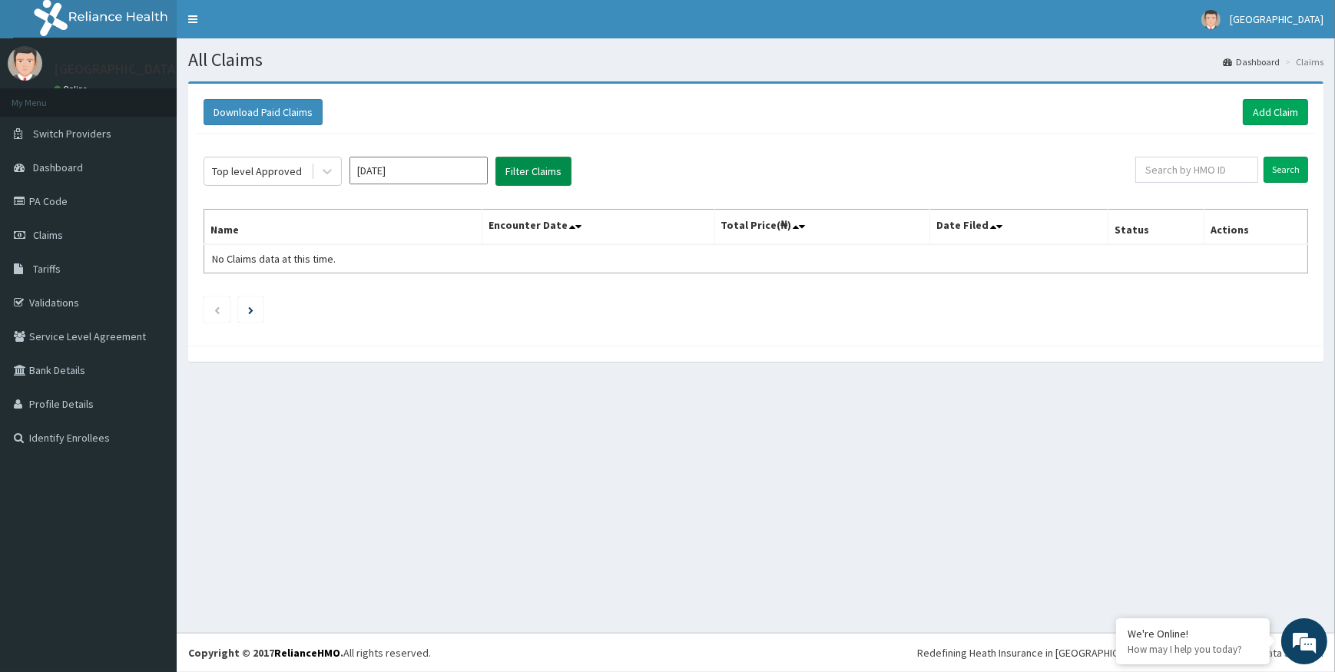
click at [534, 177] on button "Filter Claims" at bounding box center [533, 171] width 76 height 29
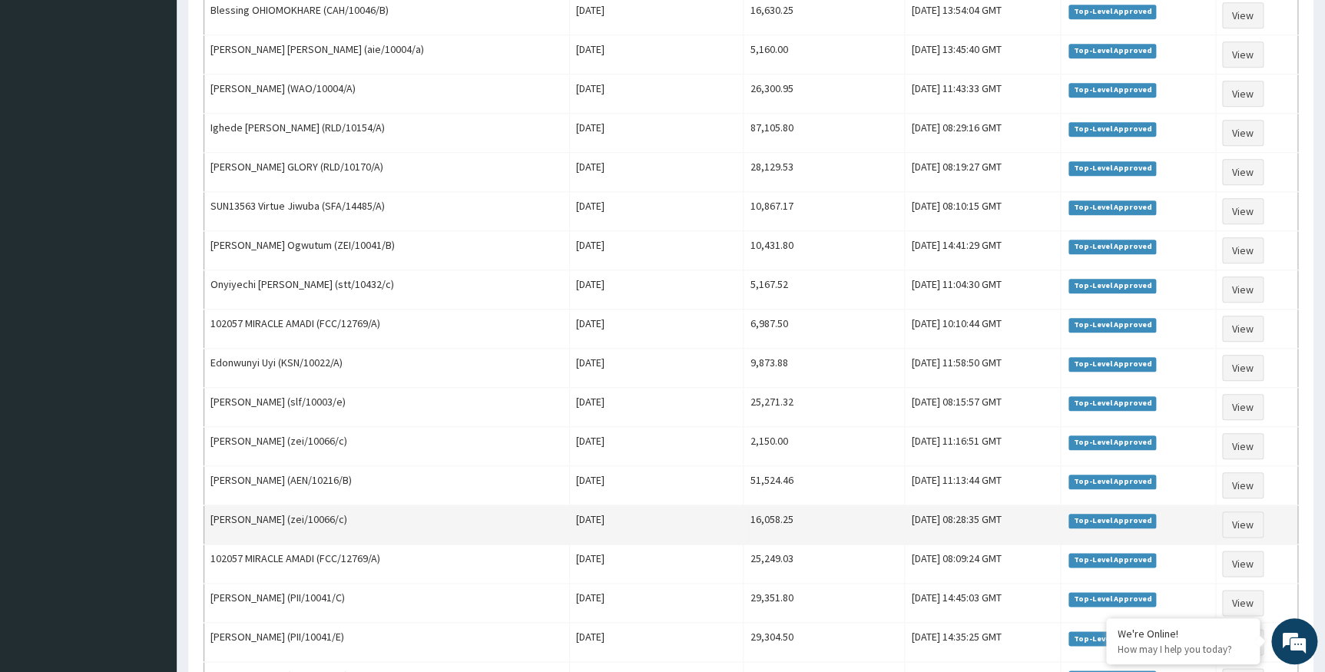
scroll to position [739, 0]
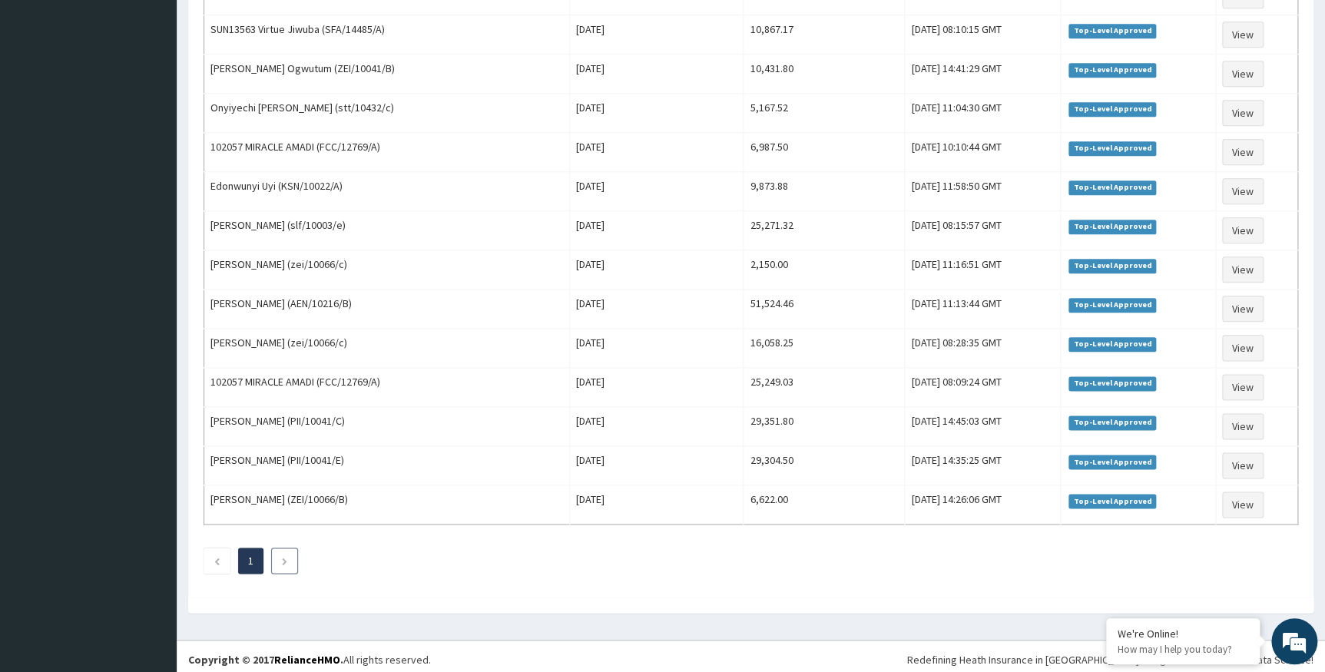
click at [277, 552] on li at bounding box center [284, 561] width 27 height 26
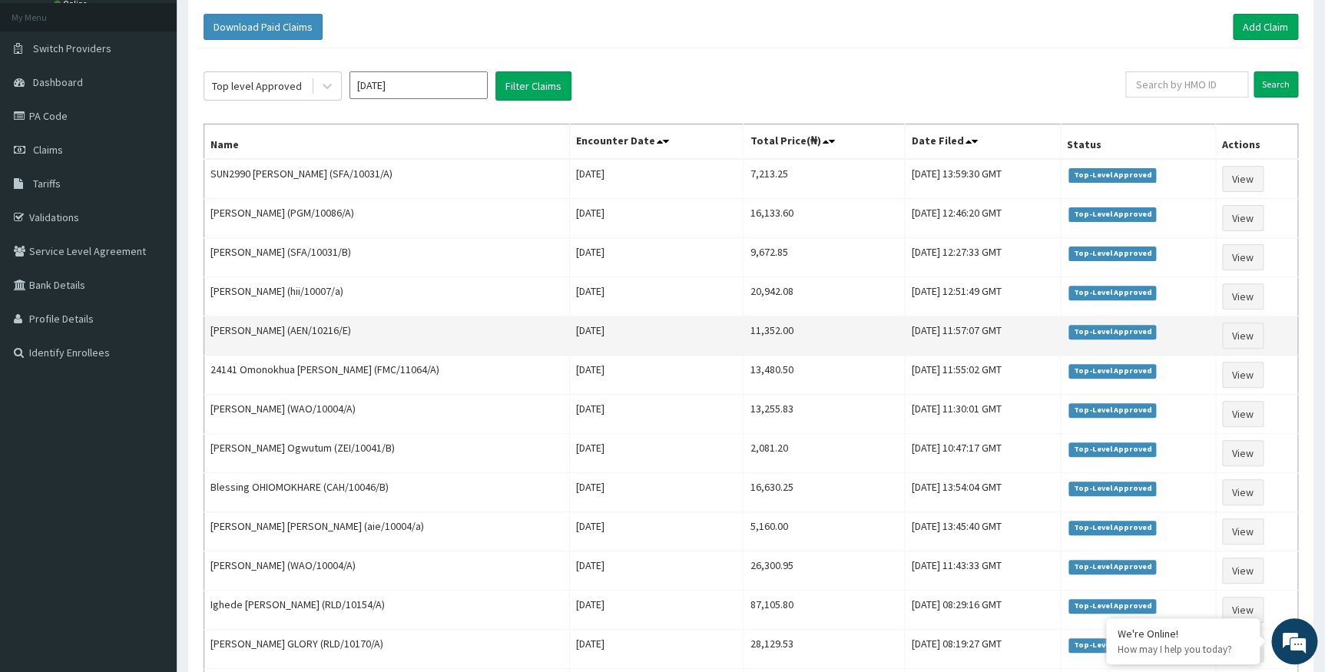
scroll to position [0, 0]
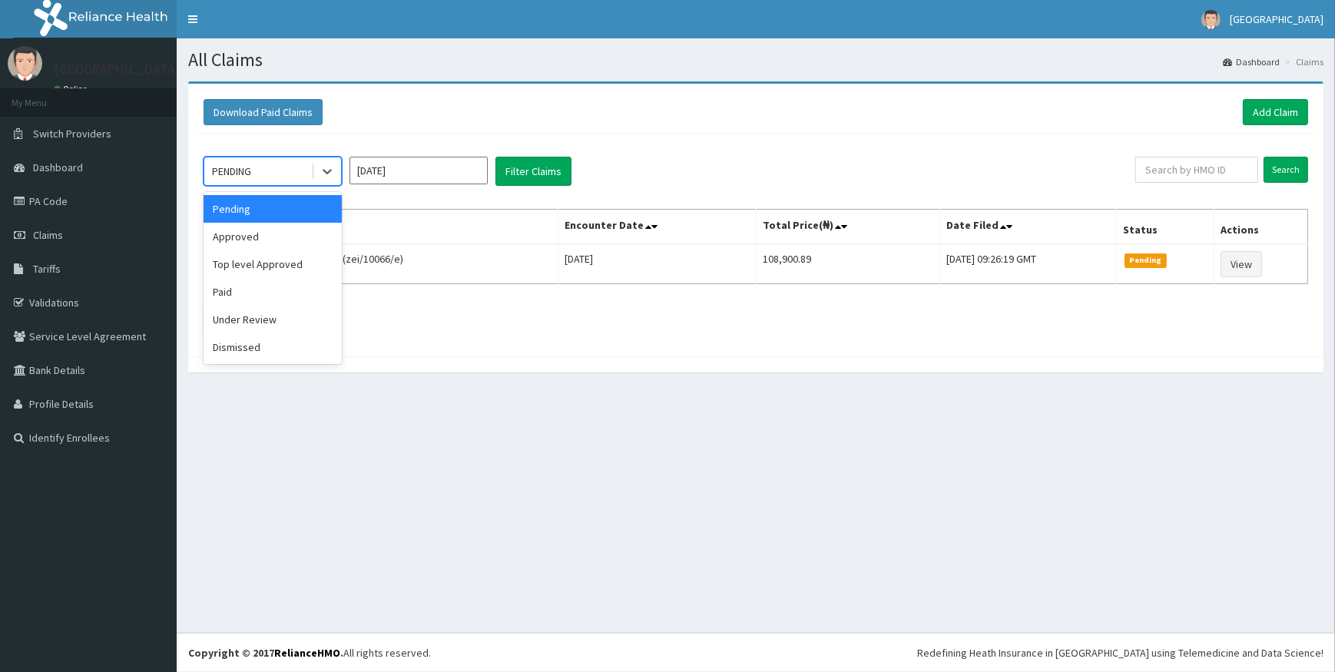
click at [278, 171] on div "PENDING" at bounding box center [257, 171] width 107 height 25
click at [241, 316] on div "Under Review" at bounding box center [273, 320] width 138 height 28
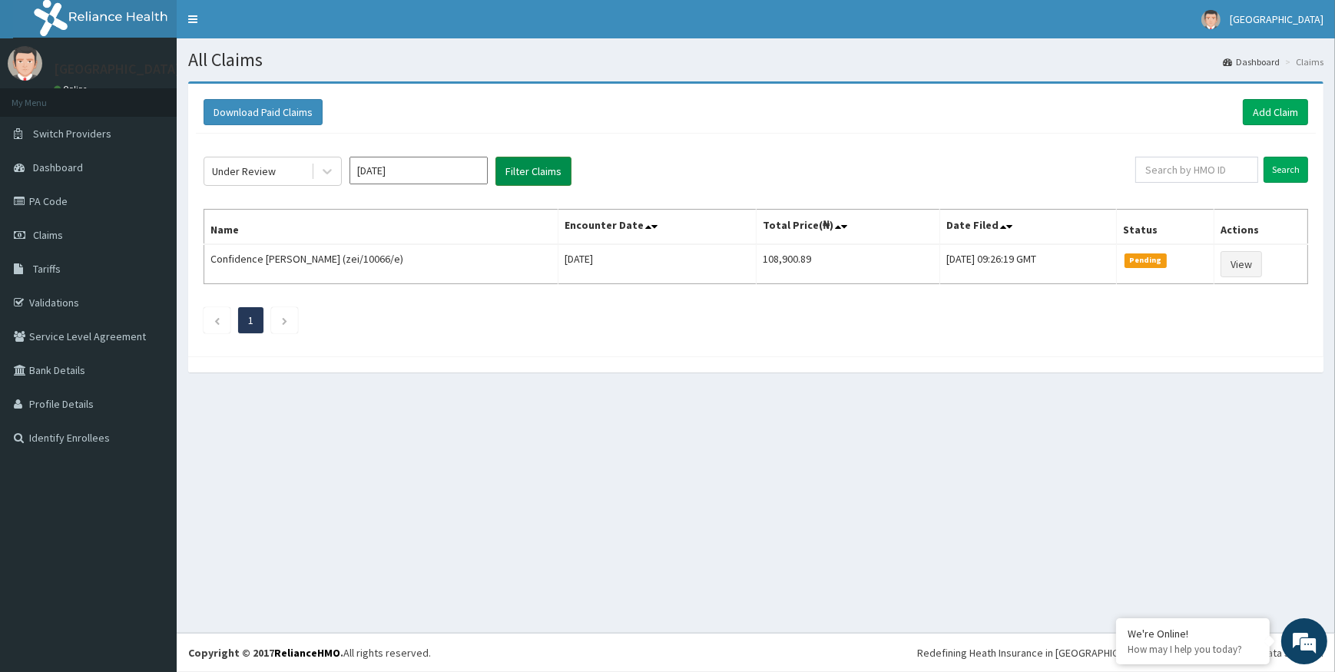
click at [525, 175] on button "Filter Claims" at bounding box center [533, 171] width 76 height 29
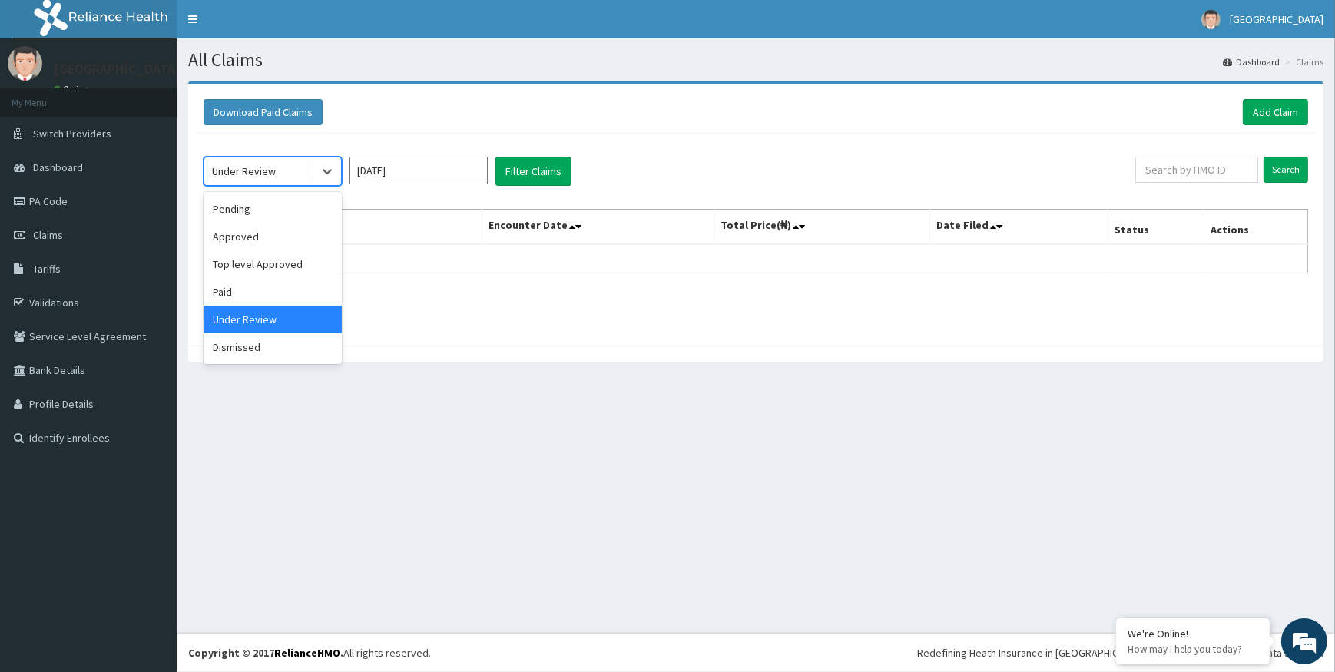
click at [248, 168] on div "Under Review" at bounding box center [244, 171] width 64 height 15
click at [254, 210] on div "Pending" at bounding box center [273, 209] width 138 height 28
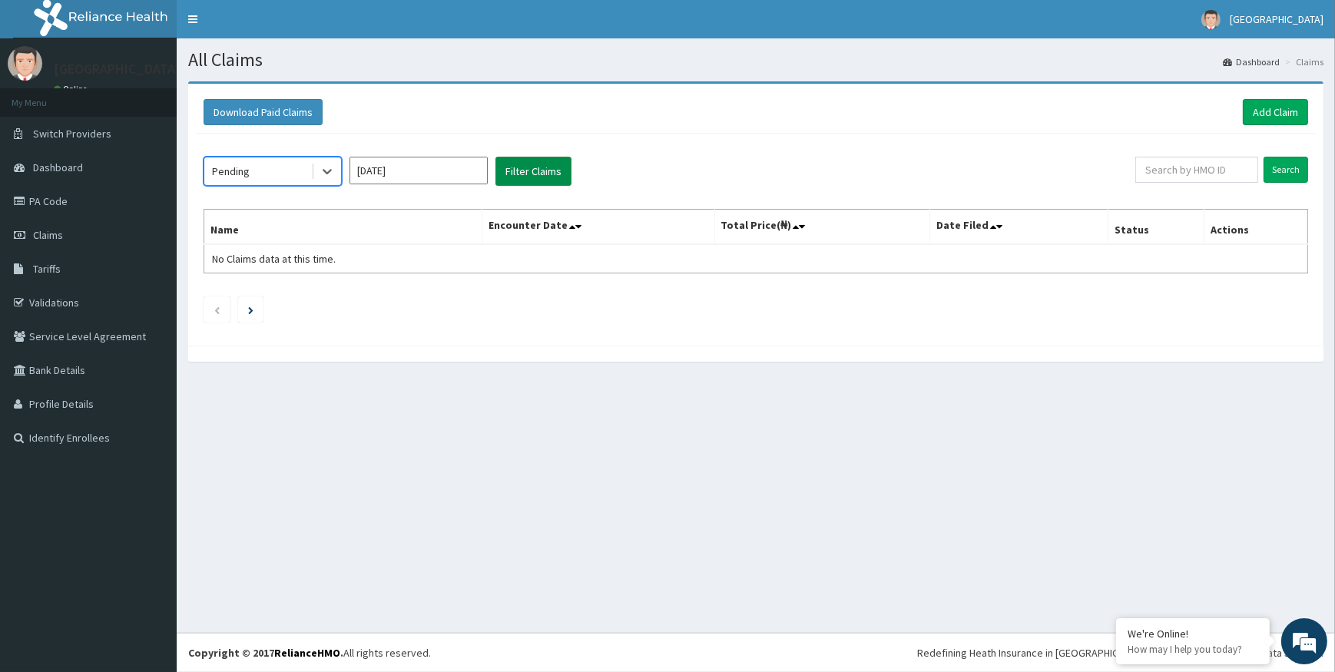
click at [534, 171] on button "Filter Claims" at bounding box center [533, 171] width 76 height 29
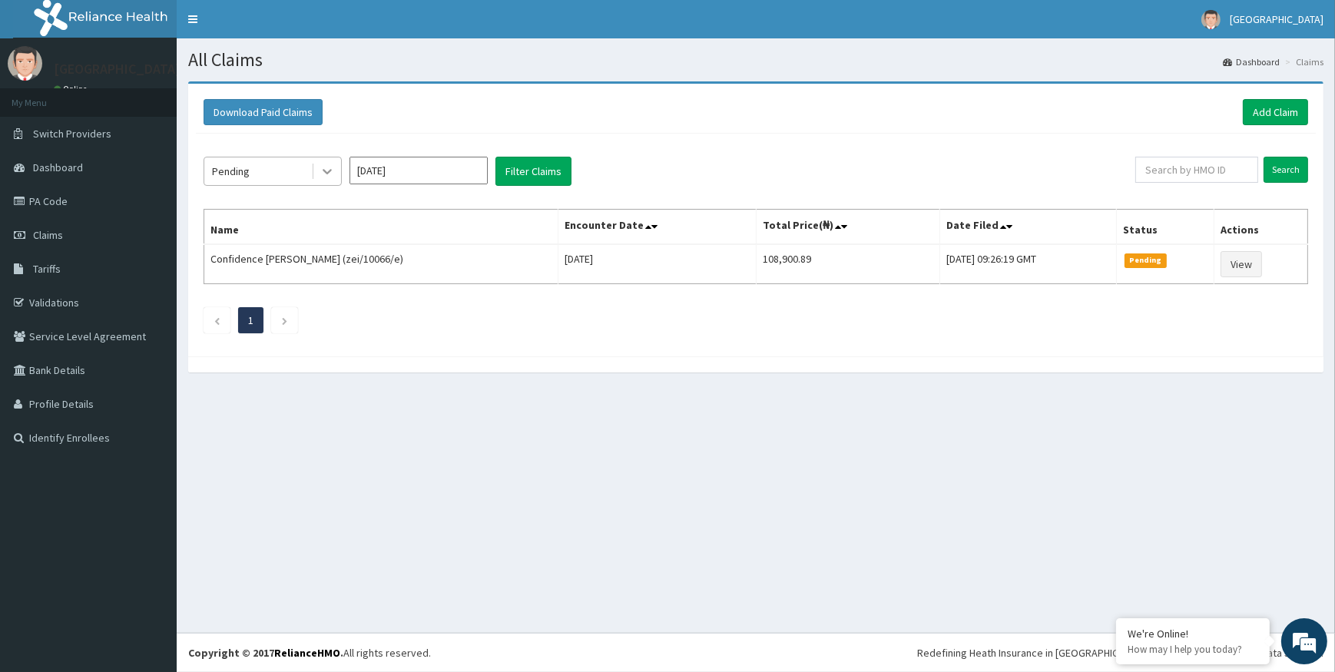
click at [328, 172] on icon at bounding box center [327, 172] width 9 height 5
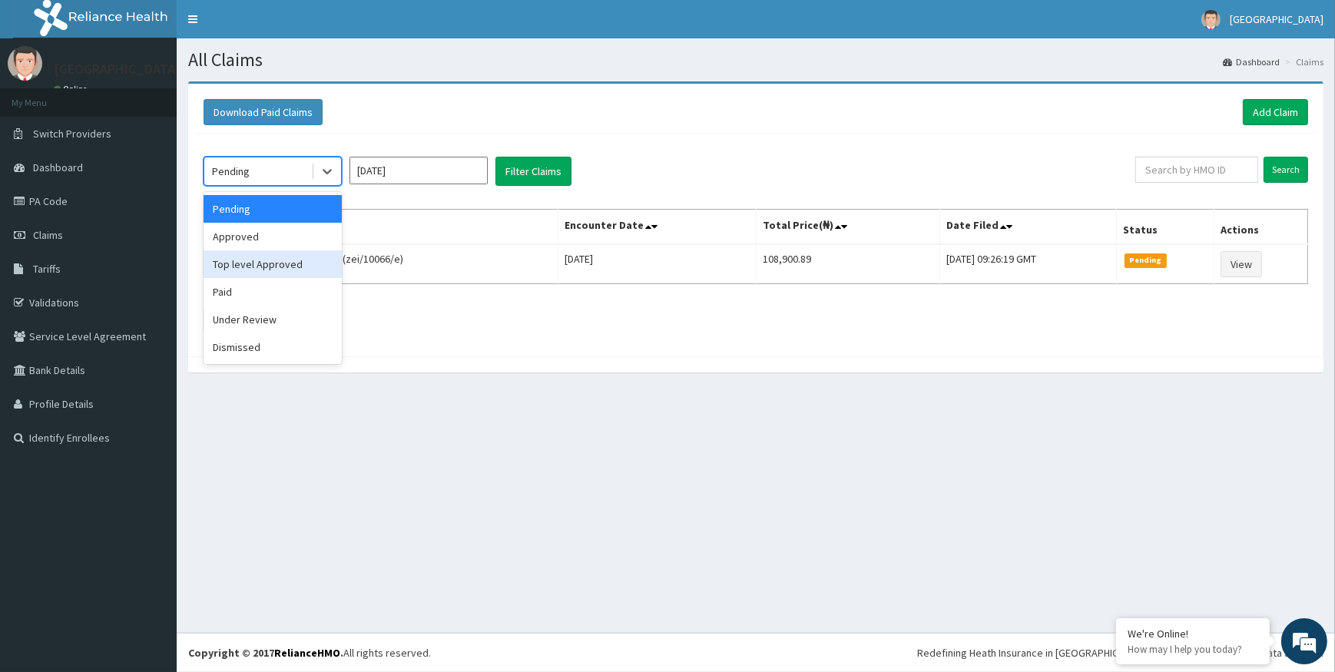
click at [281, 258] on div "Top level Approved" at bounding box center [273, 264] width 138 height 28
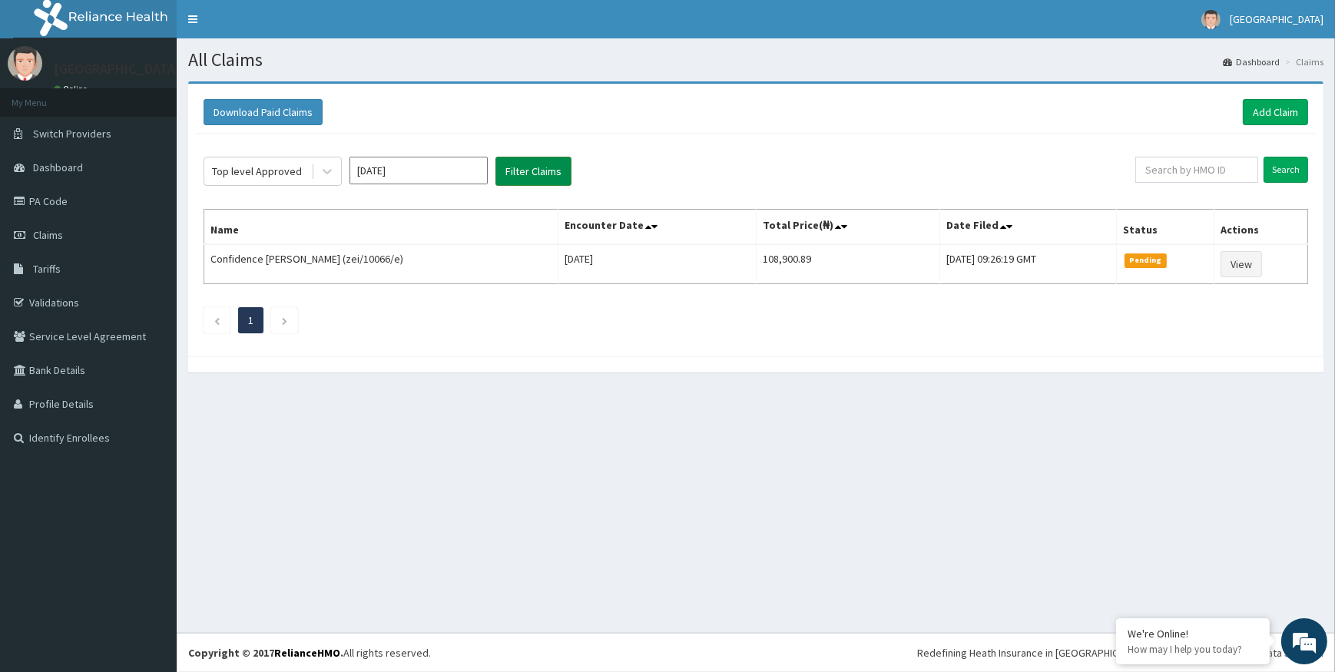
click at [542, 173] on button "Filter Claims" at bounding box center [533, 171] width 76 height 29
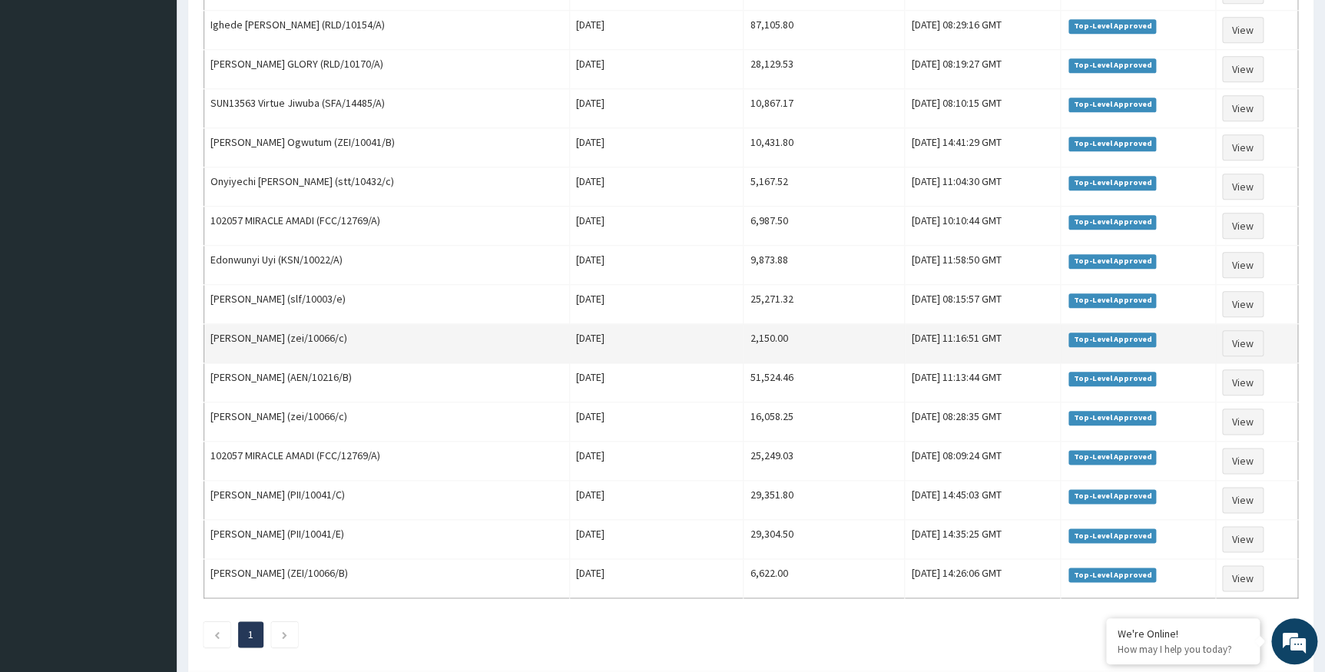
scroll to position [698, 0]
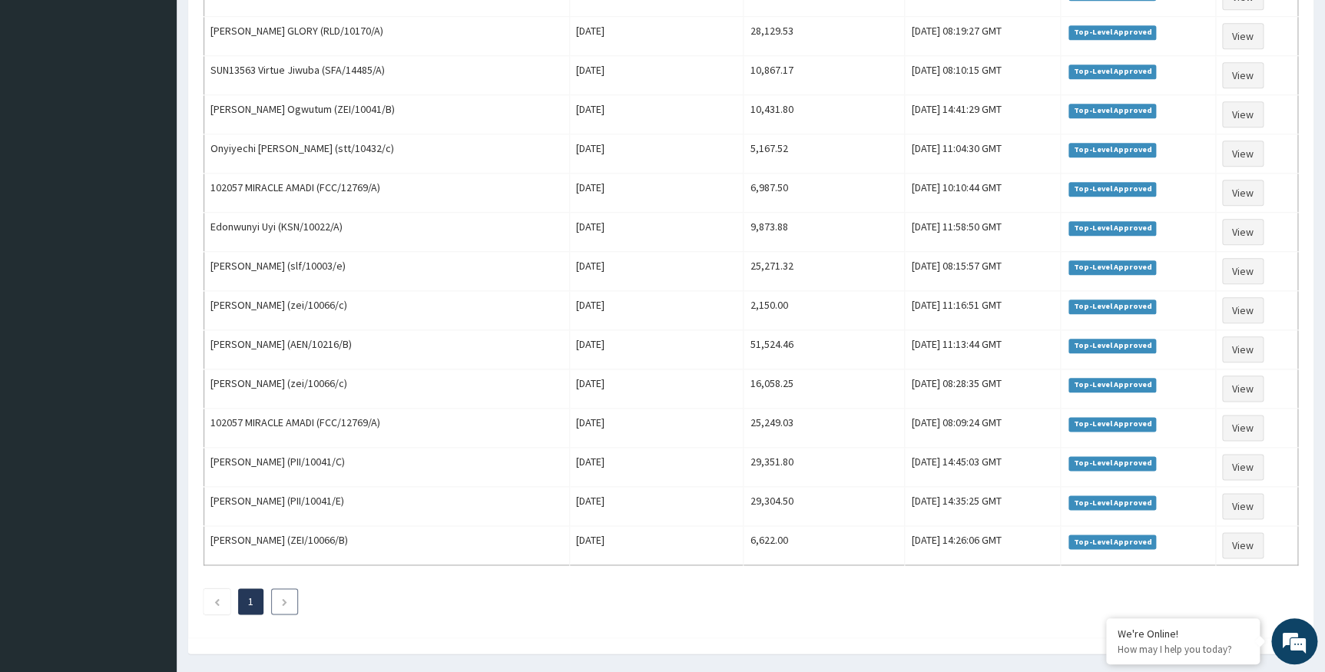
click at [280, 594] on li at bounding box center [284, 601] width 27 height 26
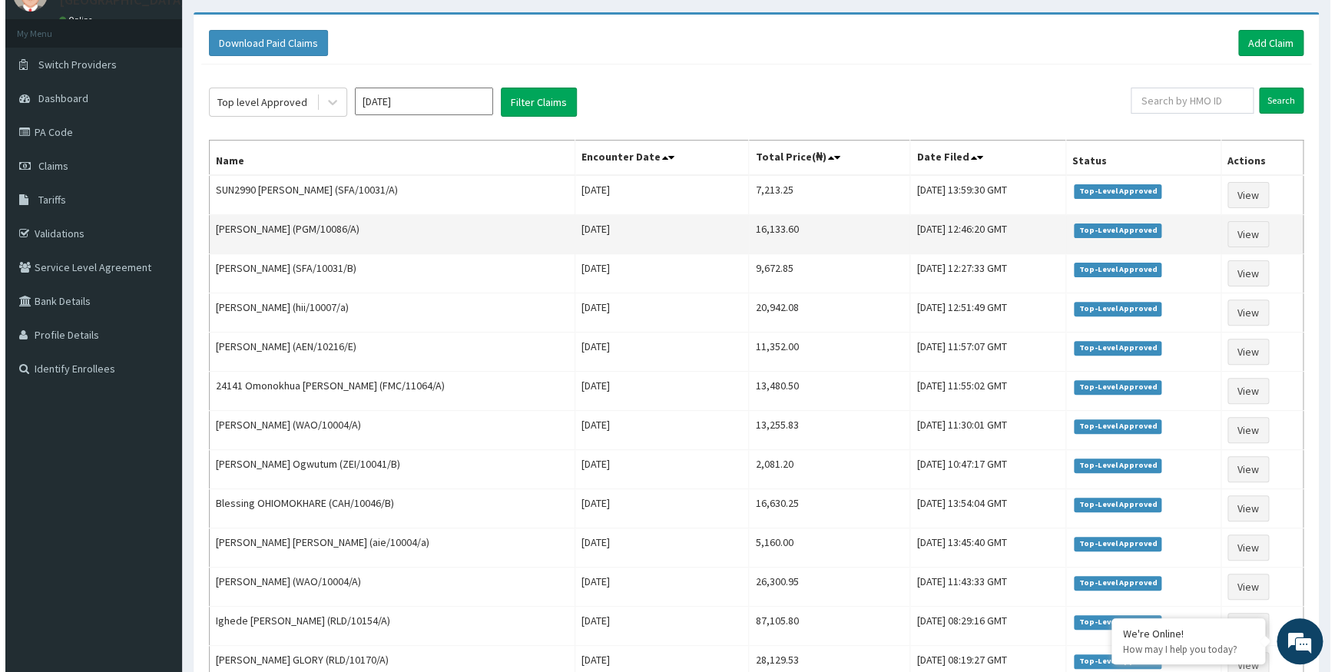
scroll to position [0, 0]
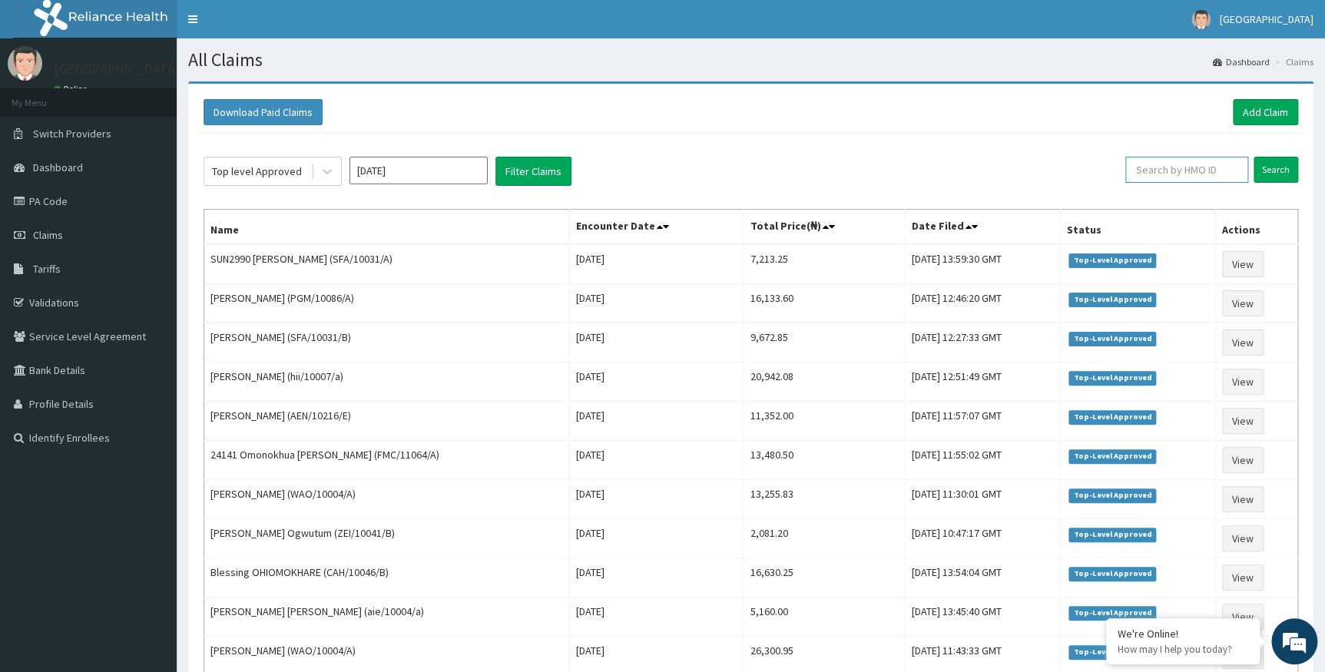
click at [1152, 168] on input "text" at bounding box center [1186, 170] width 123 height 26
type input "ZEI/10066/F"
click at [1283, 168] on input "Search" at bounding box center [1276, 170] width 45 height 26
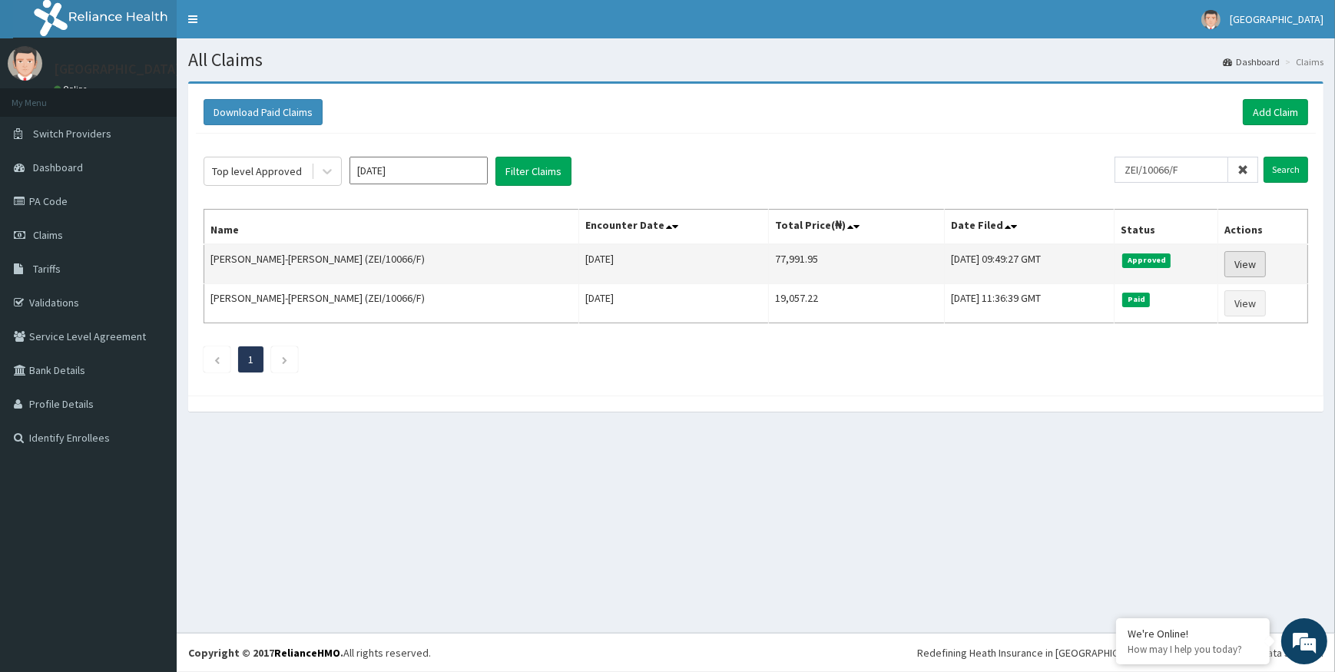
click at [1244, 263] on link "View" at bounding box center [1244, 264] width 41 height 26
